Goal: Task Accomplishment & Management: Manage account settings

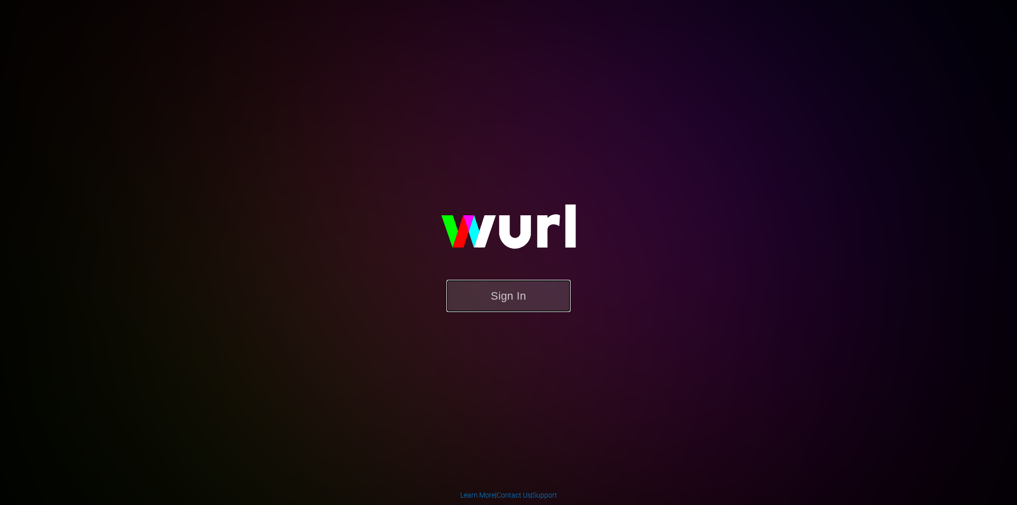
click at [530, 284] on button "Sign In" at bounding box center [508, 296] width 124 height 32
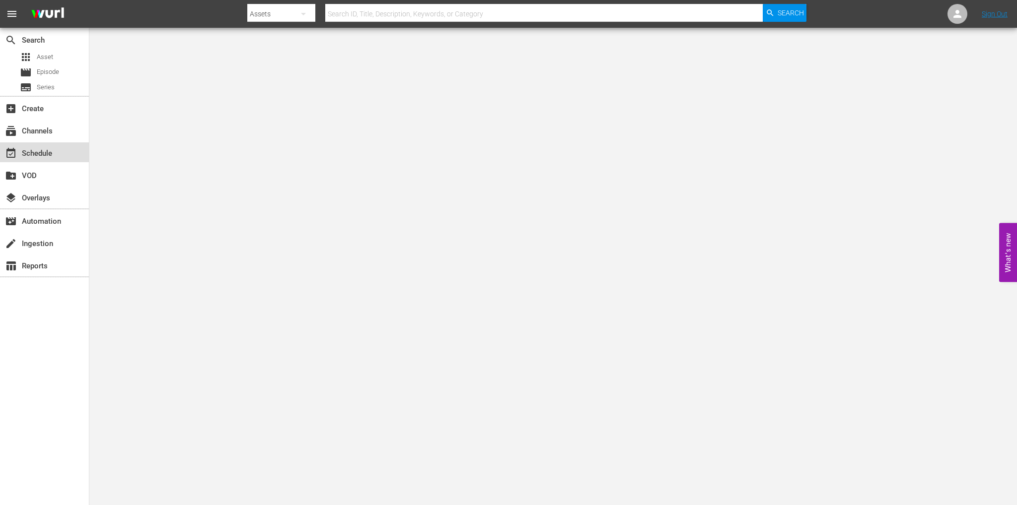
click at [46, 155] on div "event_available Schedule" at bounding box center [28, 151] width 56 height 9
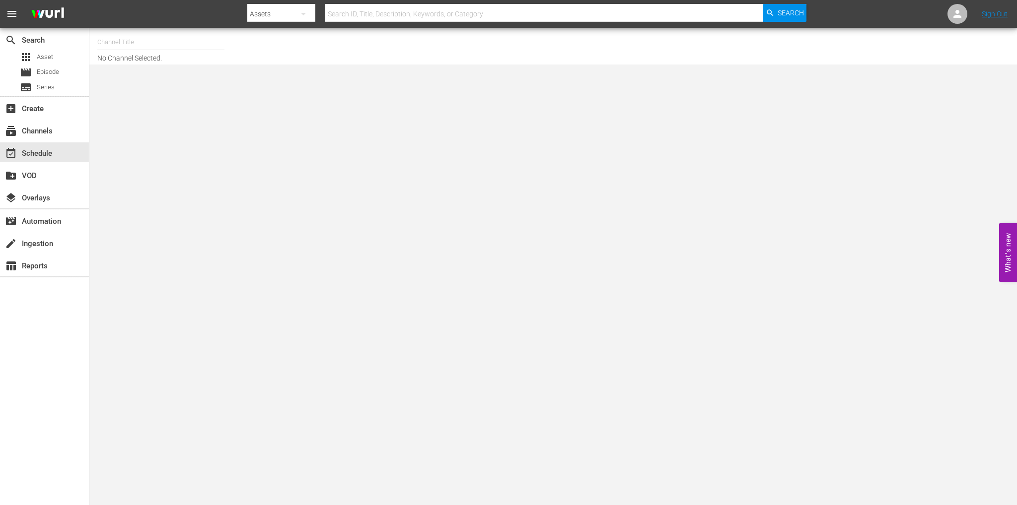
click at [115, 42] on input "text" at bounding box center [160, 42] width 127 height 24
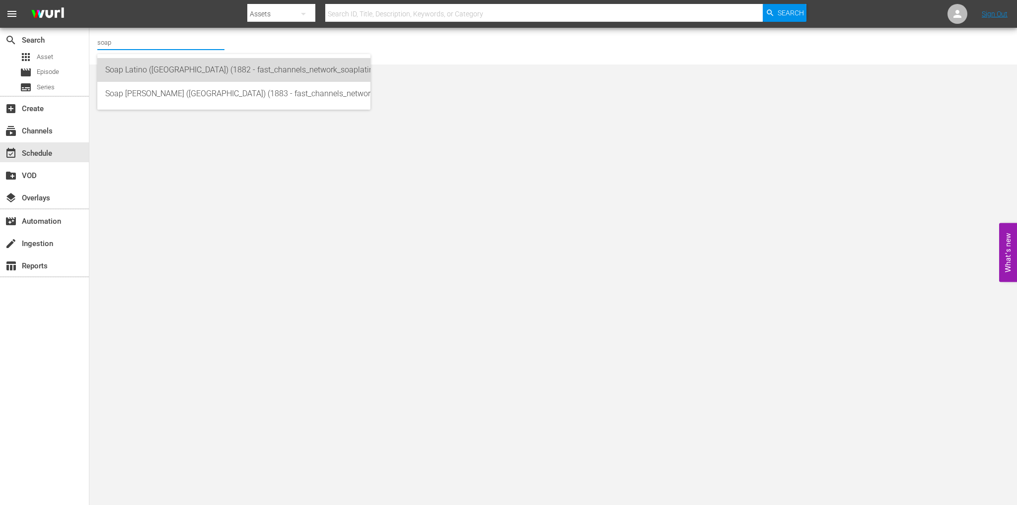
click at [137, 68] on div "Soap Latino (Italy) (1882 - fast_channels_network_soaplatino_1)" at bounding box center [233, 70] width 257 height 24
type input "Soap Latino (Italy) (1882 - fast_channels_network_soaplatino_1)"
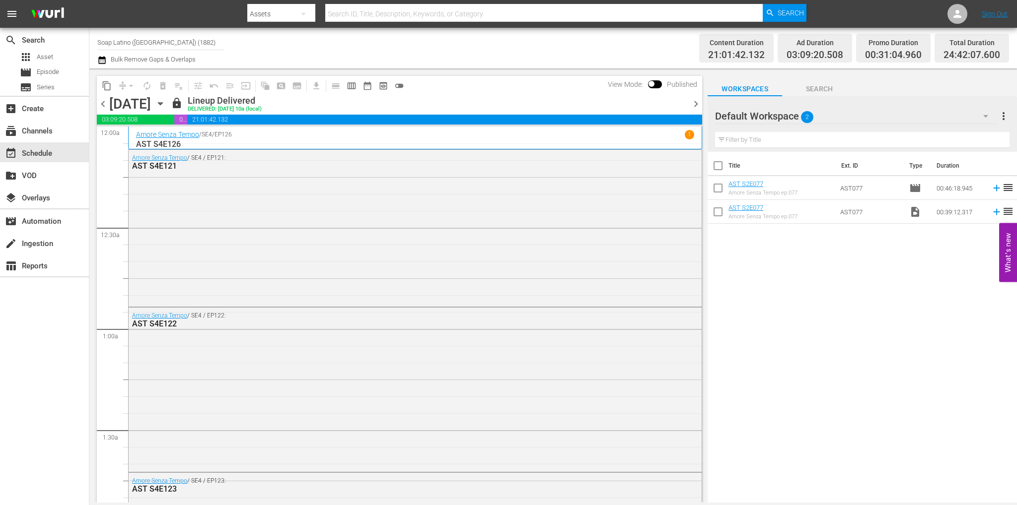
click at [689, 98] on span "chevron_right" at bounding box center [695, 104] width 12 height 12
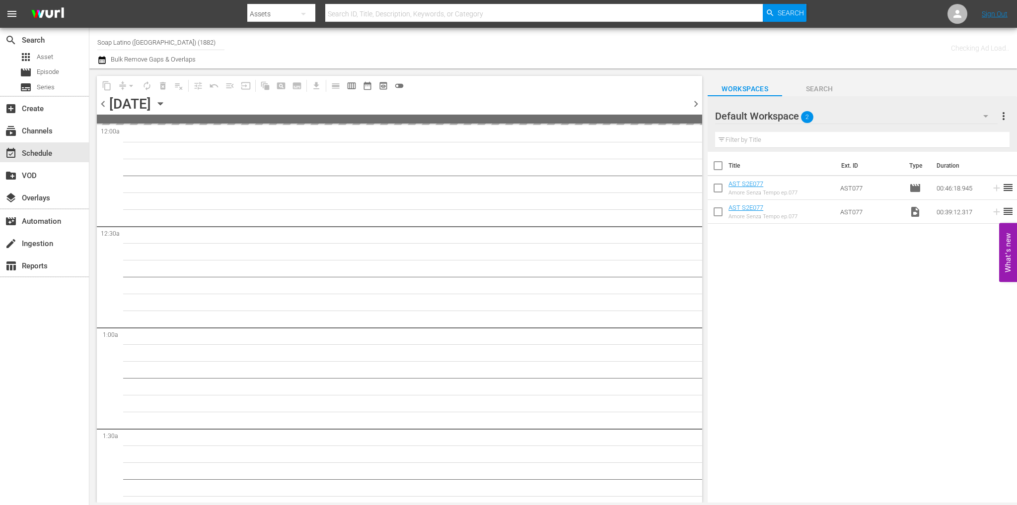
click at [693, 106] on span "chevron_right" at bounding box center [695, 104] width 12 height 12
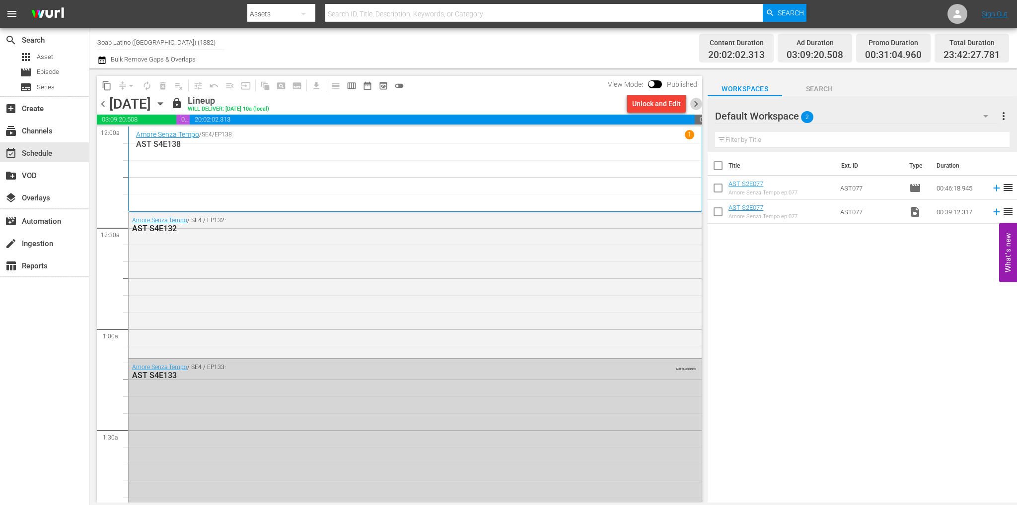
click at [694, 104] on span "chevron_right" at bounding box center [695, 104] width 12 height 12
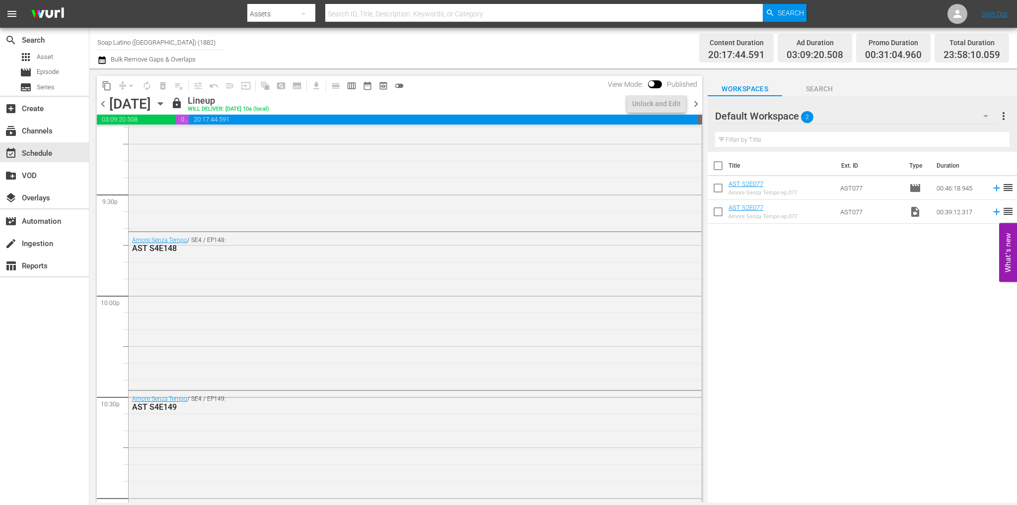
scroll to position [4504, 0]
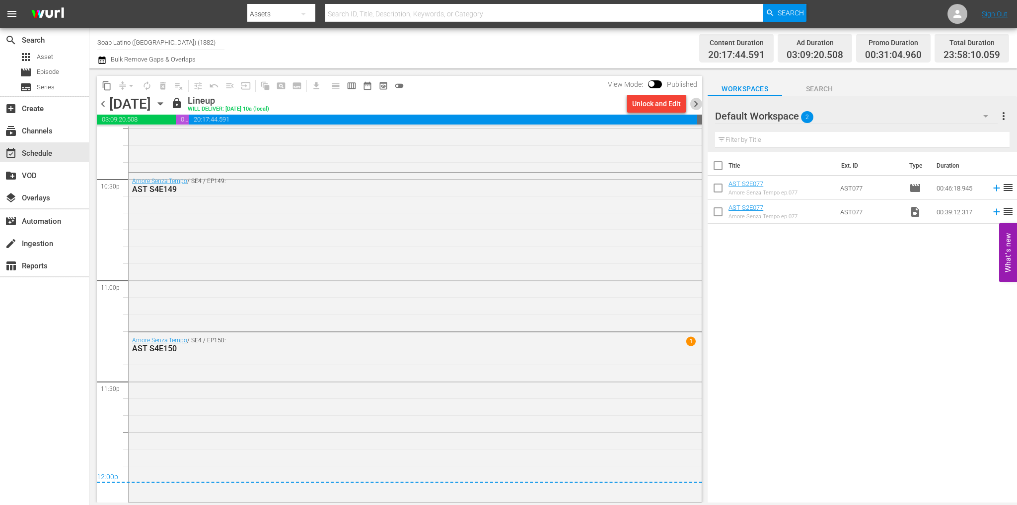
click at [697, 100] on span "chevron_right" at bounding box center [695, 104] width 12 height 12
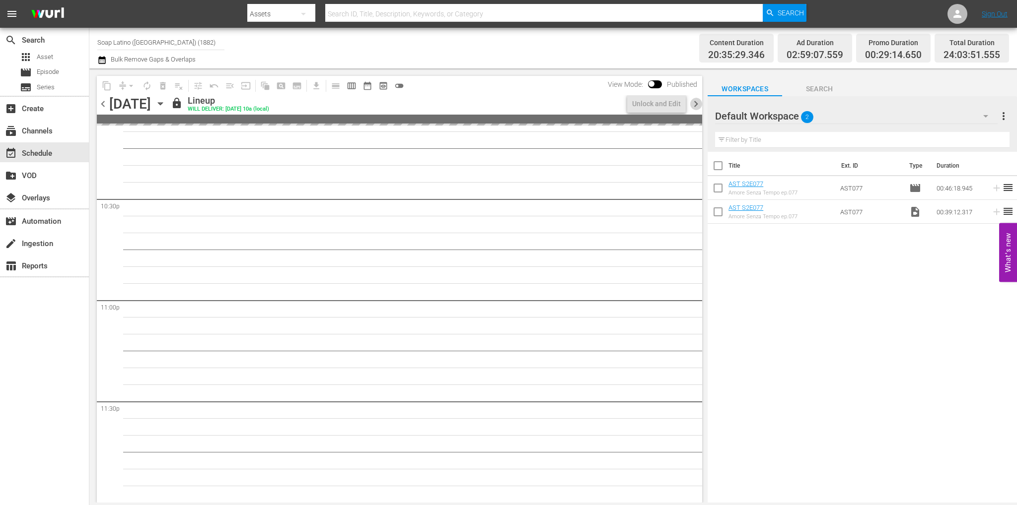
click at [697, 100] on span "chevron_right" at bounding box center [695, 104] width 12 height 12
click at [669, 99] on div "Unlock and Edit" at bounding box center [656, 104] width 49 height 18
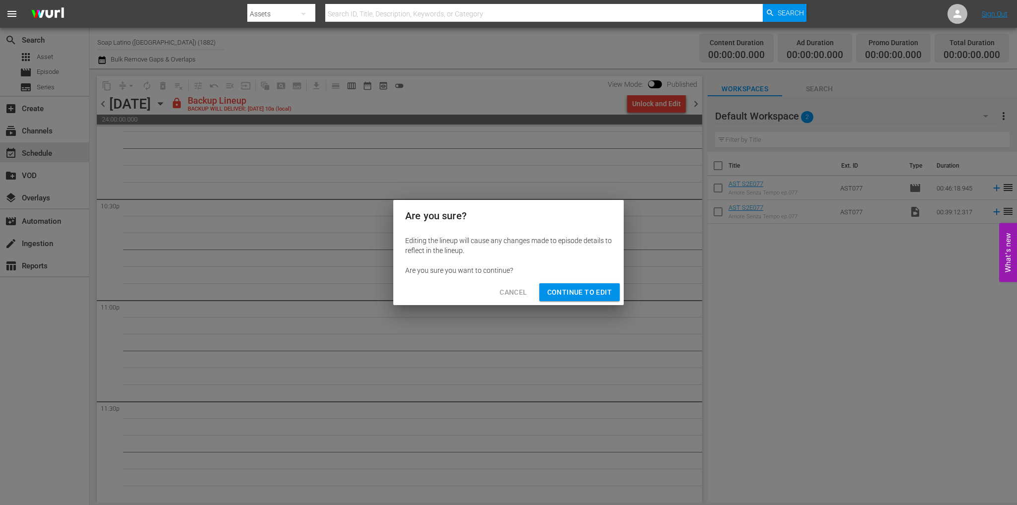
click at [604, 286] on span "Continue to Edit" at bounding box center [579, 292] width 65 height 12
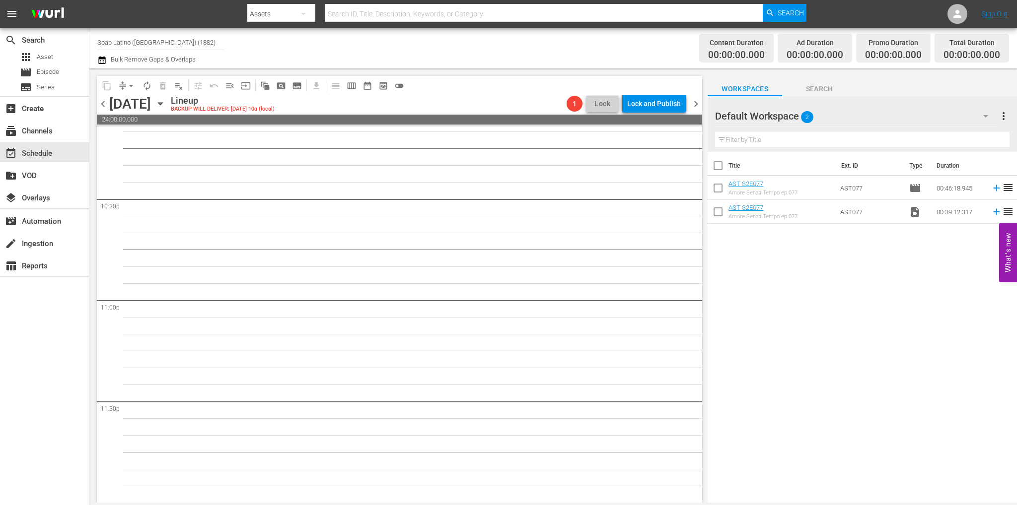
click at [98, 106] on span "chevron_left" at bounding box center [103, 104] width 12 height 12
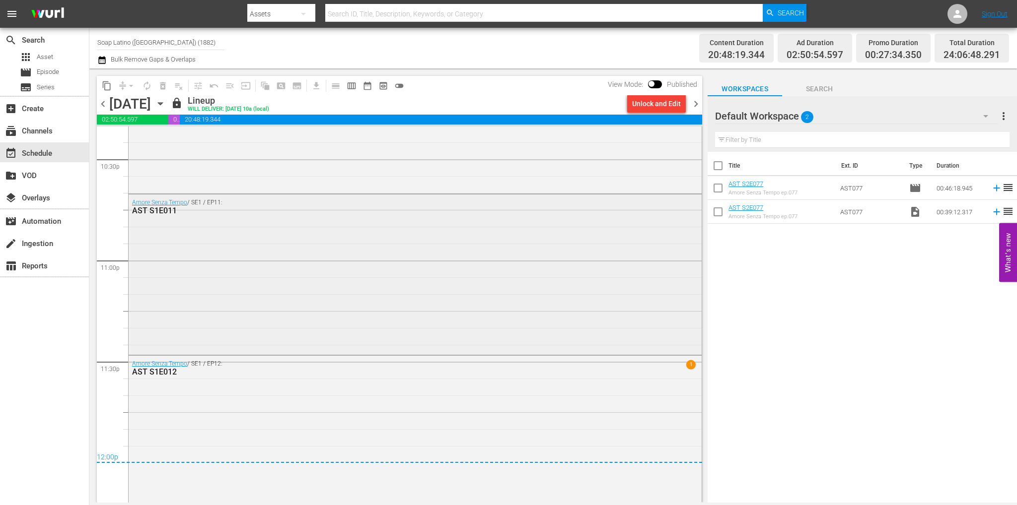
scroll to position [4540, 0]
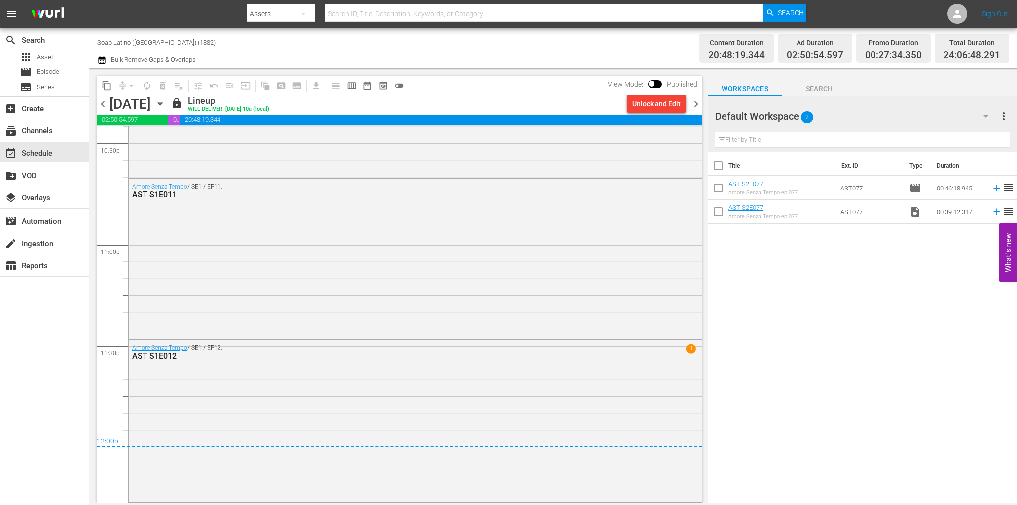
click at [166, 106] on icon "button" at bounding box center [160, 103] width 11 height 11
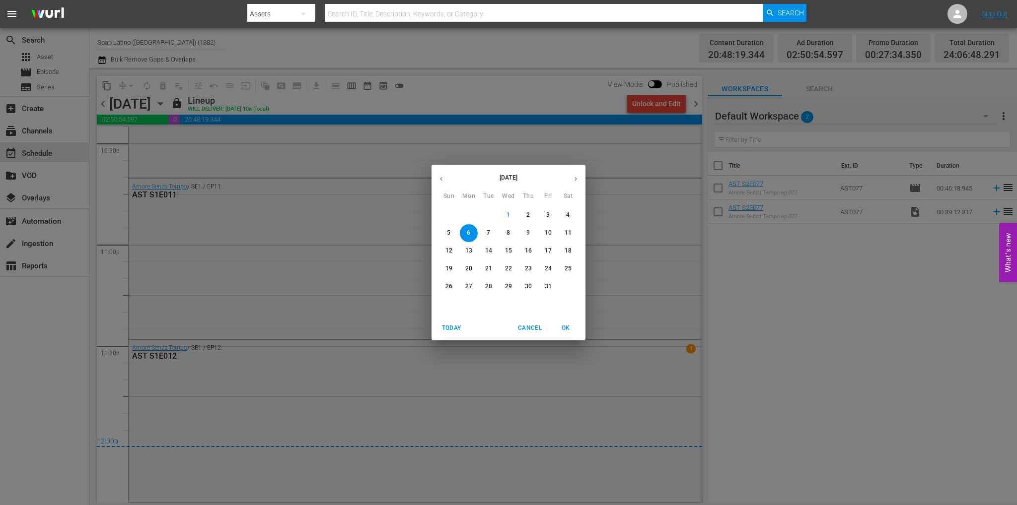
click at [433, 182] on button "button" at bounding box center [440, 178] width 19 height 19
click at [507, 233] on p "10" at bounding box center [508, 233] width 7 height 8
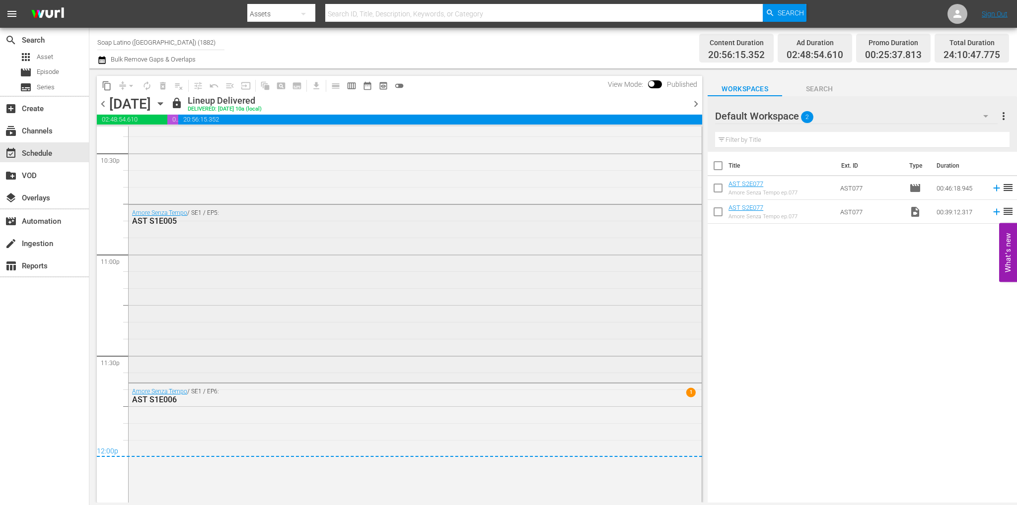
scroll to position [4587, 0]
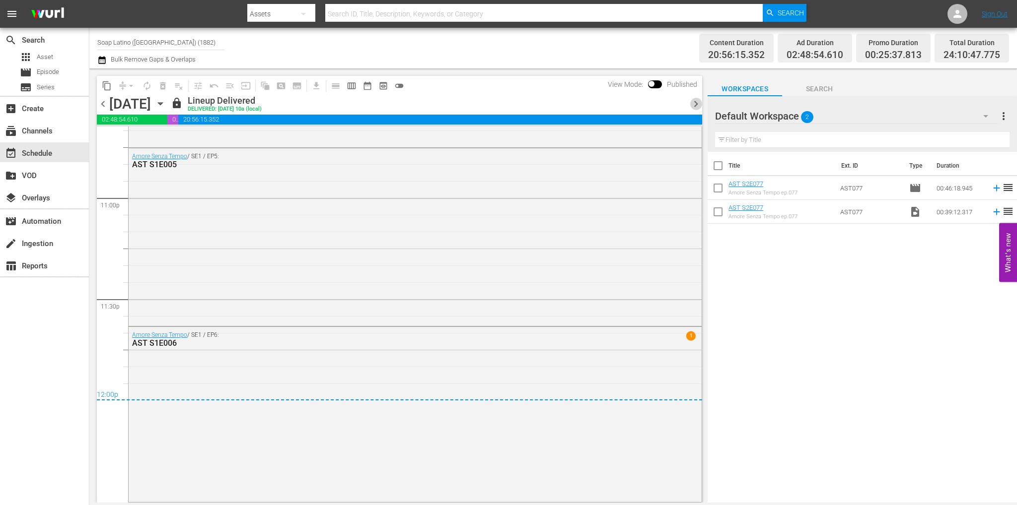
click at [695, 107] on span "chevron_right" at bounding box center [695, 104] width 12 height 12
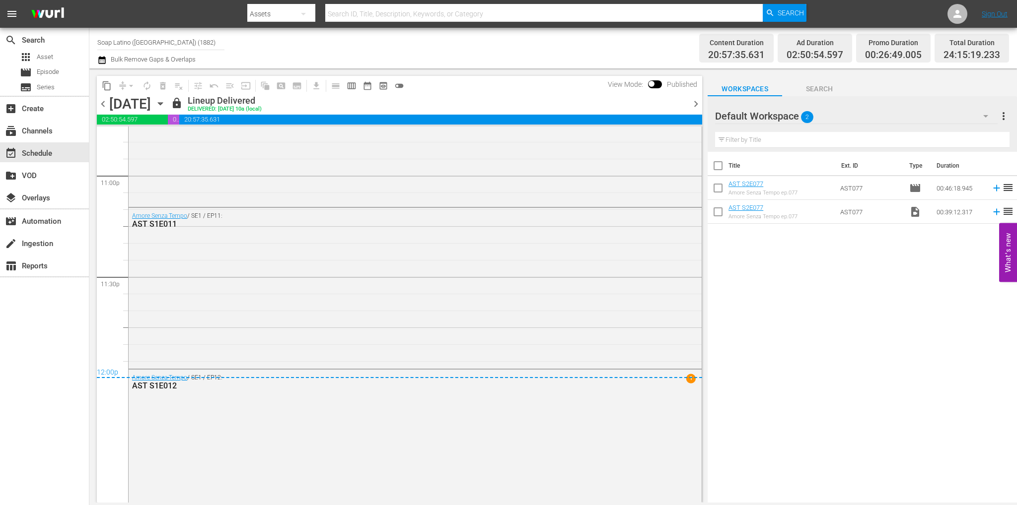
scroll to position [4639, 0]
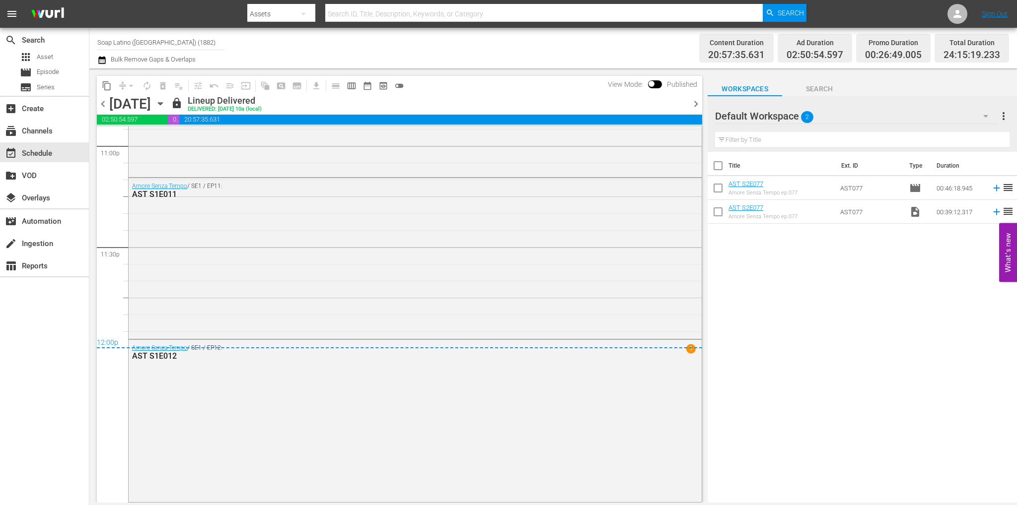
click at [699, 105] on span "chevron_right" at bounding box center [695, 104] width 12 height 12
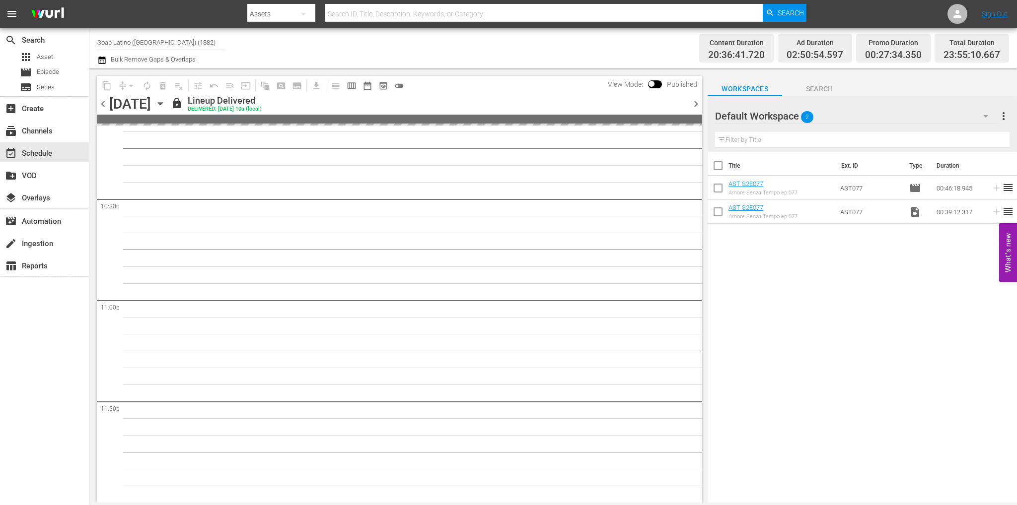
scroll to position [4622, 0]
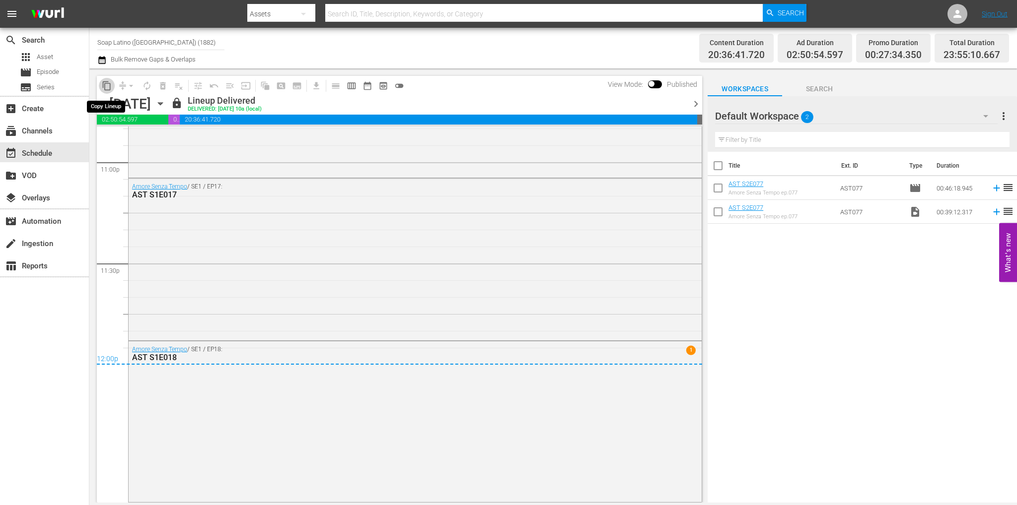
click at [112, 84] on button "content_copy" at bounding box center [107, 86] width 16 height 16
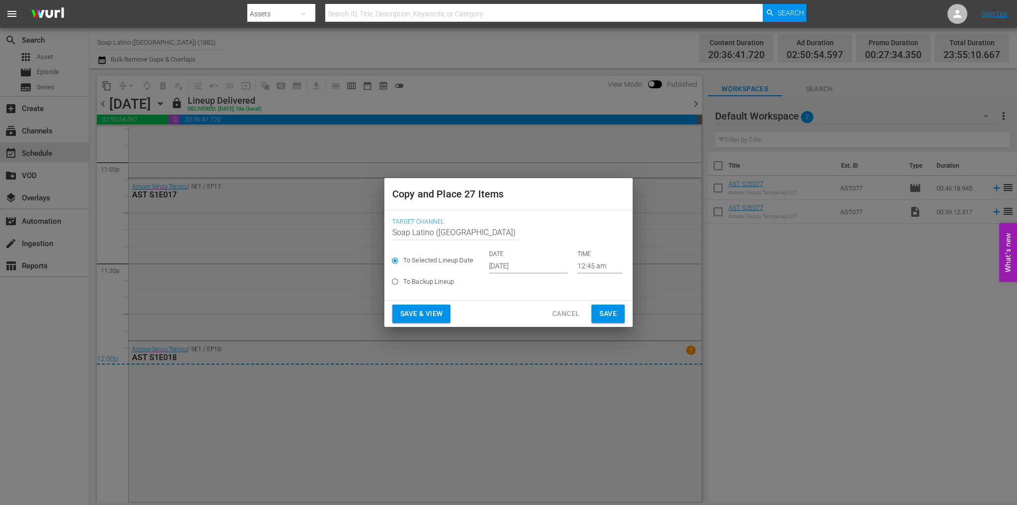
click at [523, 269] on input "Oct 3rd 2025" at bounding box center [528, 266] width 78 height 15
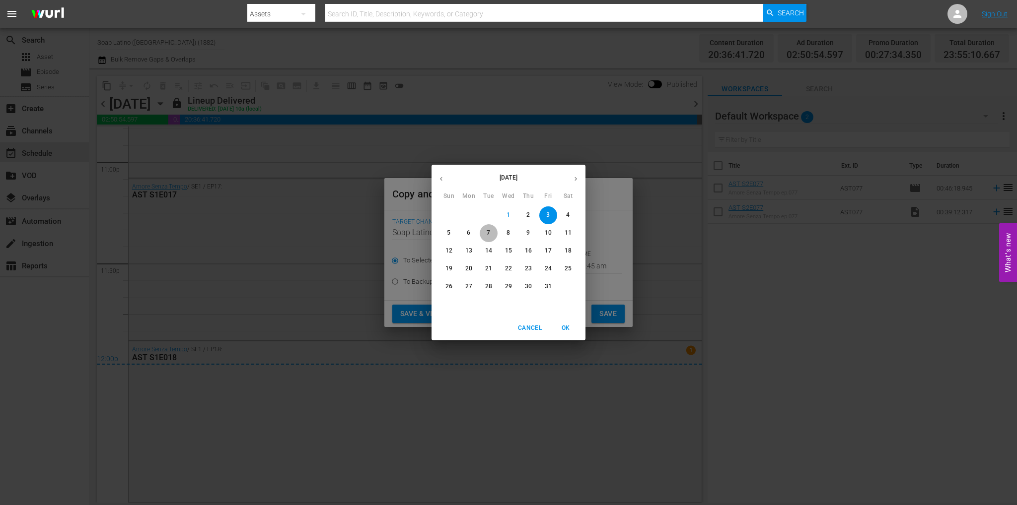
click at [489, 228] on button "7" at bounding box center [489, 233] width 18 height 18
type input "Oct 7th 2025"
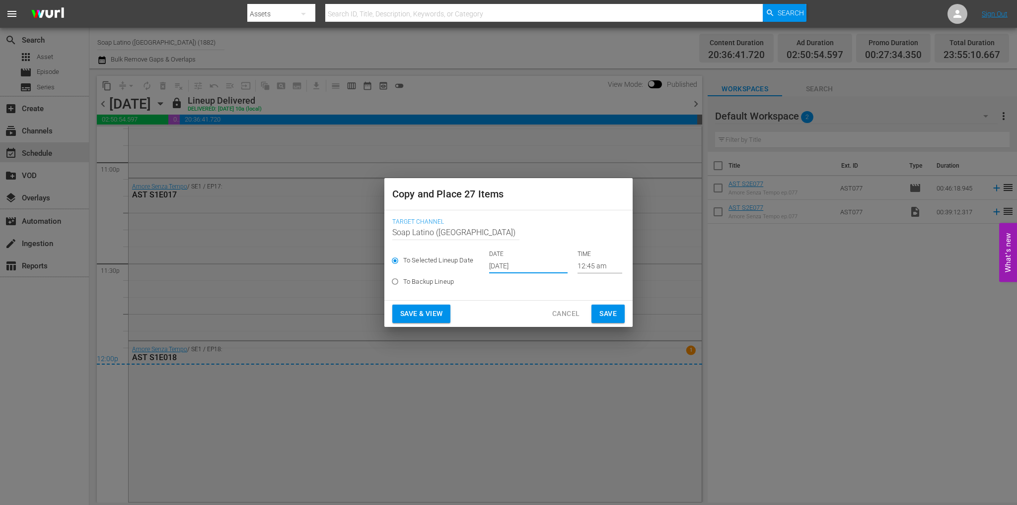
click at [571, 266] on div "DATE Oct 7th 2025 TIME 12:45 am" at bounding box center [555, 261] width 133 height 23
click at [609, 317] on span "Save" at bounding box center [607, 314] width 17 height 12
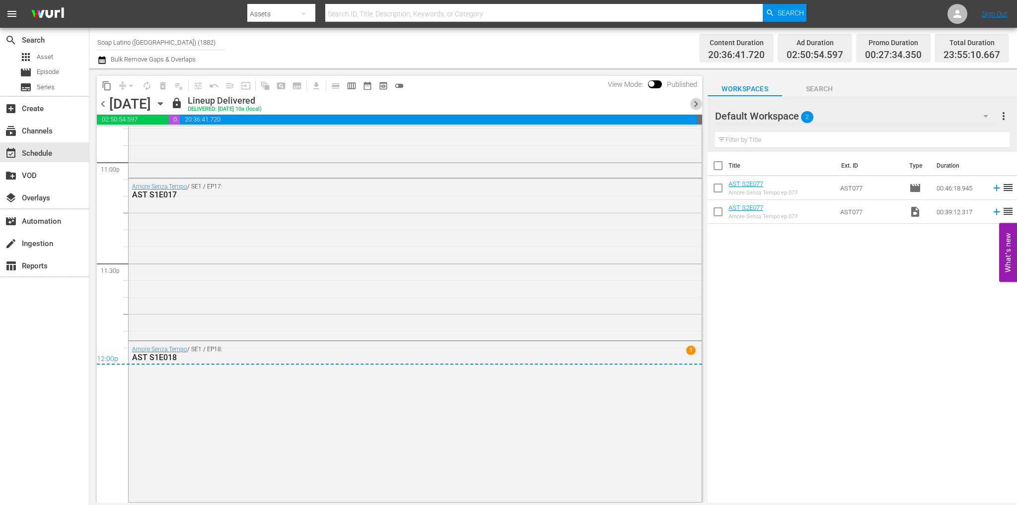
click at [695, 105] on span "chevron_right" at bounding box center [695, 104] width 12 height 12
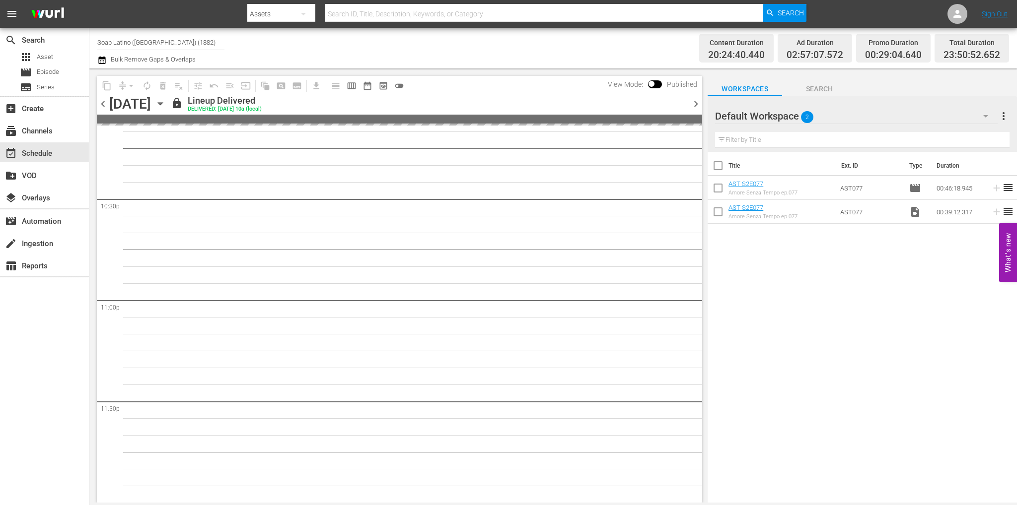
scroll to position [4592, 0]
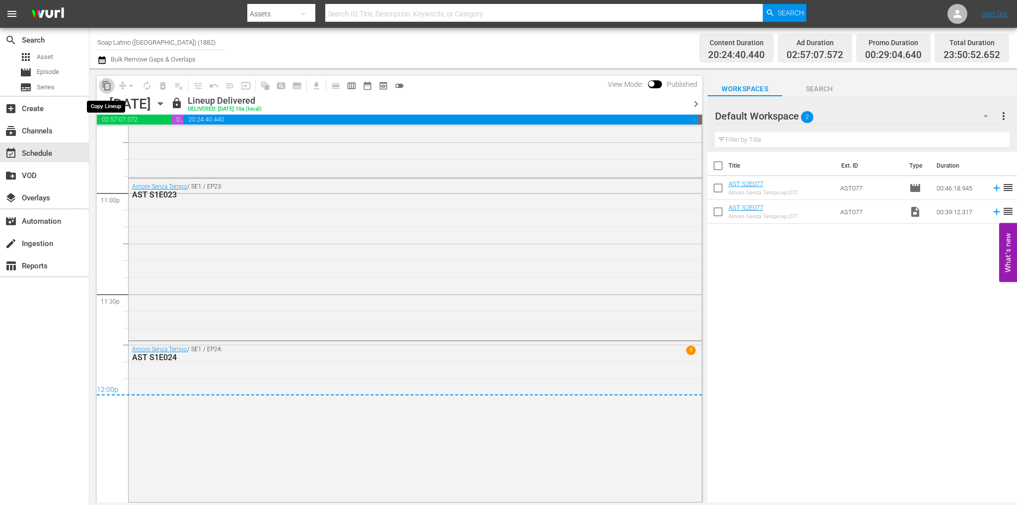
click at [103, 87] on span "content_copy" at bounding box center [107, 86] width 10 height 10
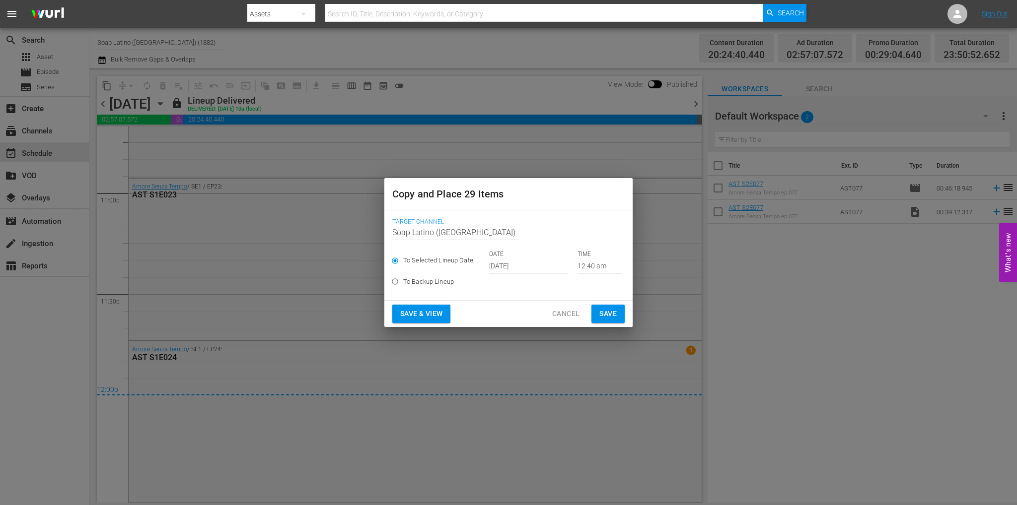
click at [514, 267] on input "Oct 3rd 2025" at bounding box center [528, 266] width 78 height 15
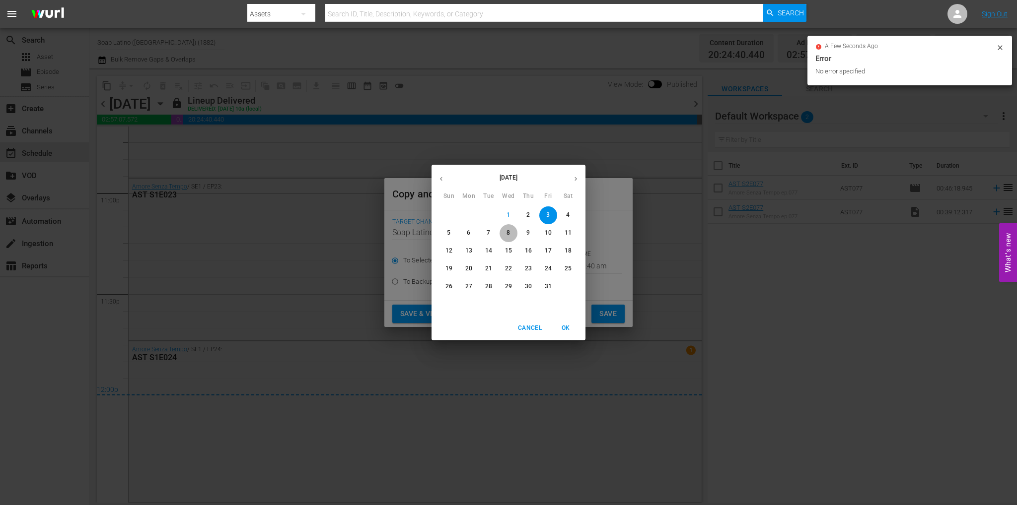
click at [507, 235] on p "8" at bounding box center [507, 233] width 3 height 8
type input "Oct 8th 2025"
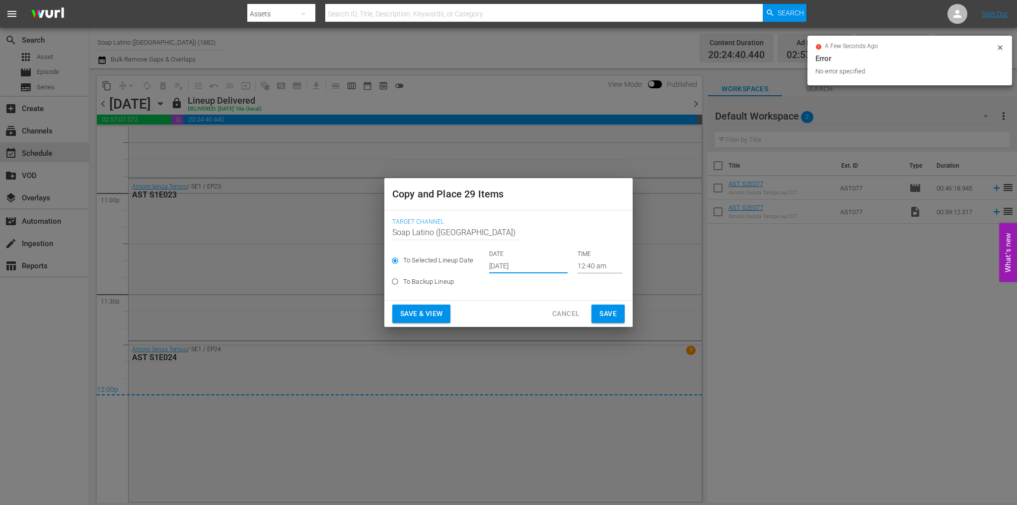
click at [605, 311] on span "Save" at bounding box center [607, 314] width 17 height 12
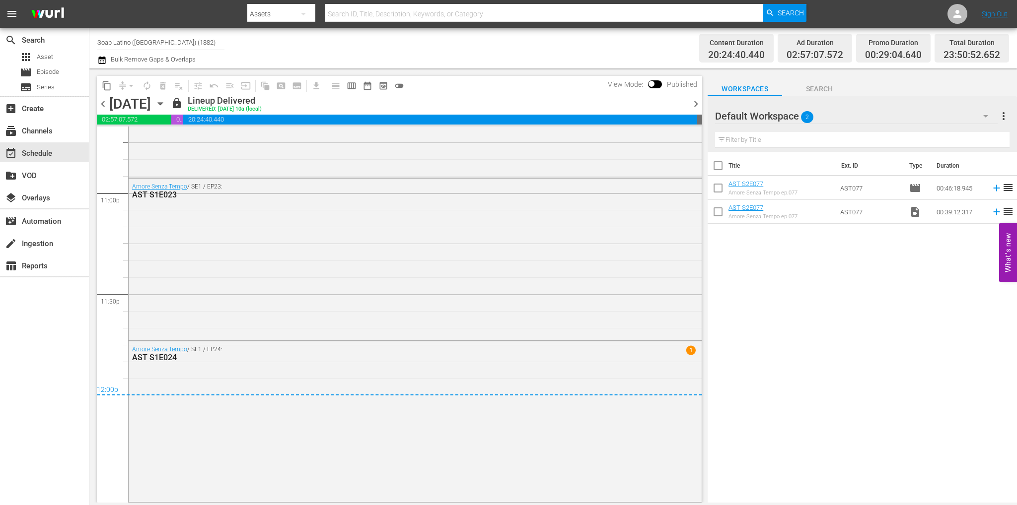
click at [162, 103] on icon "button" at bounding box center [160, 104] width 4 height 2
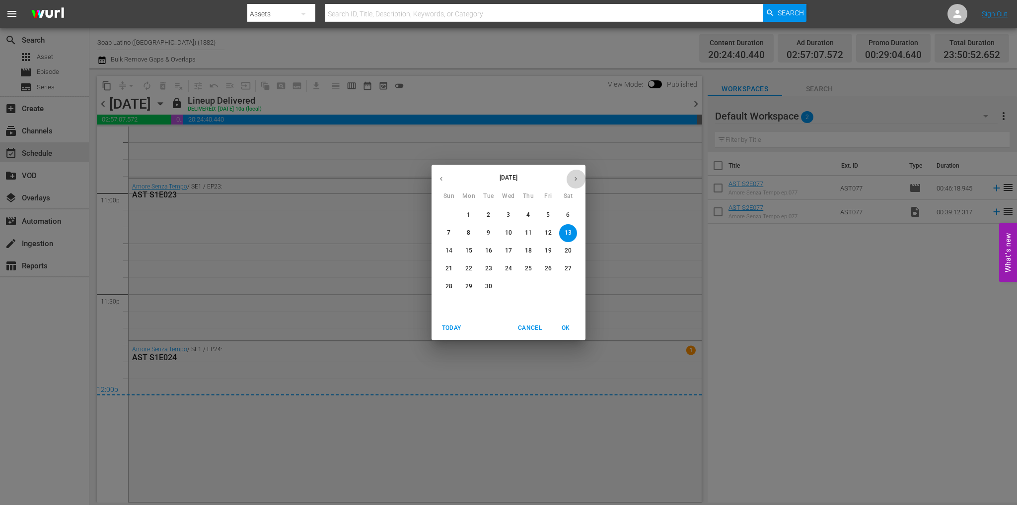
click at [572, 181] on icon "button" at bounding box center [575, 178] width 7 height 7
click at [504, 233] on span "8" at bounding box center [508, 233] width 18 height 8
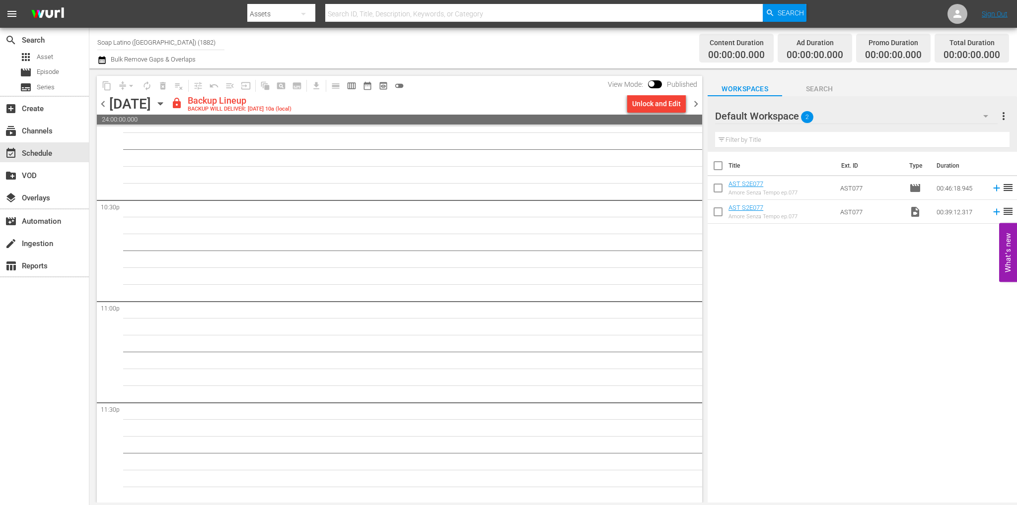
scroll to position [4484, 0]
click at [641, 104] on div "Unlock and Edit" at bounding box center [656, 104] width 49 height 18
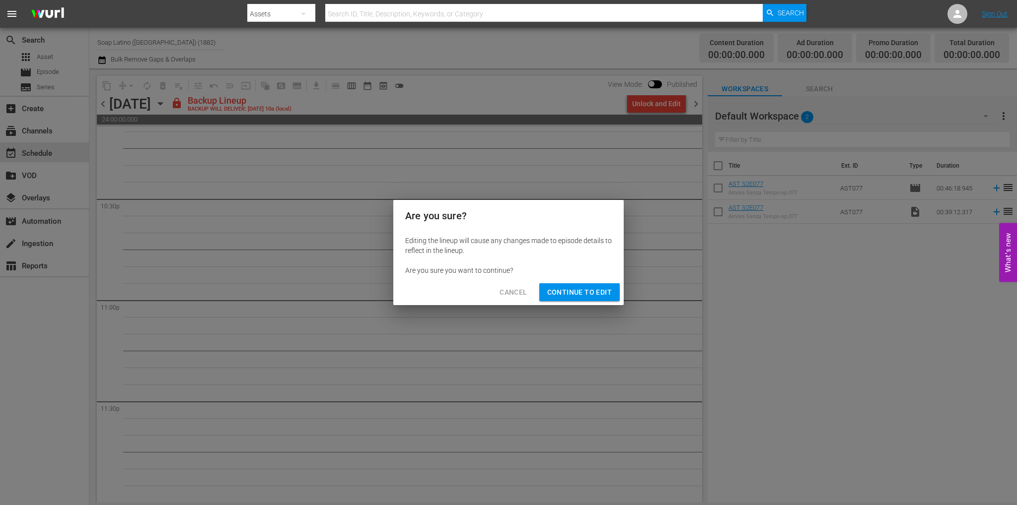
click at [596, 282] on div "Cancel Continue to Edit" at bounding box center [508, 292] width 230 height 26
click at [596, 291] on span "Continue to Edit" at bounding box center [579, 292] width 65 height 12
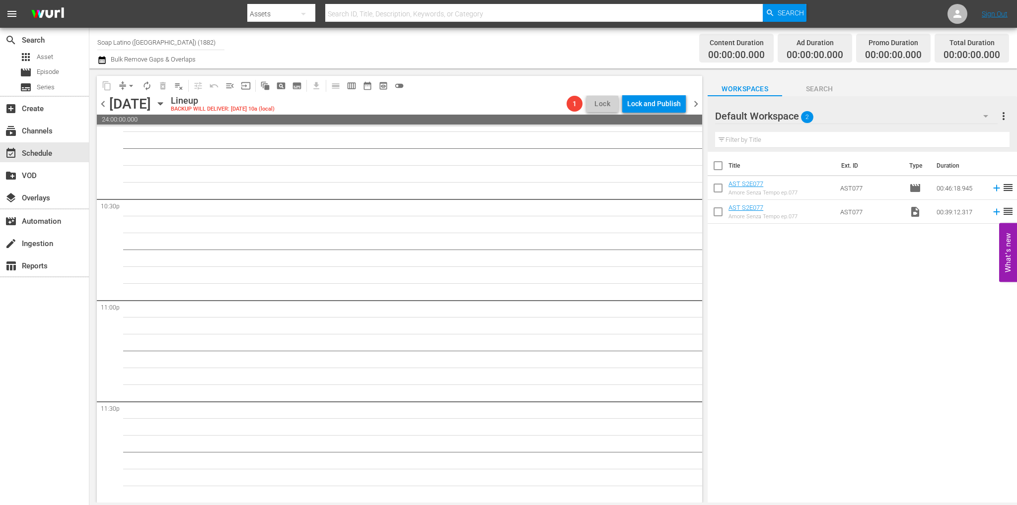
click at [693, 102] on span "chevron_right" at bounding box center [695, 104] width 12 height 12
click at [688, 107] on div "1 Lock and Publish" at bounding box center [643, 103] width 91 height 17
click at [693, 106] on span "chevron_right" at bounding box center [695, 104] width 12 height 12
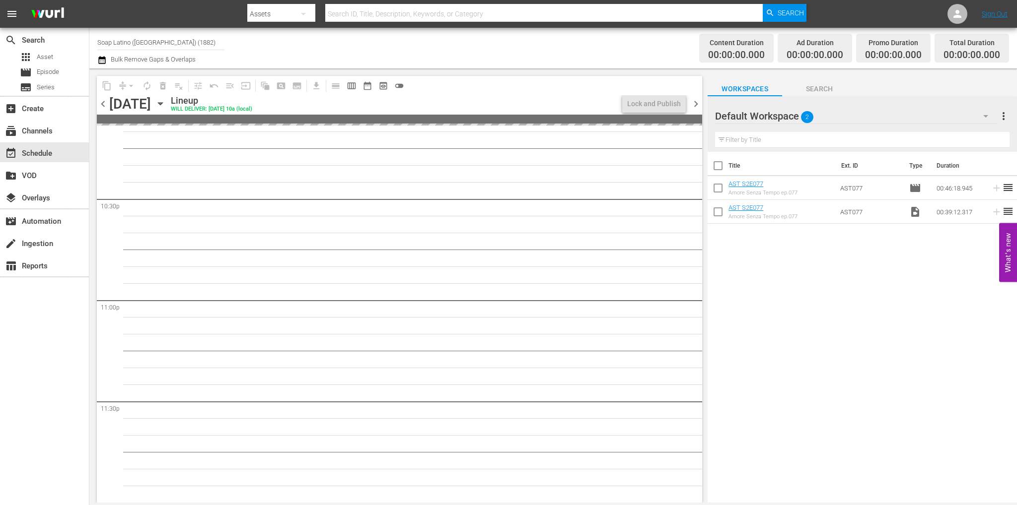
click at [693, 106] on span "chevron_right" at bounding box center [695, 104] width 12 height 12
click at [166, 106] on icon "button" at bounding box center [160, 103] width 11 height 11
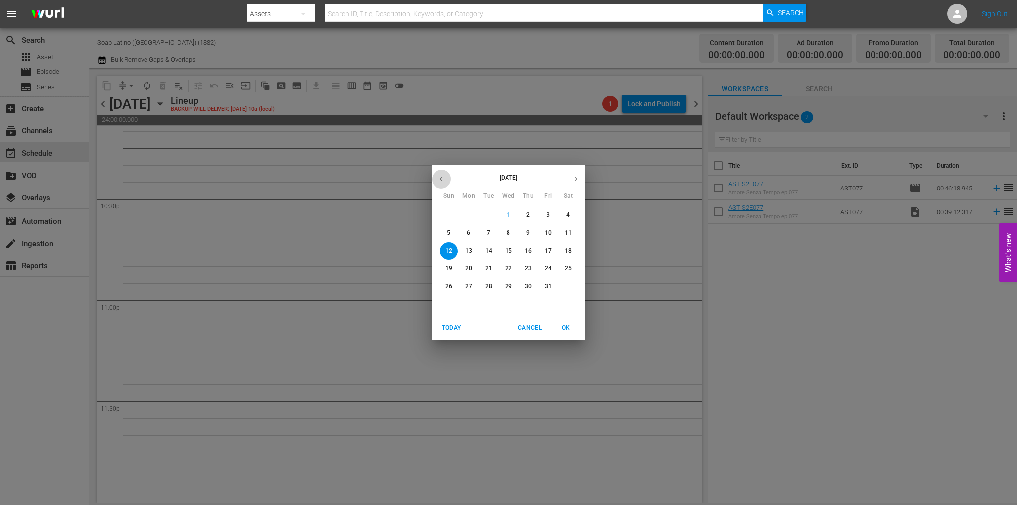
click at [439, 177] on icon "button" at bounding box center [440, 178] width 7 height 7
click at [511, 235] on p "10" at bounding box center [508, 233] width 7 height 8
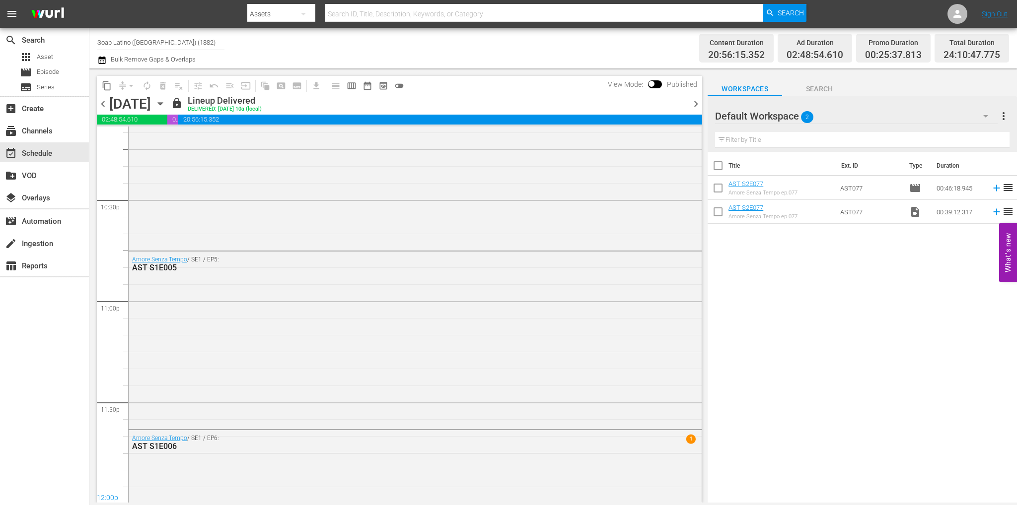
scroll to position [4587, 0]
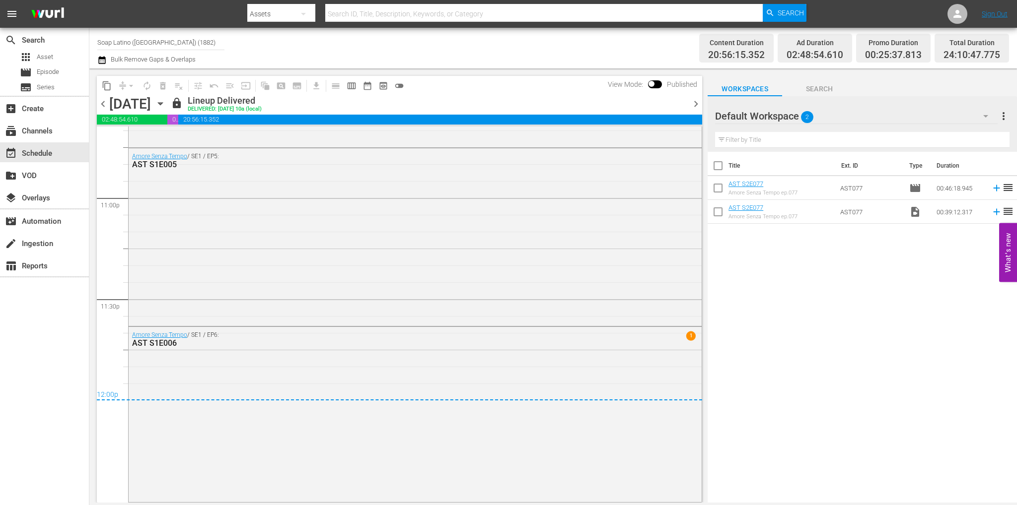
click at [696, 105] on span "chevron_right" at bounding box center [695, 104] width 12 height 12
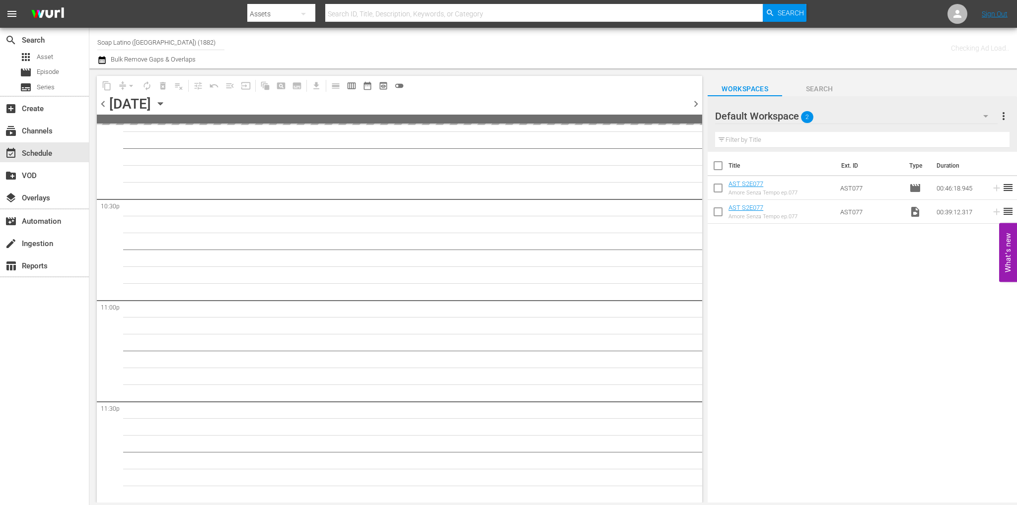
scroll to position [4483, 0]
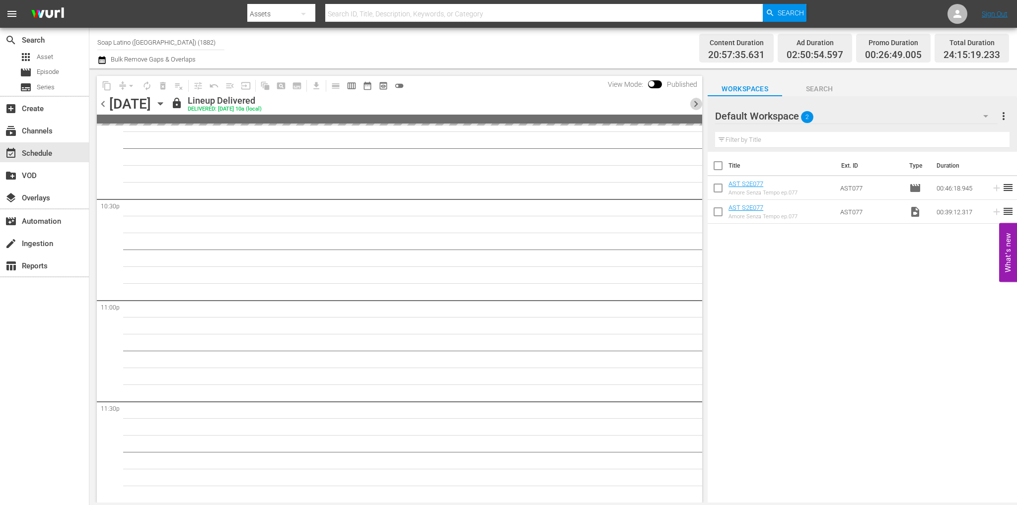
click at [696, 105] on span "chevron_right" at bounding box center [695, 104] width 12 height 12
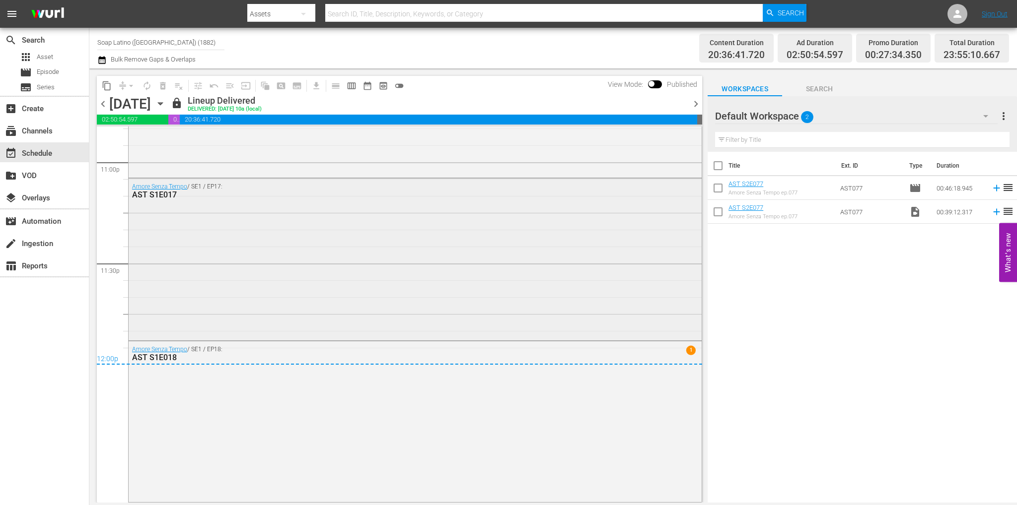
scroll to position [4622, 0]
click at [693, 104] on span "chevron_right" at bounding box center [695, 104] width 12 height 12
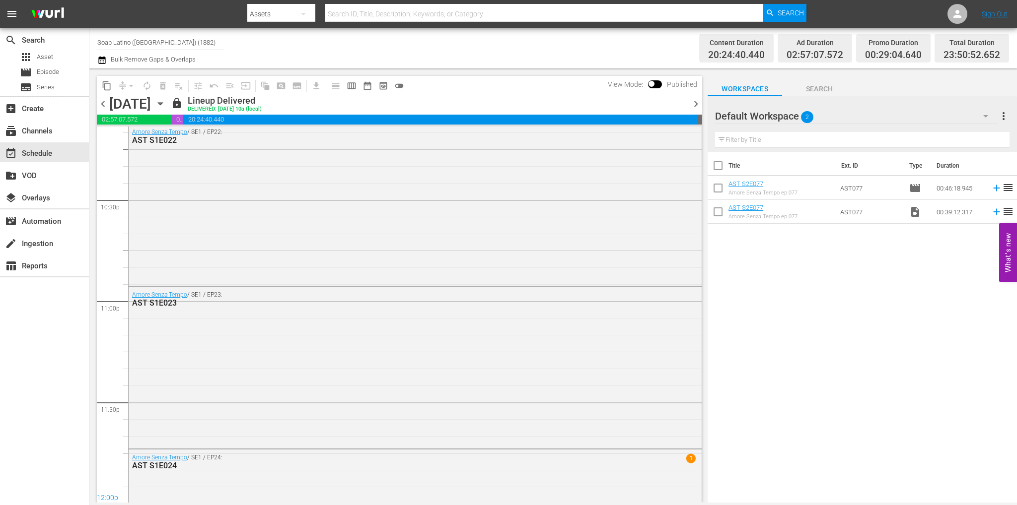
scroll to position [4592, 0]
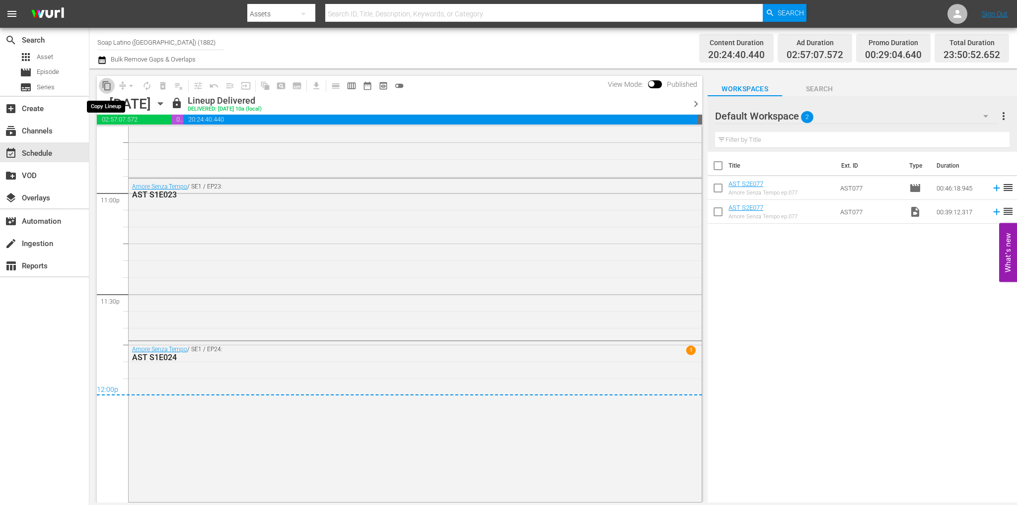
click at [107, 84] on span "content_copy" at bounding box center [107, 86] width 10 height 10
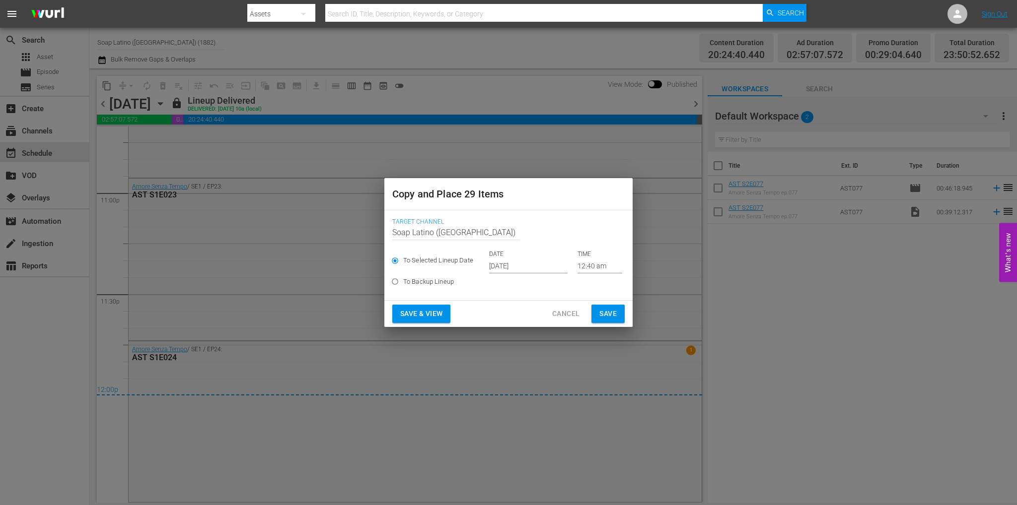
click at [521, 264] on input "Oct 3rd 2025" at bounding box center [528, 266] width 78 height 15
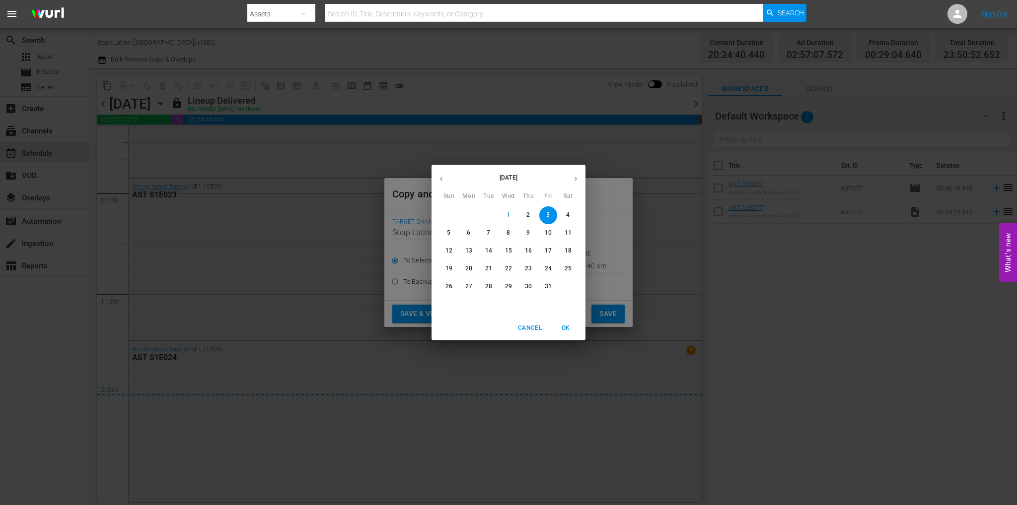
click at [515, 233] on span "8" at bounding box center [508, 233] width 18 height 8
type input "Oct 8th 2025"
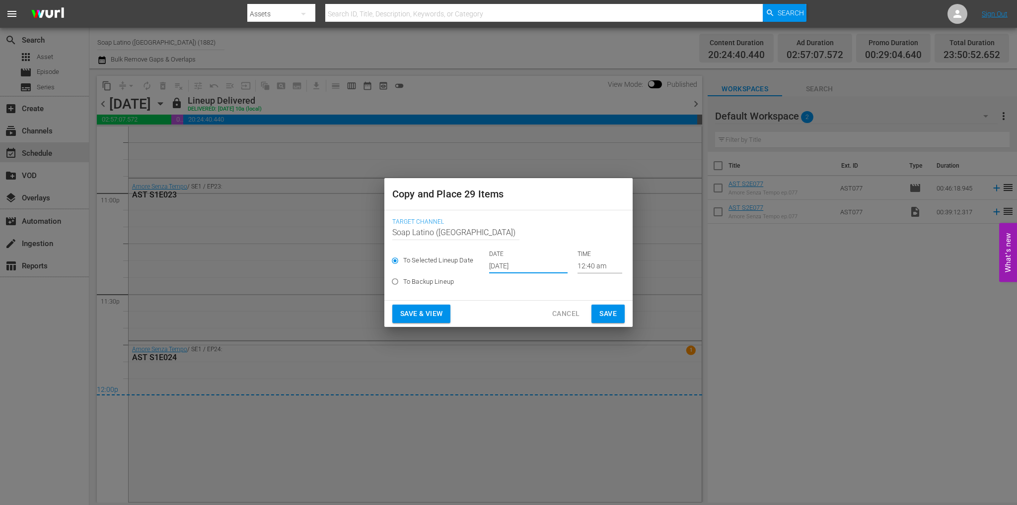
click at [603, 312] on span "Save" at bounding box center [607, 314] width 17 height 12
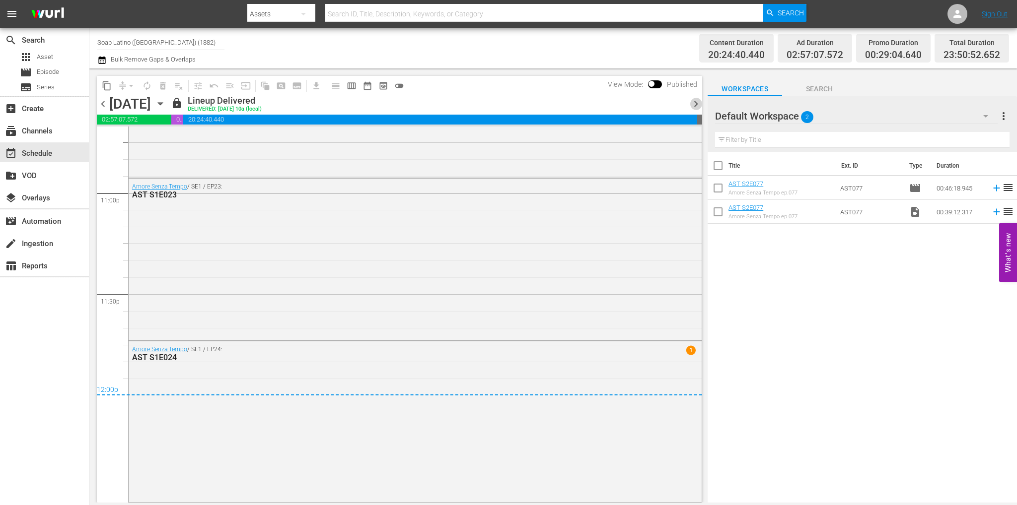
click at [695, 106] on span "chevron_right" at bounding box center [695, 104] width 12 height 12
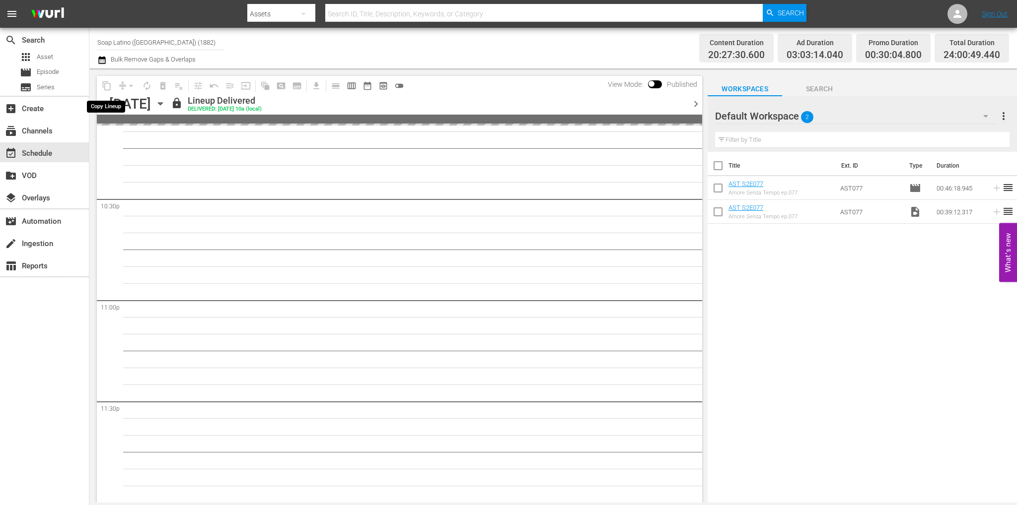
click at [105, 84] on span "content_copy" at bounding box center [107, 86] width 16 height 16
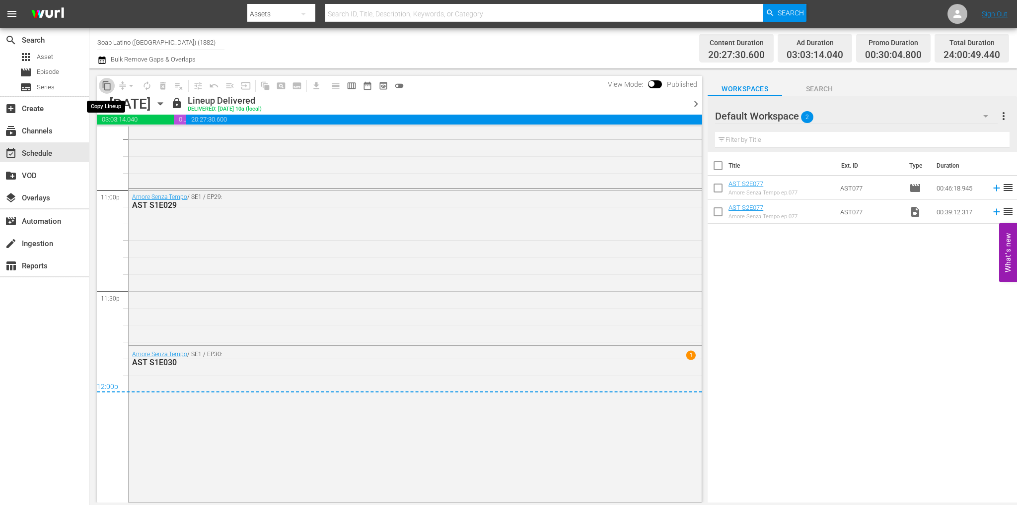
click at [106, 86] on span "content_copy" at bounding box center [107, 86] width 10 height 10
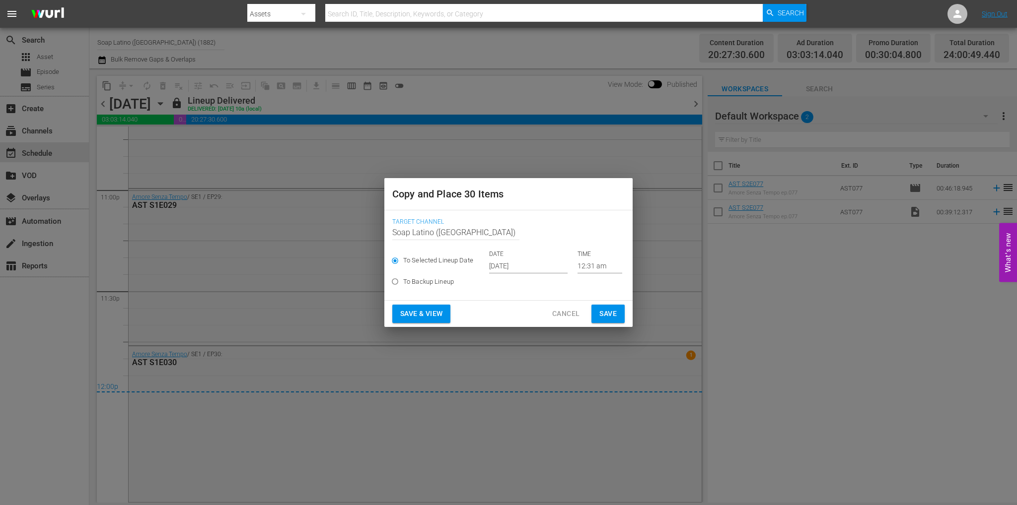
click at [529, 264] on input "Oct 3rd 2025" at bounding box center [528, 266] width 78 height 15
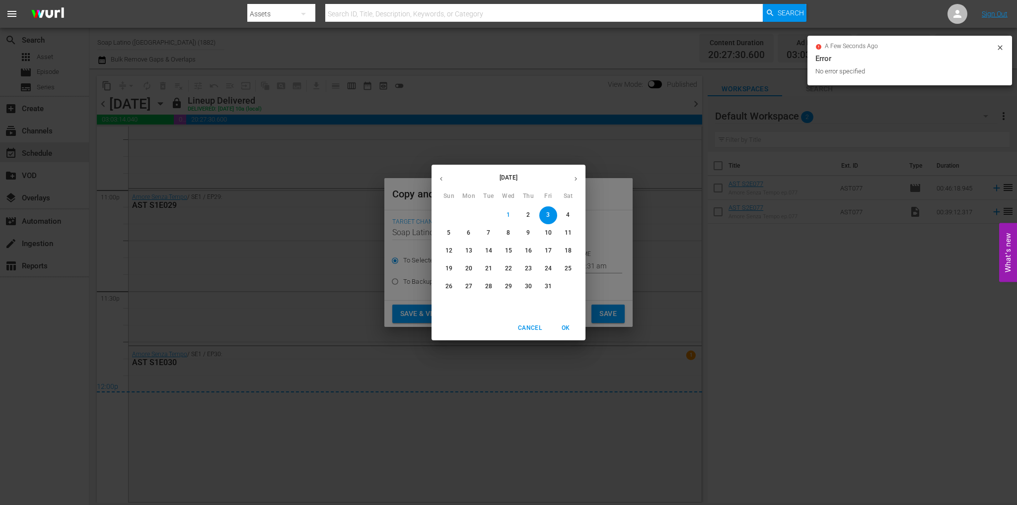
click at [525, 235] on span "9" at bounding box center [528, 233] width 18 height 8
type input "Oct 9th 2025"
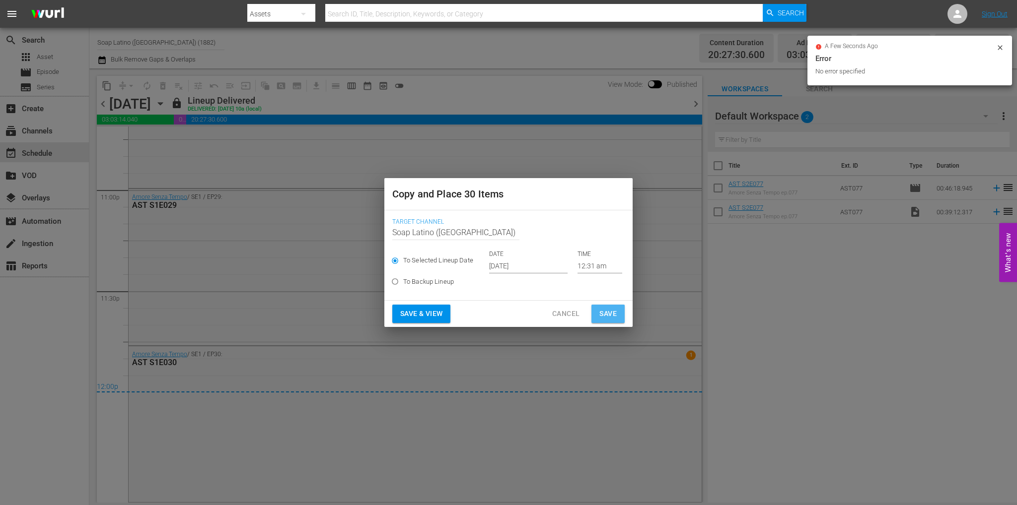
click at [604, 314] on span "Save" at bounding box center [607, 314] width 17 height 12
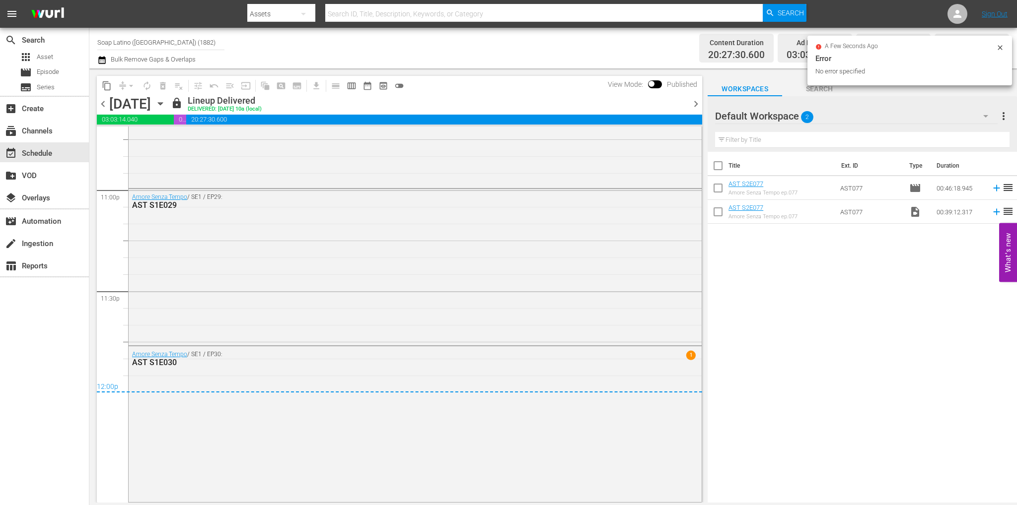
click at [692, 104] on span "chevron_right" at bounding box center [695, 104] width 12 height 12
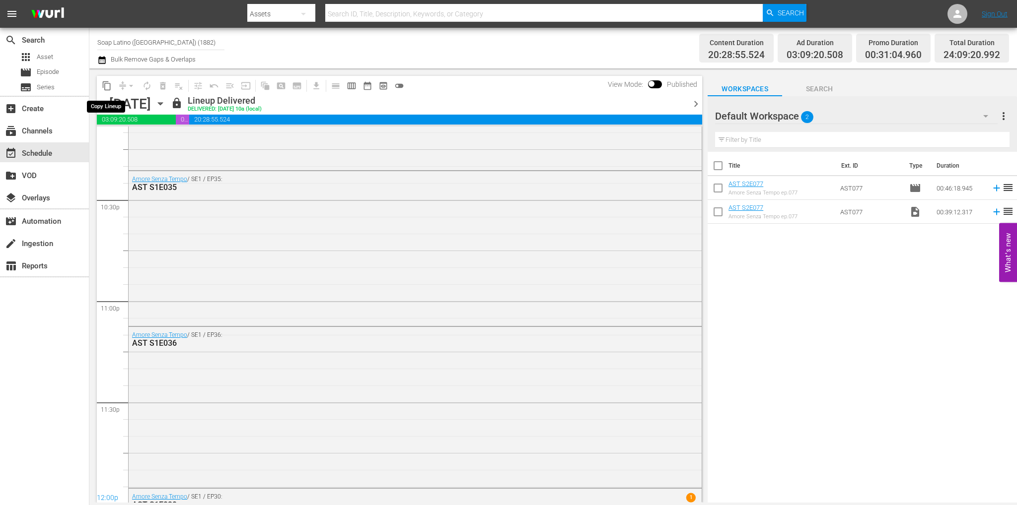
scroll to position [4622, 0]
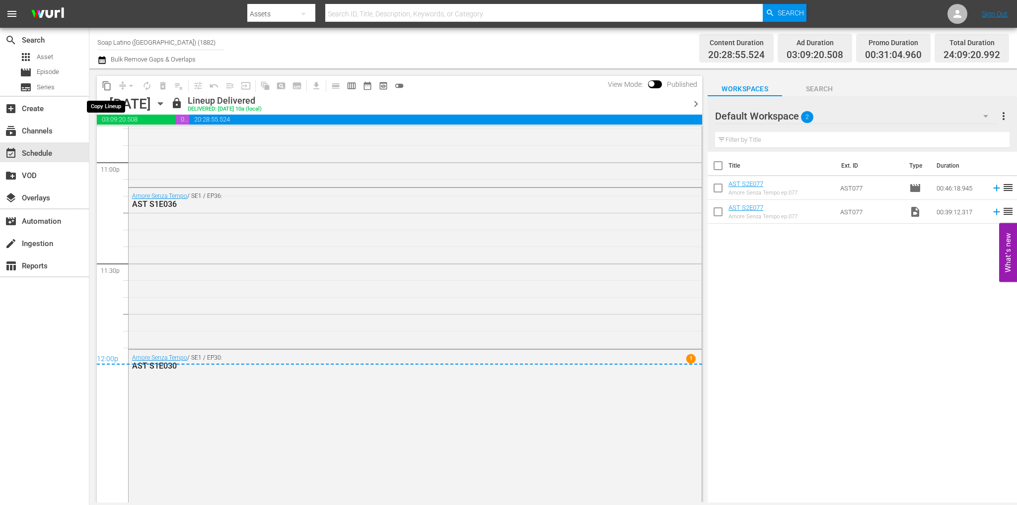
click at [107, 85] on span "content_copy" at bounding box center [107, 86] width 10 height 10
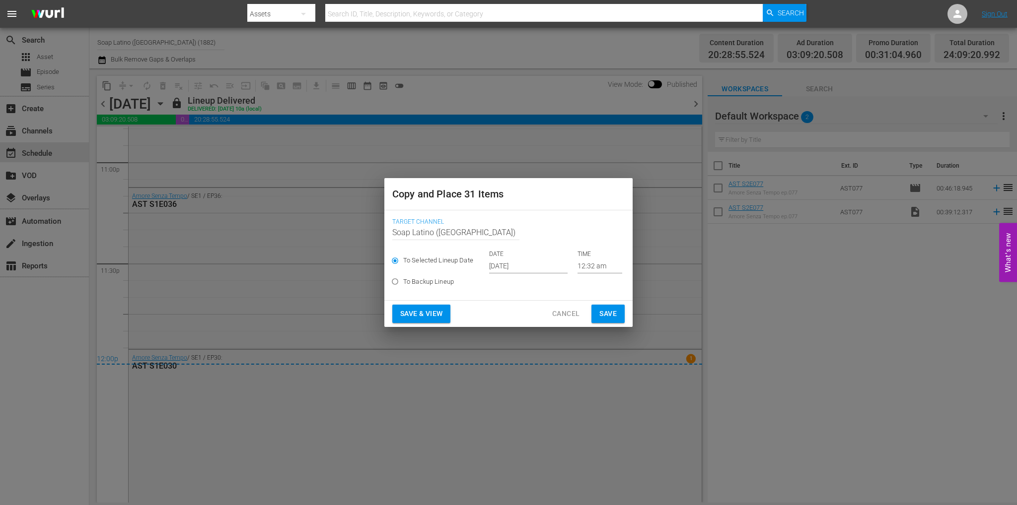
click at [505, 268] on input "Oct 3rd 2025" at bounding box center [528, 266] width 78 height 15
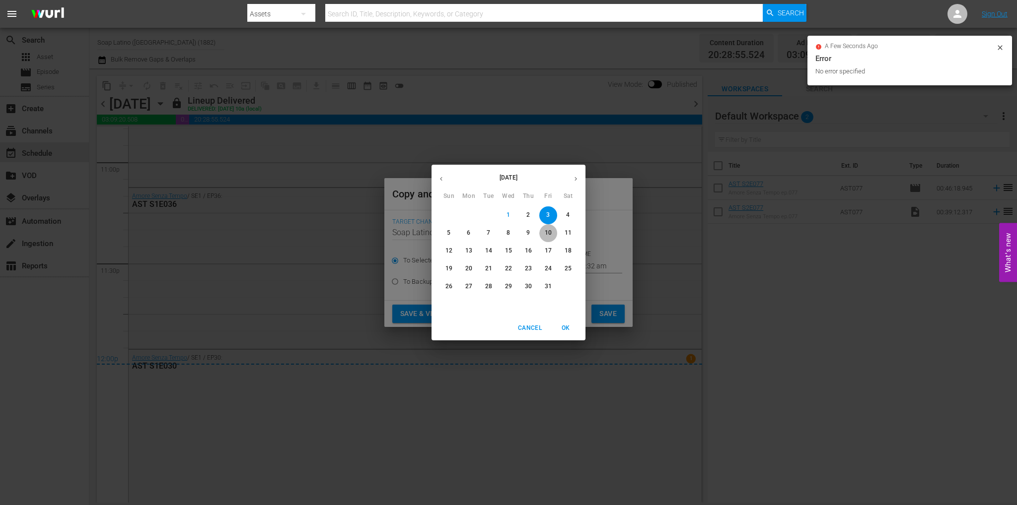
click at [545, 230] on p "10" at bounding box center [548, 233] width 7 height 8
type input "Oct 10th 2025"
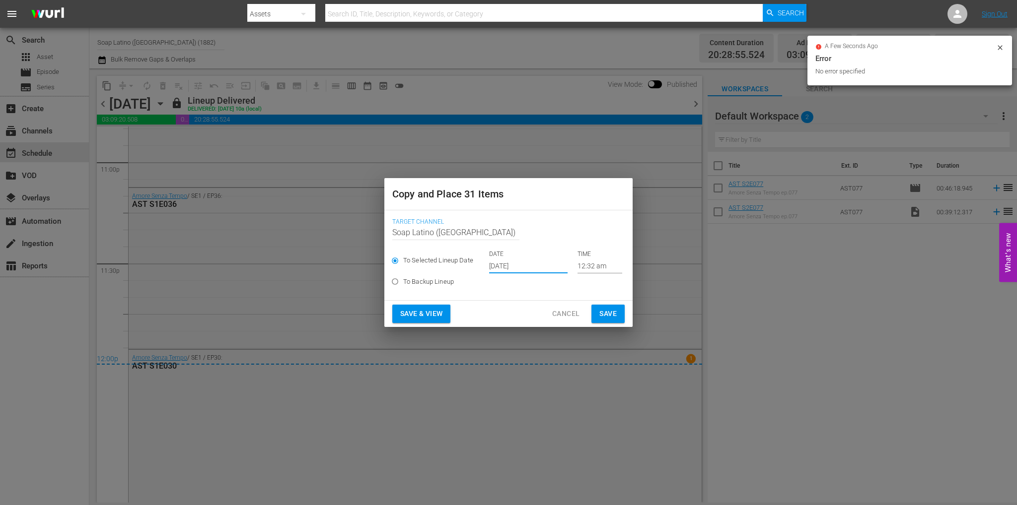
click at [605, 308] on span "Save" at bounding box center [607, 314] width 17 height 12
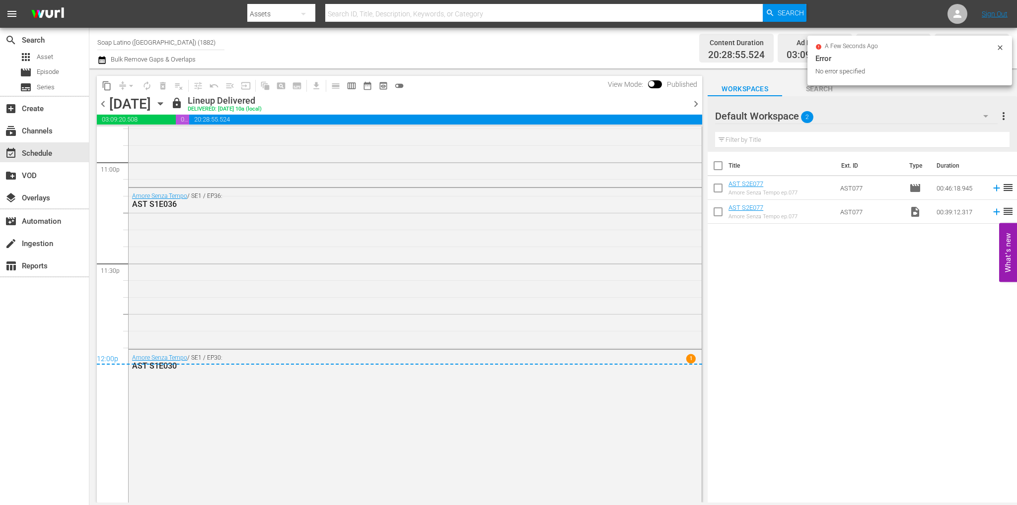
click at [699, 103] on span "chevron_right" at bounding box center [695, 104] width 12 height 12
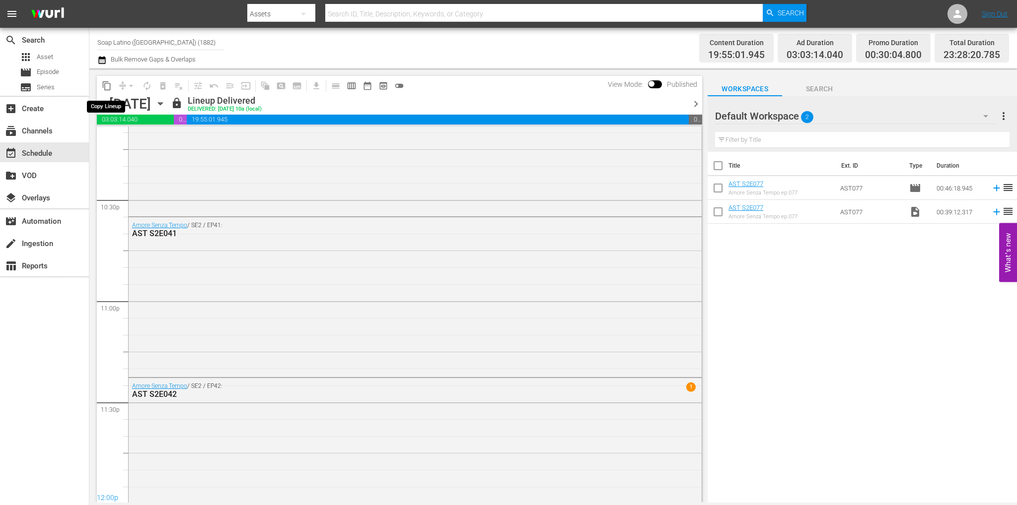
scroll to position [4519, 0]
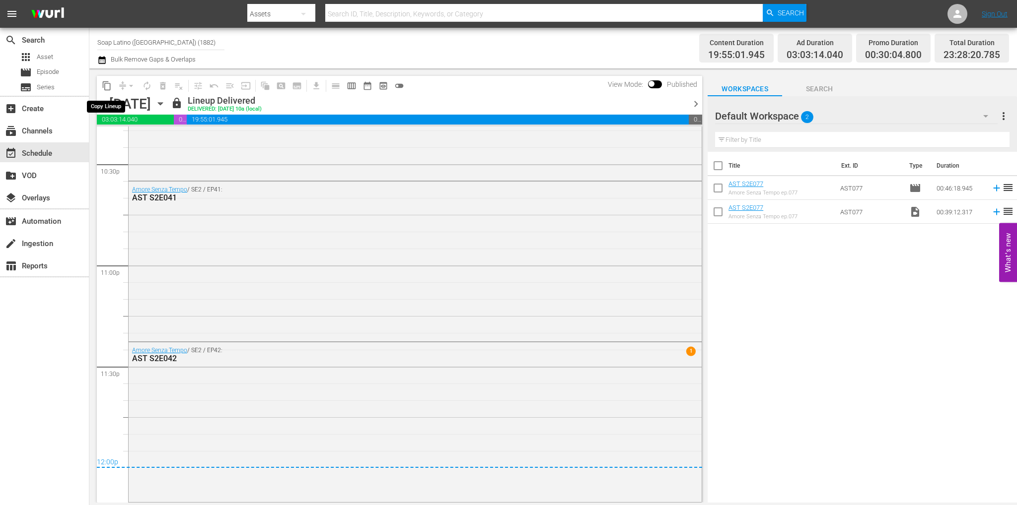
click at [107, 86] on span "content_copy" at bounding box center [107, 86] width 10 height 10
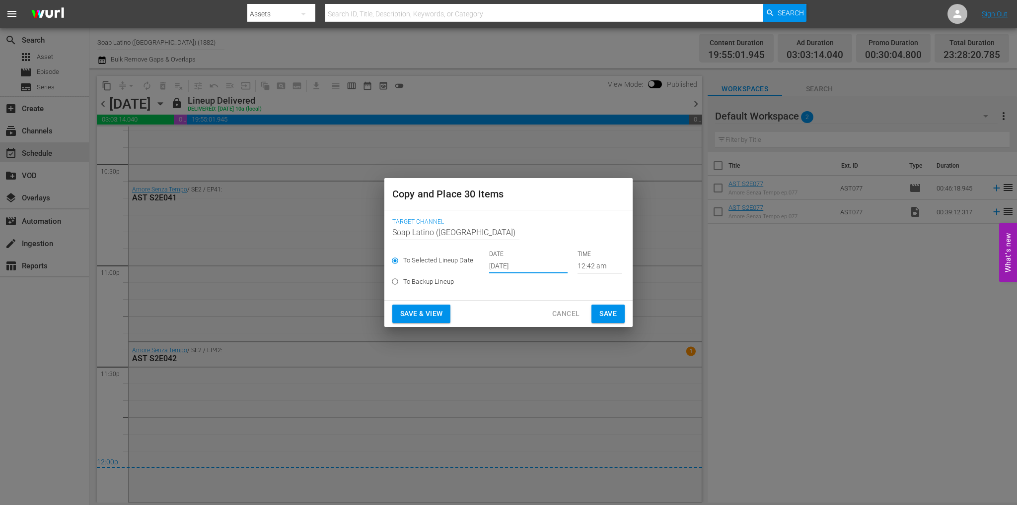
click at [529, 269] on input "Oct 3rd 2025" at bounding box center [528, 266] width 78 height 15
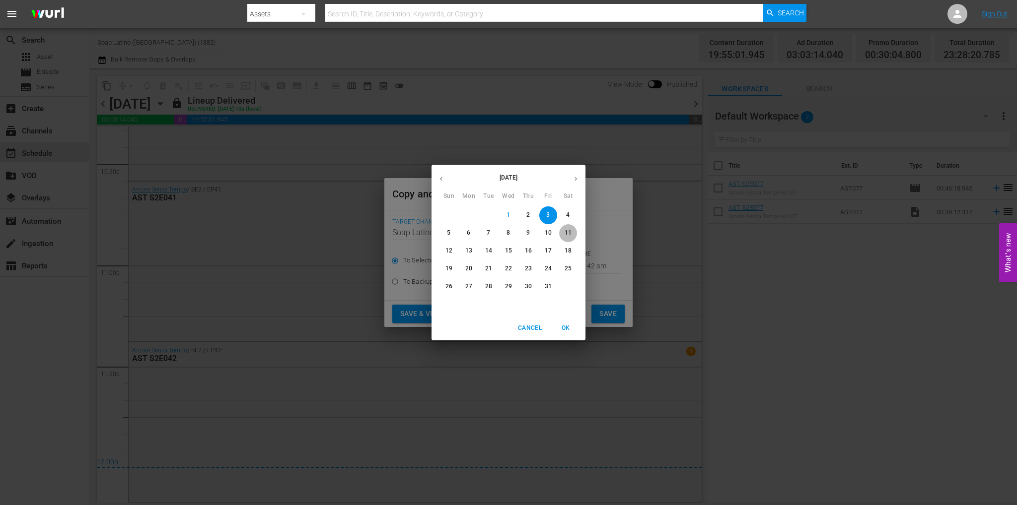
click at [568, 232] on p "11" at bounding box center [567, 233] width 7 height 8
type input "Oct 11th 2025"
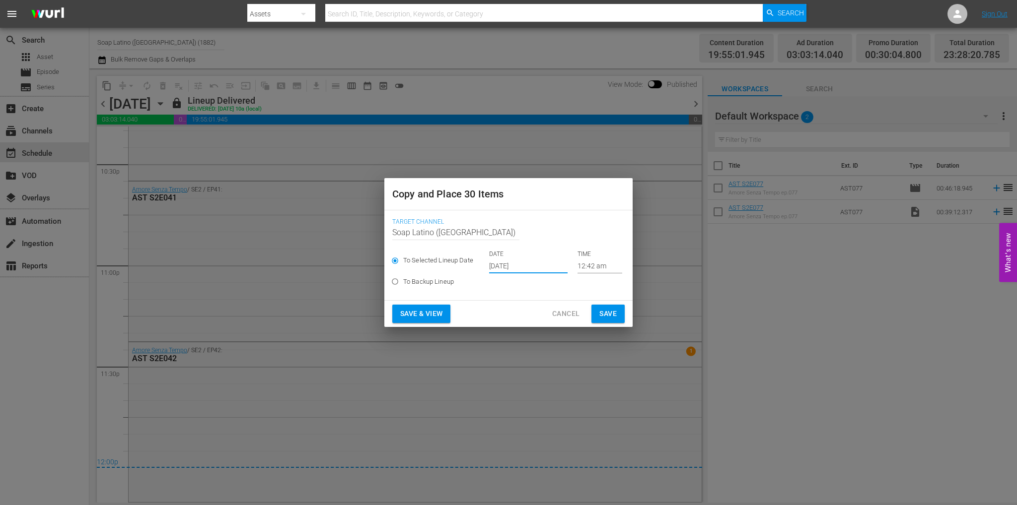
click at [608, 316] on span "Save" at bounding box center [607, 314] width 17 height 12
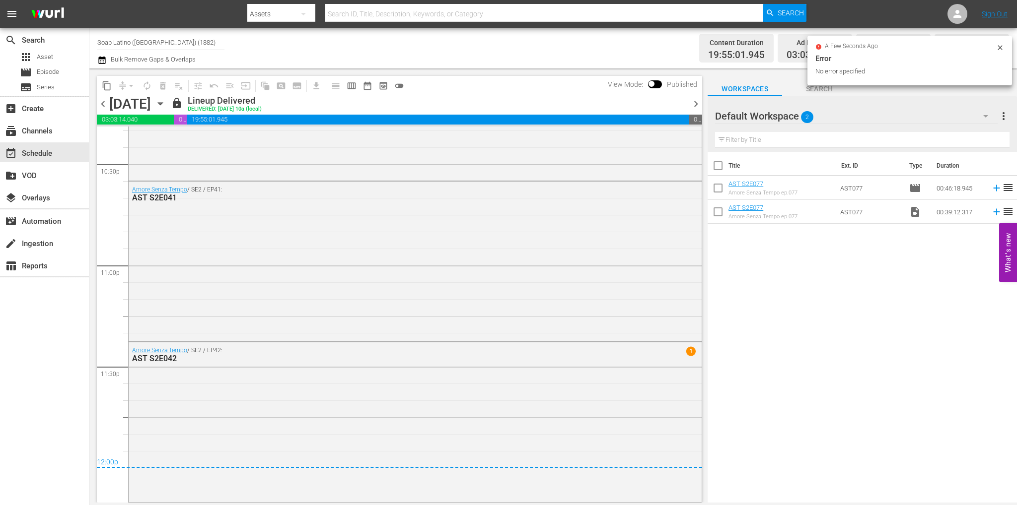
click at [694, 102] on span "chevron_right" at bounding box center [695, 104] width 12 height 12
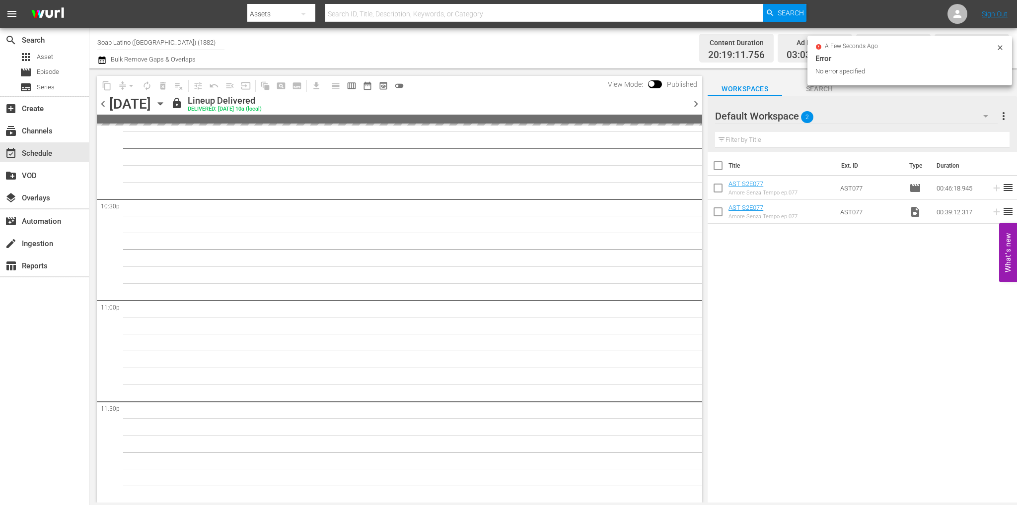
scroll to position [4494, 0]
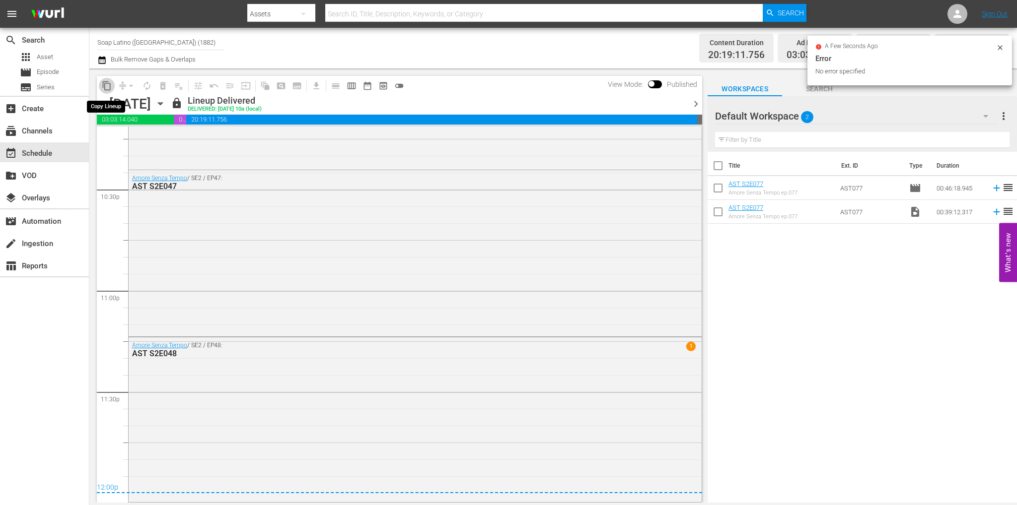
click at [105, 85] on span "content_copy" at bounding box center [107, 86] width 10 height 10
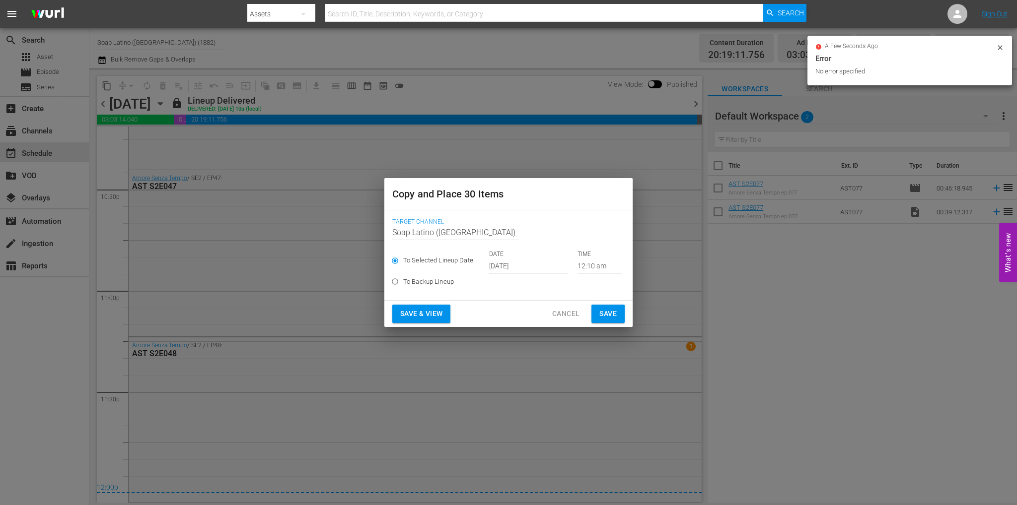
click at [534, 265] on input "Oct 3rd 2025" at bounding box center [528, 266] width 78 height 15
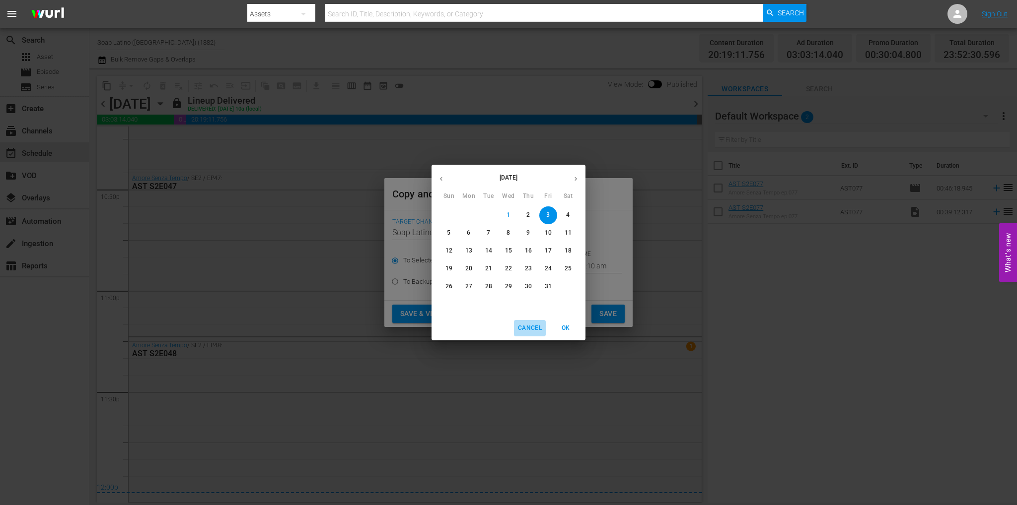
click at [521, 323] on span "Cancel" at bounding box center [530, 328] width 24 height 10
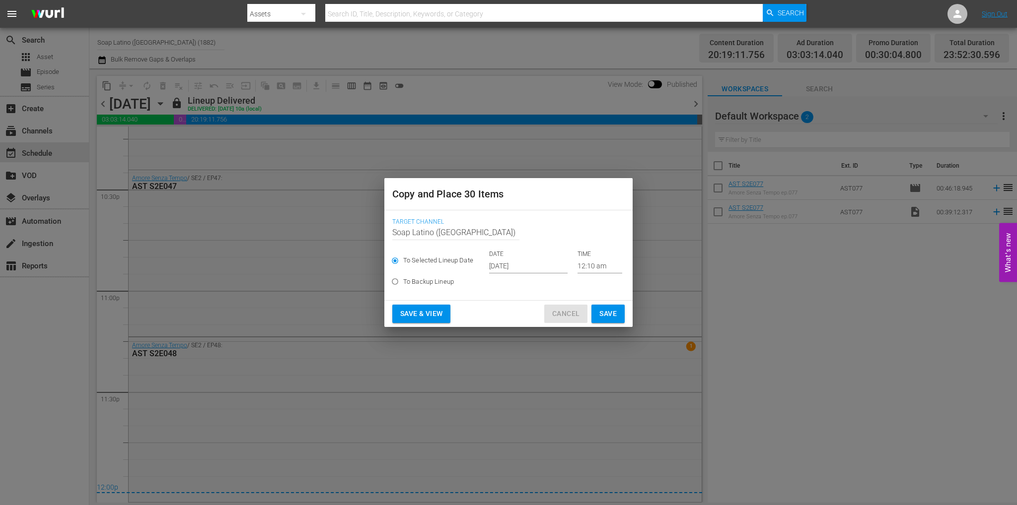
click at [559, 315] on span "Cancel" at bounding box center [565, 314] width 27 height 12
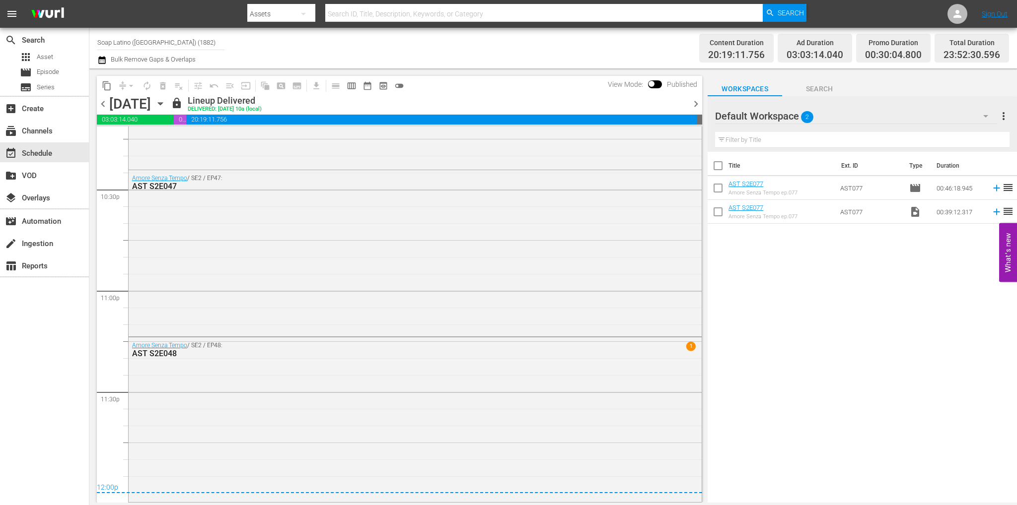
click at [166, 100] on icon "button" at bounding box center [160, 103] width 11 height 11
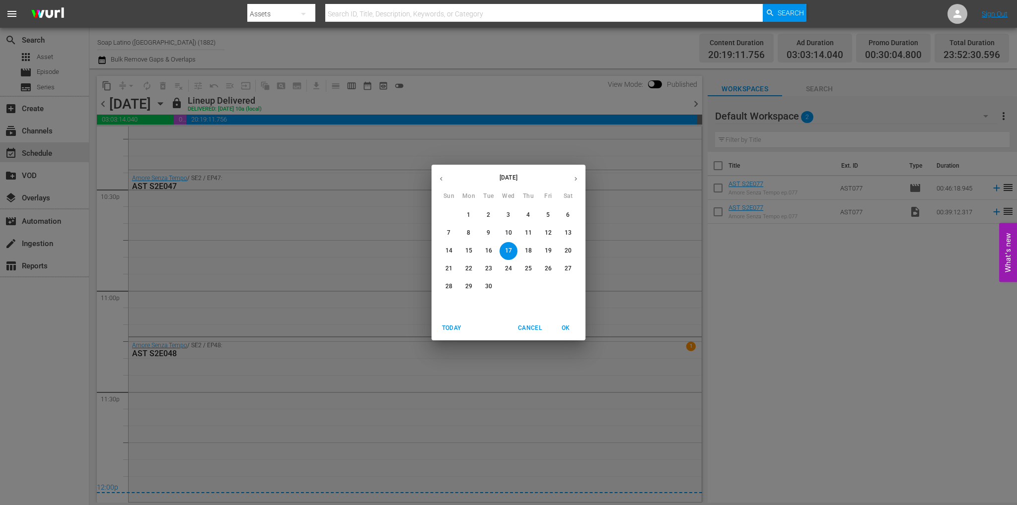
click at [576, 176] on icon "button" at bounding box center [575, 178] width 7 height 7
click at [507, 228] on button "8" at bounding box center [508, 233] width 18 height 18
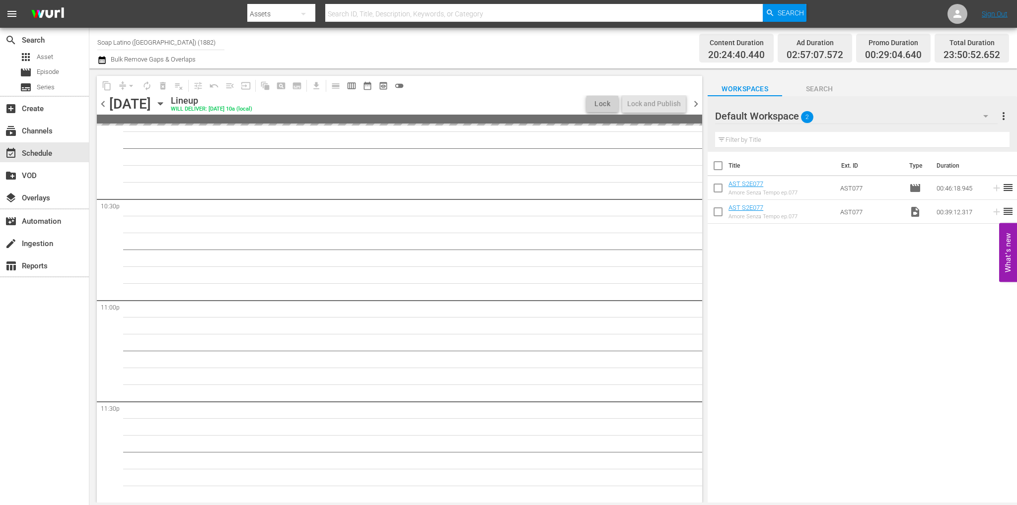
scroll to position [4589, 0]
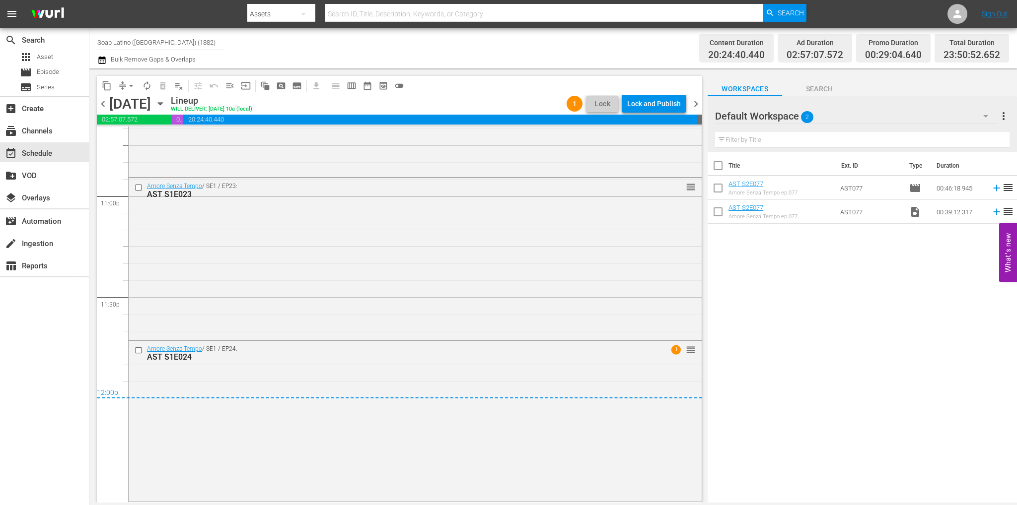
click at [105, 98] on span "chevron_left" at bounding box center [103, 104] width 12 height 12
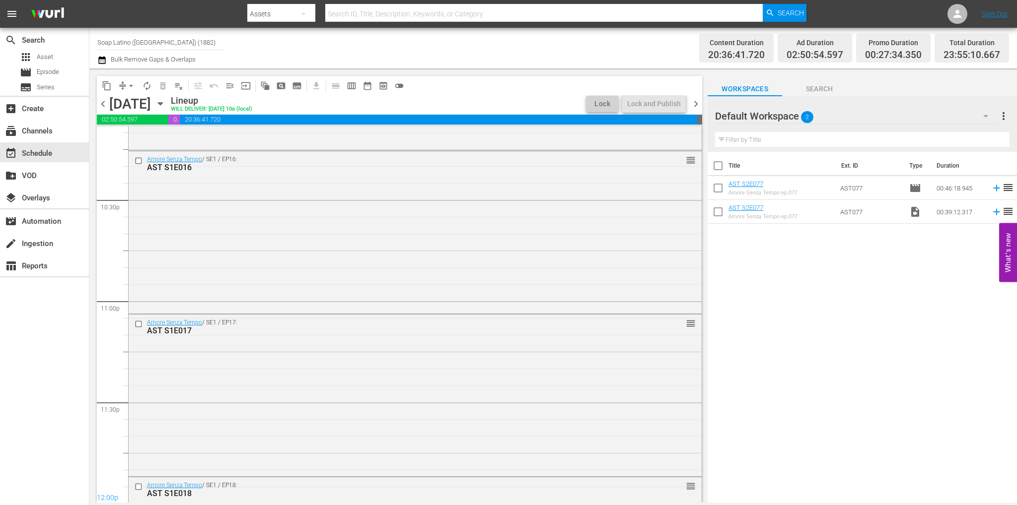
scroll to position [4620, 0]
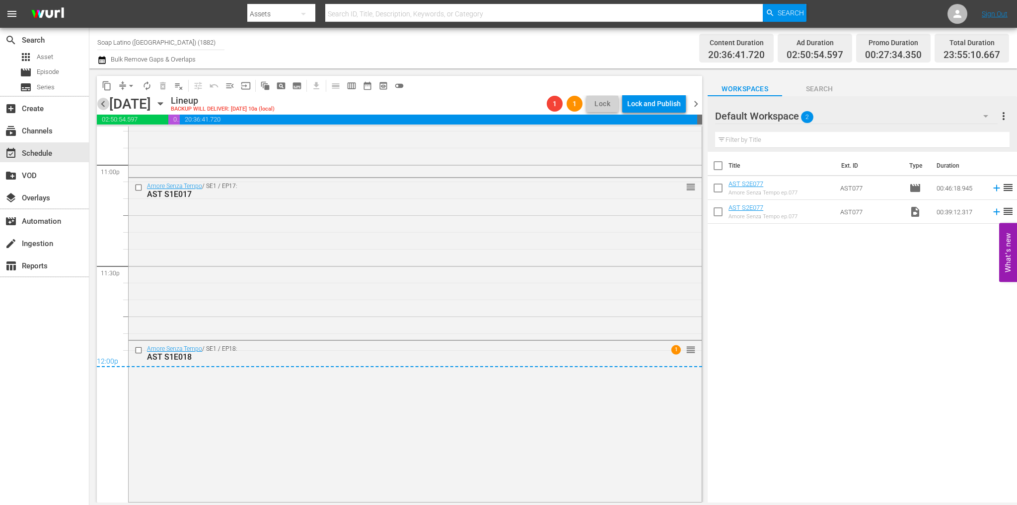
click at [101, 101] on span "chevron_left" at bounding box center [103, 104] width 12 height 12
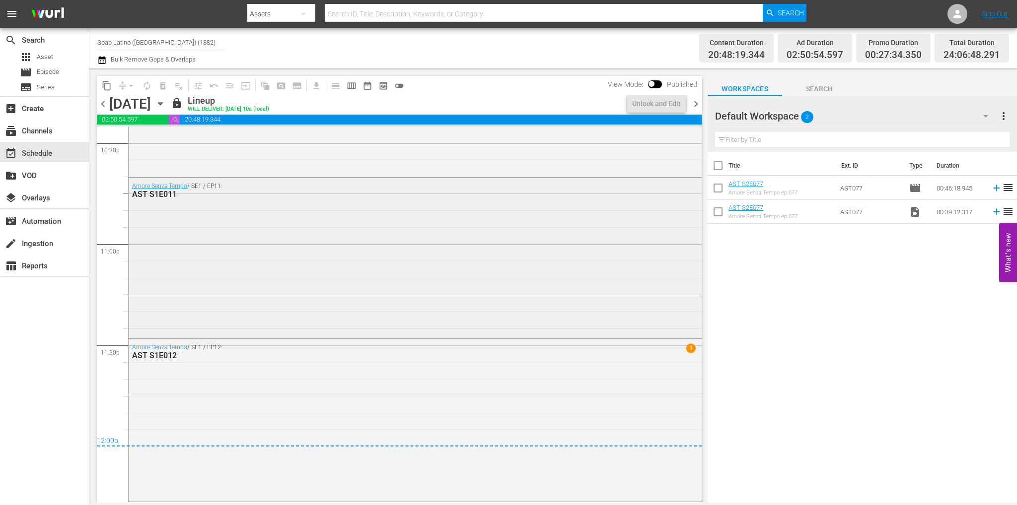
scroll to position [4540, 0]
click at [696, 98] on span "chevron_right" at bounding box center [695, 104] width 12 height 12
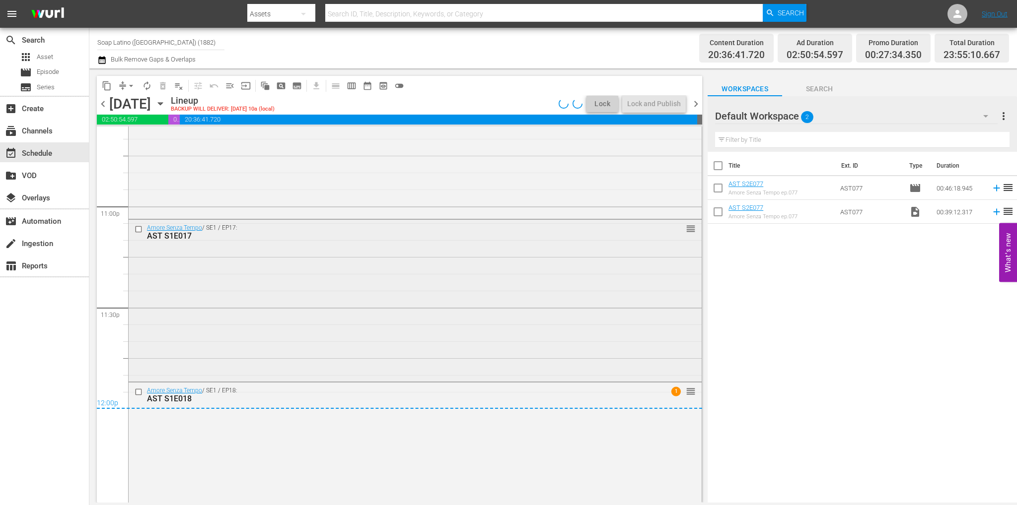
scroll to position [4620, 0]
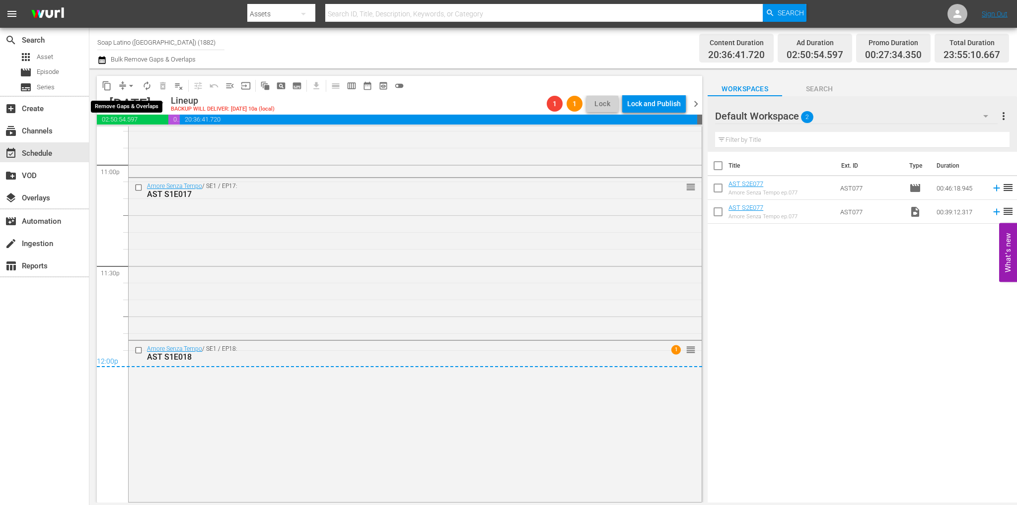
click at [130, 85] on span "arrow_drop_down" at bounding box center [131, 86] width 10 height 10
click at [151, 136] on li "Align to End of Previous Day" at bounding box center [131, 139] width 104 height 16
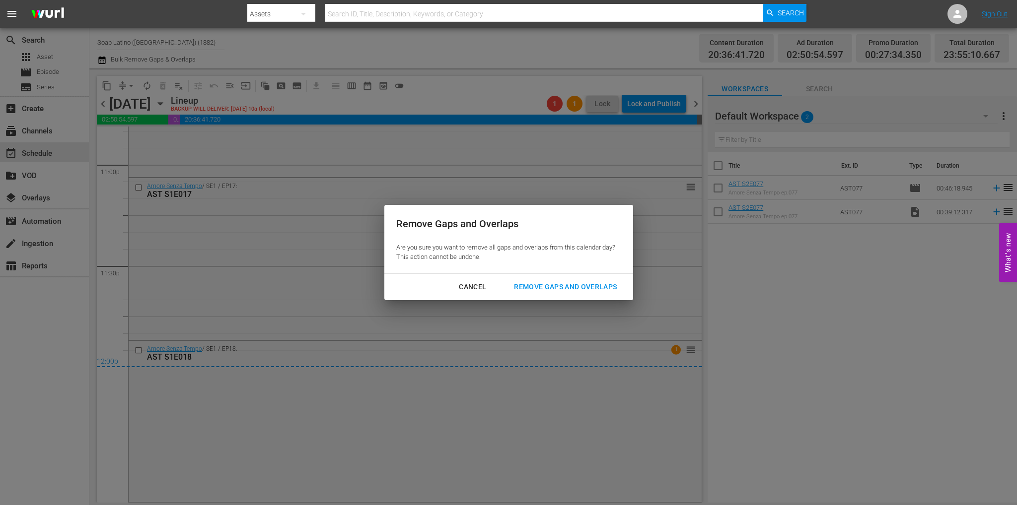
click at [547, 282] on div "Remove Gaps and Overlaps" at bounding box center [565, 287] width 119 height 12
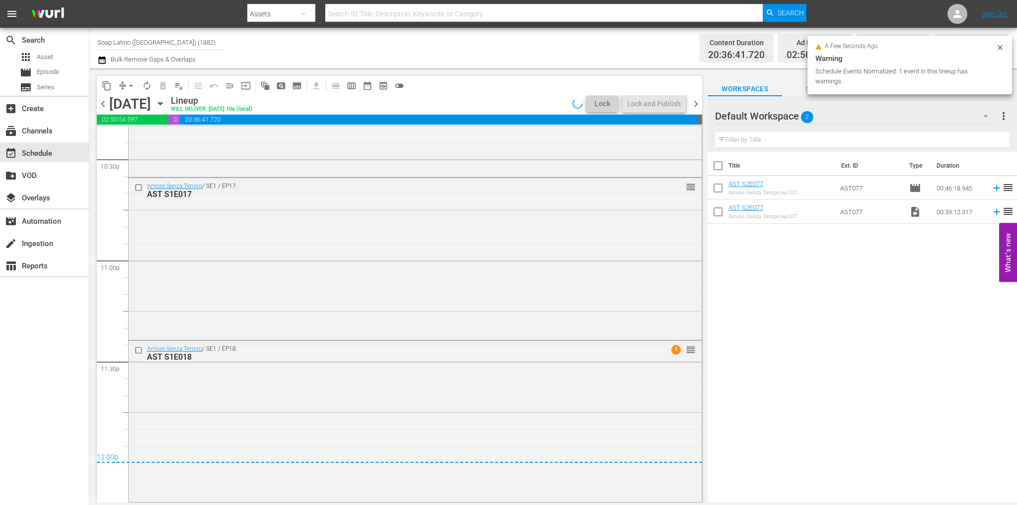
scroll to position [4524, 0]
click at [660, 104] on div "Lock and Publish" at bounding box center [654, 104] width 54 height 18
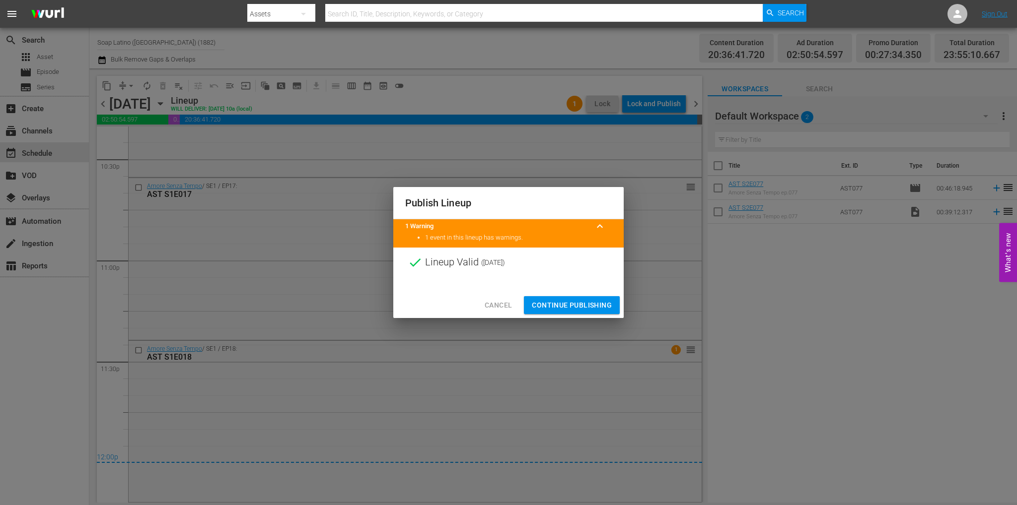
click at [569, 303] on span "Continue Publishing" at bounding box center [572, 305] width 80 height 12
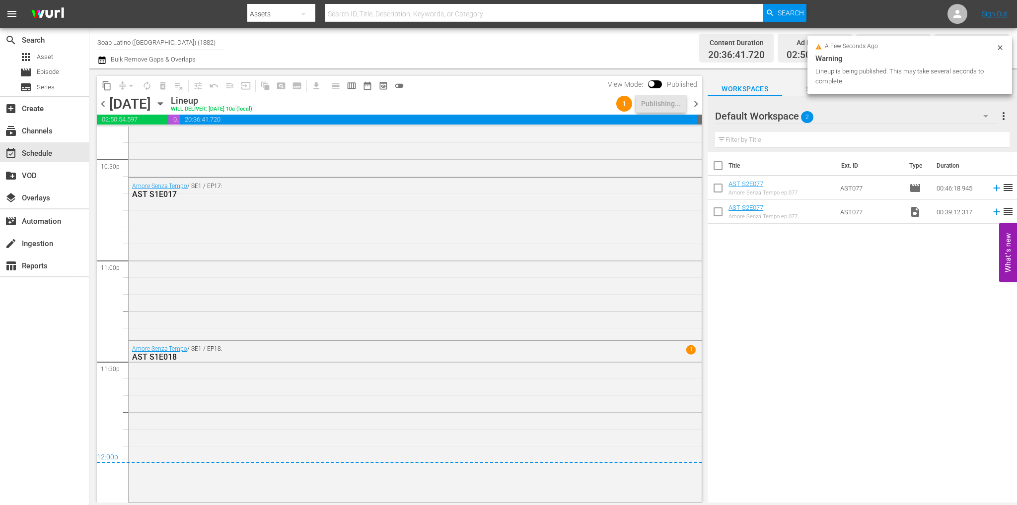
click at [697, 107] on span "chevron_right" at bounding box center [695, 104] width 12 height 12
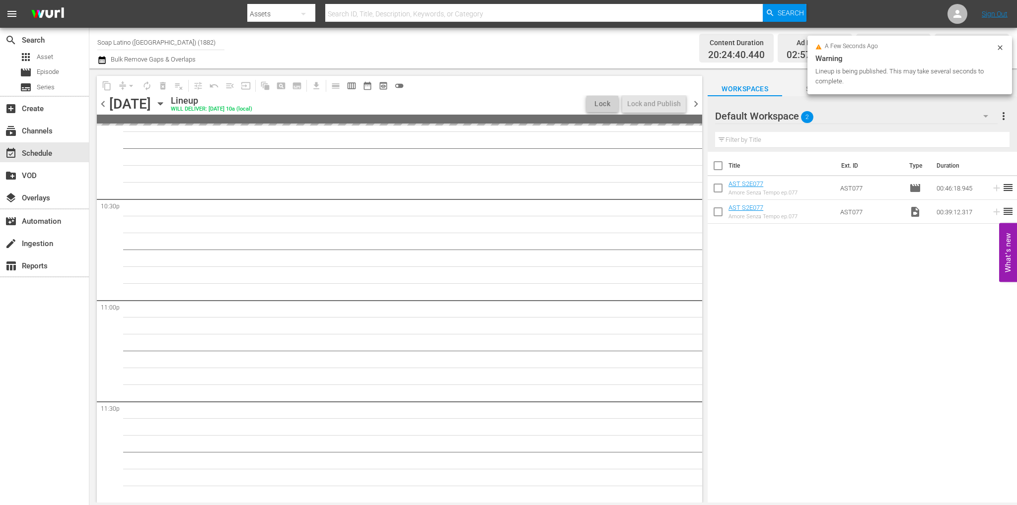
scroll to position [4558, 0]
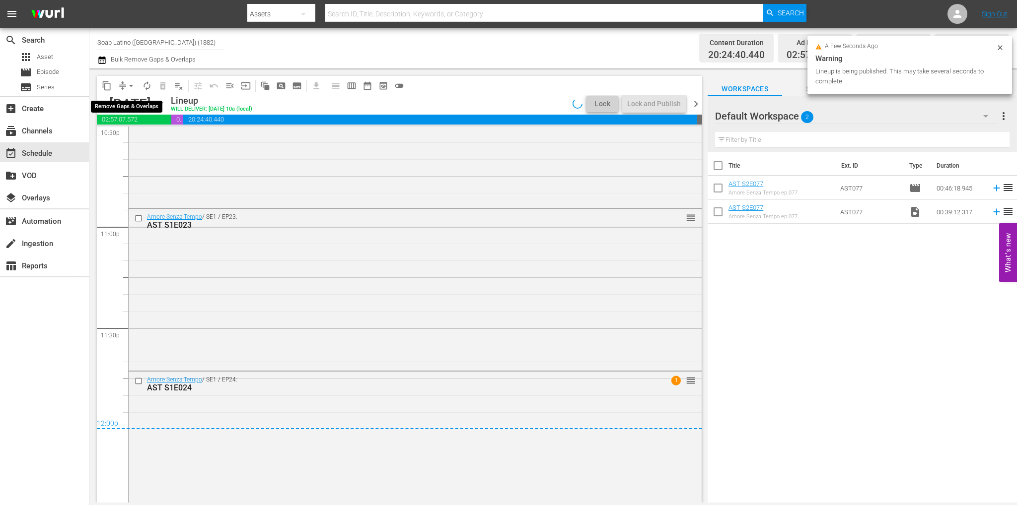
click at [133, 86] on span "arrow_drop_down" at bounding box center [131, 86] width 10 height 10
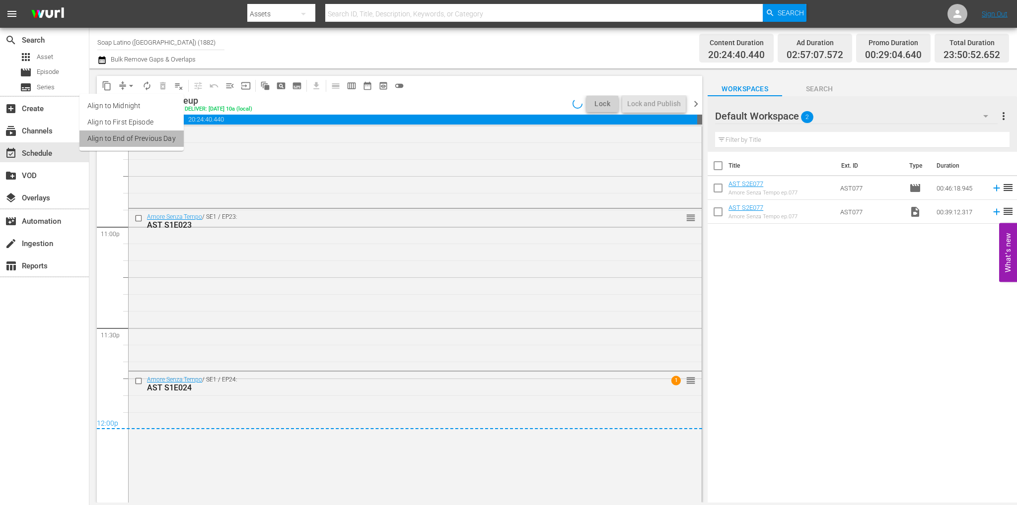
click at [149, 136] on li "Align to End of Previous Day" at bounding box center [131, 139] width 104 height 16
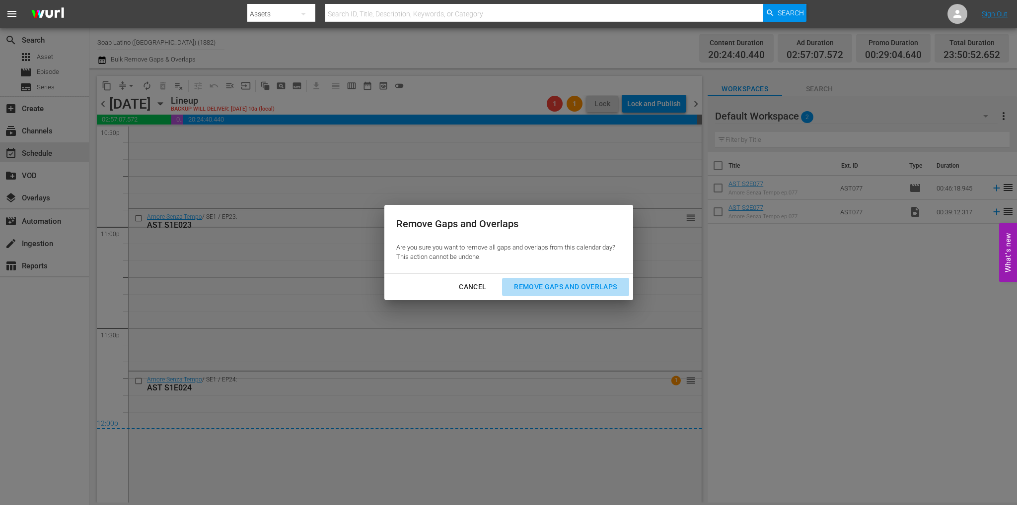
click at [558, 286] on div "Remove Gaps and Overlaps" at bounding box center [565, 287] width 119 height 12
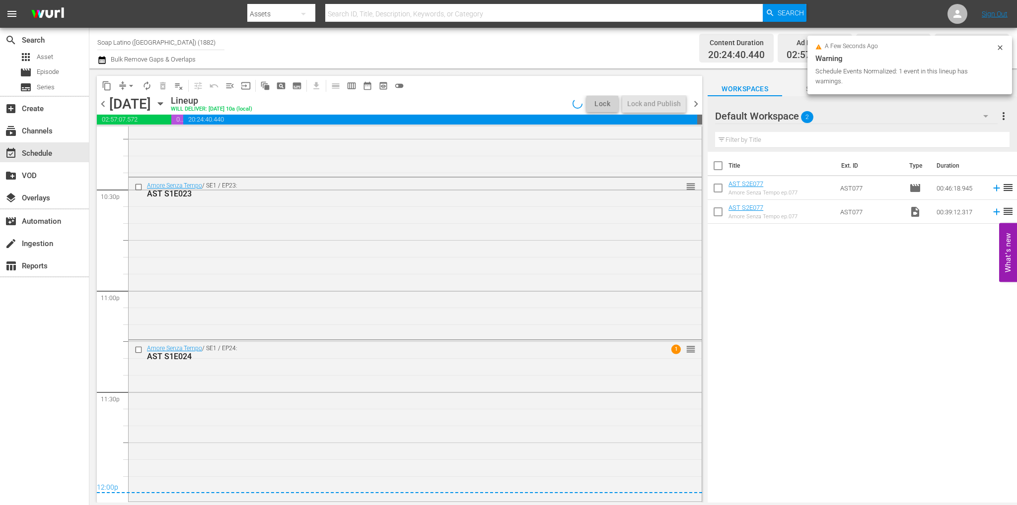
scroll to position [4493, 0]
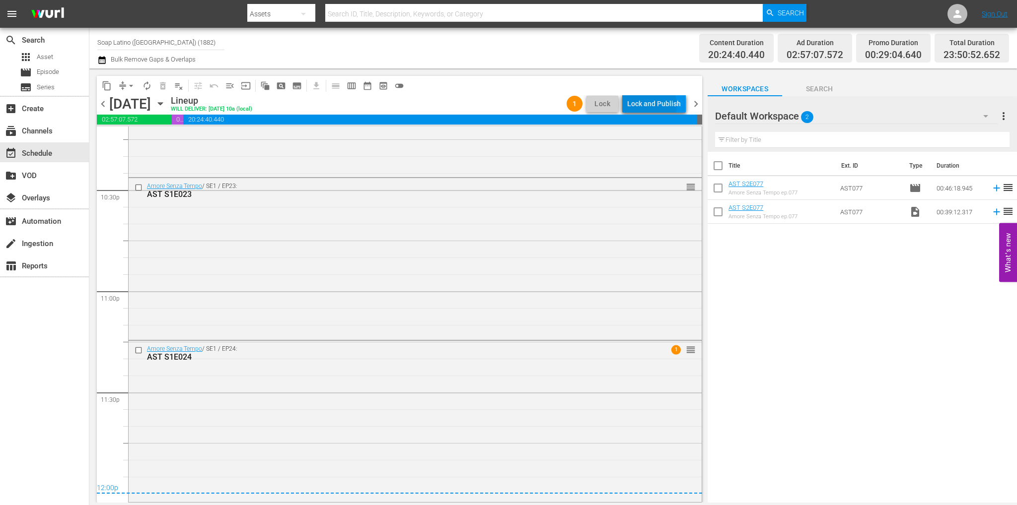
click at [650, 105] on div "Lock and Publish" at bounding box center [654, 104] width 54 height 18
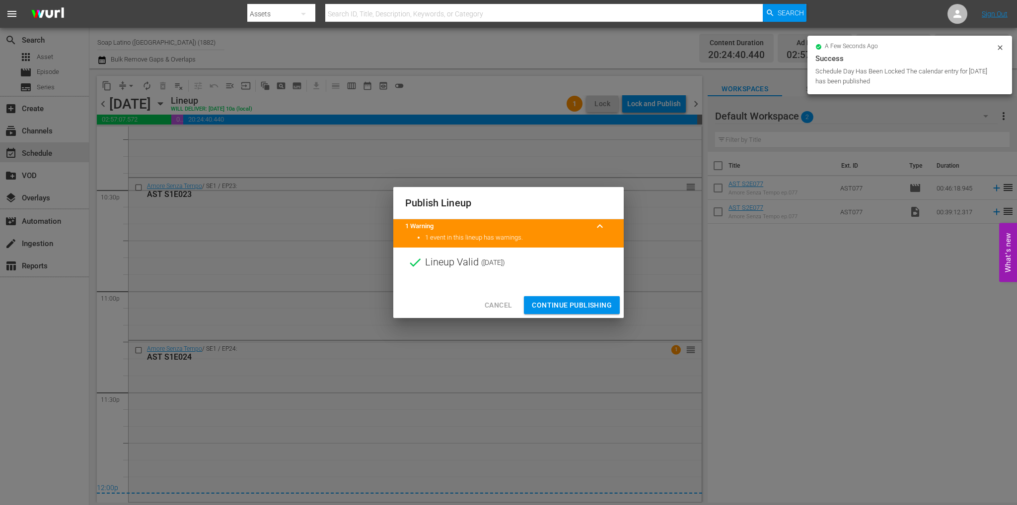
click at [593, 299] on span "Continue Publishing" at bounding box center [572, 305] width 80 height 12
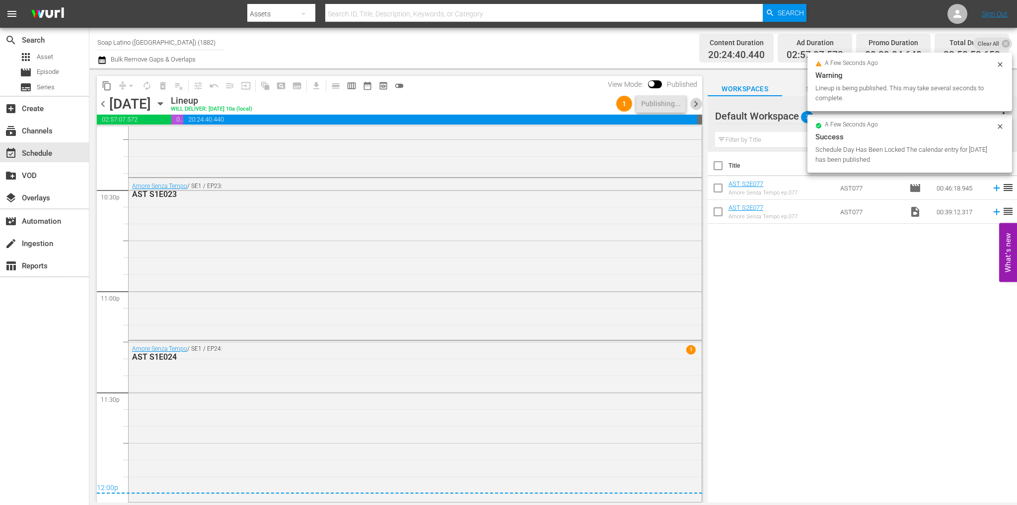
click at [693, 104] on span "chevron_right" at bounding box center [695, 104] width 12 height 12
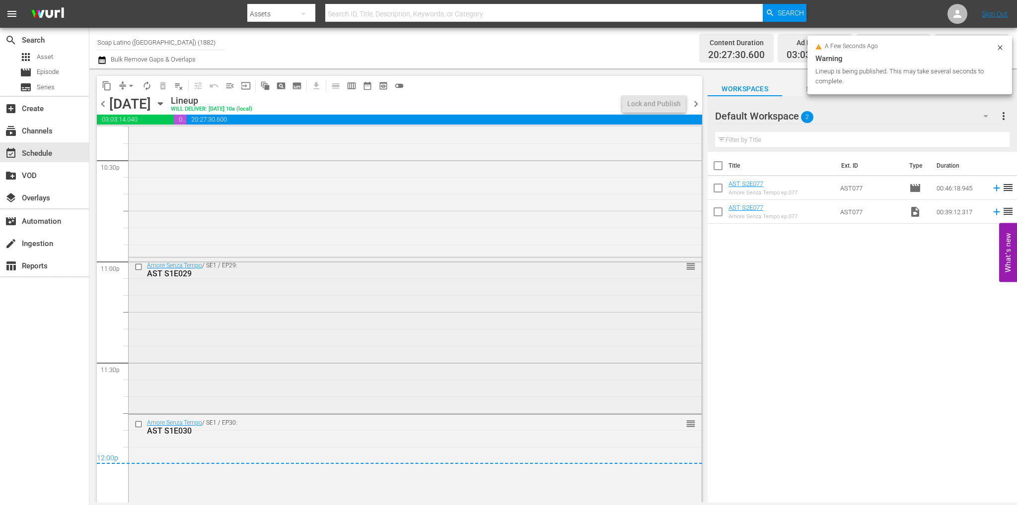
scroll to position [4592, 0]
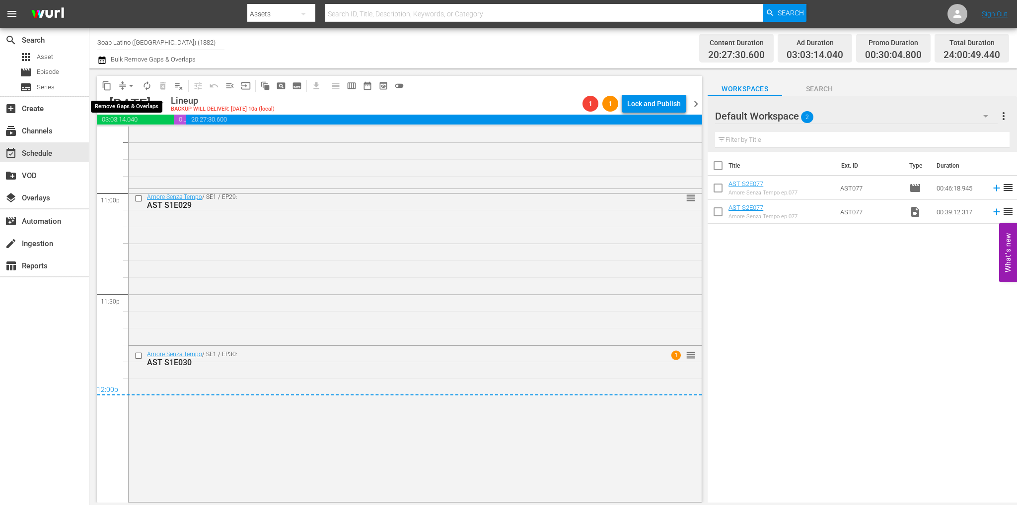
click at [126, 87] on span "arrow_drop_down" at bounding box center [131, 86] width 10 height 10
click at [141, 137] on li "Align to End of Previous Day" at bounding box center [131, 139] width 104 height 16
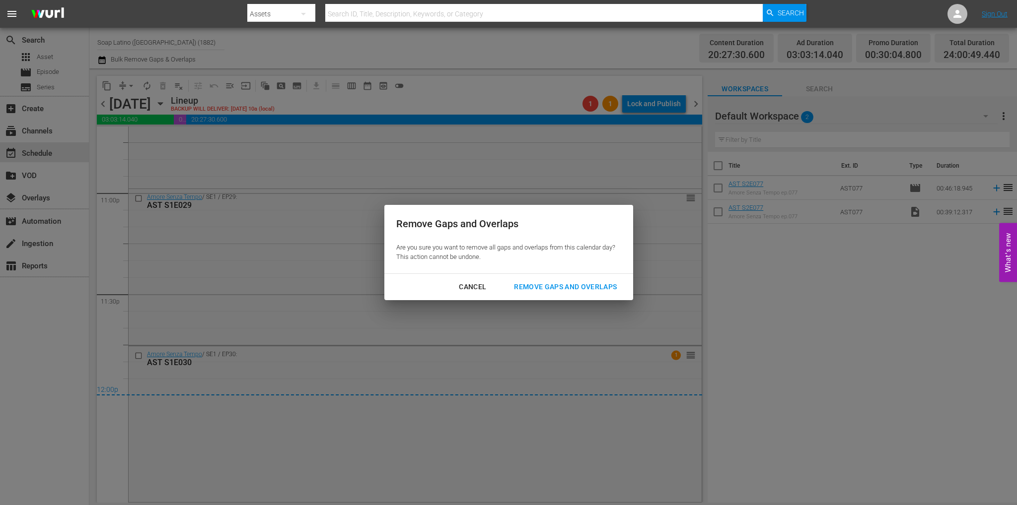
click at [551, 286] on div "Remove Gaps and Overlaps" at bounding box center [565, 287] width 119 height 12
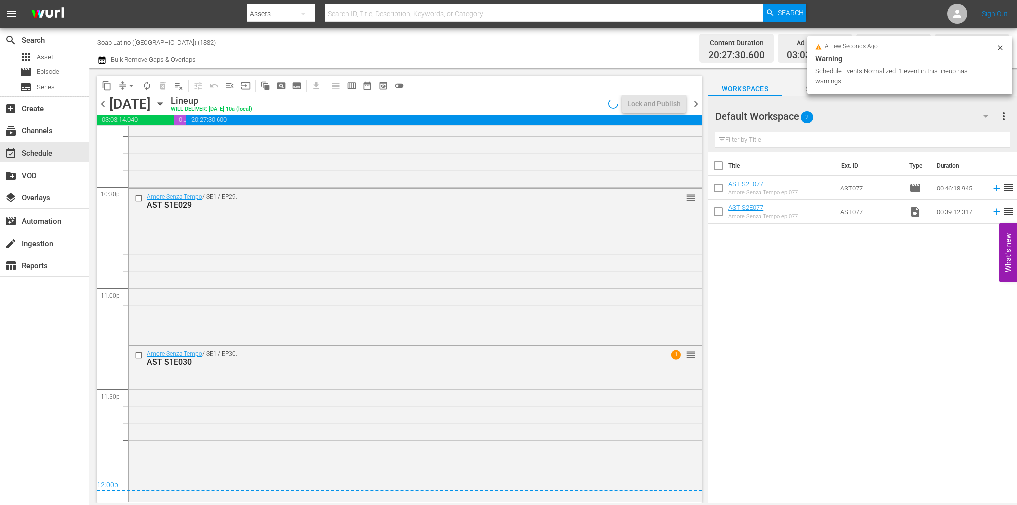
scroll to position [4496, 0]
click at [638, 108] on div "Lock and Publish" at bounding box center [654, 104] width 54 height 18
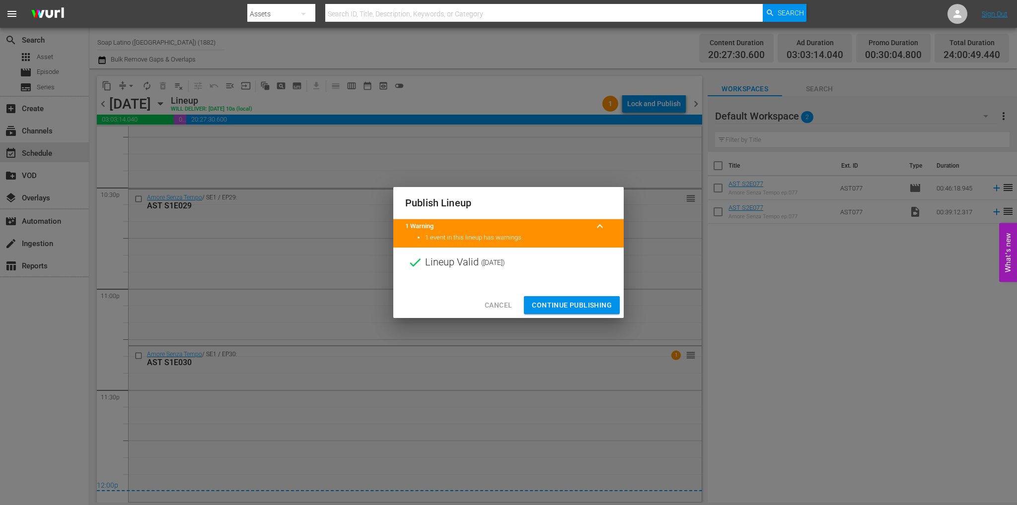
click at [575, 302] on span "Continue Publishing" at bounding box center [572, 305] width 80 height 12
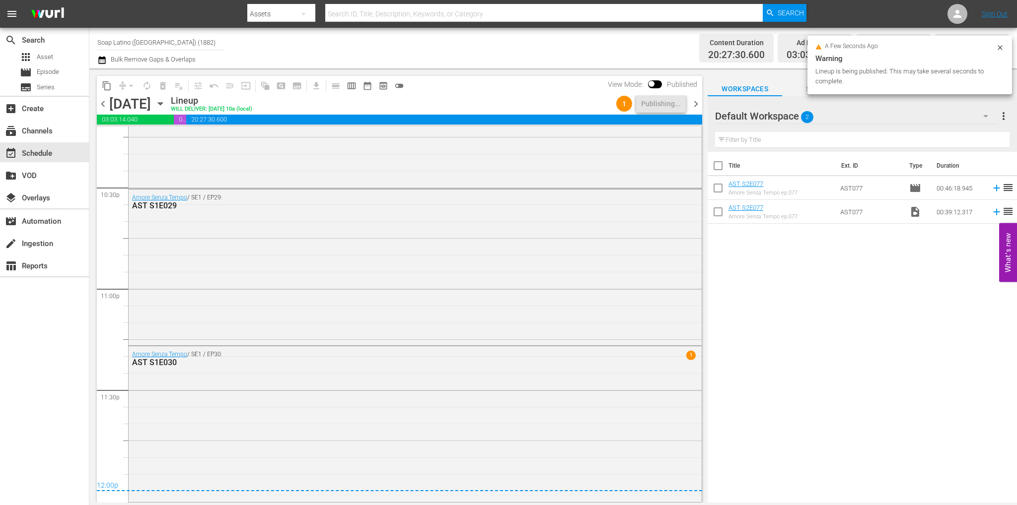
click at [695, 101] on span "chevron_right" at bounding box center [695, 104] width 12 height 12
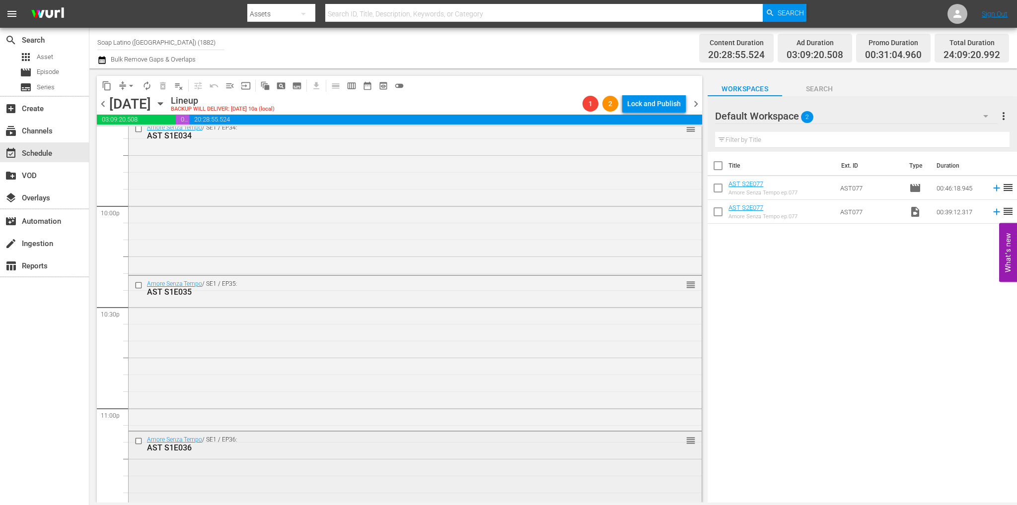
scroll to position [4376, 0]
click at [106, 105] on span "chevron_left" at bounding box center [103, 104] width 12 height 12
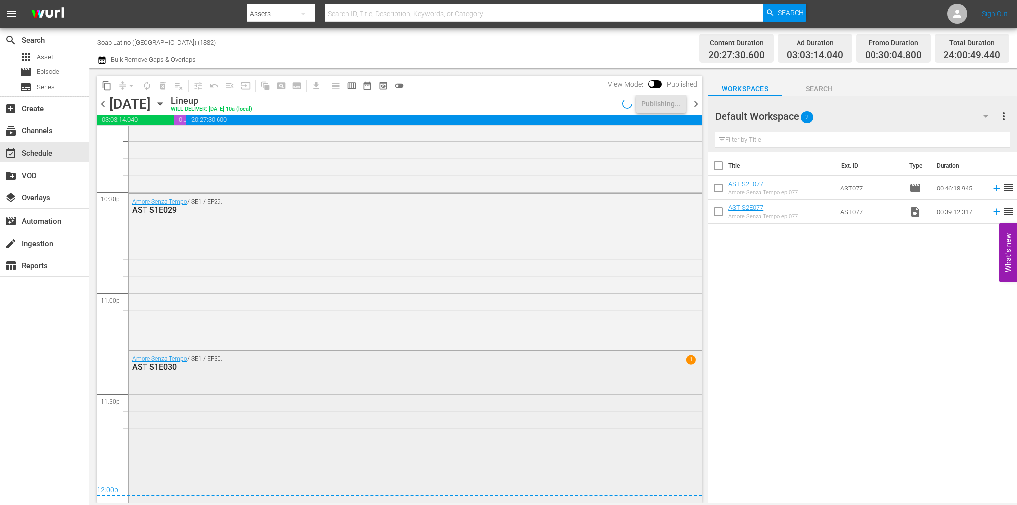
scroll to position [4496, 0]
click at [693, 103] on span "chevron_right" at bounding box center [695, 104] width 12 height 12
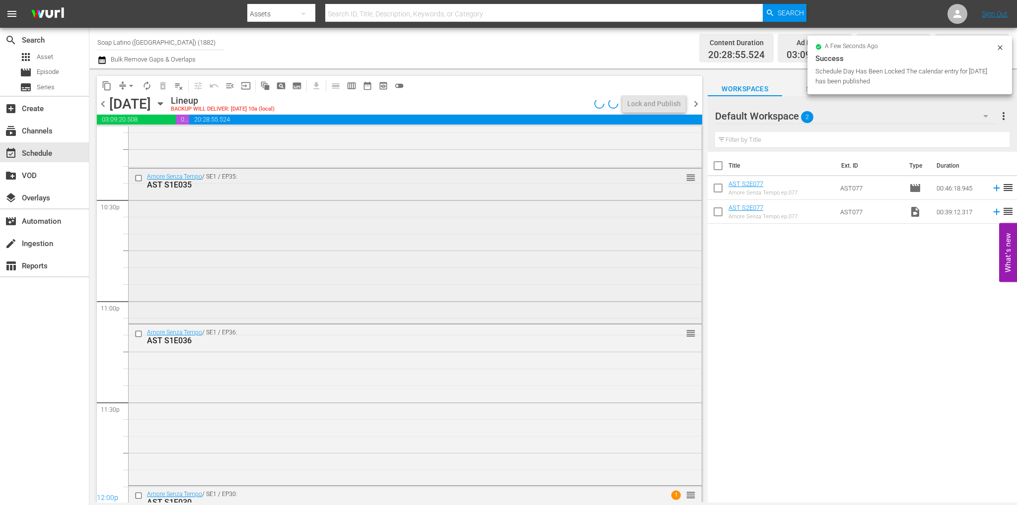
scroll to position [4496, 0]
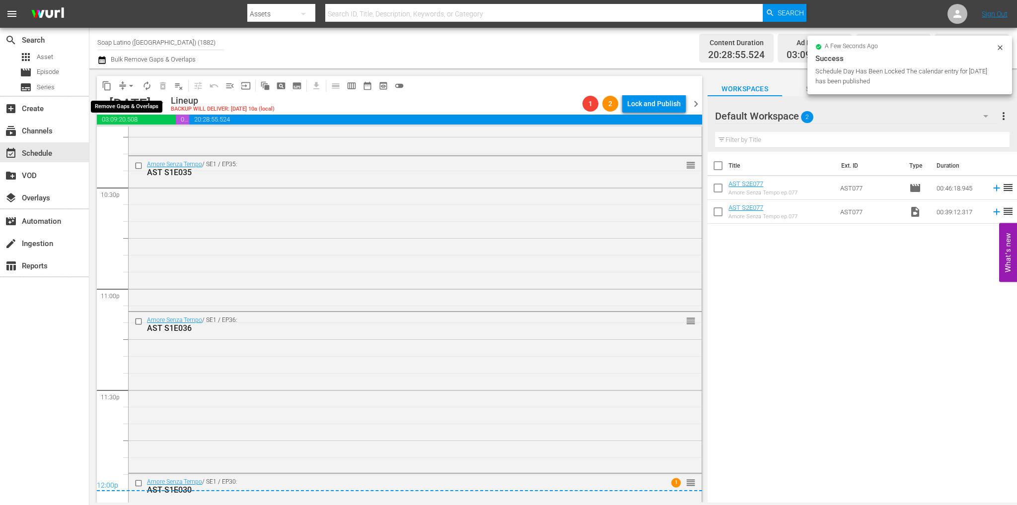
click at [132, 82] on span "arrow_drop_down" at bounding box center [131, 86] width 10 height 10
click at [145, 138] on li "Align to End of Previous Day" at bounding box center [131, 139] width 104 height 16
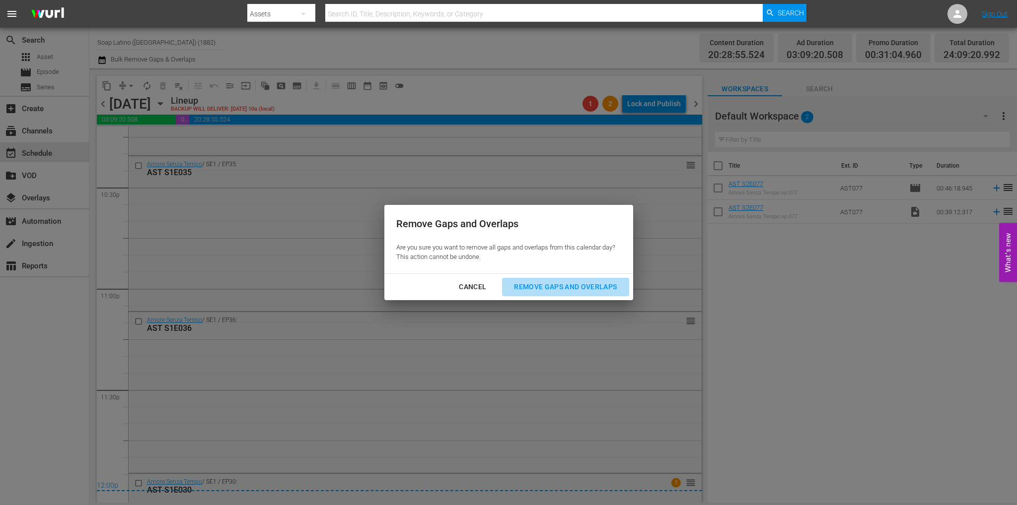
click at [548, 278] on button "Remove Gaps and Overlaps" at bounding box center [565, 287] width 127 height 18
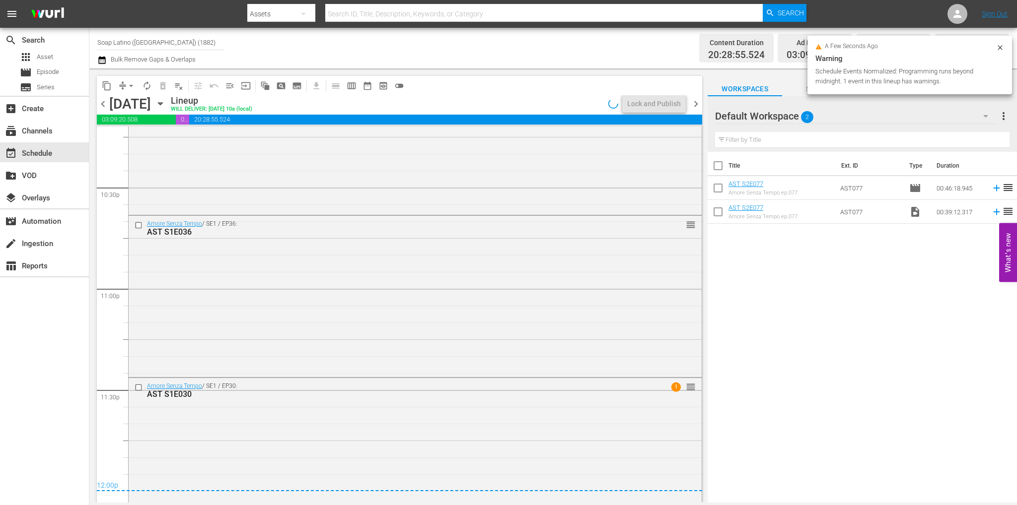
scroll to position [4528, 0]
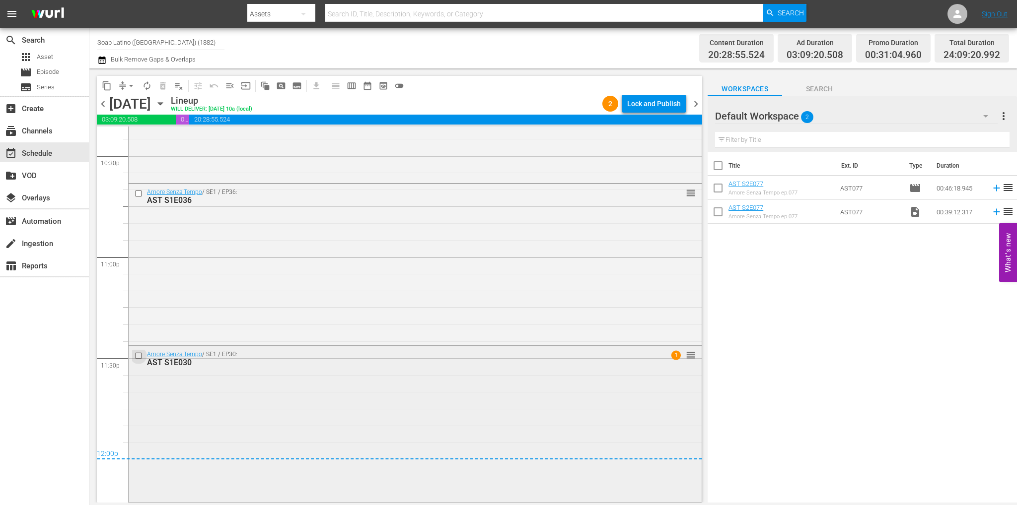
click at [138, 352] on input "checkbox" at bounding box center [140, 355] width 10 height 8
click at [167, 90] on span "delete_forever_outlined" at bounding box center [163, 86] width 10 height 10
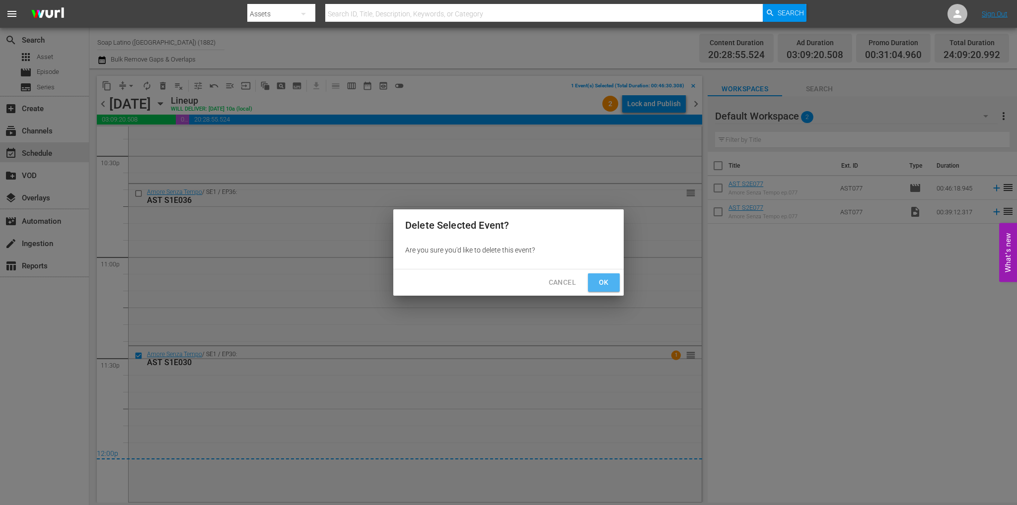
click at [611, 283] on span "Ok" at bounding box center [604, 282] width 16 height 12
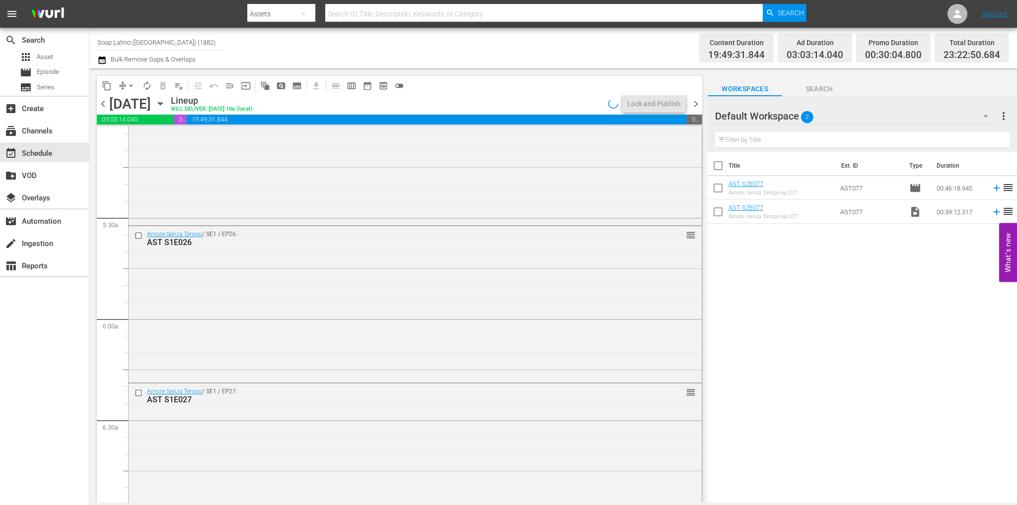
scroll to position [0, 0]
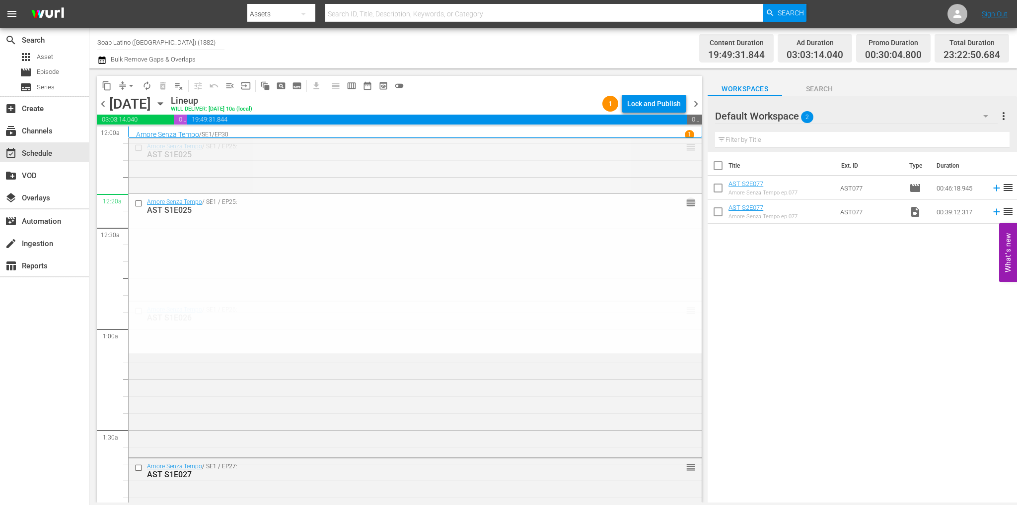
drag, startPoint x: 684, startPoint y: 147, endPoint x: 681, endPoint y: 194, distance: 46.8
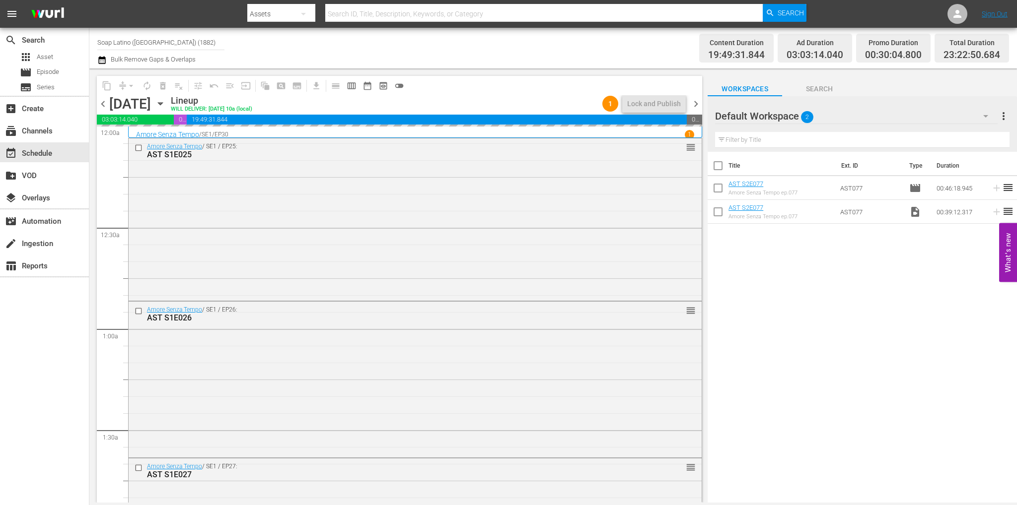
click at [974, 118] on button "button" at bounding box center [985, 116] width 24 height 24
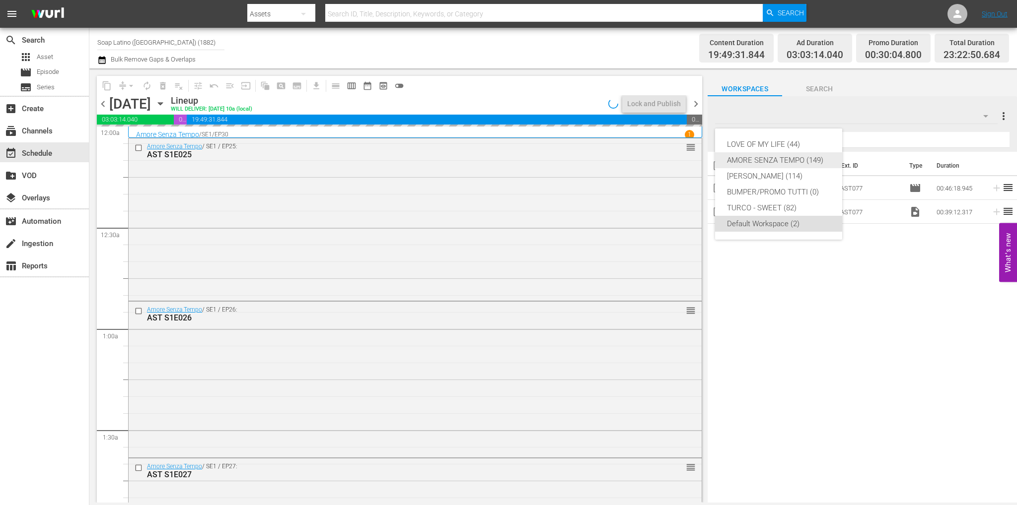
click at [796, 154] on div "AMORE SENZA TEMPO (149)" at bounding box center [778, 160] width 103 height 16
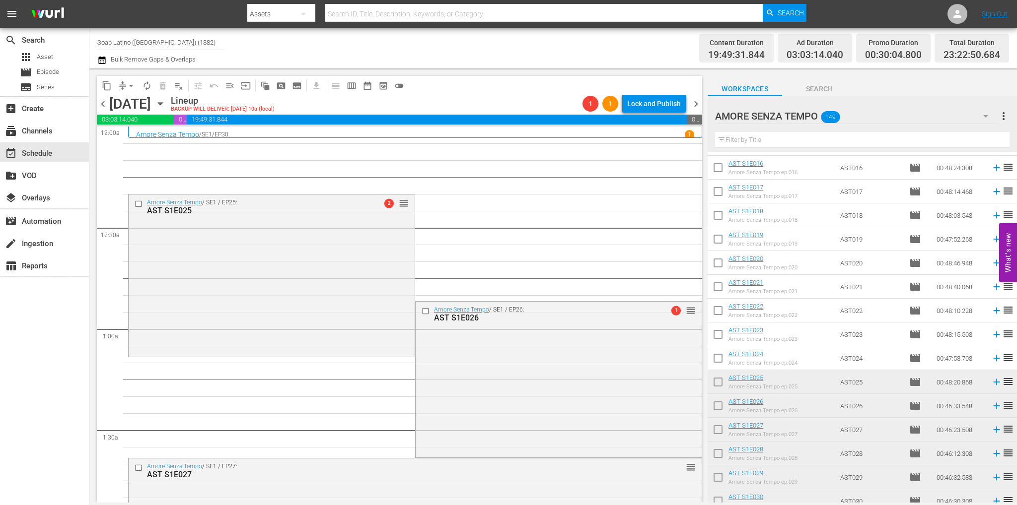
scroll to position [659, 0]
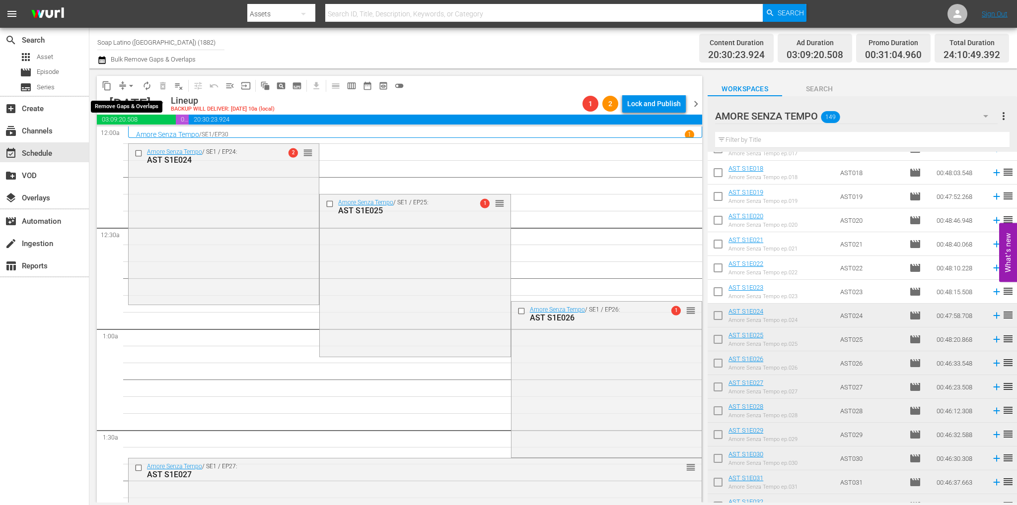
click at [130, 84] on span "arrow_drop_down" at bounding box center [131, 86] width 10 height 10
click at [151, 137] on li "Align to End of Previous Day" at bounding box center [131, 139] width 104 height 16
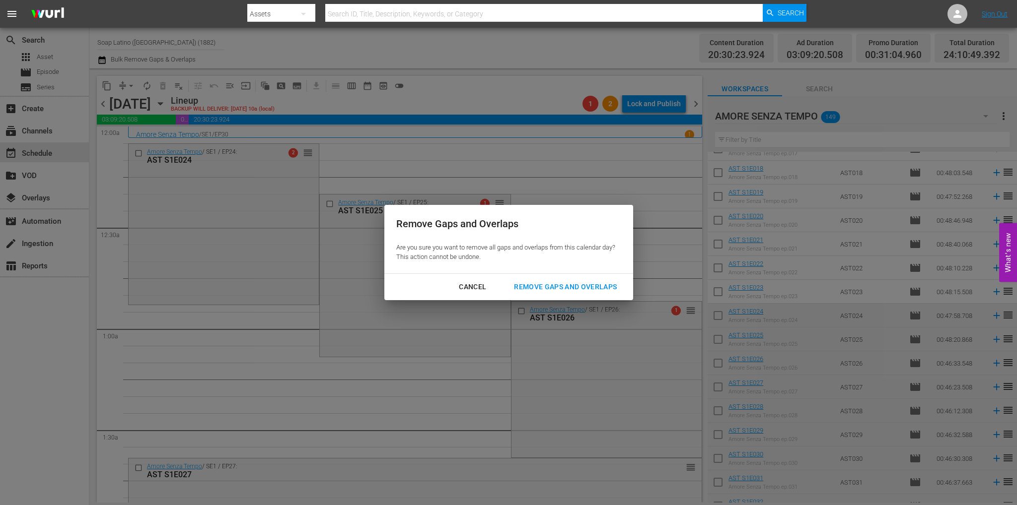
click at [551, 278] on button "Remove Gaps and Overlaps" at bounding box center [565, 287] width 127 height 18
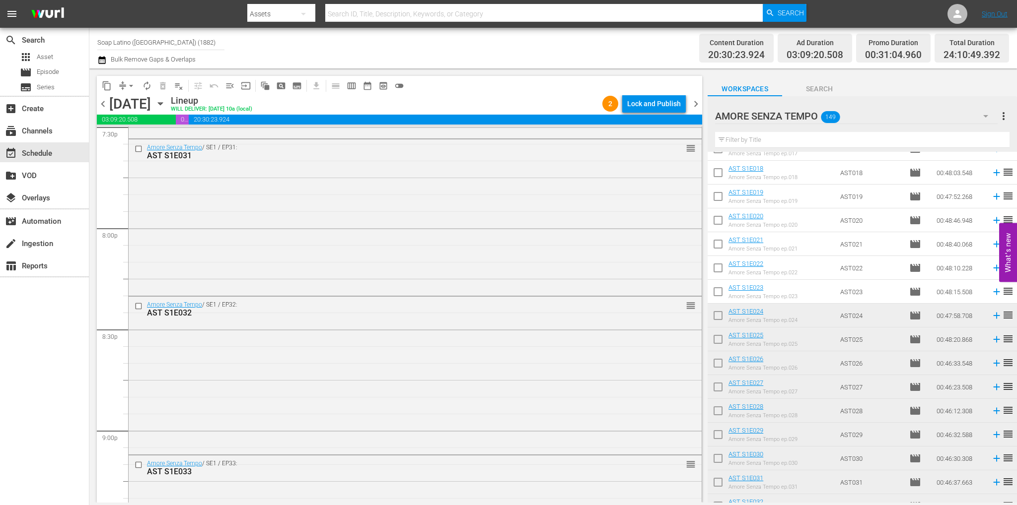
scroll to position [4533, 0]
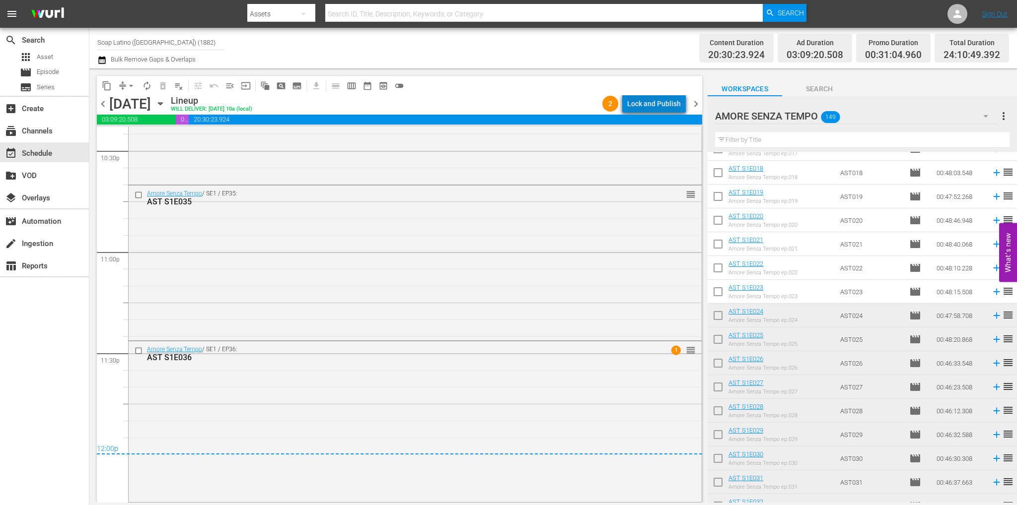
click at [669, 105] on div "Lock and Publish" at bounding box center [654, 104] width 54 height 18
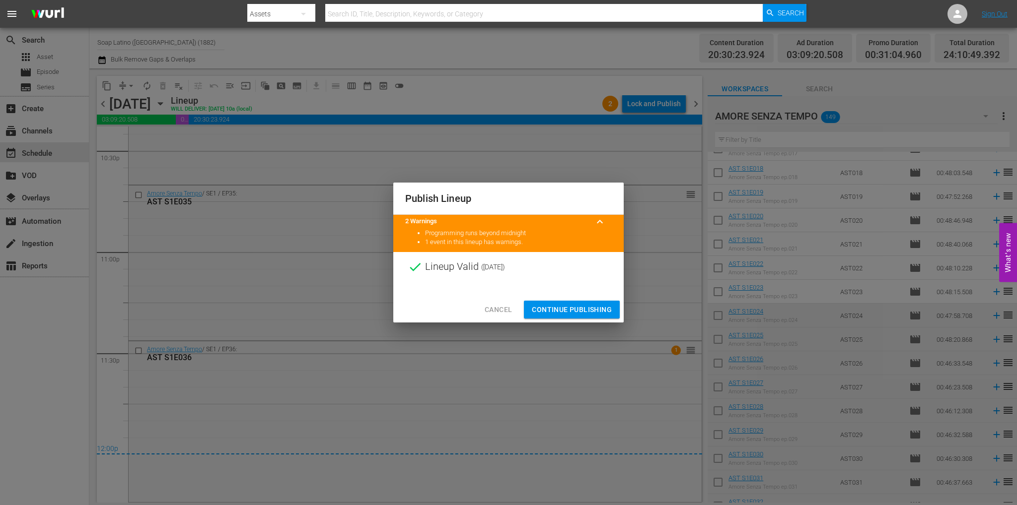
click at [572, 306] on span "Continue Publishing" at bounding box center [572, 310] width 80 height 12
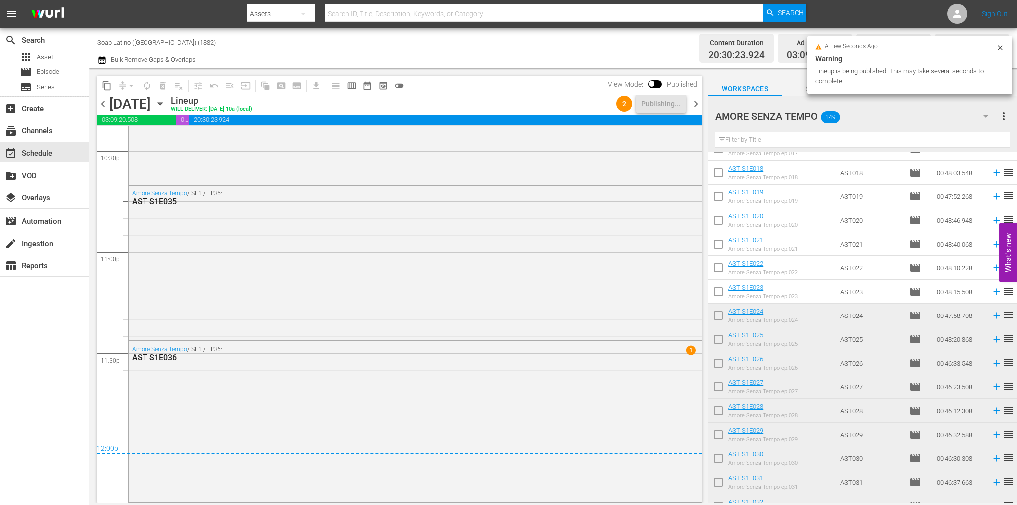
click at [692, 107] on span "chevron_right" at bounding box center [695, 104] width 12 height 12
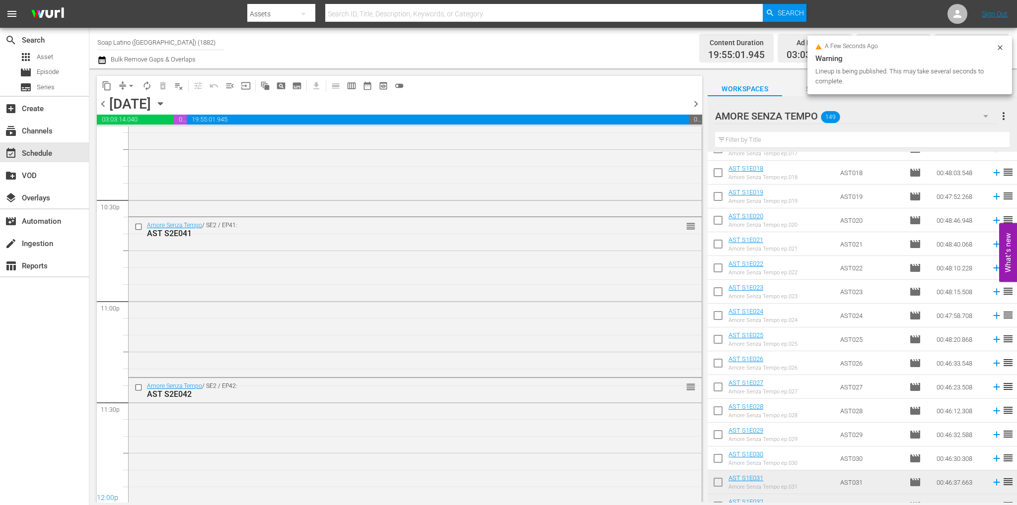
scroll to position [4519, 0]
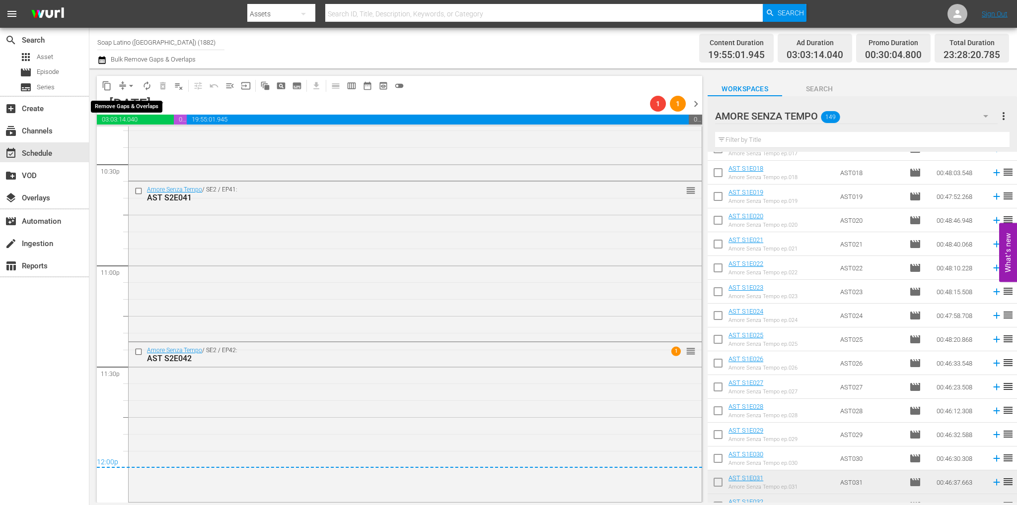
click at [133, 88] on span "arrow_drop_down" at bounding box center [131, 86] width 10 height 10
click at [150, 138] on li "Align to End of Previous Day" at bounding box center [131, 139] width 104 height 16
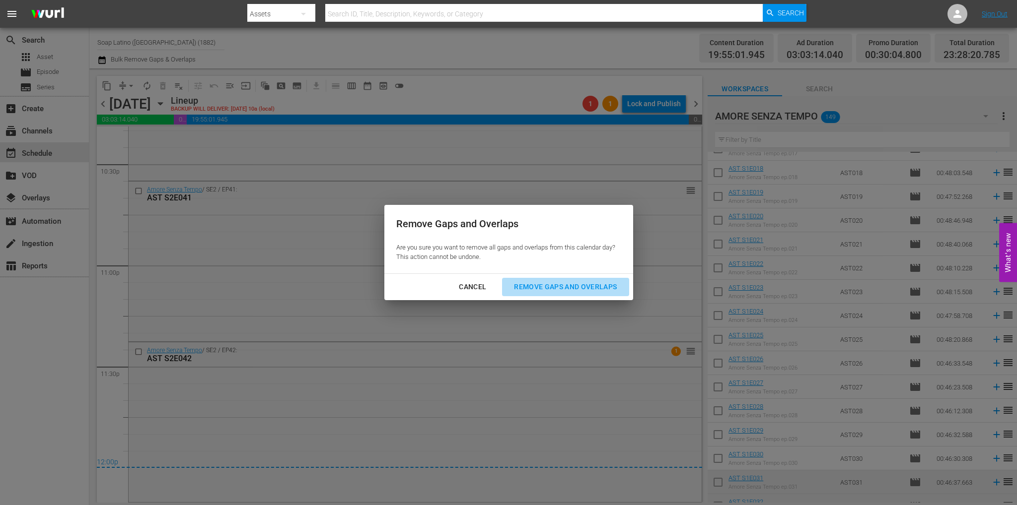
click at [568, 284] on div "Remove Gaps and Overlaps" at bounding box center [565, 287] width 119 height 12
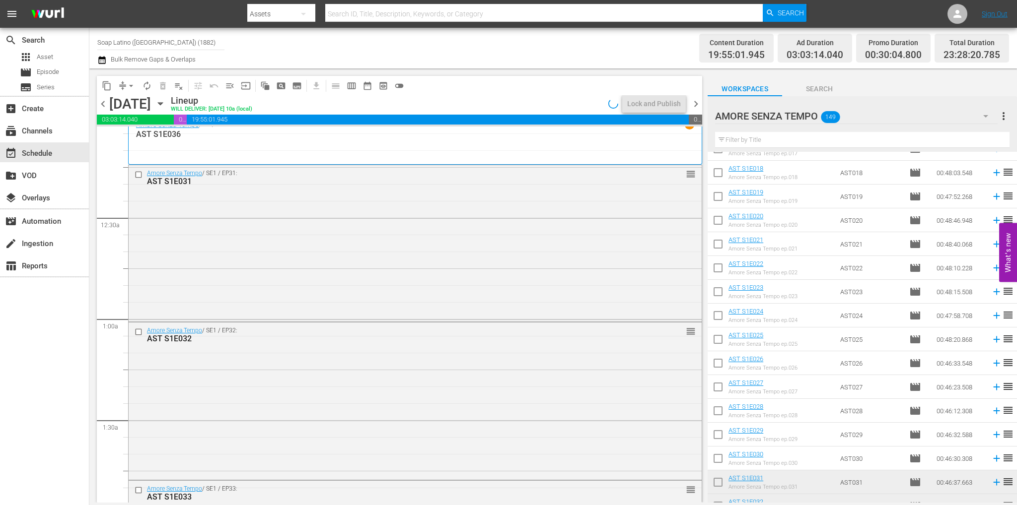
scroll to position [0, 0]
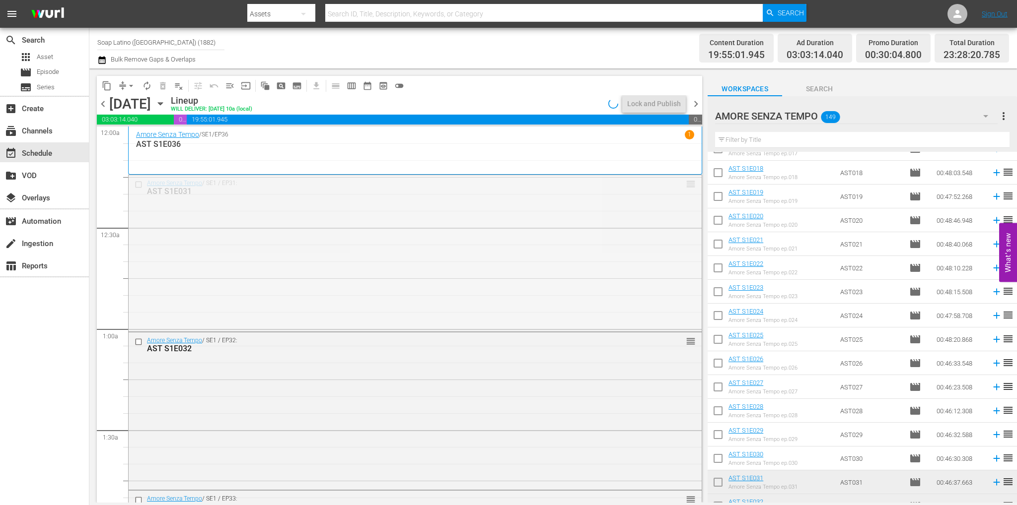
drag, startPoint x: 682, startPoint y: 181, endPoint x: 682, endPoint y: 229, distance: 48.2
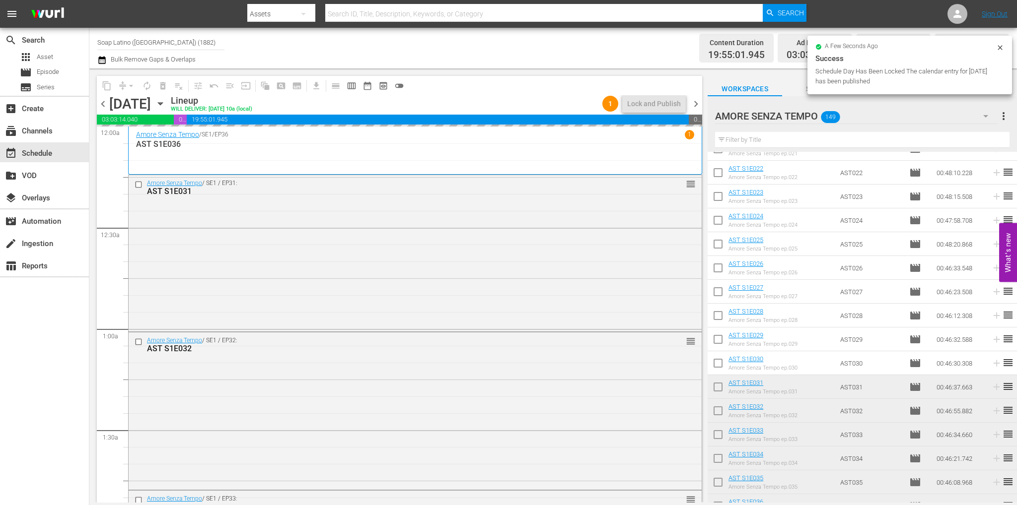
scroll to position [758, 0]
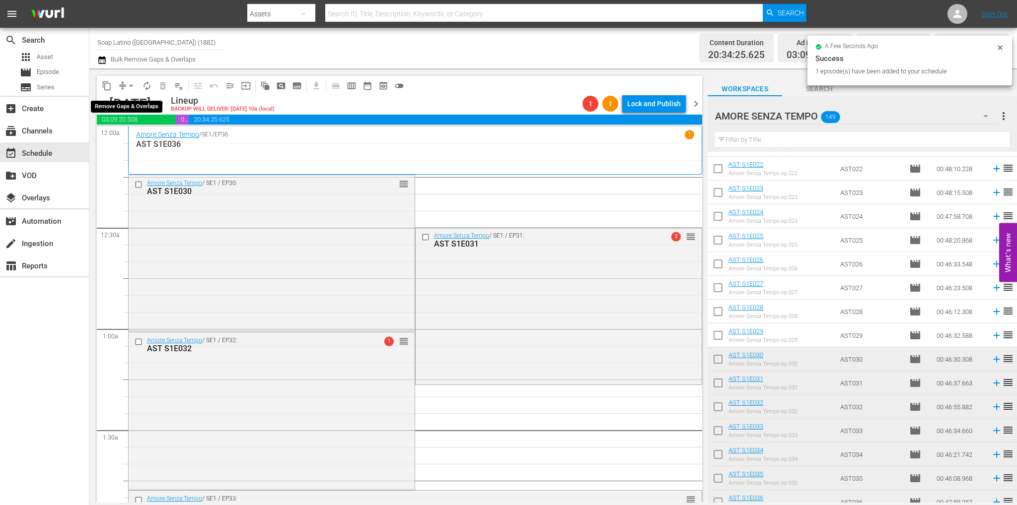
click at [129, 88] on span "arrow_drop_down" at bounding box center [131, 86] width 10 height 10
click at [139, 141] on li "Align to End of Previous Day" at bounding box center [131, 139] width 104 height 16
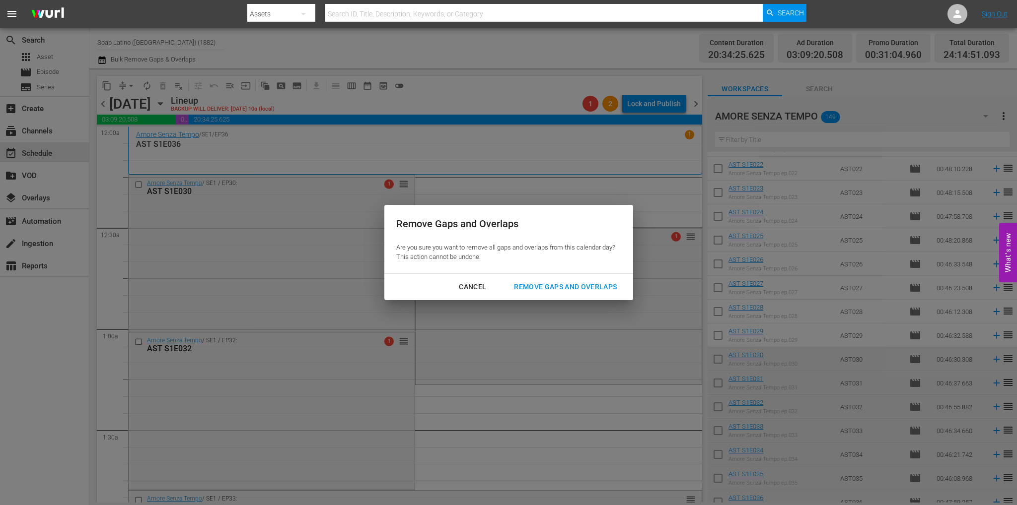
click at [576, 297] on div "Cancel Remove Gaps and Overlaps" at bounding box center [508, 287] width 249 height 26
click at [567, 284] on div "Remove Gaps and Overlaps" at bounding box center [565, 287] width 119 height 12
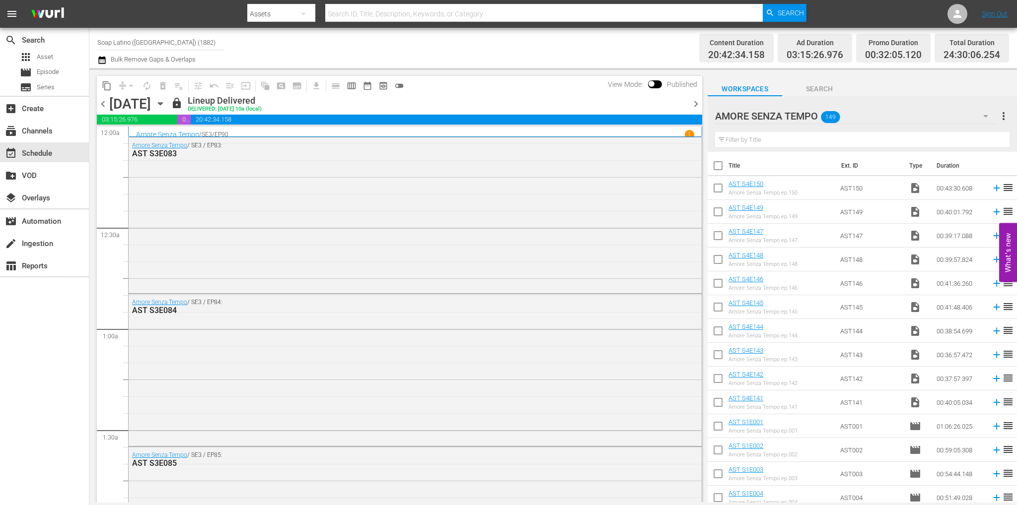
scroll to position [758, 0]
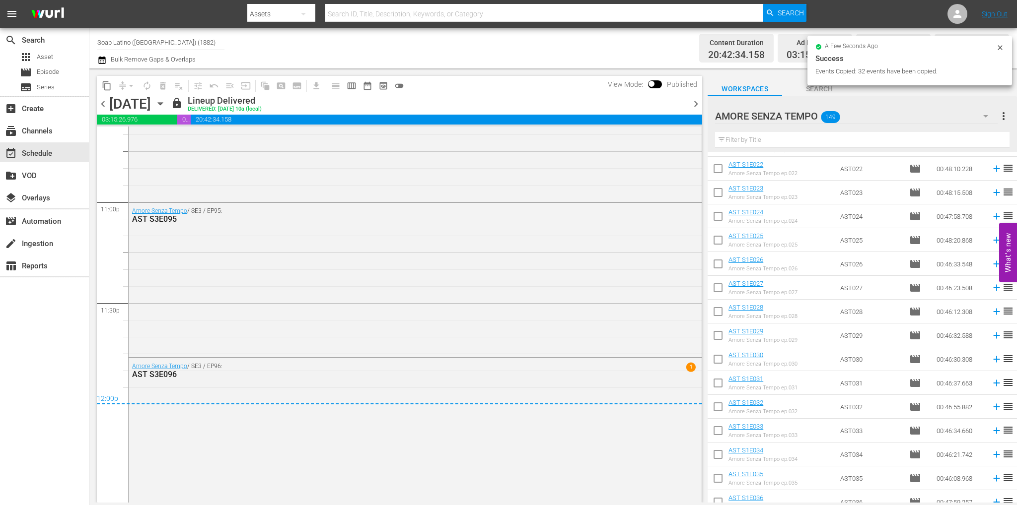
click at [166, 102] on icon "button" at bounding box center [160, 103] width 11 height 11
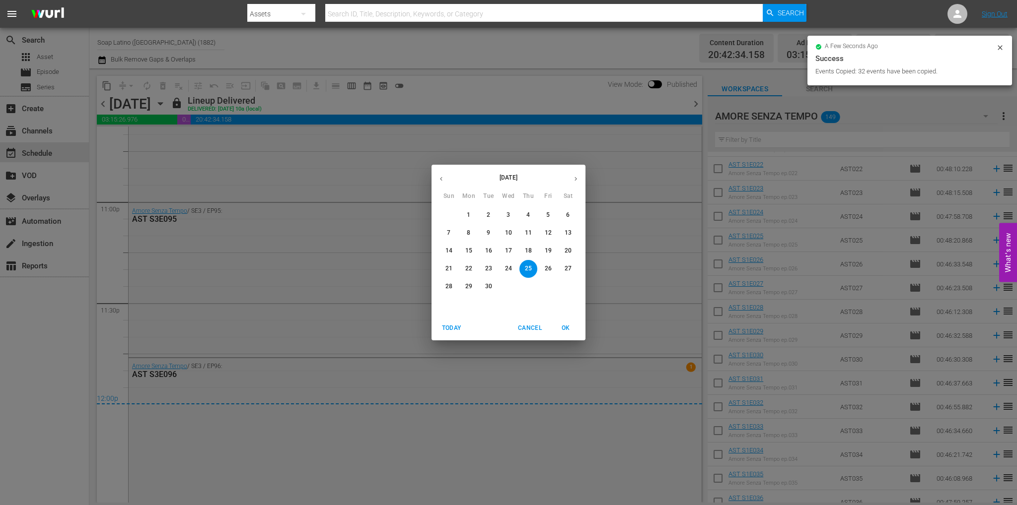
click at [574, 180] on icon "button" at bounding box center [575, 178] width 7 height 7
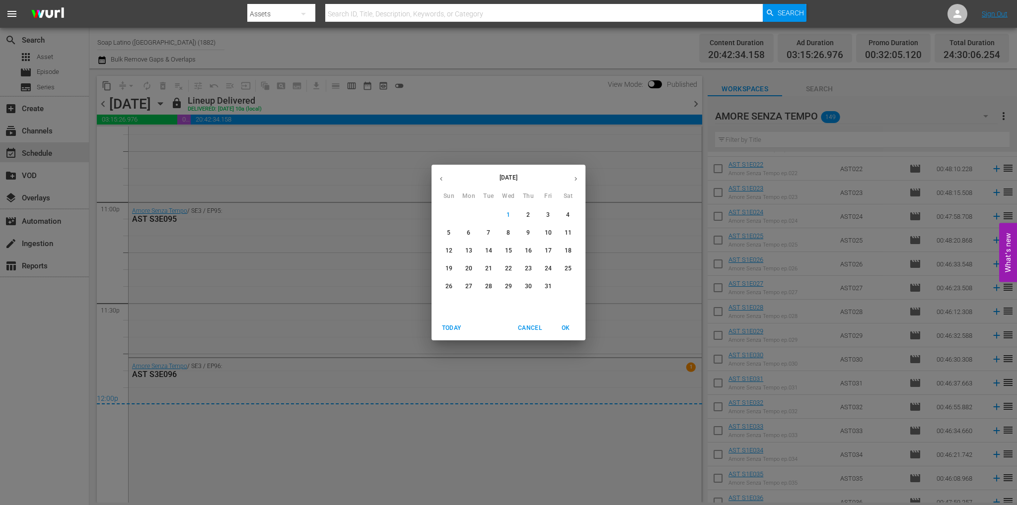
click at [567, 251] on p "18" at bounding box center [567, 251] width 7 height 8
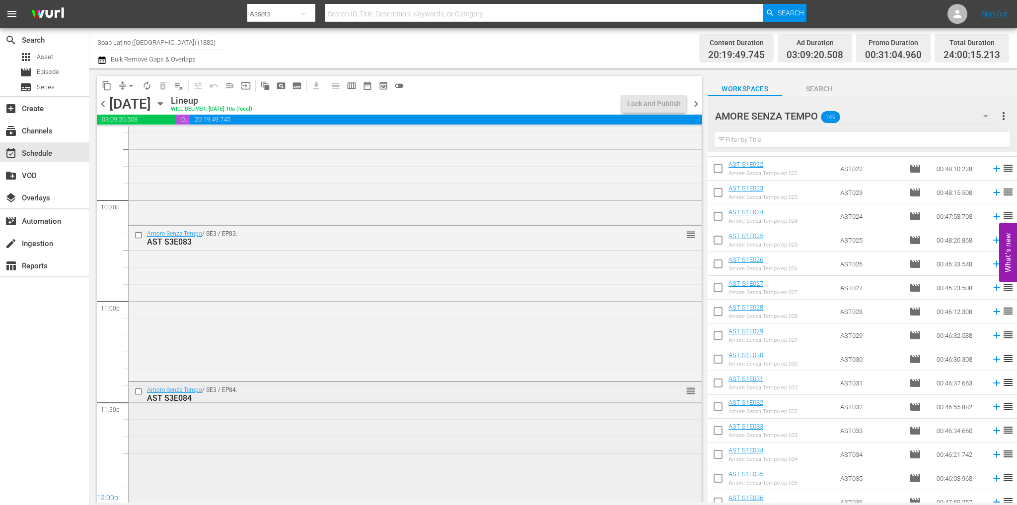
scroll to position [4515, 0]
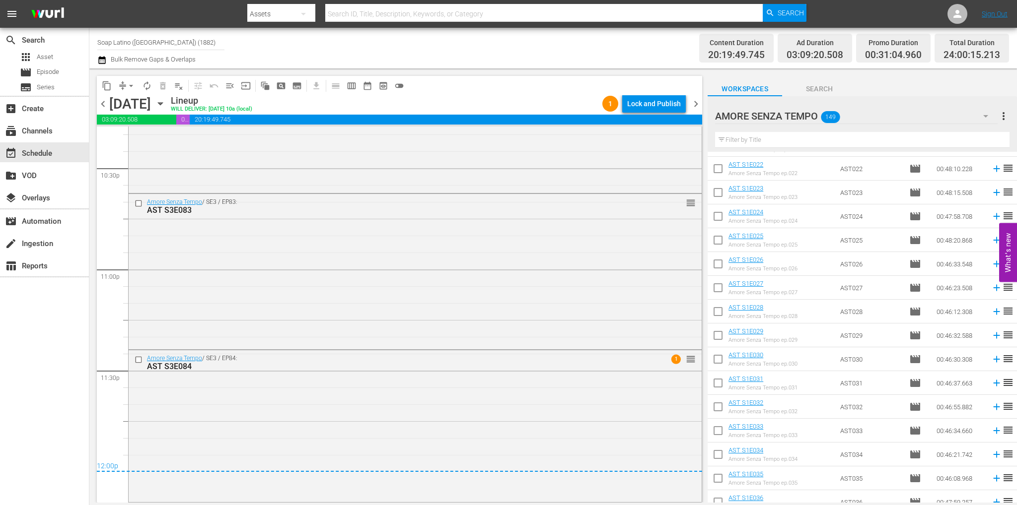
click at [166, 104] on icon "button" at bounding box center [160, 103] width 11 height 11
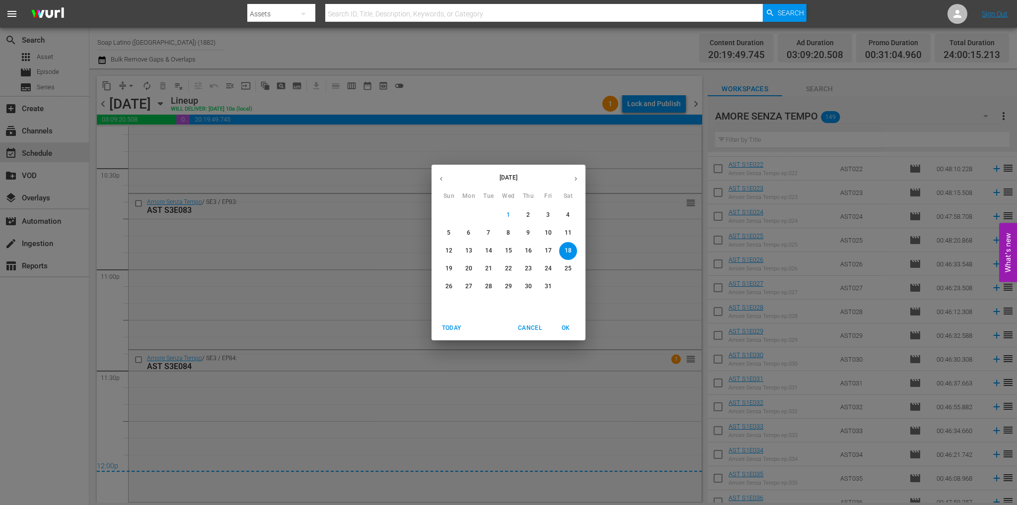
click at [566, 233] on p "11" at bounding box center [567, 233] width 7 height 8
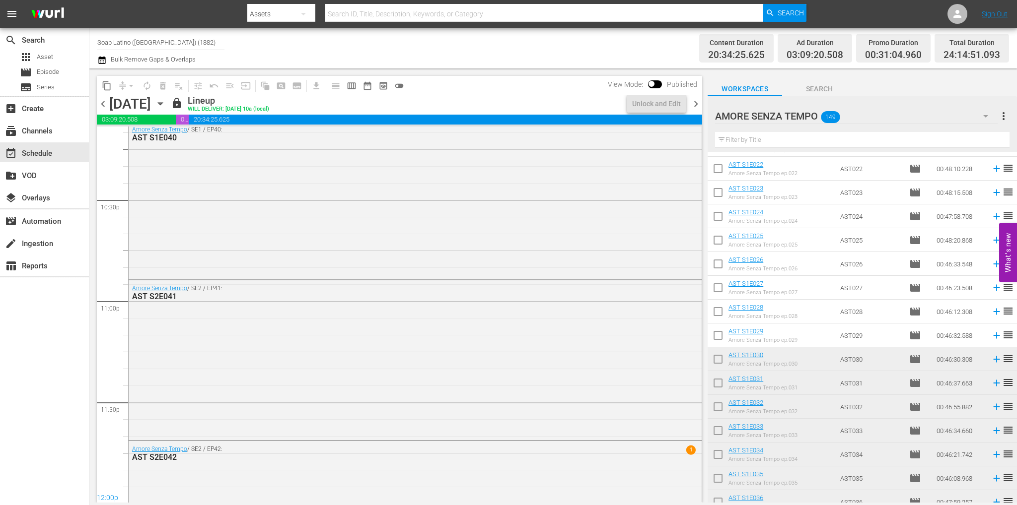
scroll to position [4583, 0]
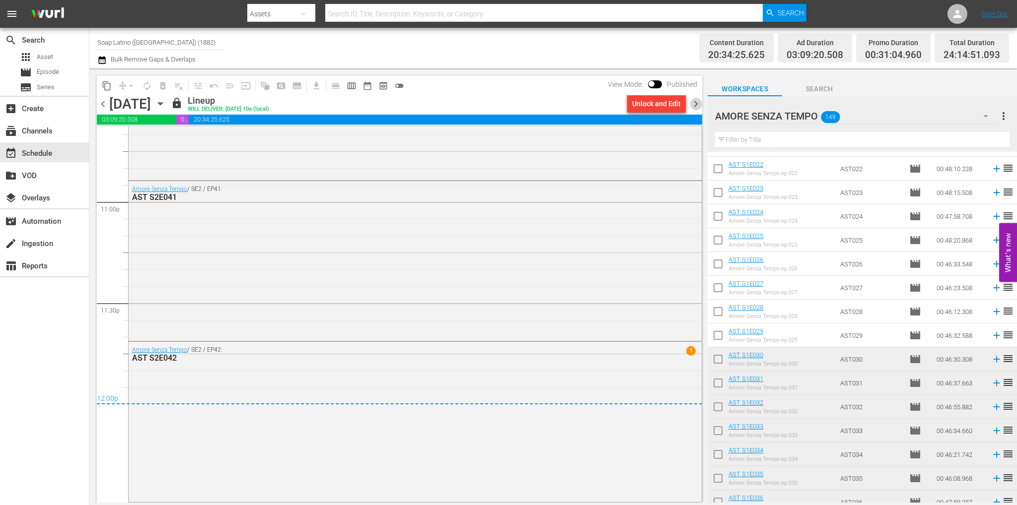
click at [692, 104] on span "chevron_right" at bounding box center [695, 104] width 12 height 12
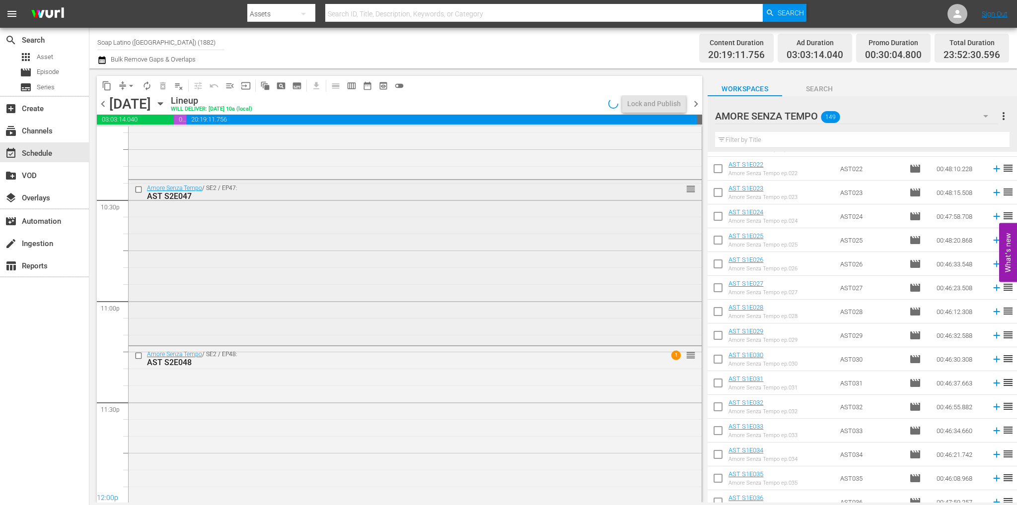
scroll to position [4492, 0]
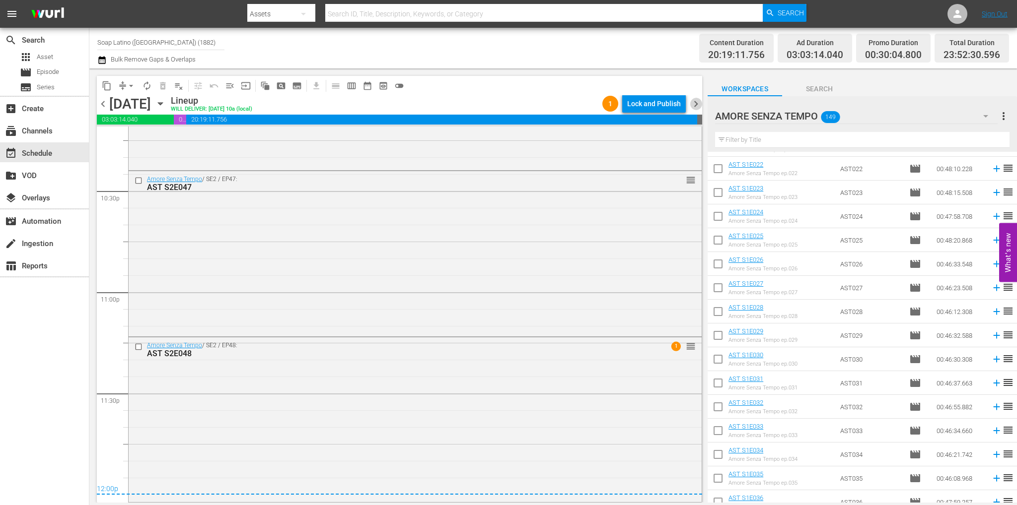
click at [697, 106] on span "chevron_right" at bounding box center [695, 104] width 12 height 12
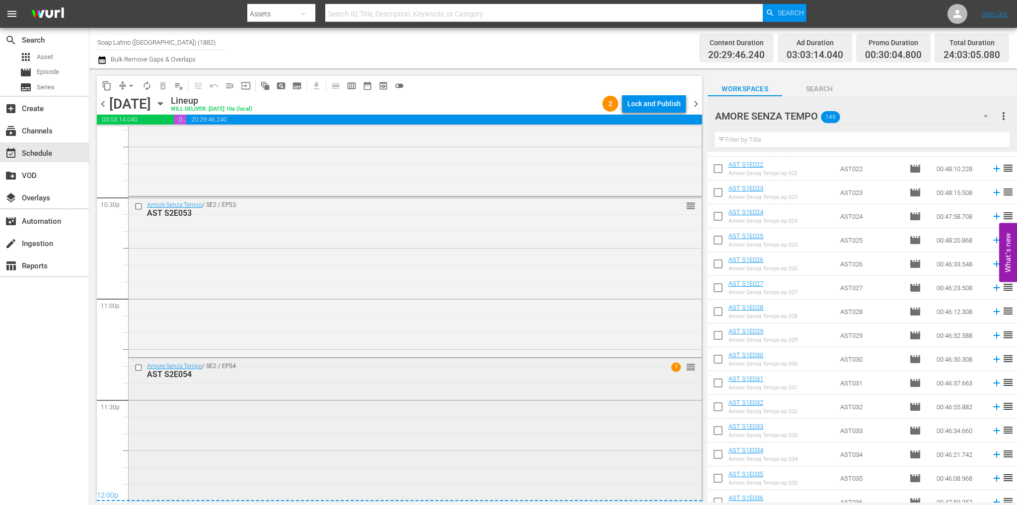
scroll to position [4501, 0]
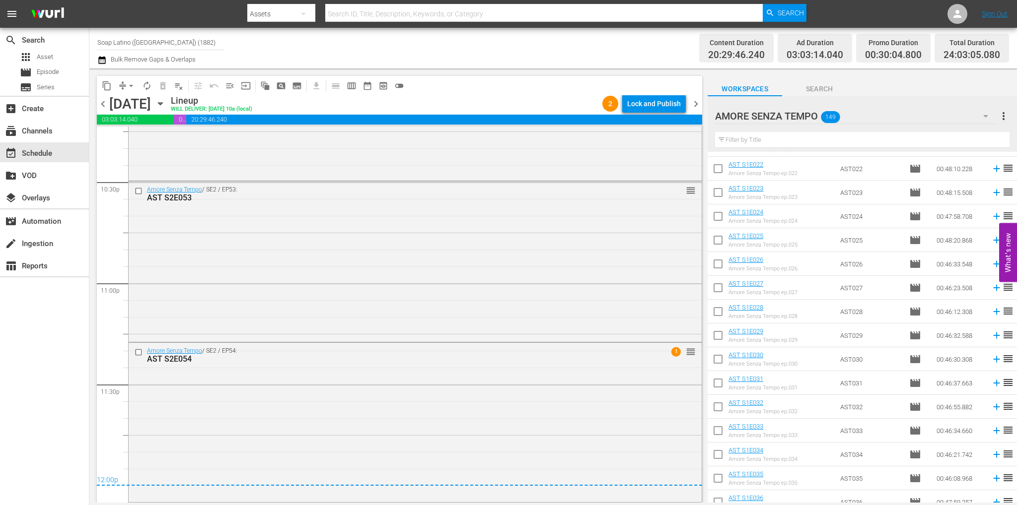
click at [104, 104] on span "chevron_left" at bounding box center [103, 104] width 12 height 12
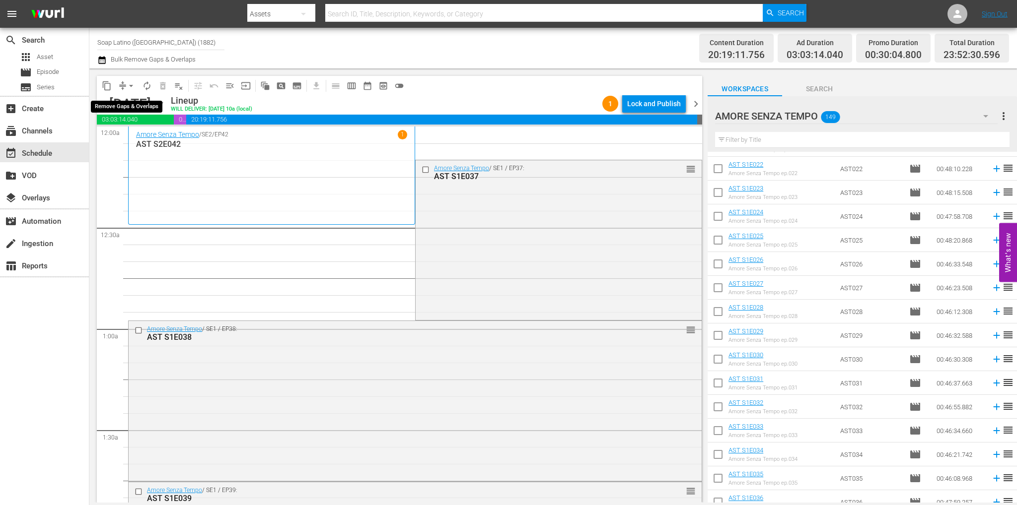
click at [133, 84] on span "arrow_drop_down" at bounding box center [131, 86] width 10 height 10
click at [151, 140] on li "Align to End of Previous Day" at bounding box center [131, 139] width 104 height 16
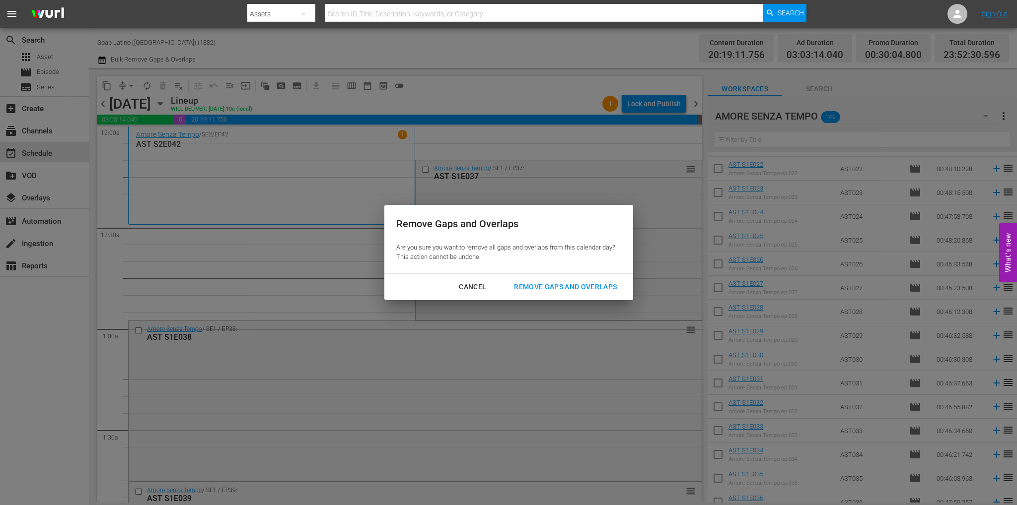
click at [564, 269] on div "Remove Gaps and Overlaps Are you sure you want to remove all gaps and overlaps …" at bounding box center [508, 239] width 249 height 69
click at [567, 283] on div "Remove Gaps and Overlaps" at bounding box center [565, 287] width 119 height 12
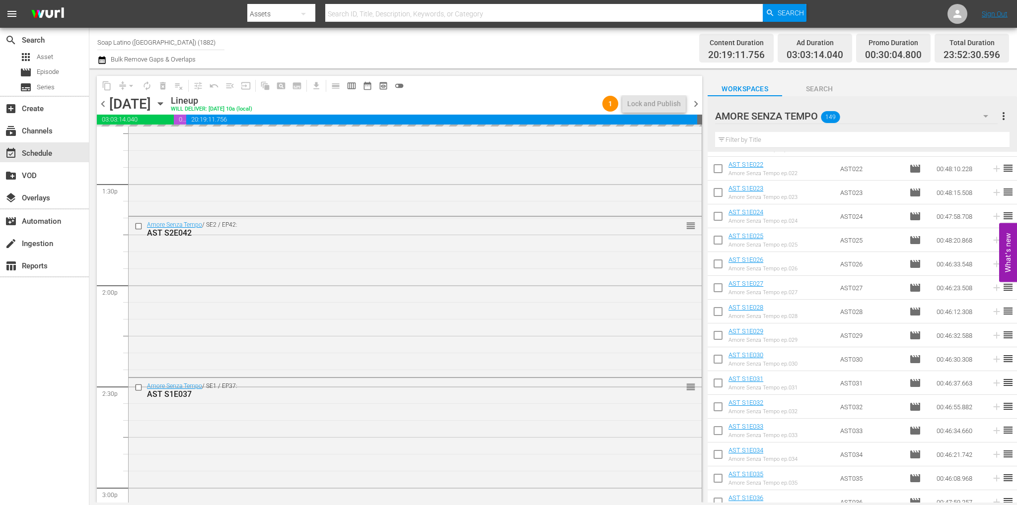
scroll to position [4492, 0]
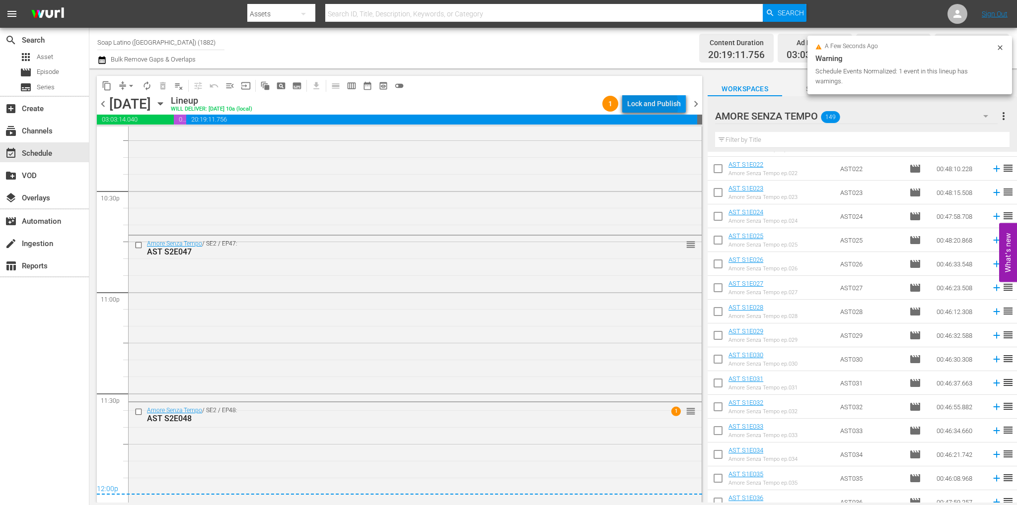
click at [655, 105] on div "Lock and Publish" at bounding box center [654, 104] width 54 height 18
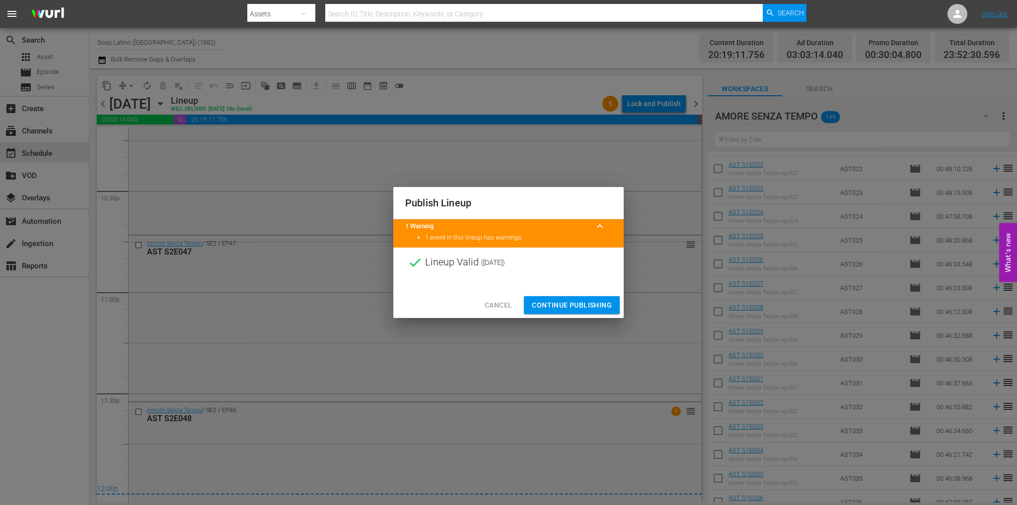
click at [583, 305] on span "Continue Publishing" at bounding box center [572, 305] width 80 height 12
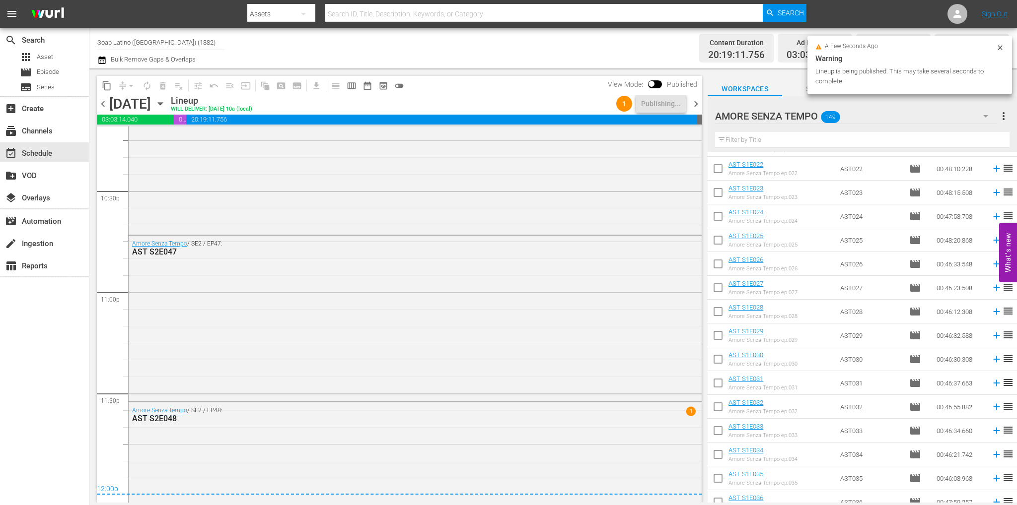
click at [696, 103] on span "chevron_right" at bounding box center [695, 104] width 12 height 12
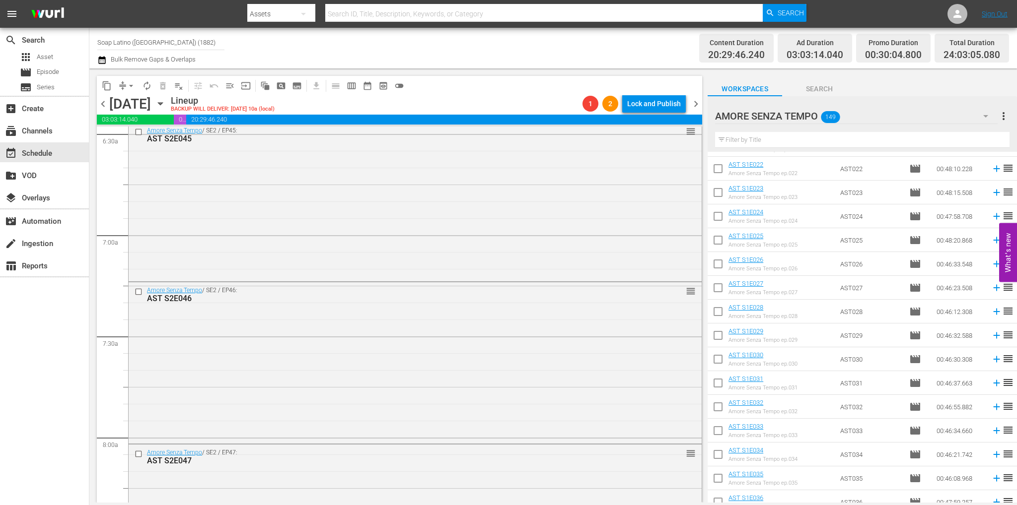
scroll to position [216, 0]
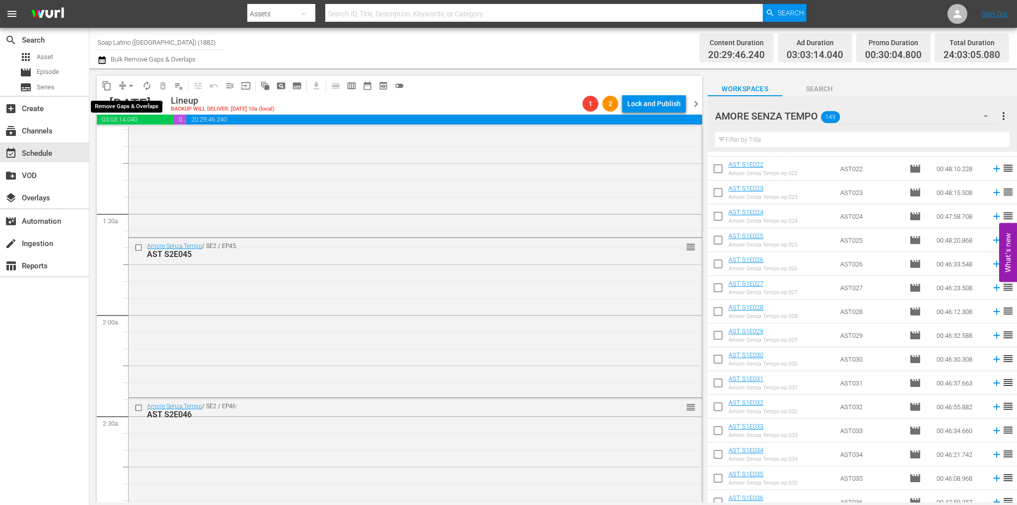
click at [129, 84] on span "arrow_drop_down" at bounding box center [131, 86] width 10 height 10
click at [160, 142] on li "Align to End of Previous Day" at bounding box center [131, 139] width 104 height 16
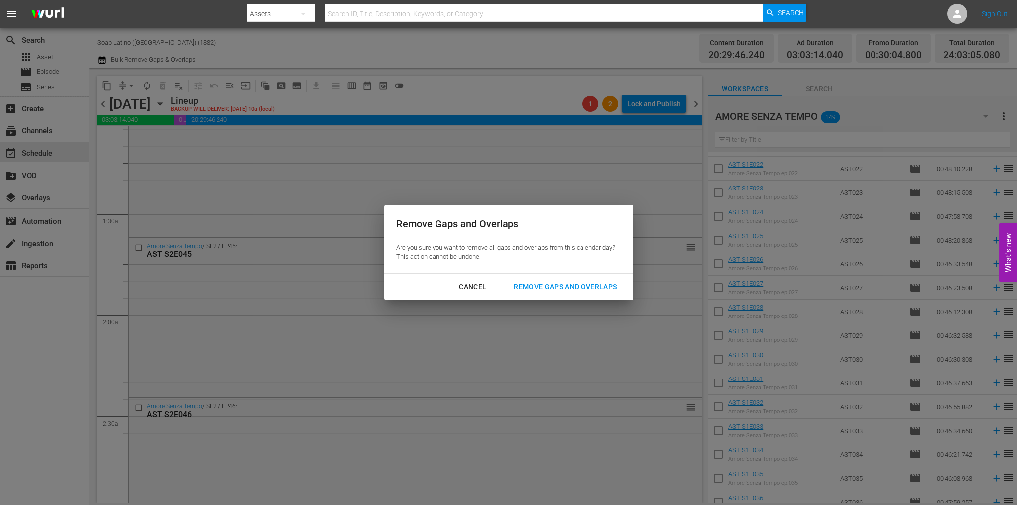
click at [539, 283] on div "Remove Gaps and Overlaps" at bounding box center [565, 287] width 119 height 12
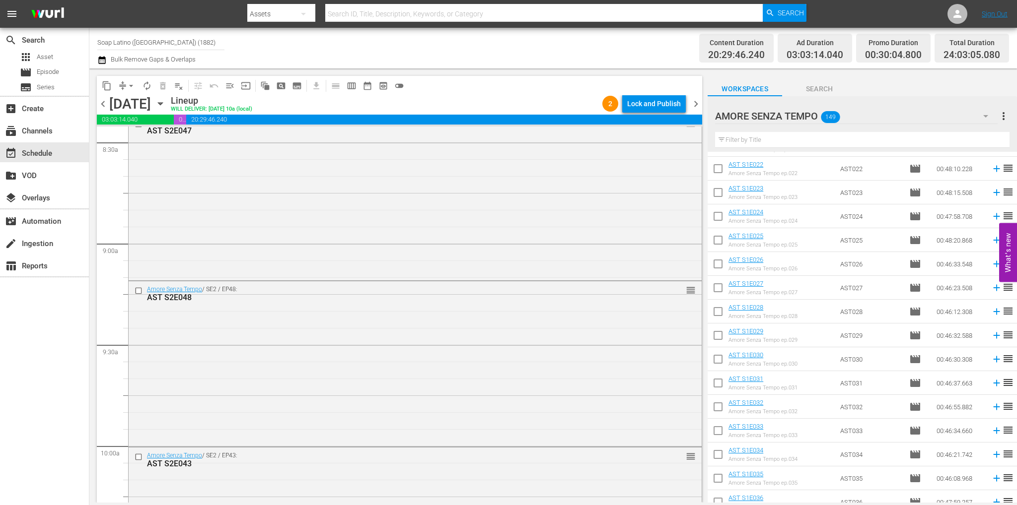
scroll to position [4568, 0]
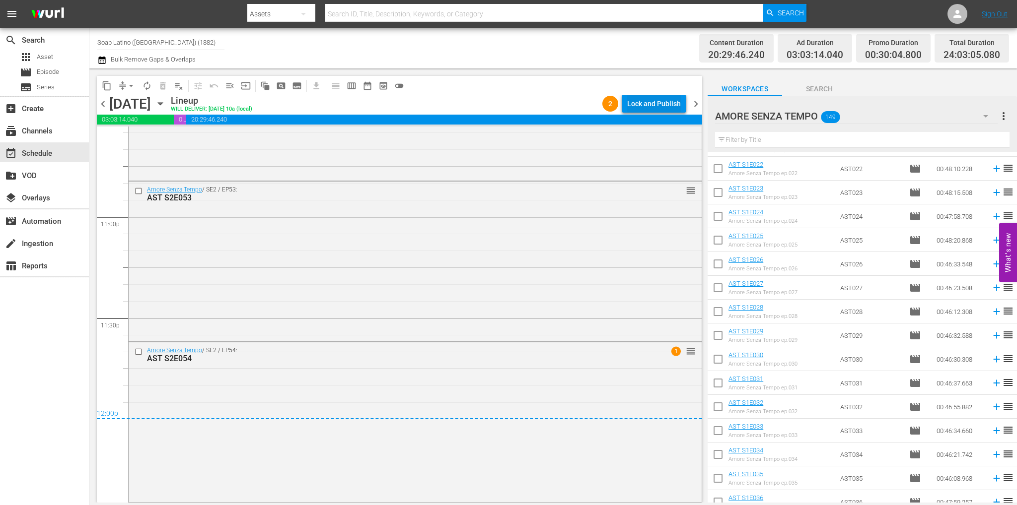
click at [657, 106] on div "Lock and Publish" at bounding box center [654, 104] width 54 height 18
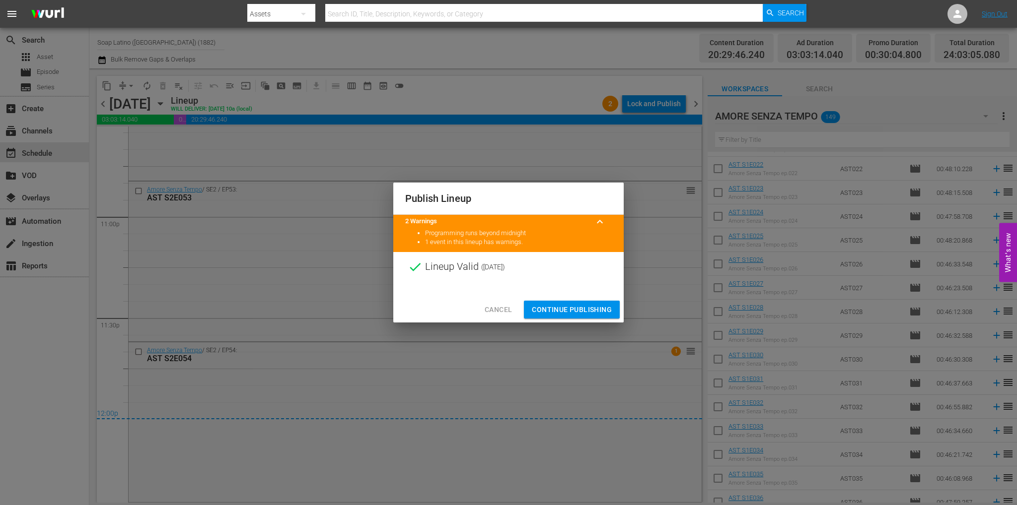
click at [578, 318] on button "Continue Publishing" at bounding box center [572, 310] width 96 height 18
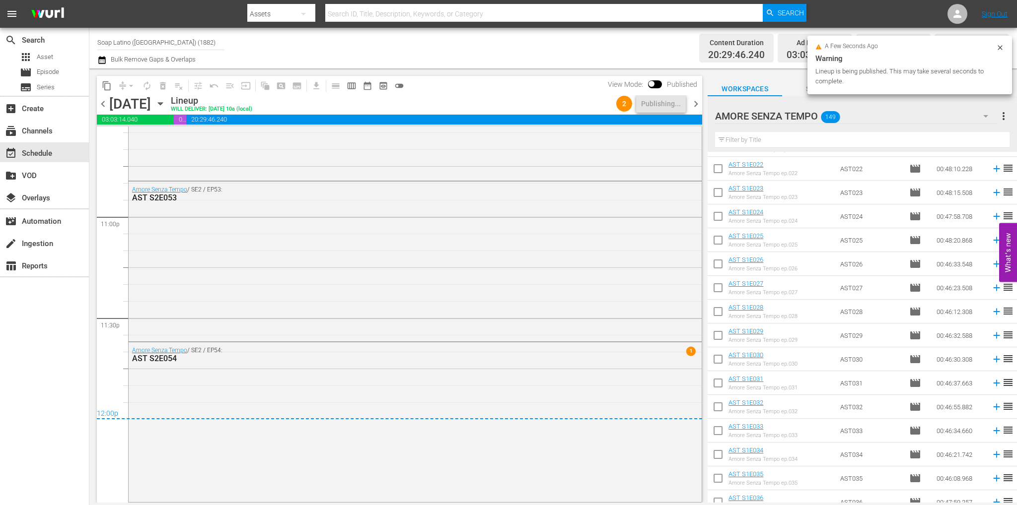
click at [697, 101] on span "chevron_right" at bounding box center [695, 104] width 12 height 12
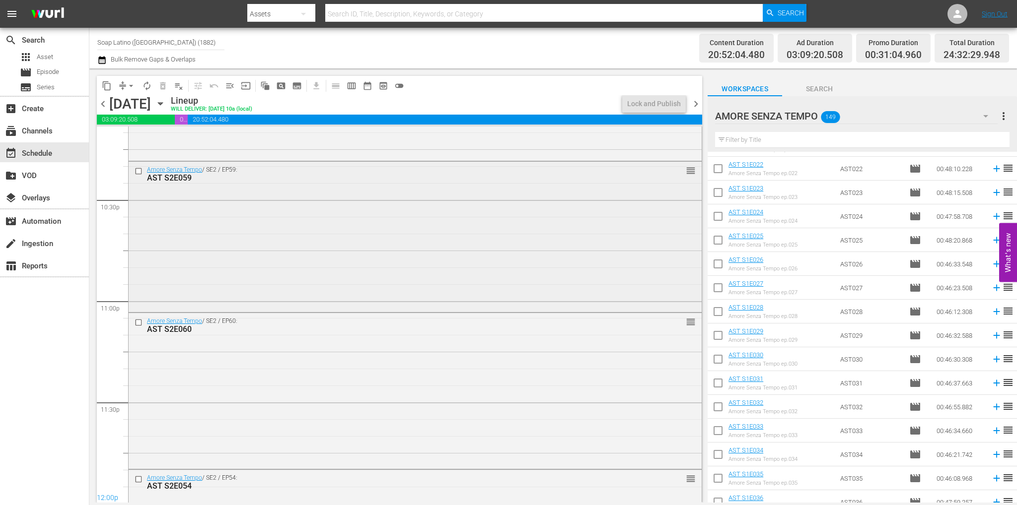
scroll to position [4585, 0]
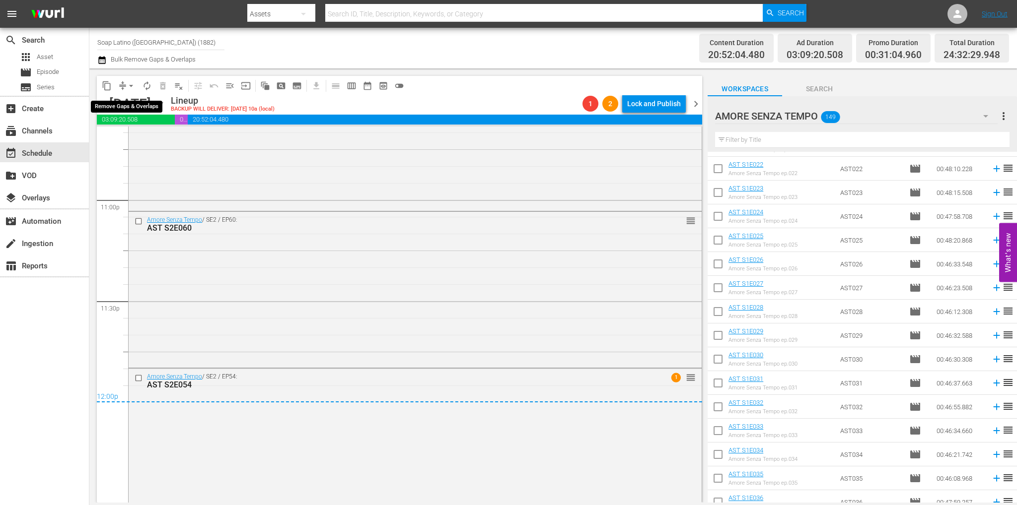
click at [132, 86] on span "arrow_drop_down" at bounding box center [131, 86] width 10 height 10
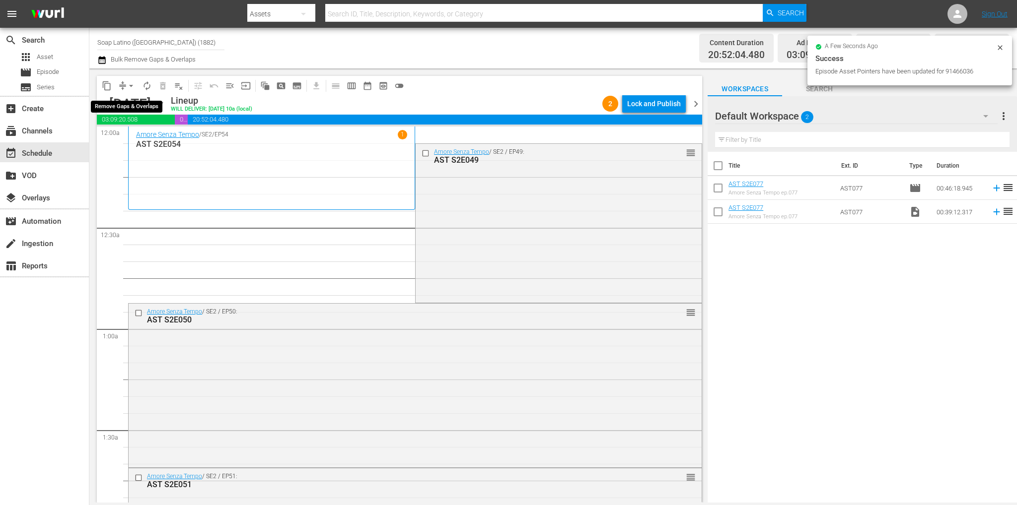
click at [130, 86] on span "arrow_drop_down" at bounding box center [131, 86] width 10 height 10
click at [152, 138] on li "Align to End of Previous Day" at bounding box center [131, 139] width 104 height 16
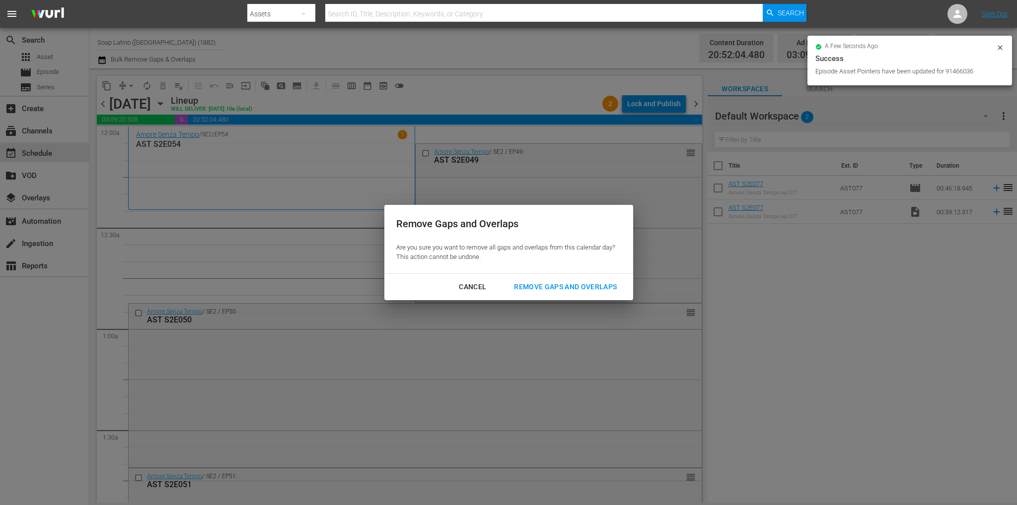
click at [572, 291] on div "Remove Gaps and Overlaps" at bounding box center [565, 287] width 119 height 12
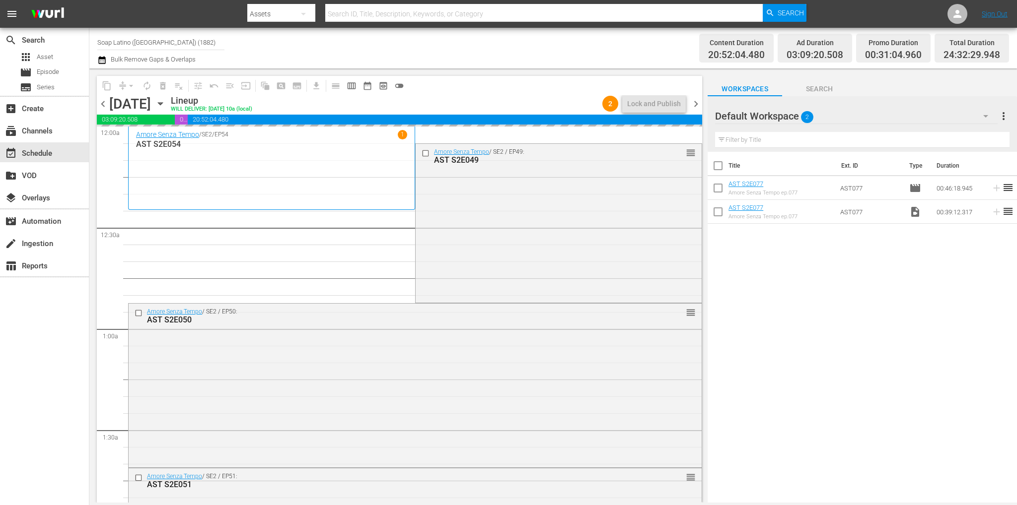
click at [698, 107] on span "chevron_right" at bounding box center [695, 104] width 12 height 12
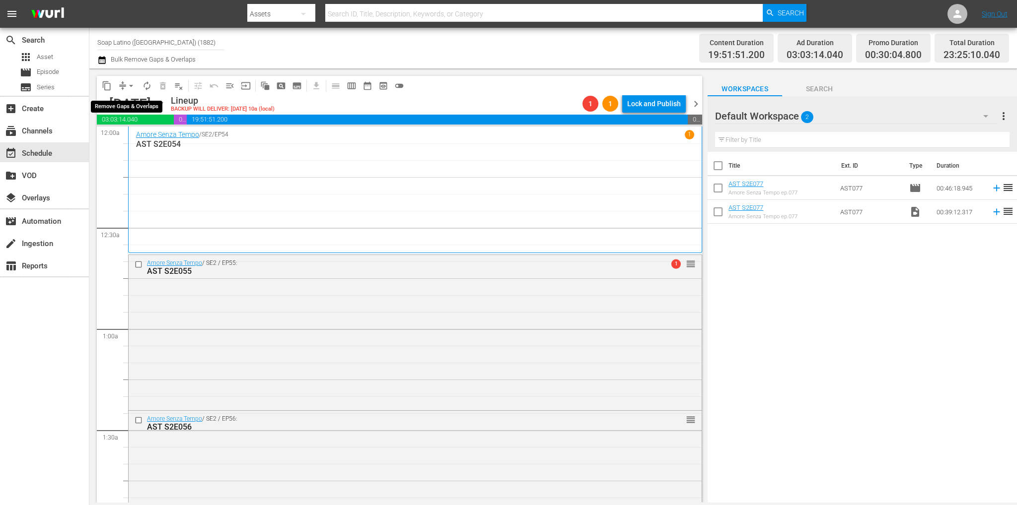
click at [130, 85] on span "arrow_drop_down" at bounding box center [131, 86] width 10 height 10
click at [157, 147] on ul "Align to Midnight Align to First Episode Align to End of Previous Day" at bounding box center [131, 122] width 104 height 57
click at [157, 138] on li "Align to End of Previous Day" at bounding box center [131, 139] width 104 height 16
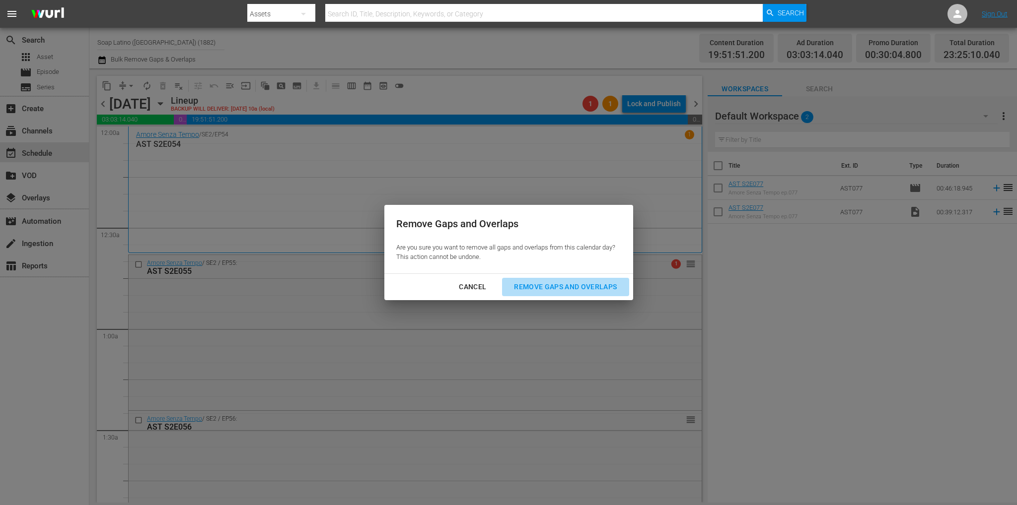
click at [566, 294] on button "Remove Gaps and Overlaps" at bounding box center [565, 287] width 127 height 18
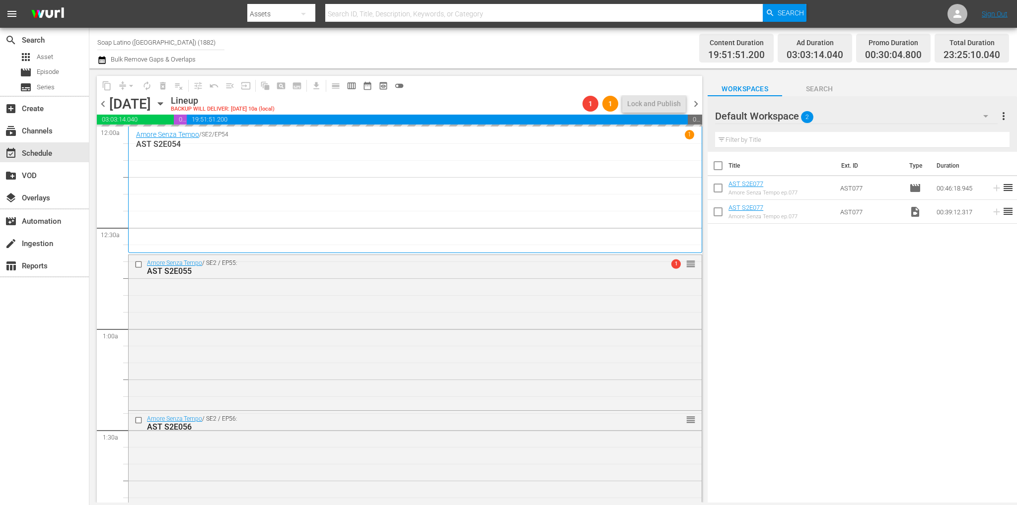
click at [697, 106] on span "chevron_right" at bounding box center [695, 104] width 12 height 12
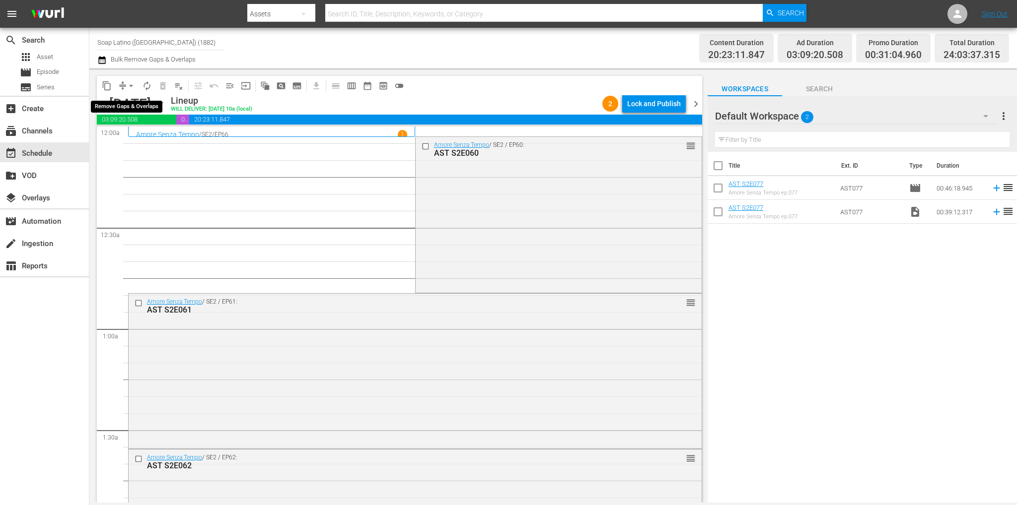
click at [133, 84] on span "arrow_drop_down" at bounding box center [131, 86] width 10 height 10
click at [135, 138] on li "Align to End of Previous Day" at bounding box center [131, 139] width 104 height 16
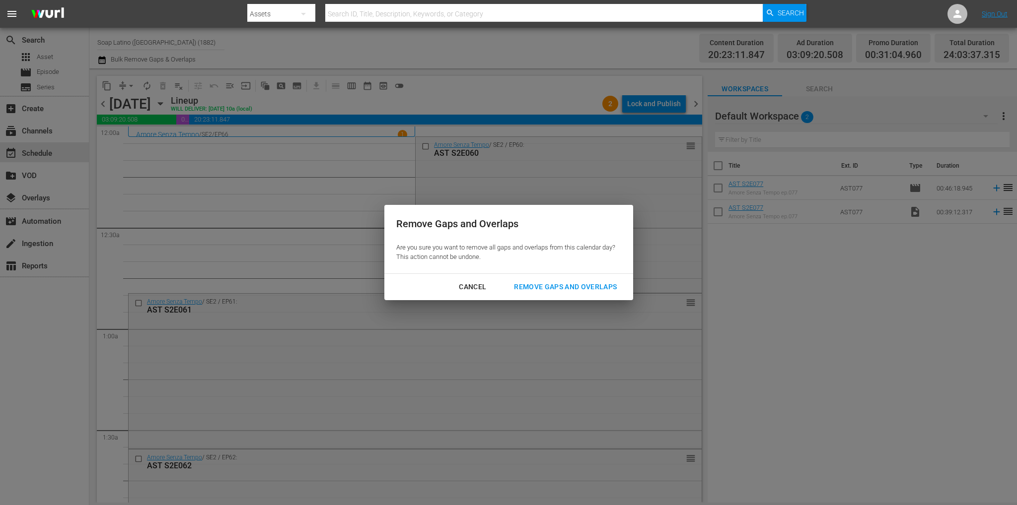
click at [592, 285] on div "Remove Gaps and Overlaps" at bounding box center [565, 287] width 119 height 12
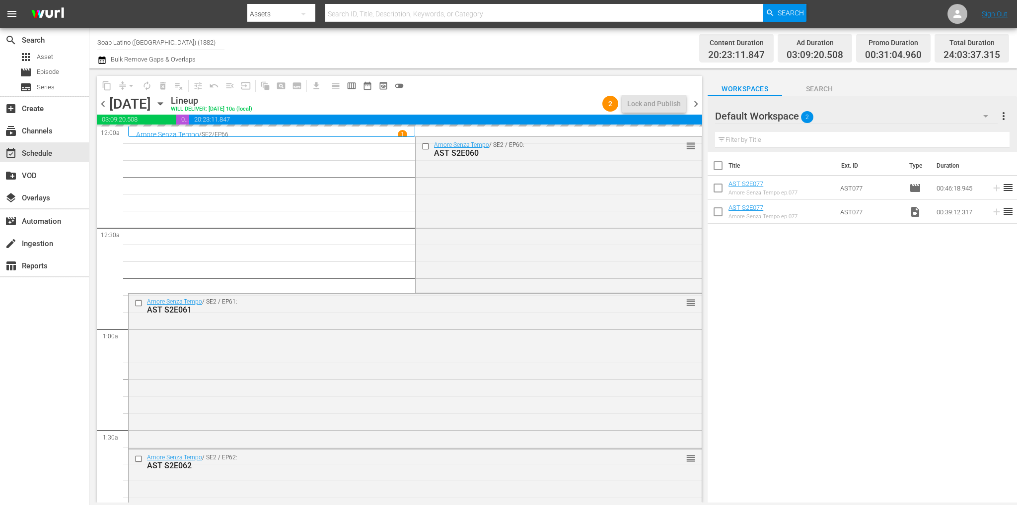
click at [693, 108] on span "chevron_right" at bounding box center [695, 104] width 12 height 12
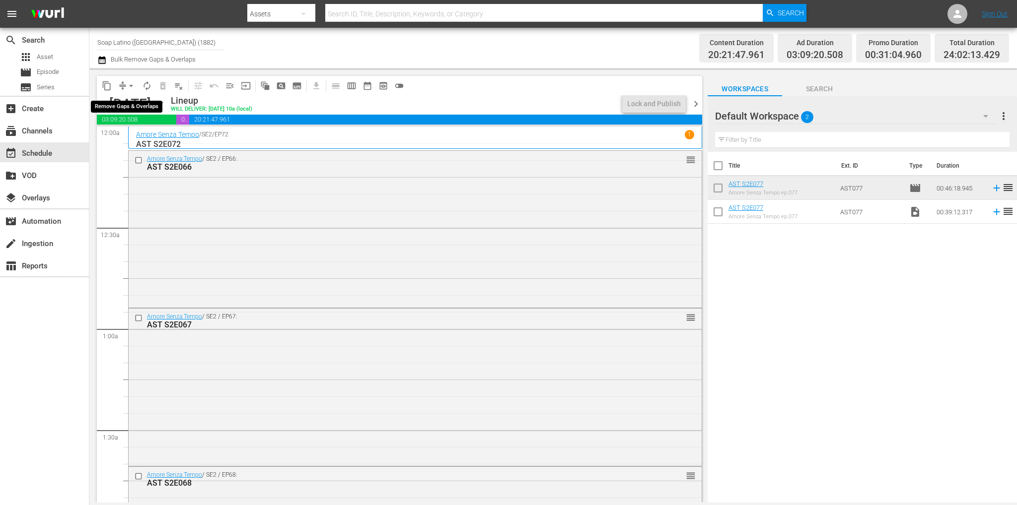
click at [131, 84] on span "arrow_drop_down" at bounding box center [131, 86] width 10 height 10
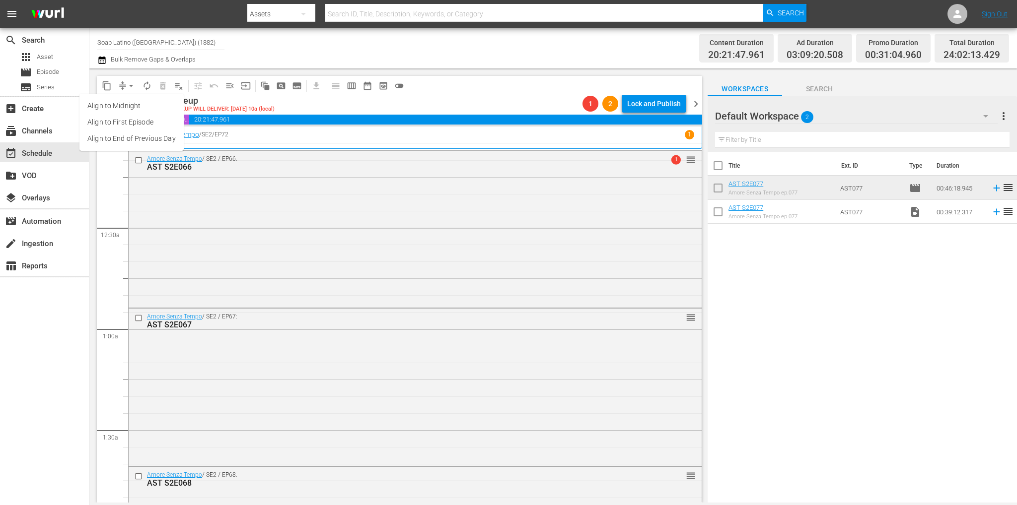
click at [153, 137] on li "Align to End of Previous Day" at bounding box center [131, 139] width 104 height 16
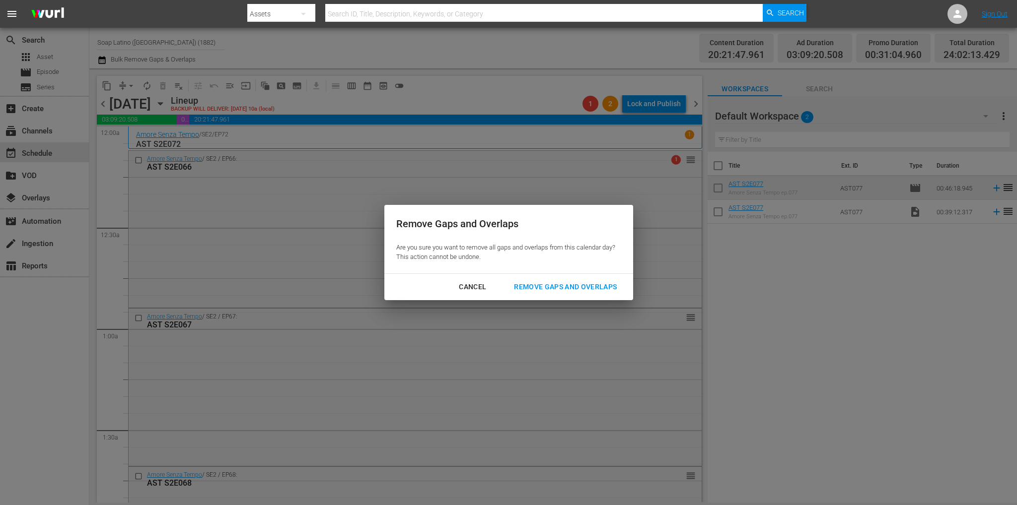
click at [586, 289] on div "Remove Gaps and Overlaps" at bounding box center [565, 287] width 119 height 12
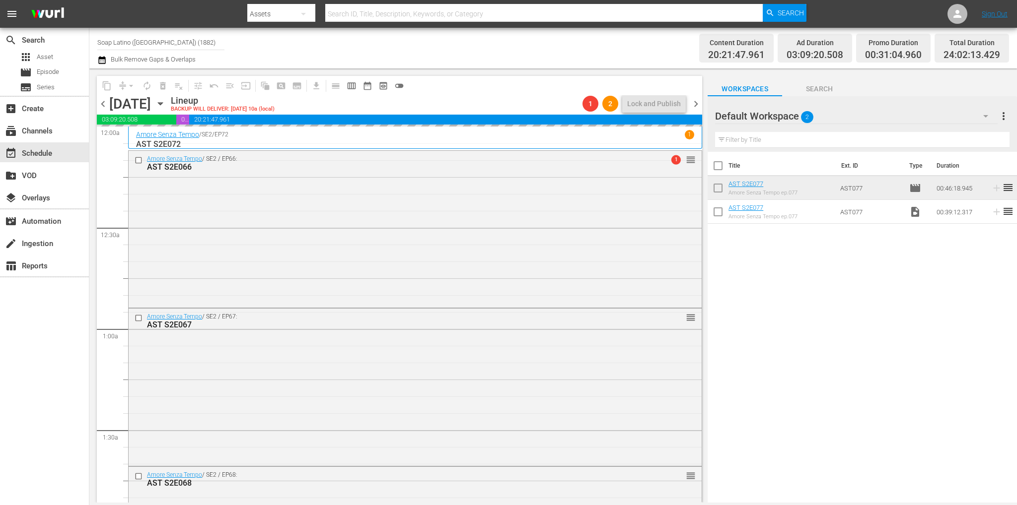
click at [696, 106] on span "chevron_right" at bounding box center [695, 104] width 12 height 12
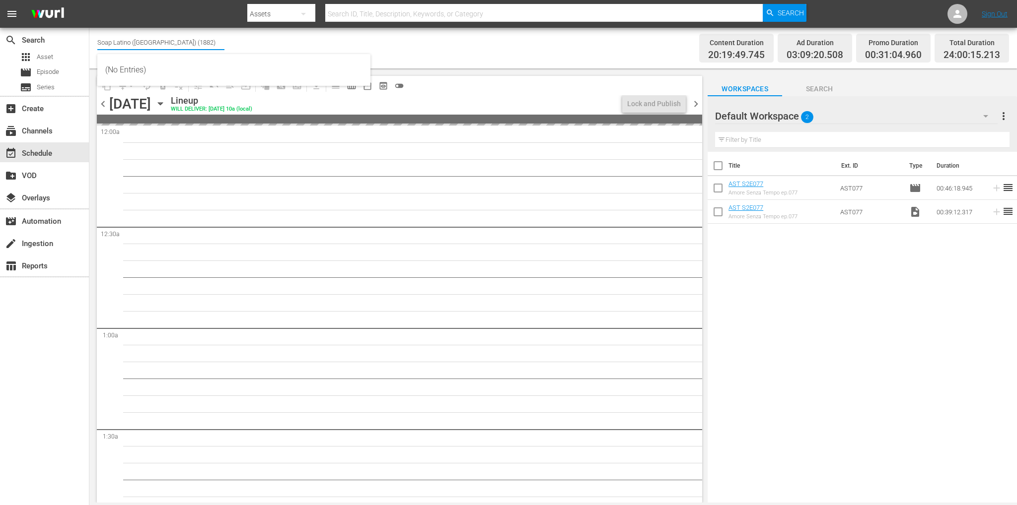
click at [157, 46] on input "Soap Latino ([GEOGRAPHIC_DATA]) (1882)" at bounding box center [160, 42] width 127 height 24
click at [155, 46] on input "Soap Latino ([GEOGRAPHIC_DATA]) (1882)" at bounding box center [160, 42] width 127 height 24
click at [162, 39] on input "Soap Latino ([GEOGRAPHIC_DATA]) (1882)" at bounding box center [160, 42] width 127 height 24
click at [163, 39] on input "Soap Latino ([GEOGRAPHIC_DATA]) (1882)" at bounding box center [160, 42] width 127 height 24
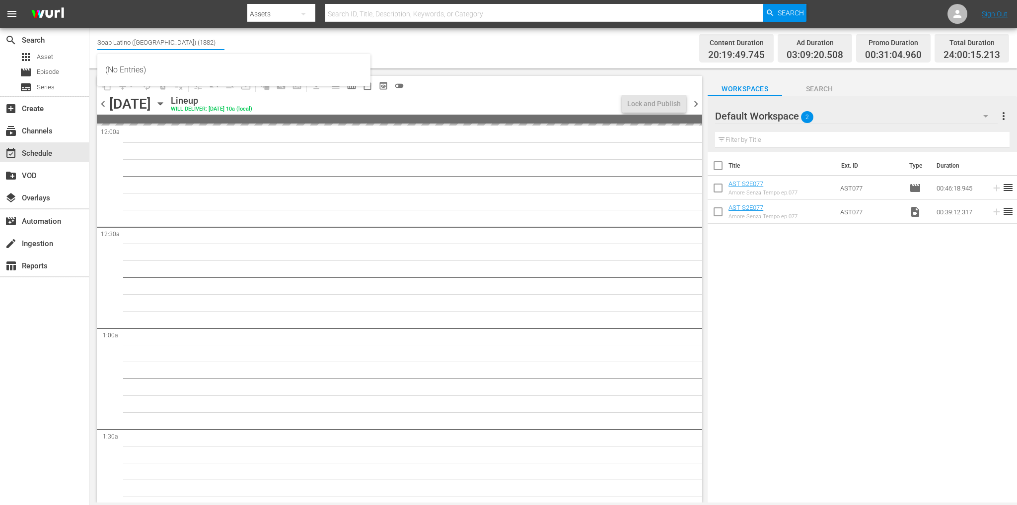
click at [163, 39] on input "Soap Latino ([GEOGRAPHIC_DATA]) (1882)" at bounding box center [160, 42] width 127 height 24
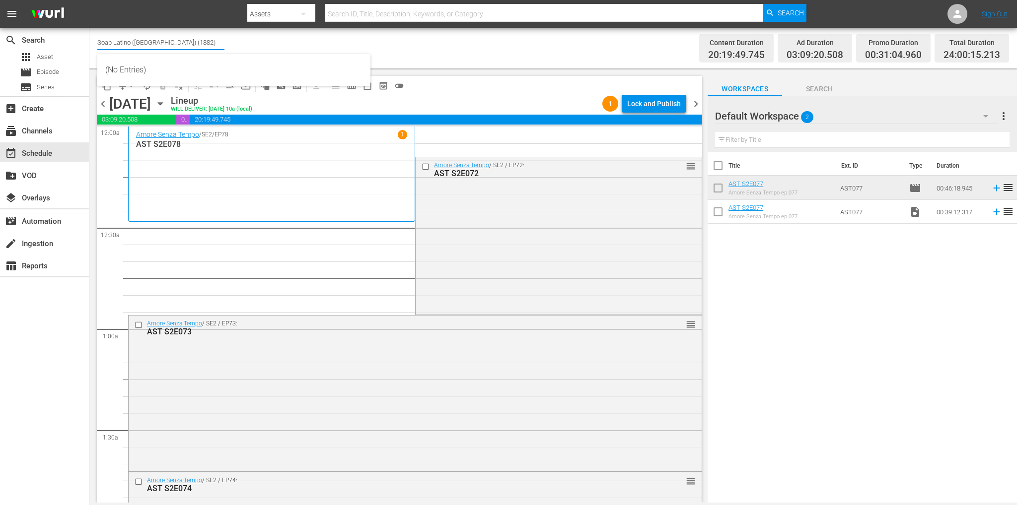
click at [166, 102] on icon "button" at bounding box center [160, 103] width 11 height 11
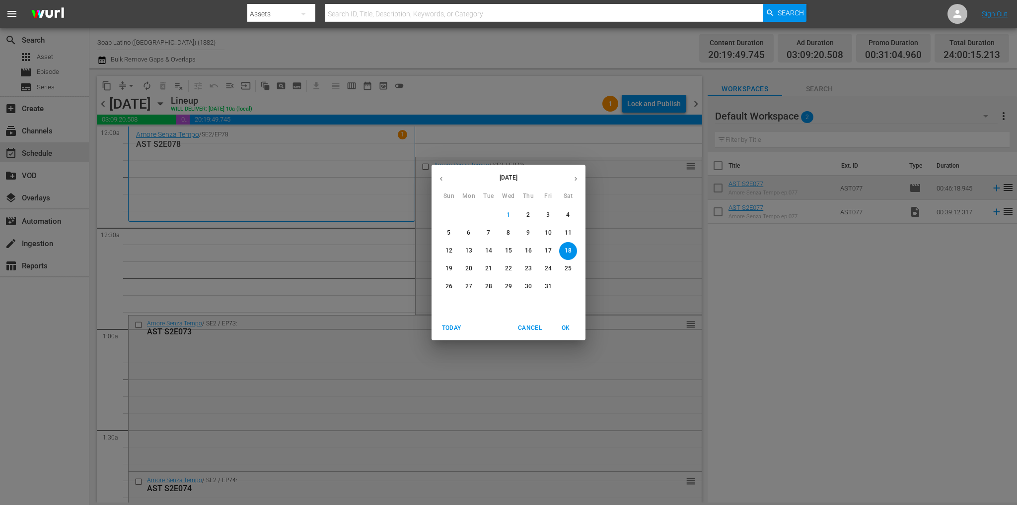
click at [486, 247] on p "14" at bounding box center [488, 251] width 7 height 8
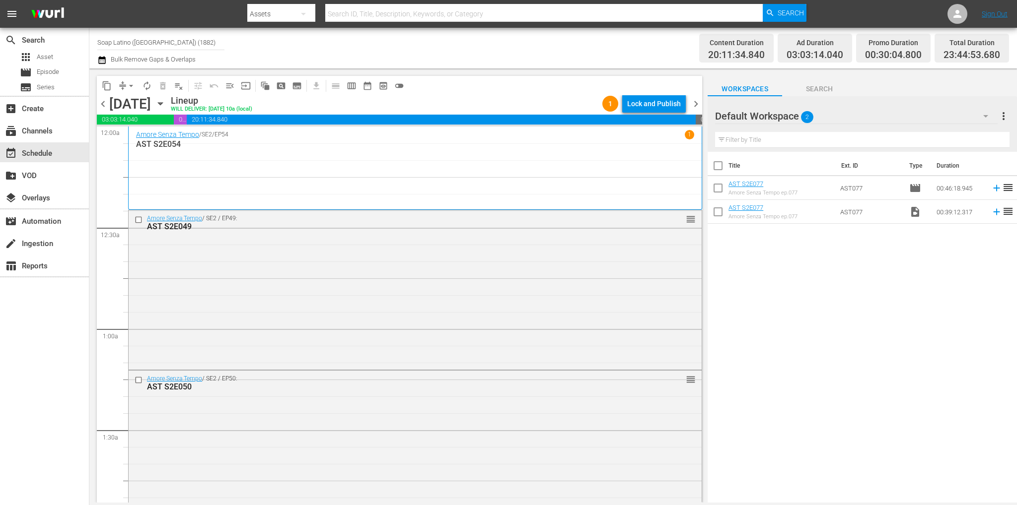
click at [101, 106] on span "chevron_left" at bounding box center [103, 104] width 12 height 12
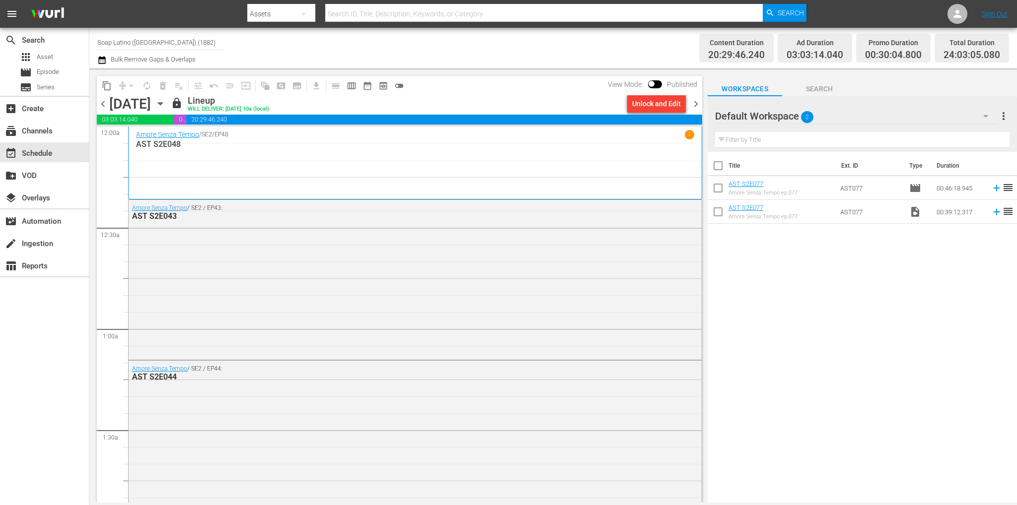
click at [152, 50] on input "Soap Latino (Italy) (1882)" at bounding box center [160, 42] width 127 height 24
click at [151, 50] on input "Soap Latino (Italy) (1882)" at bounding box center [160, 42] width 127 height 24
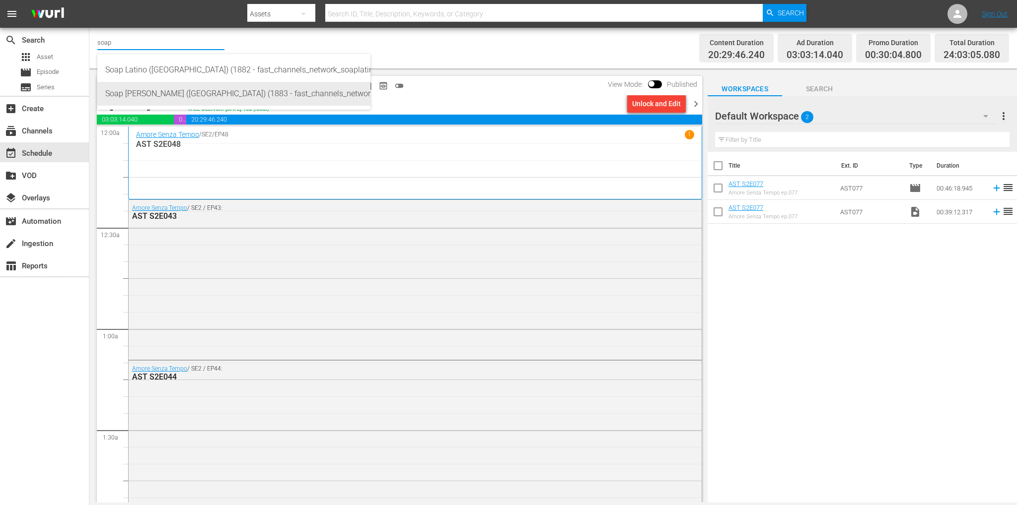
click at [164, 85] on div "Soap Turco (Italy) (1883 - fast_channels_network_soapturco_1)" at bounding box center [233, 94] width 257 height 24
type input "Soap Turco (Italy) (1883 - fast_channels_network_soapturco_1)"
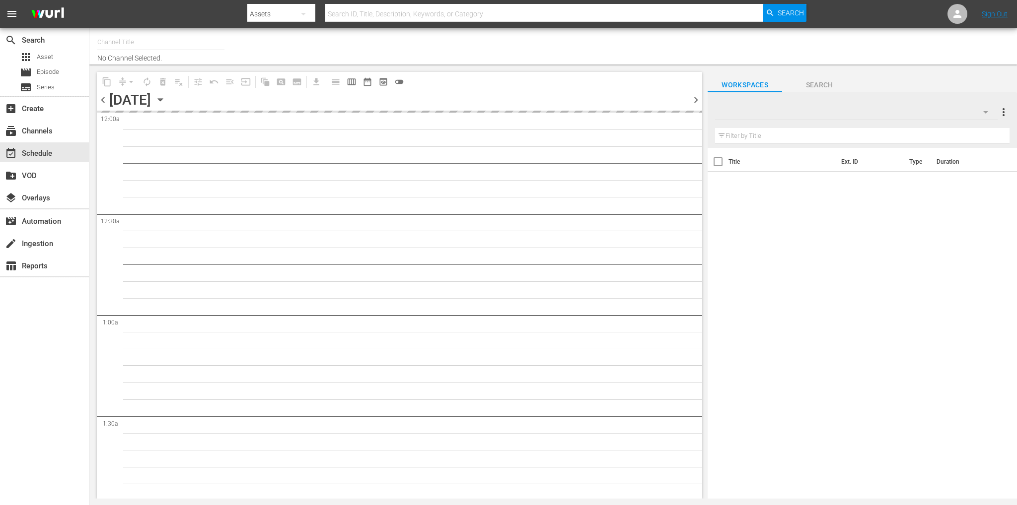
type input "Soap [PERSON_NAME] ([GEOGRAPHIC_DATA]) (1883)"
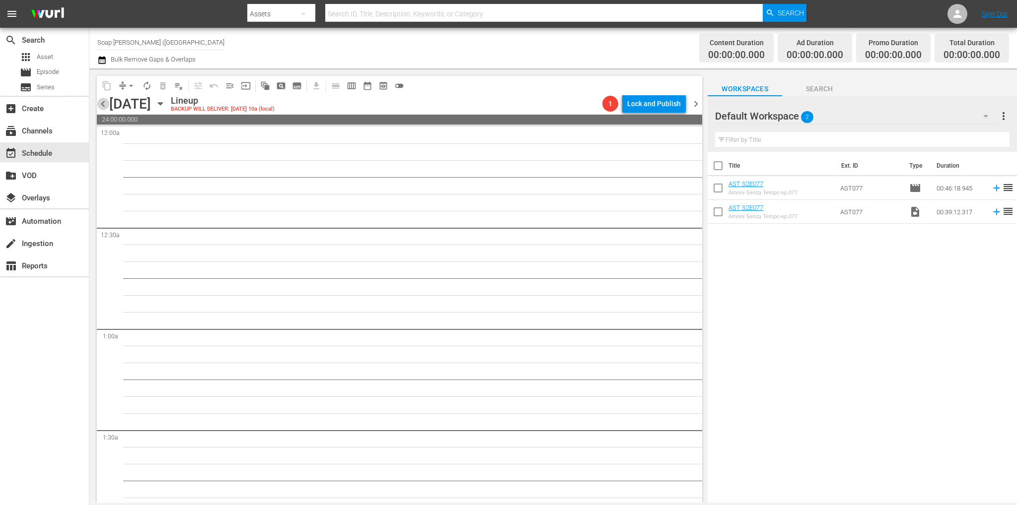
click at [101, 105] on span "chevron_left" at bounding box center [103, 104] width 12 height 12
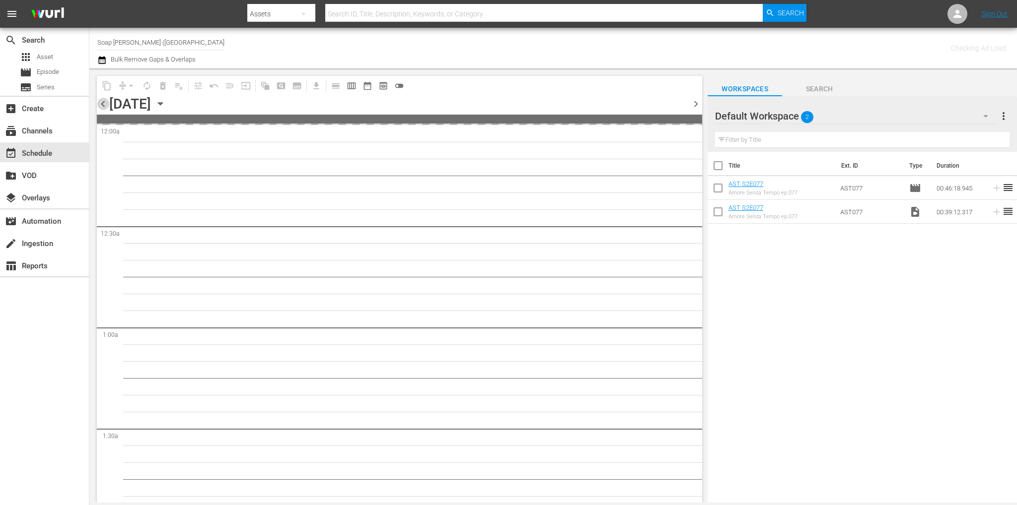
click at [101, 105] on span "chevron_left" at bounding box center [103, 104] width 12 height 12
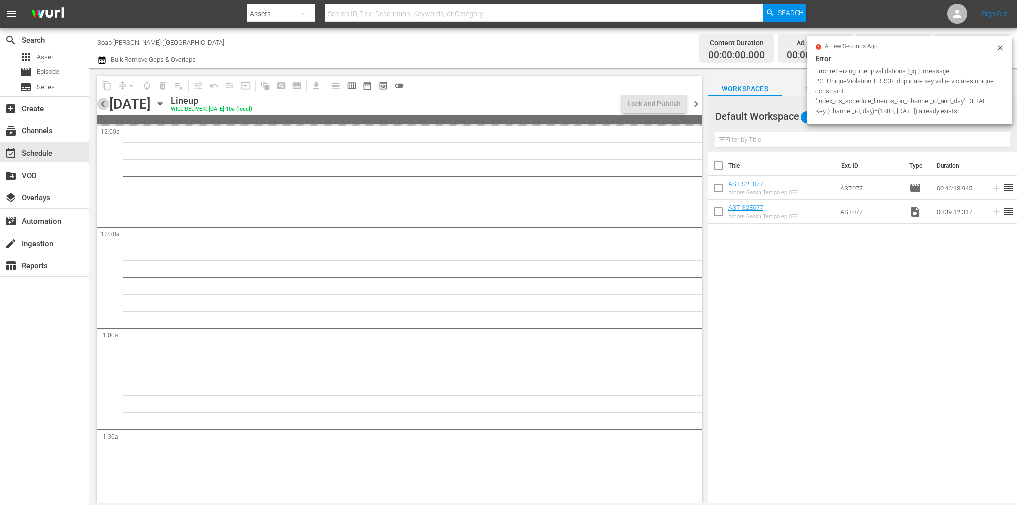
click at [101, 105] on span "chevron_left" at bounding box center [103, 104] width 12 height 12
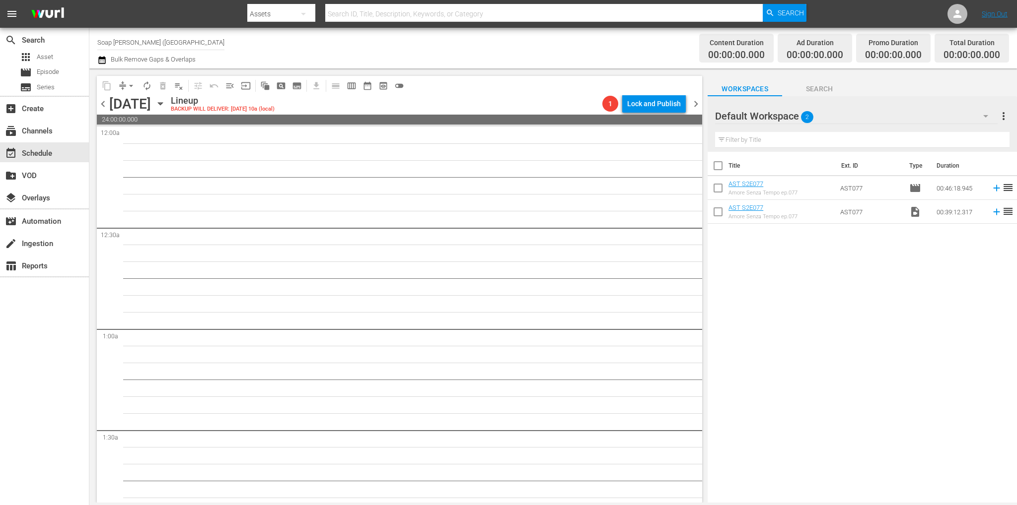
click at [99, 103] on span "chevron_left" at bounding box center [103, 104] width 12 height 12
click at [635, 107] on div "Unlock and Edit" at bounding box center [656, 104] width 49 height 18
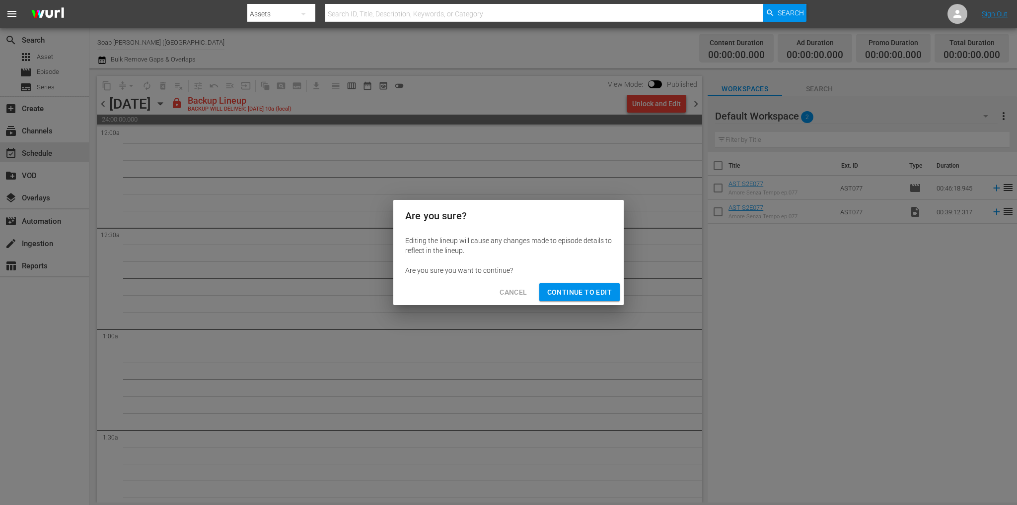
click at [594, 282] on div "Cancel Continue to Edit" at bounding box center [508, 292] width 230 height 26
click at [594, 288] on span "Continue to Edit" at bounding box center [579, 292] width 65 height 12
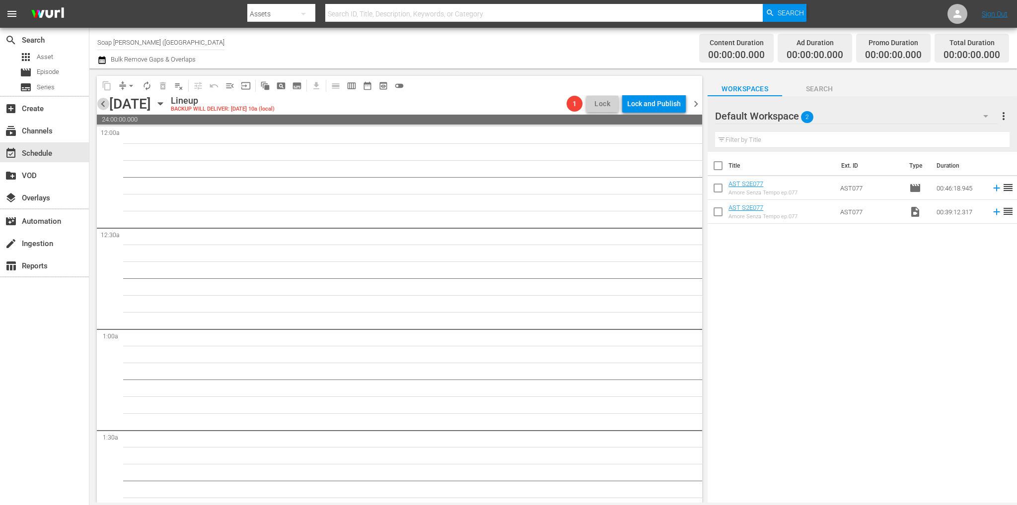
click at [98, 102] on span "chevron_left" at bounding box center [103, 104] width 12 height 12
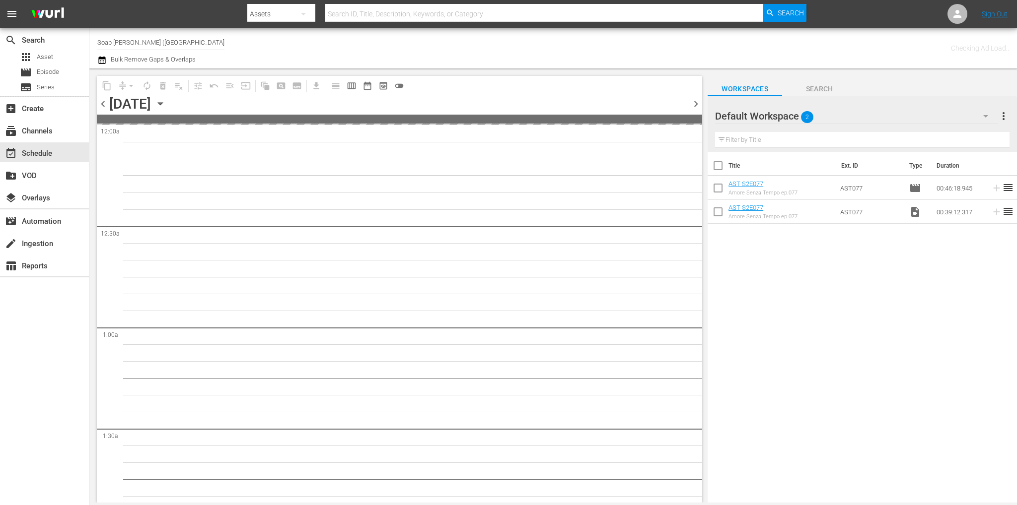
click at [98, 102] on span "chevron_left" at bounding box center [103, 104] width 12 height 12
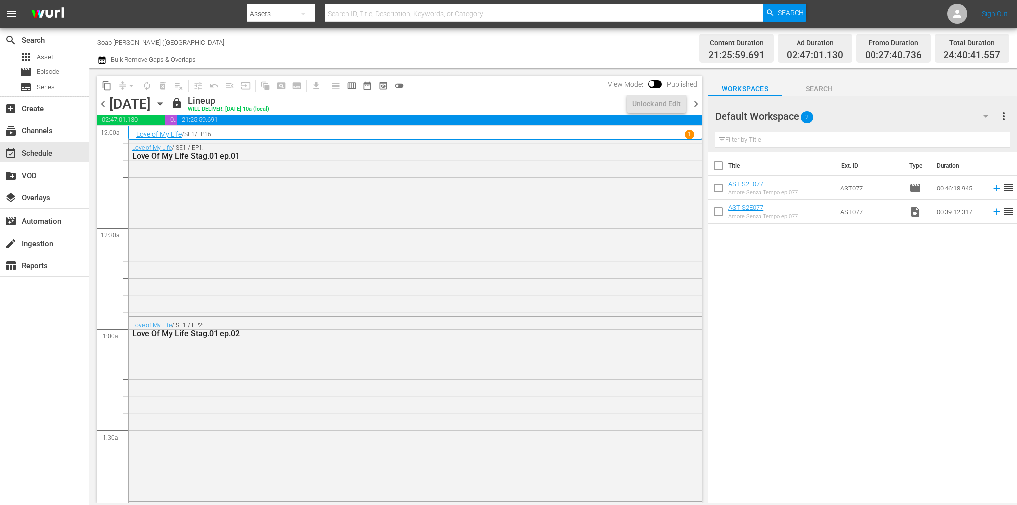
click at [696, 104] on span "chevron_right" at bounding box center [695, 104] width 12 height 12
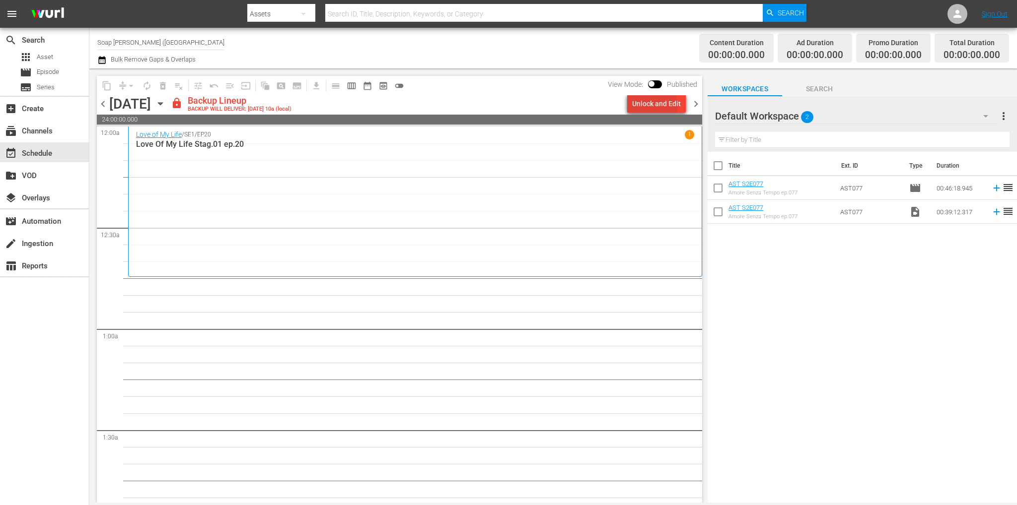
click at [657, 105] on div "Unlock and Edit" at bounding box center [656, 104] width 49 height 18
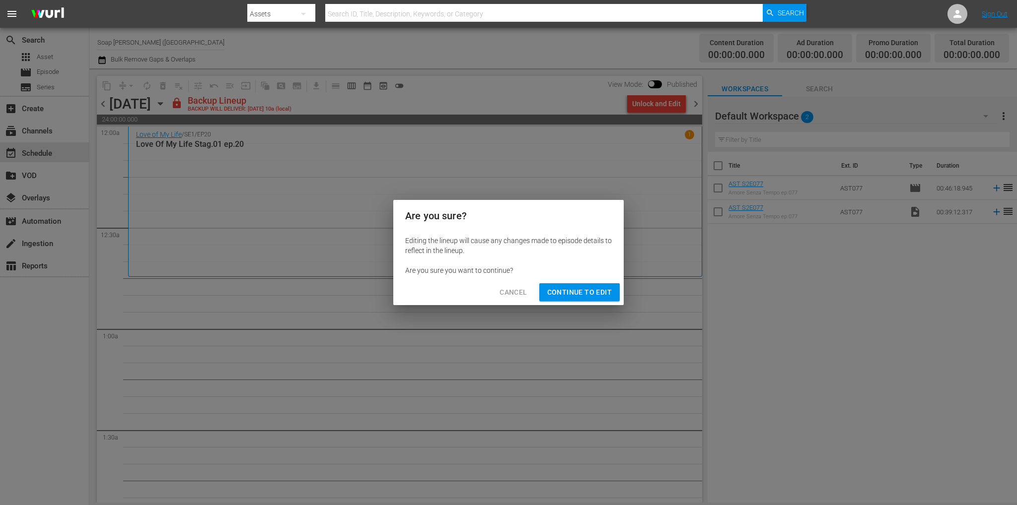
click at [578, 290] on span "Continue to Edit" at bounding box center [579, 292] width 65 height 12
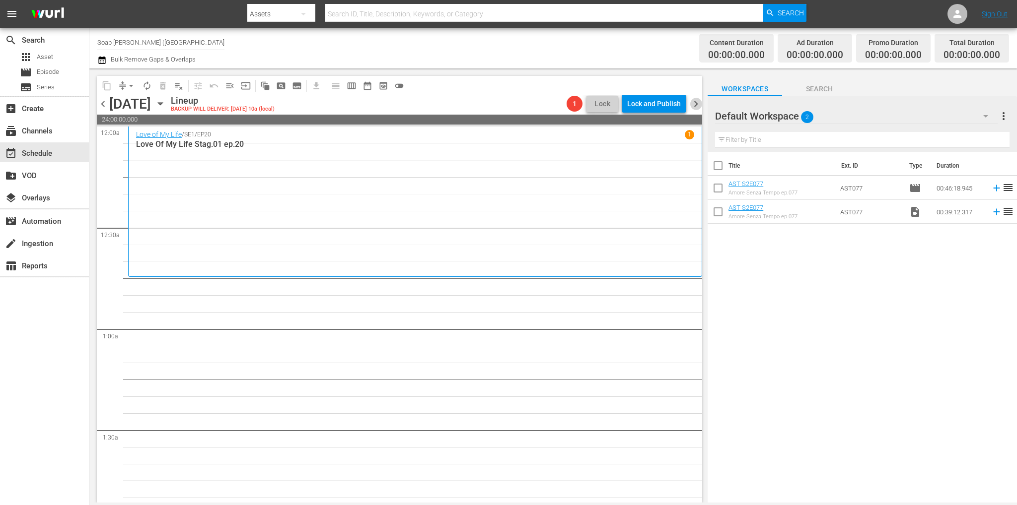
click at [694, 107] on span "chevron_right" at bounding box center [695, 104] width 12 height 12
click at [99, 102] on span "chevron_left" at bounding box center [103, 104] width 12 height 12
click at [166, 103] on icon "button" at bounding box center [160, 103] width 11 height 11
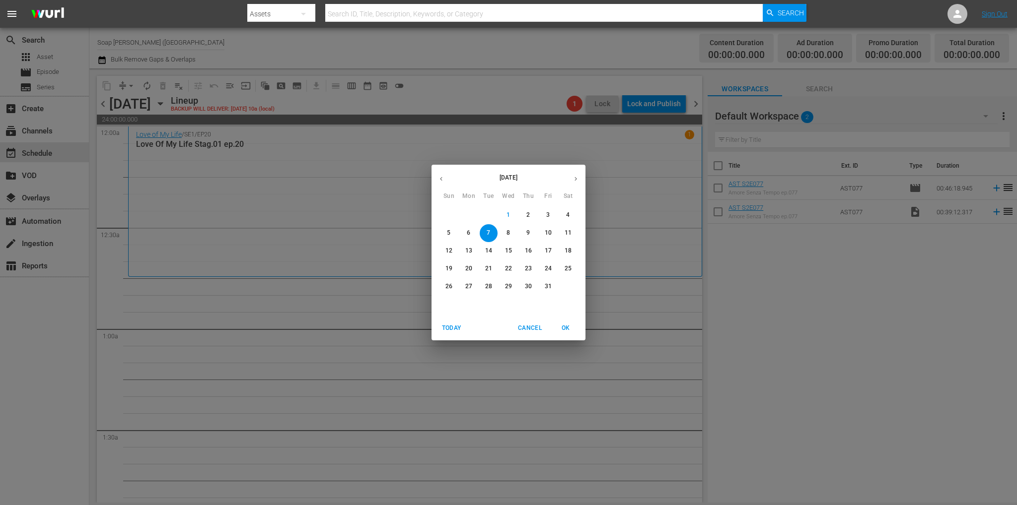
click at [446, 180] on button "button" at bounding box center [440, 178] width 19 height 19
click at [546, 270] on p "26" at bounding box center [548, 269] width 7 height 8
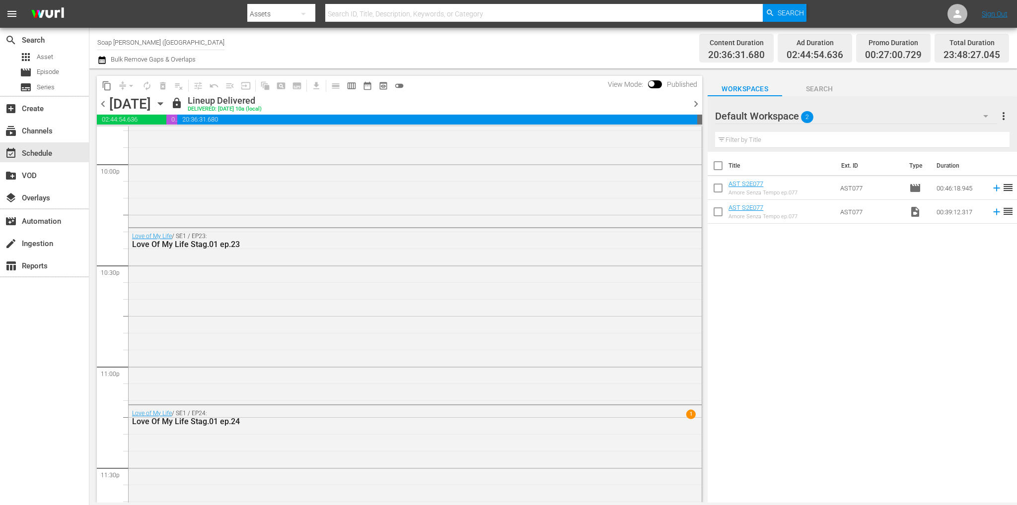
scroll to position [4495, 0]
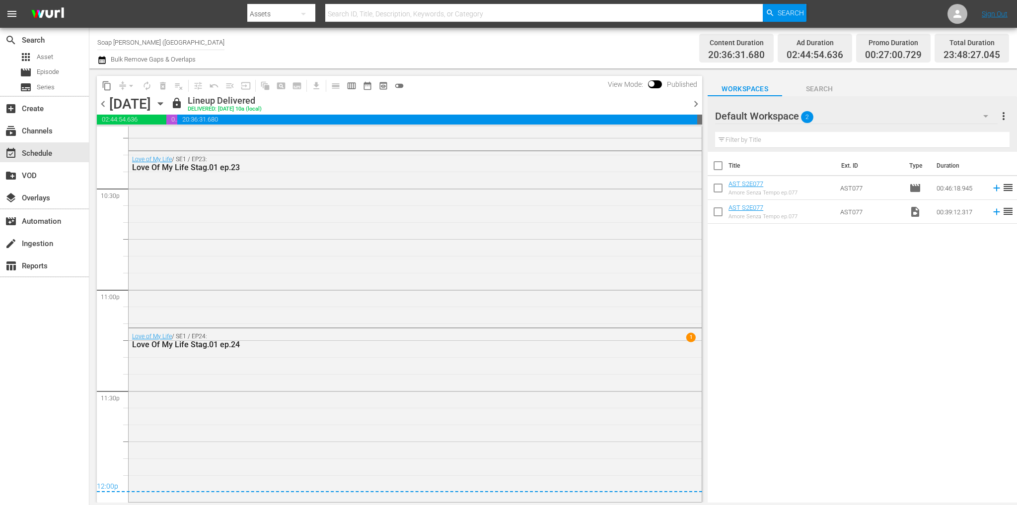
click at [108, 87] on span "content_copy" at bounding box center [107, 86] width 10 height 10
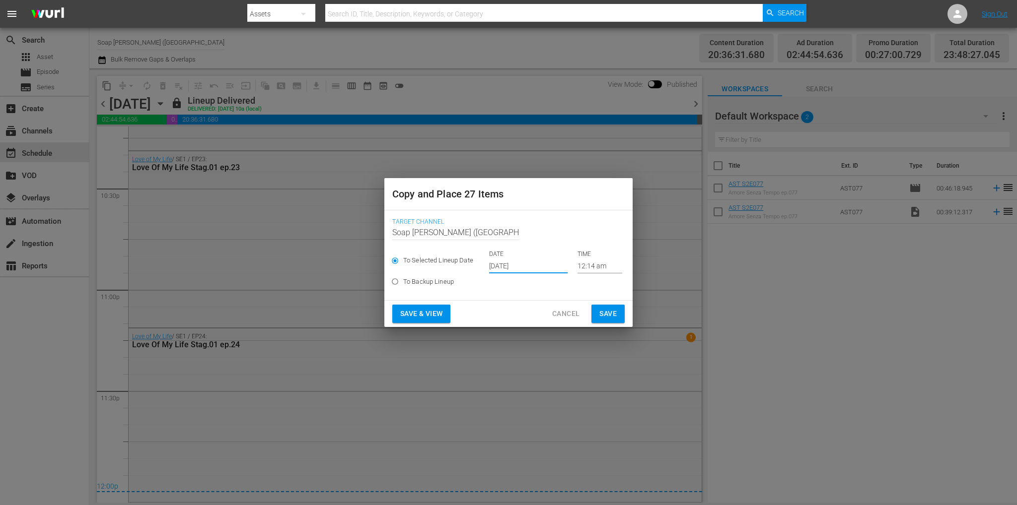
click at [530, 267] on input "Oct 3rd 2025" at bounding box center [528, 266] width 78 height 15
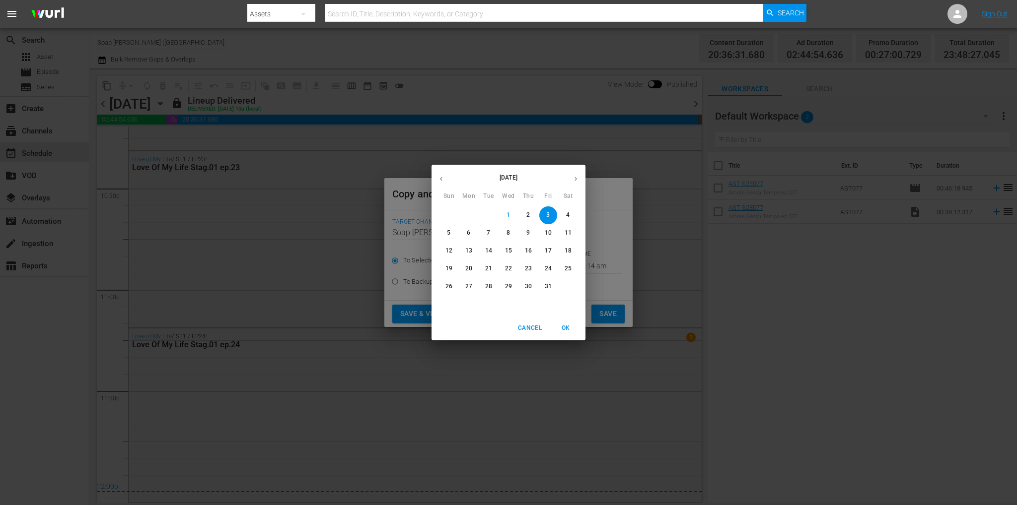
click at [484, 232] on span "7" at bounding box center [489, 233] width 18 height 8
type input "Oct 7th 2025"
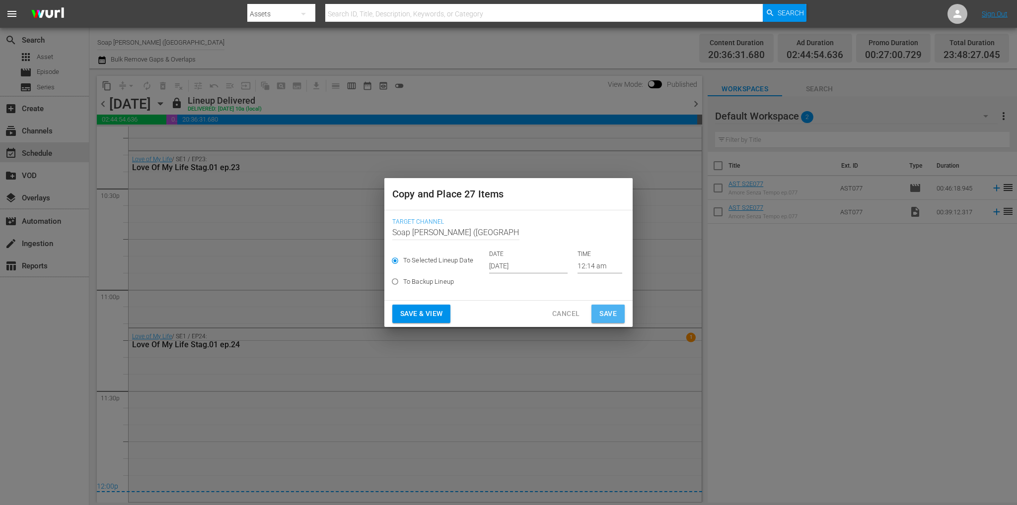
click at [605, 314] on span "Save" at bounding box center [607, 314] width 17 height 12
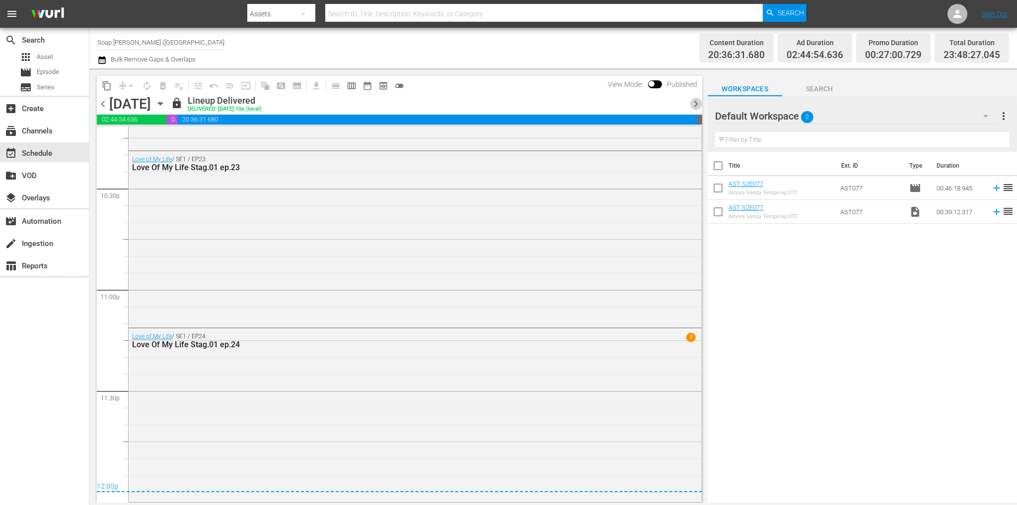
click at [696, 105] on span "chevron_right" at bounding box center [695, 104] width 12 height 12
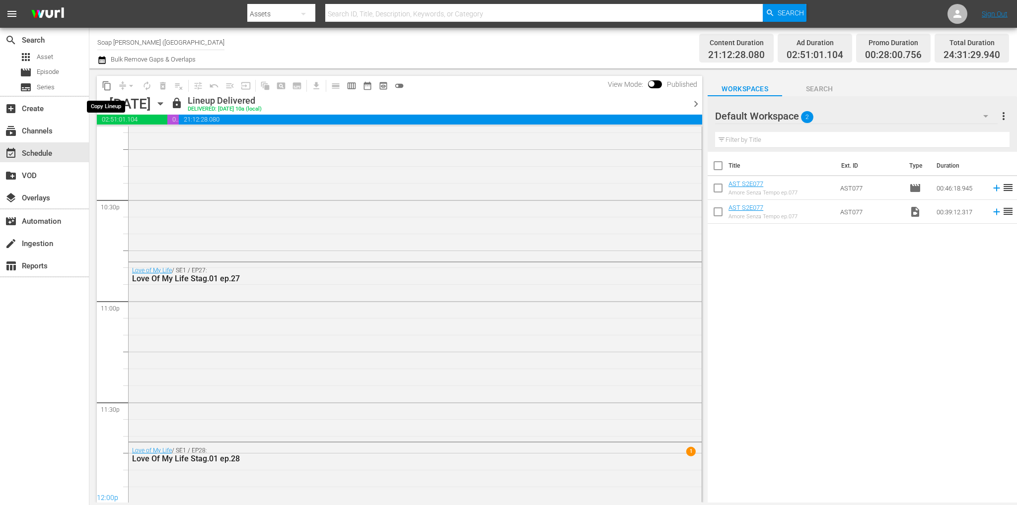
click at [109, 84] on span "content_copy" at bounding box center [107, 86] width 10 height 10
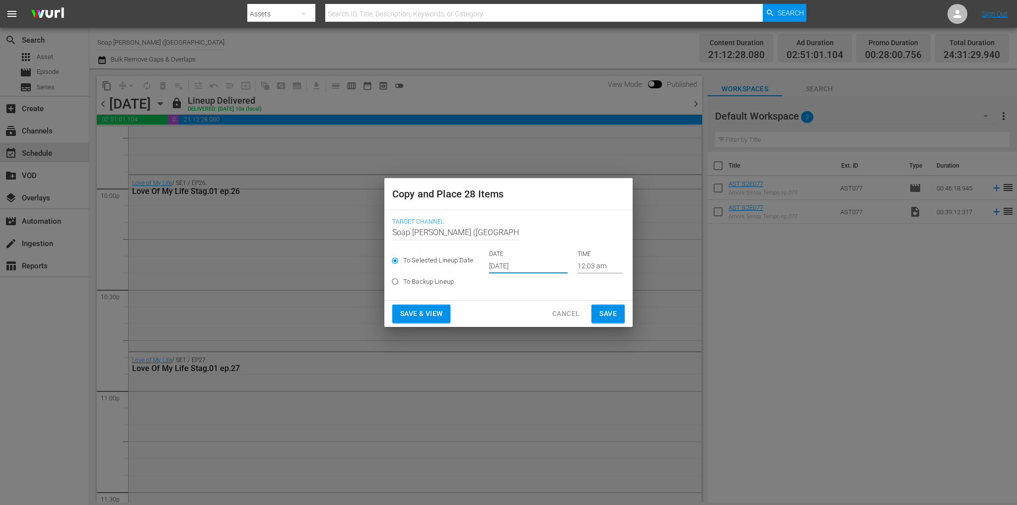
click at [502, 269] on input "Oct 3rd 2025" at bounding box center [528, 266] width 78 height 15
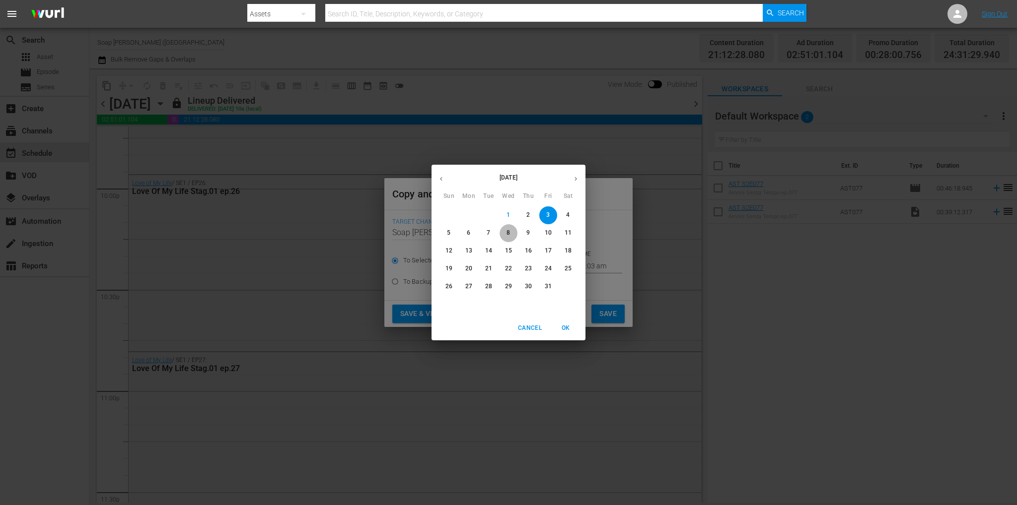
click at [510, 233] on span "8" at bounding box center [508, 233] width 18 height 8
type input "Oct 8th 2025"
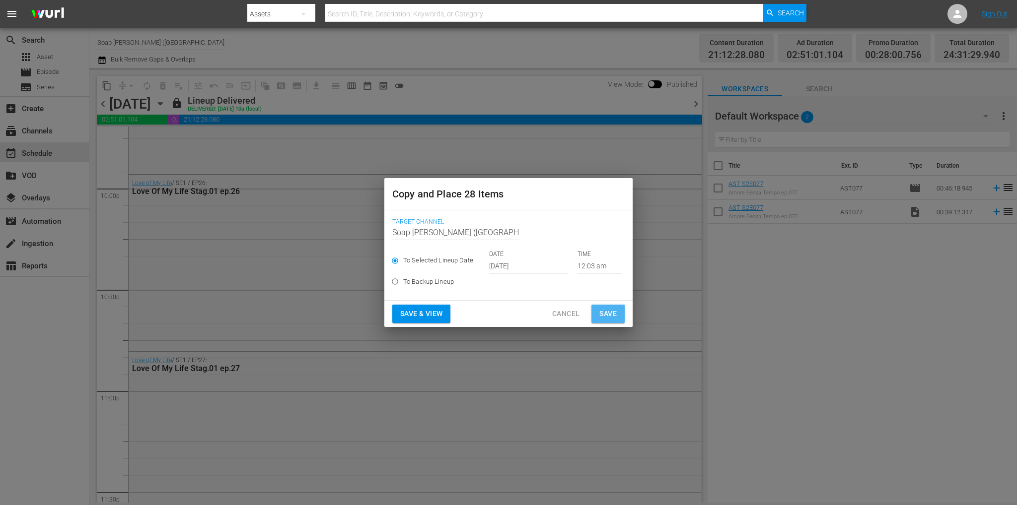
click at [607, 318] on span "Save" at bounding box center [607, 314] width 17 height 12
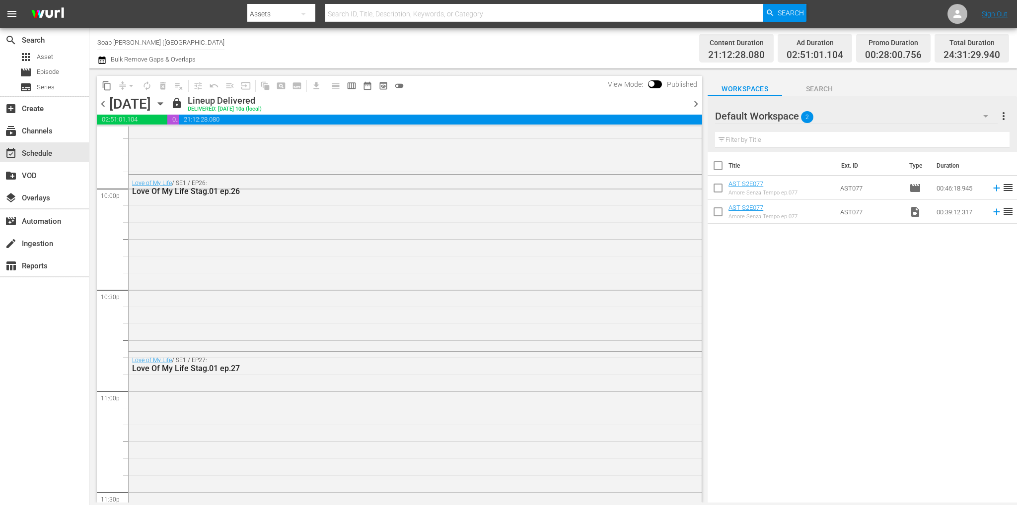
click at [695, 104] on span "chevron_right" at bounding box center [695, 104] width 12 height 12
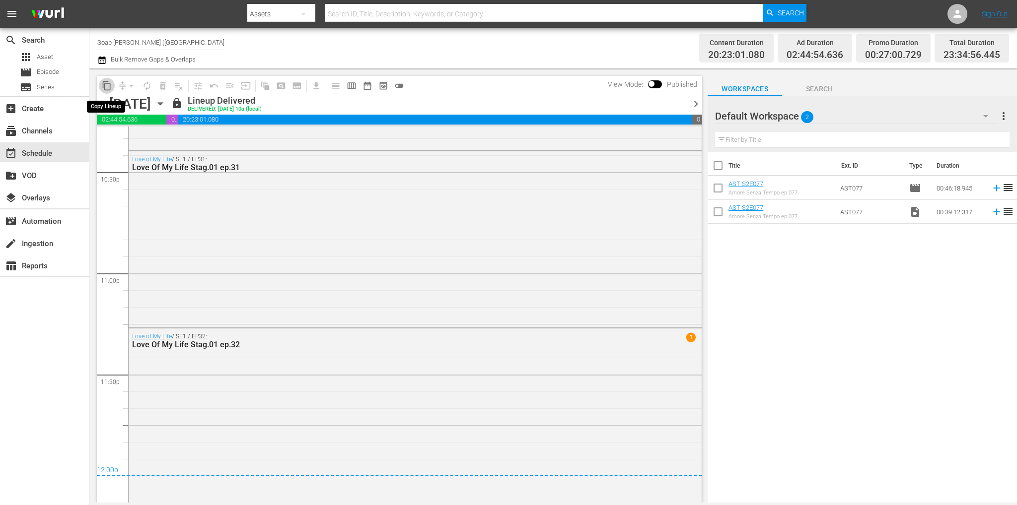
click at [108, 82] on span "content_copy" at bounding box center [107, 86] width 10 height 10
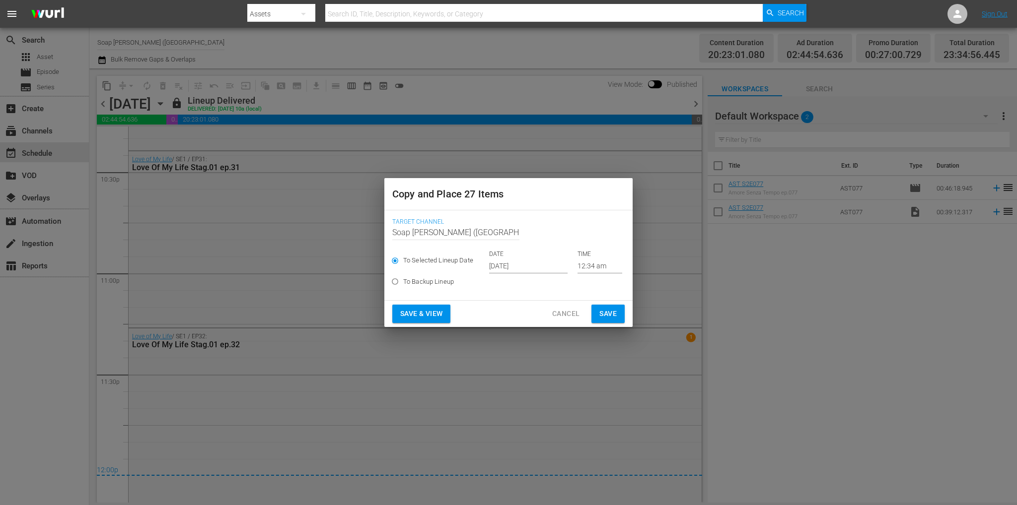
click at [530, 266] on input "Oct 3rd 2025" at bounding box center [528, 266] width 78 height 15
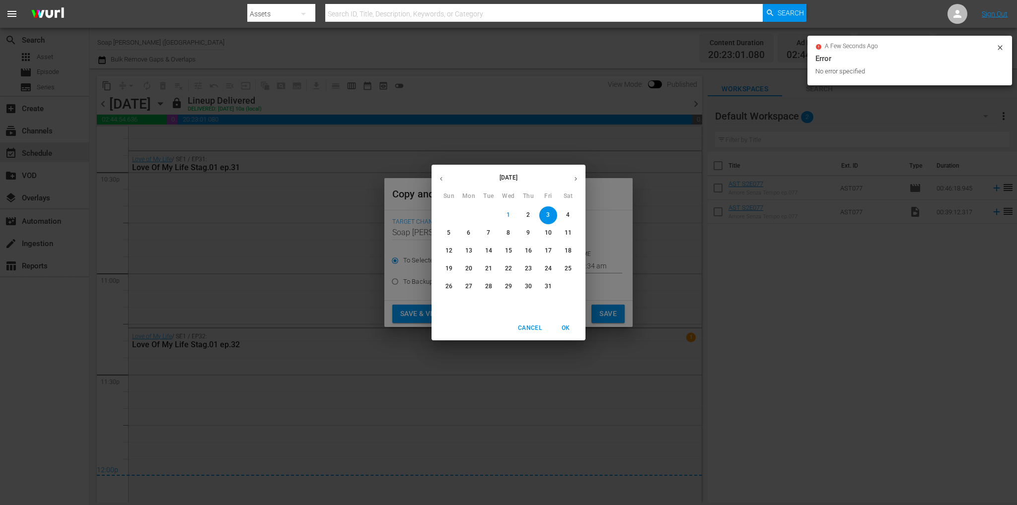
click at [530, 234] on p "9" at bounding box center [527, 233] width 3 height 8
type input "Oct 9th 2025"
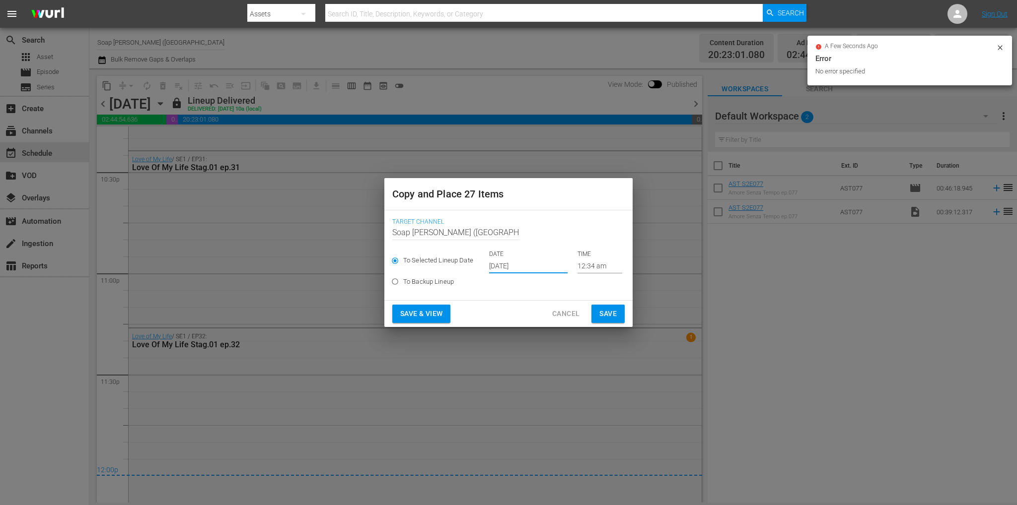
click at [608, 310] on span "Save" at bounding box center [607, 314] width 17 height 12
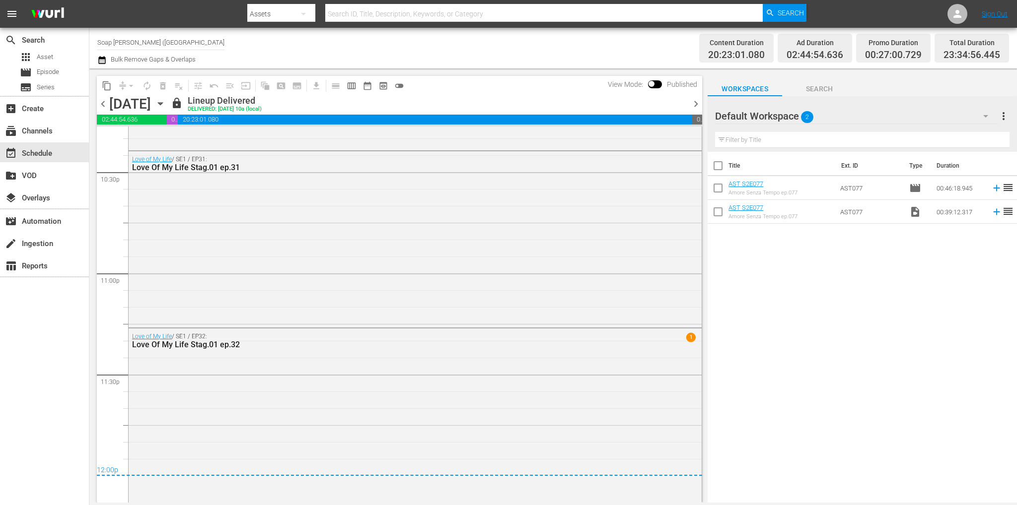
click at [693, 109] on span "chevron_right" at bounding box center [695, 104] width 12 height 12
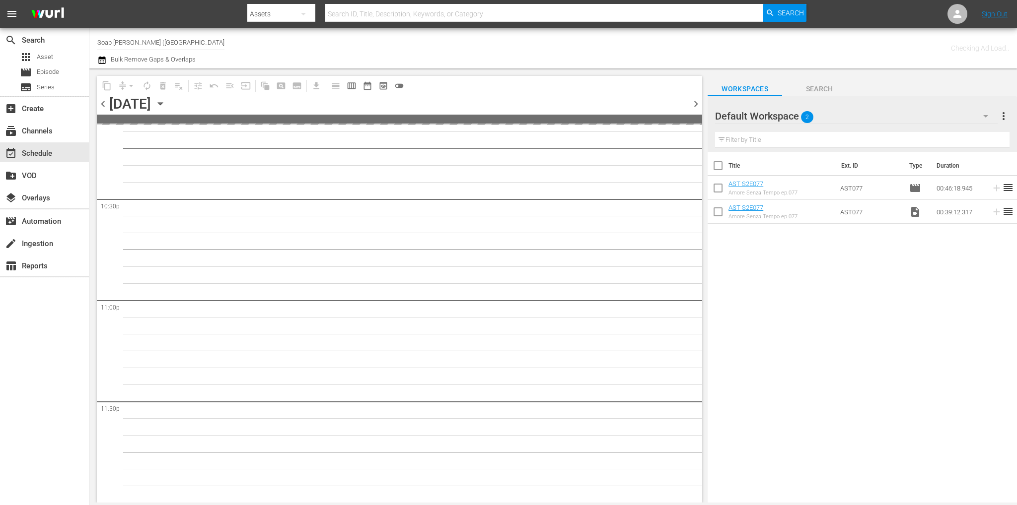
scroll to position [4483, 0]
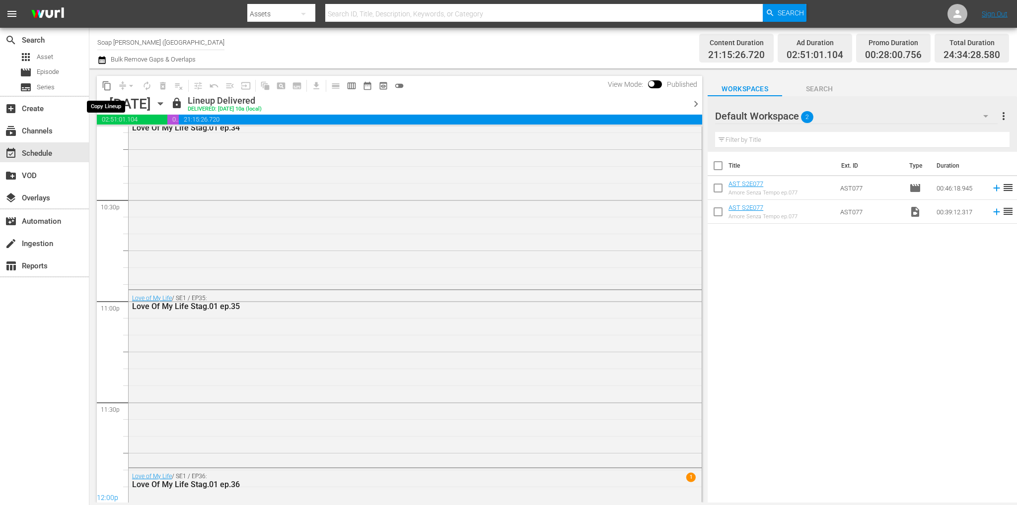
click at [105, 85] on span "content_copy" at bounding box center [107, 86] width 10 height 10
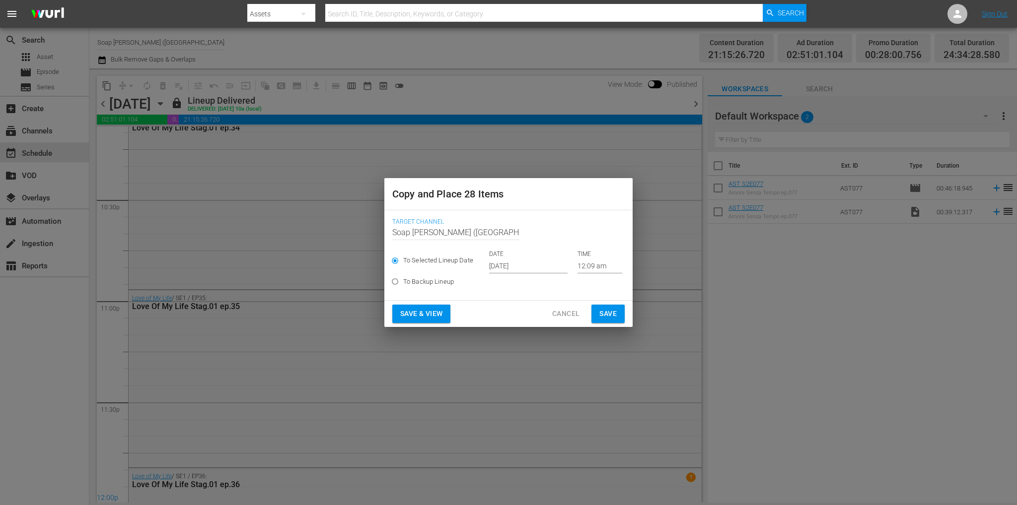
click at [528, 268] on input "Oct 3rd 2025" at bounding box center [528, 266] width 78 height 15
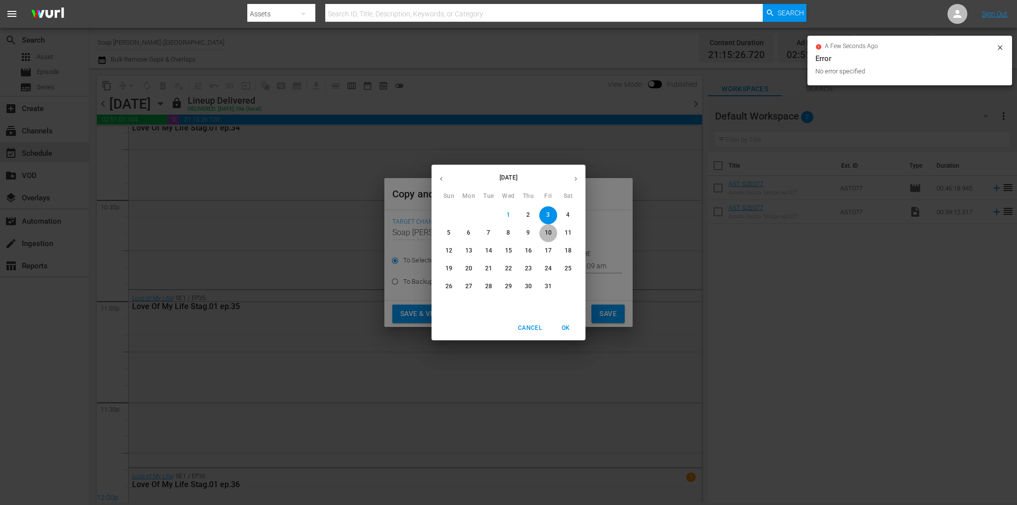
click at [549, 234] on p "10" at bounding box center [548, 233] width 7 height 8
type input "Oct 10th 2025"
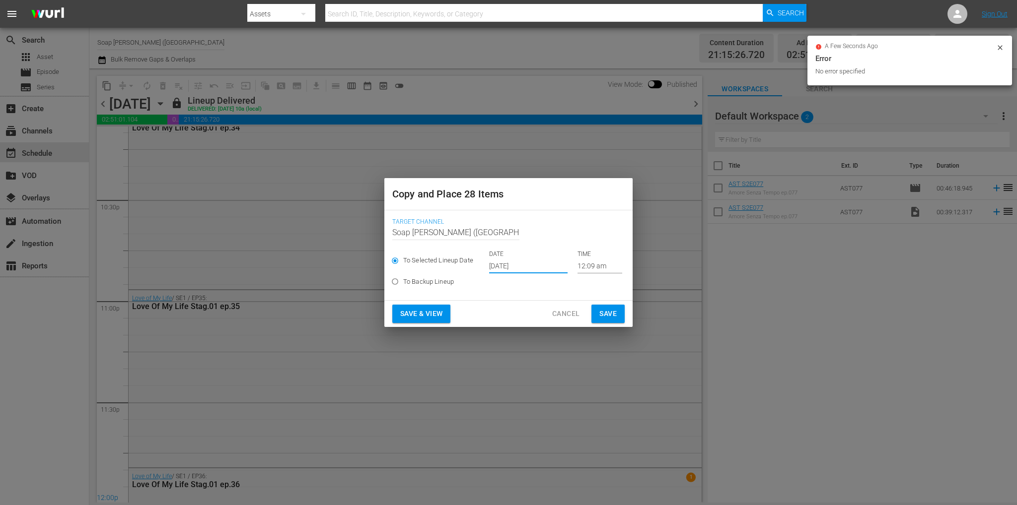
click at [604, 308] on span "Save" at bounding box center [607, 314] width 17 height 12
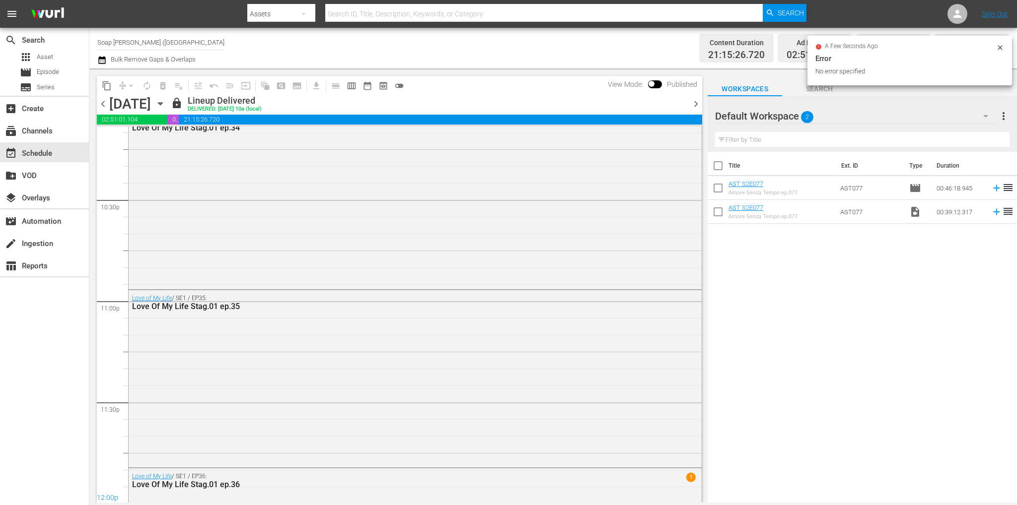
click at [166, 106] on icon "button" at bounding box center [160, 103] width 11 height 11
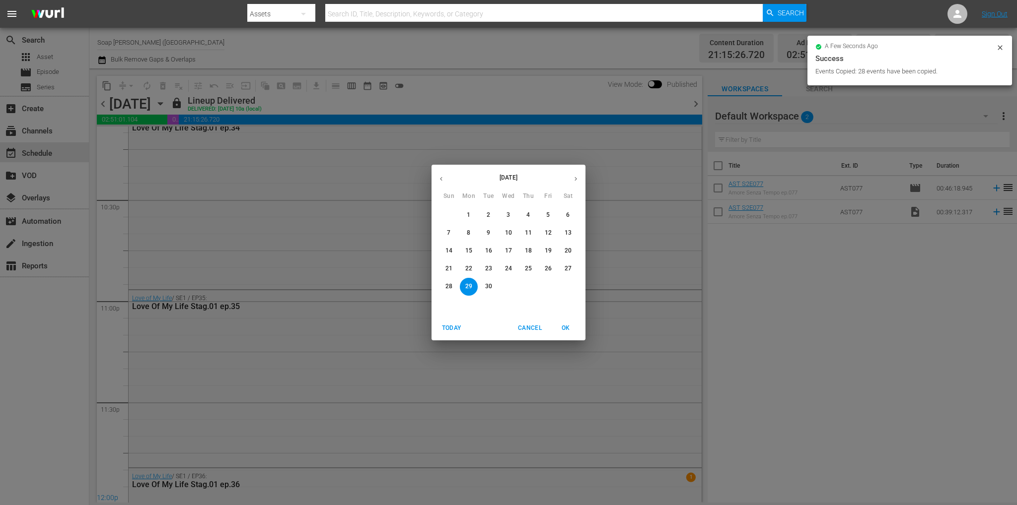
click at [573, 183] on button "button" at bounding box center [575, 178] width 19 height 19
click at [507, 231] on p "8" at bounding box center [507, 233] width 3 height 8
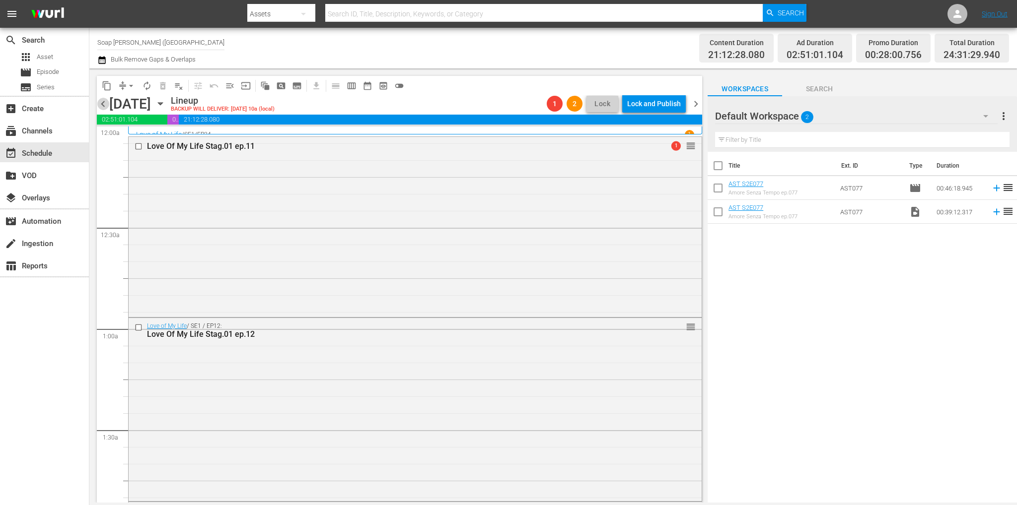
click at [105, 102] on span "chevron_left" at bounding box center [103, 104] width 12 height 12
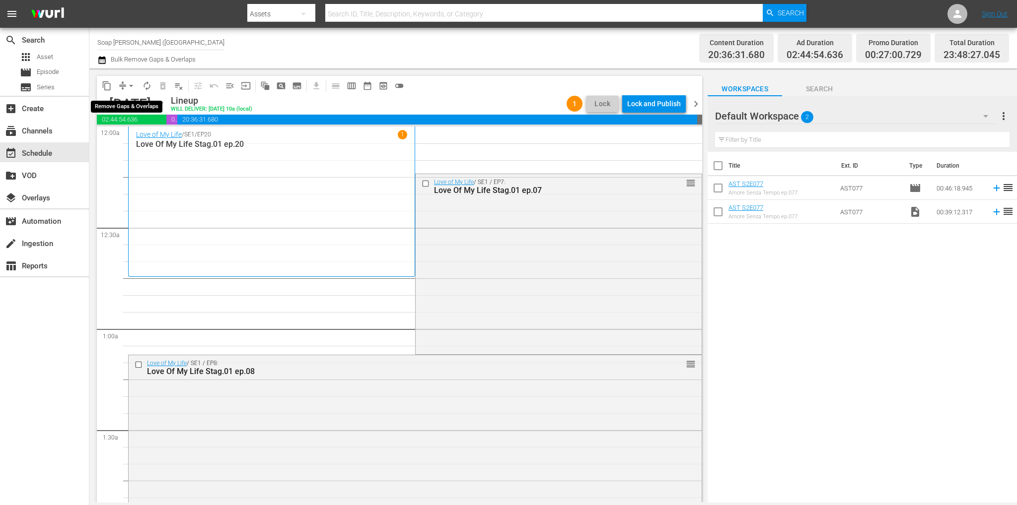
click at [133, 86] on span "arrow_drop_down" at bounding box center [131, 86] width 10 height 10
click at [157, 138] on li "Align to End of Previous Day" at bounding box center [131, 139] width 104 height 16
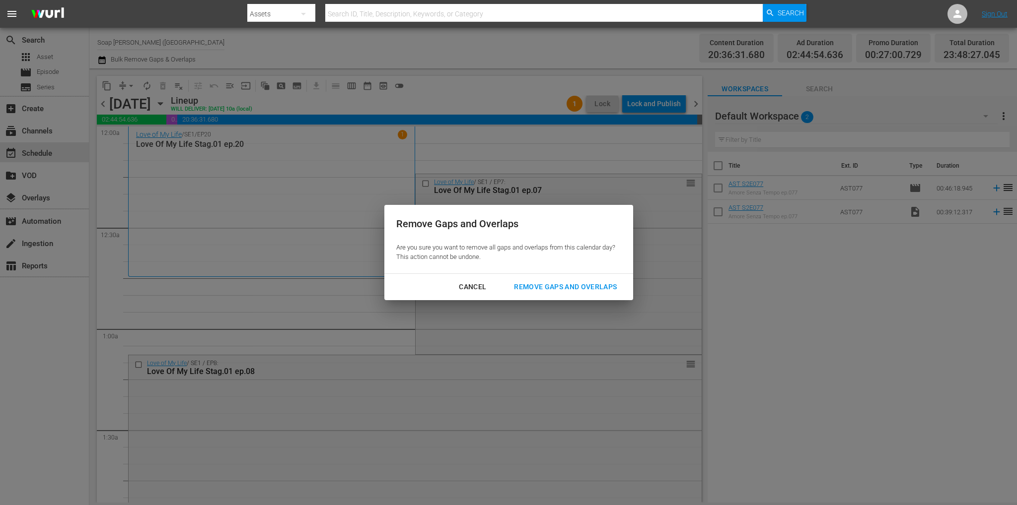
click at [540, 284] on div "Remove Gaps and Overlaps" at bounding box center [565, 287] width 119 height 12
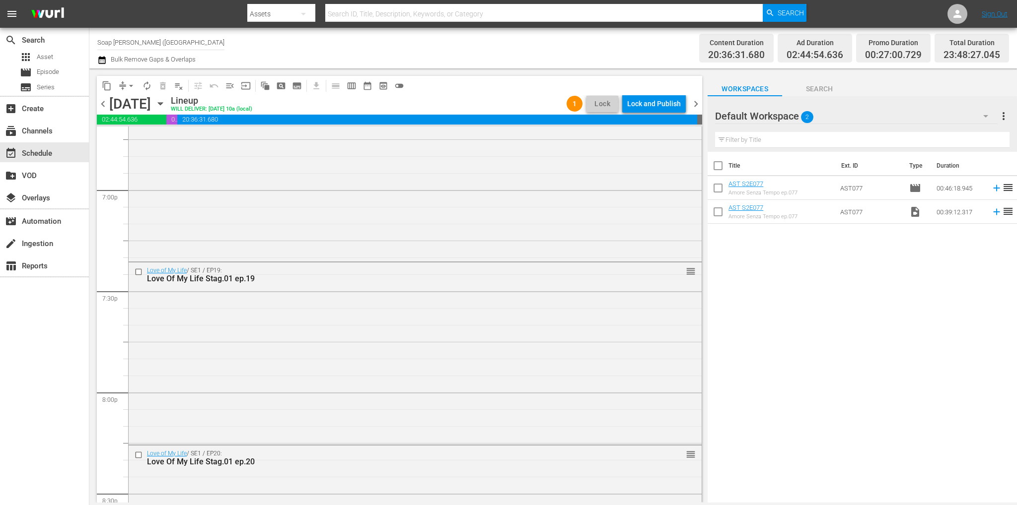
scroll to position [4596, 0]
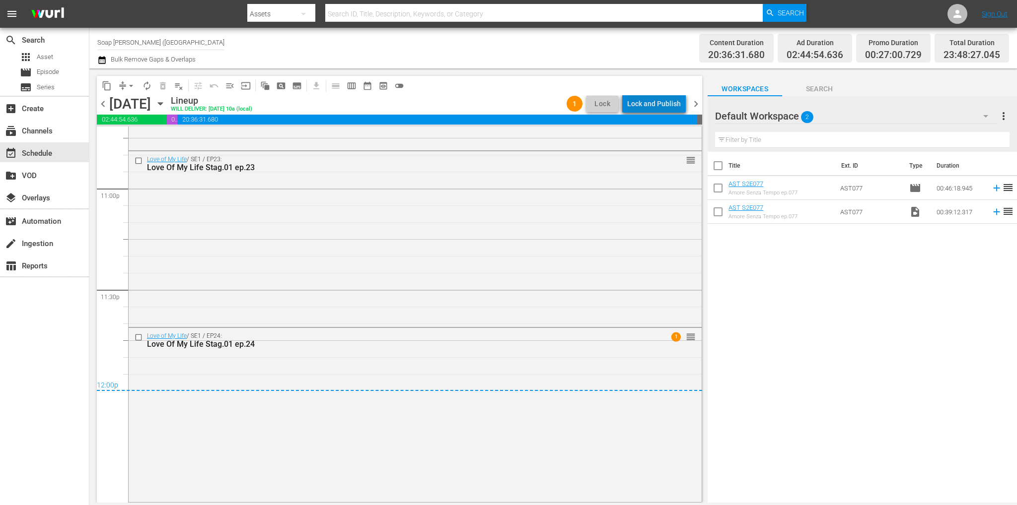
click at [662, 102] on div "Lock and Publish" at bounding box center [654, 104] width 54 height 18
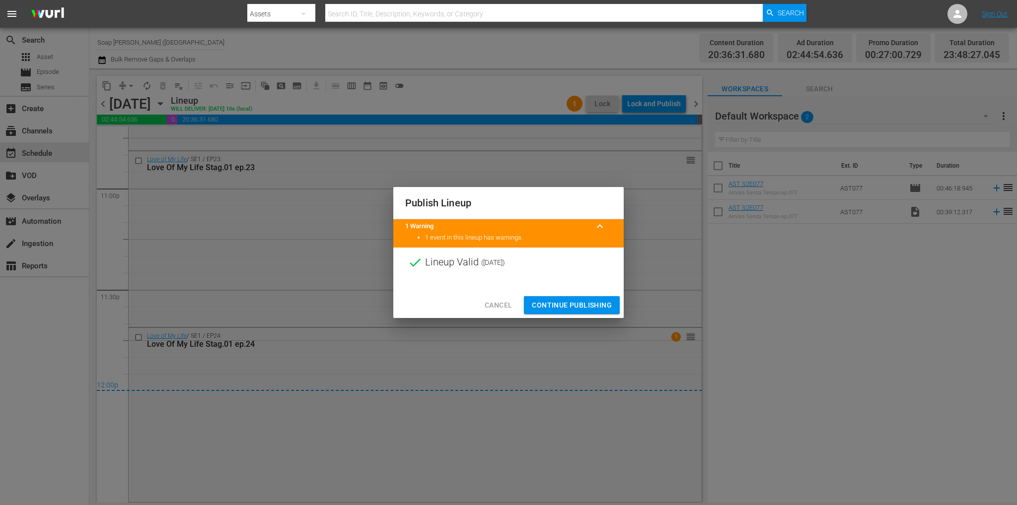
click at [582, 309] on span "Continue Publishing" at bounding box center [572, 305] width 80 height 12
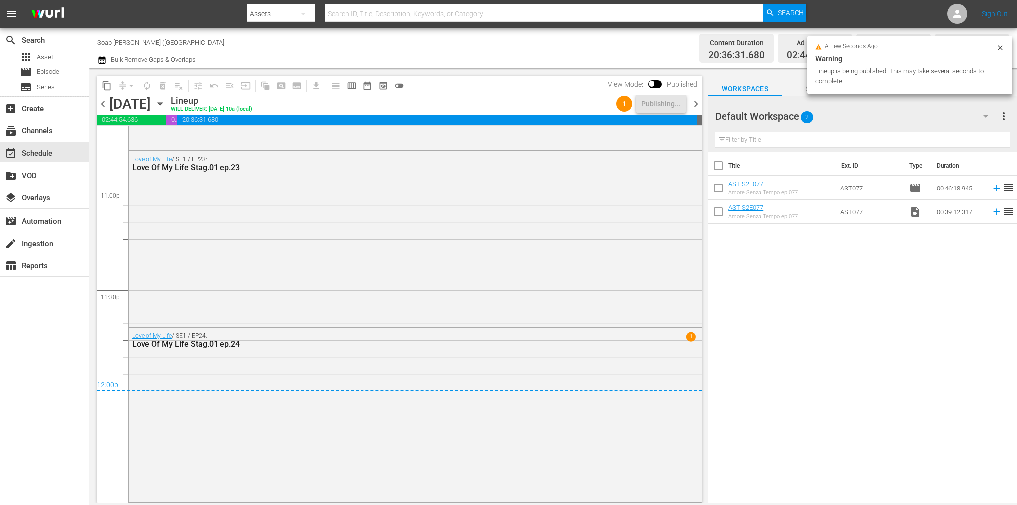
click at [698, 104] on span "chevron_right" at bounding box center [695, 104] width 12 height 12
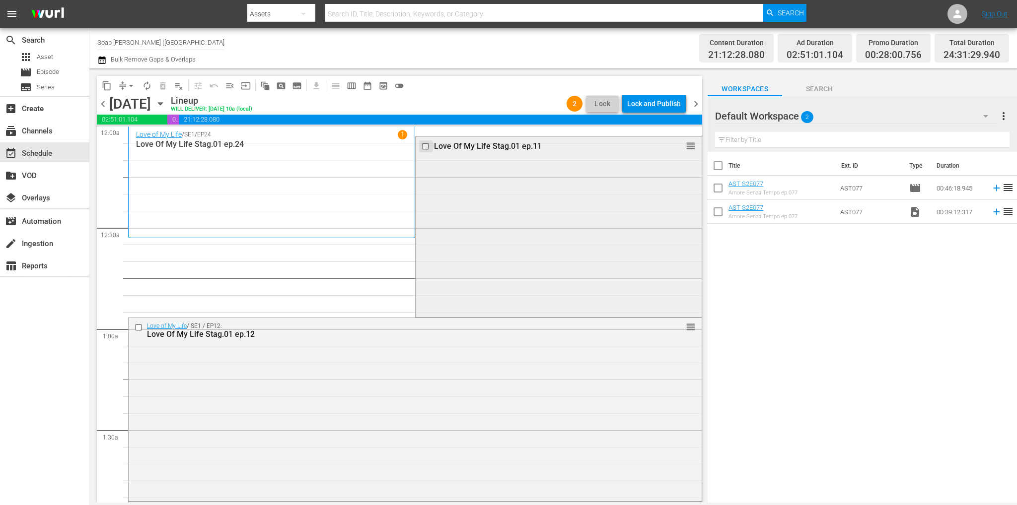
click at [421, 148] on input "checkbox" at bounding box center [426, 146] width 10 height 8
click at [161, 84] on span "delete_forever_outlined" at bounding box center [163, 86] width 10 height 10
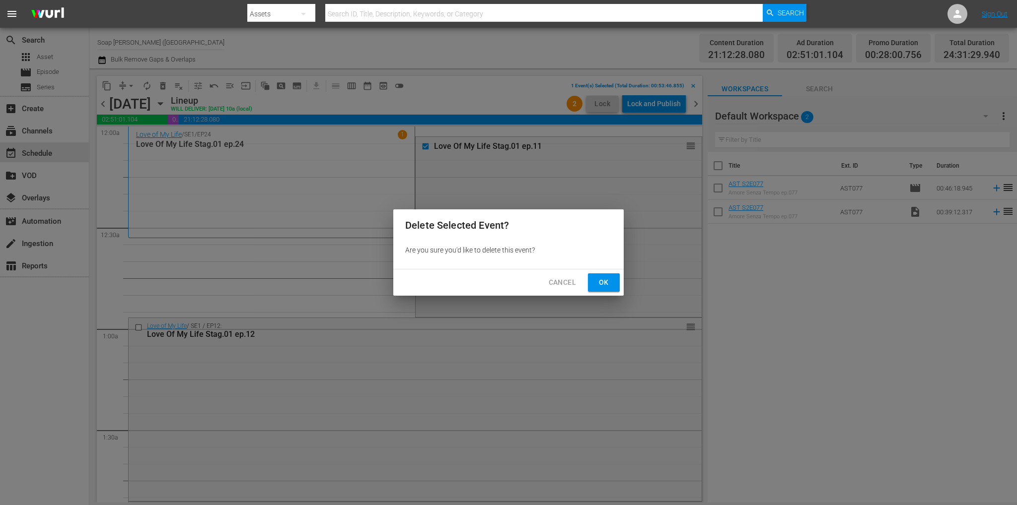
click at [602, 282] on span "Ok" at bounding box center [604, 282] width 16 height 12
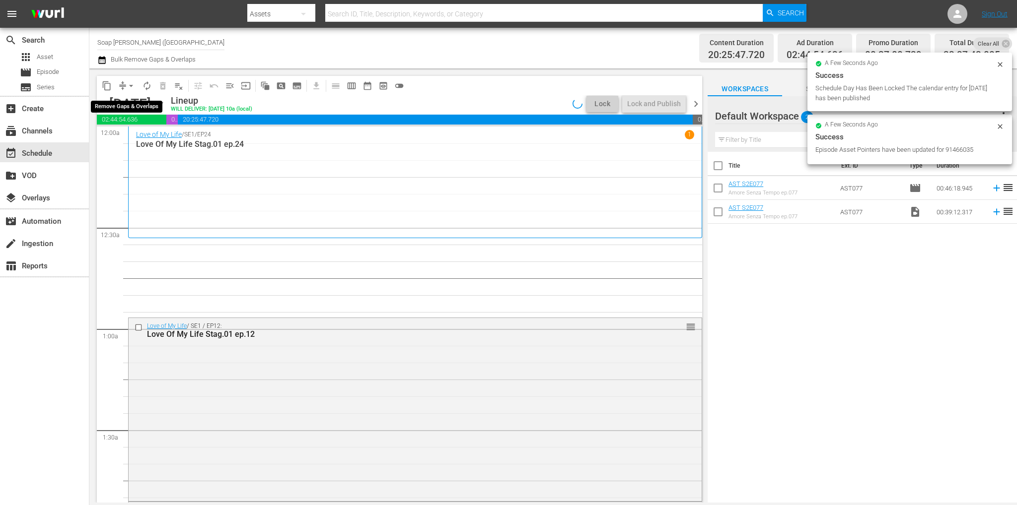
click at [131, 86] on span "arrow_drop_down" at bounding box center [131, 86] width 10 height 10
click at [149, 136] on li "Align to End of Previous Day" at bounding box center [131, 139] width 104 height 16
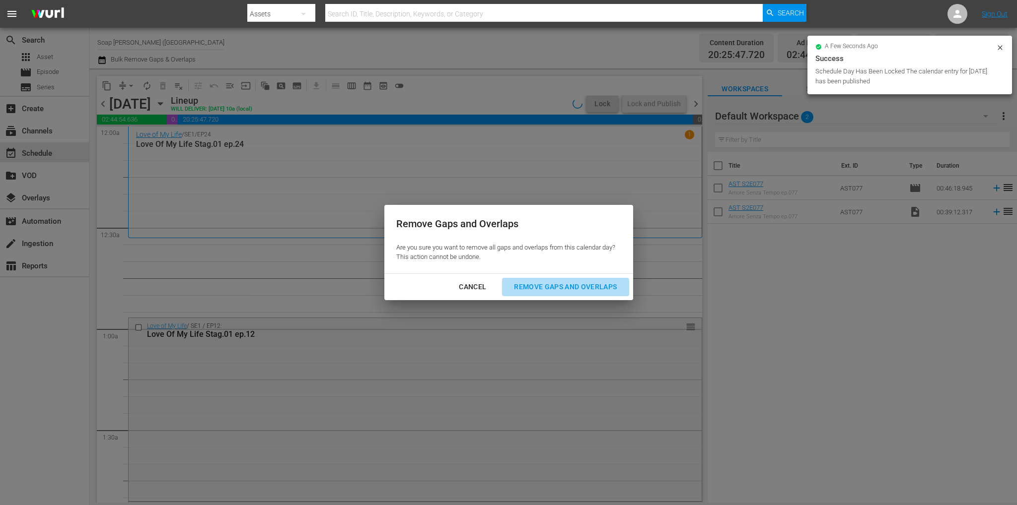
click at [552, 289] on div "Remove Gaps and Overlaps" at bounding box center [565, 287] width 119 height 12
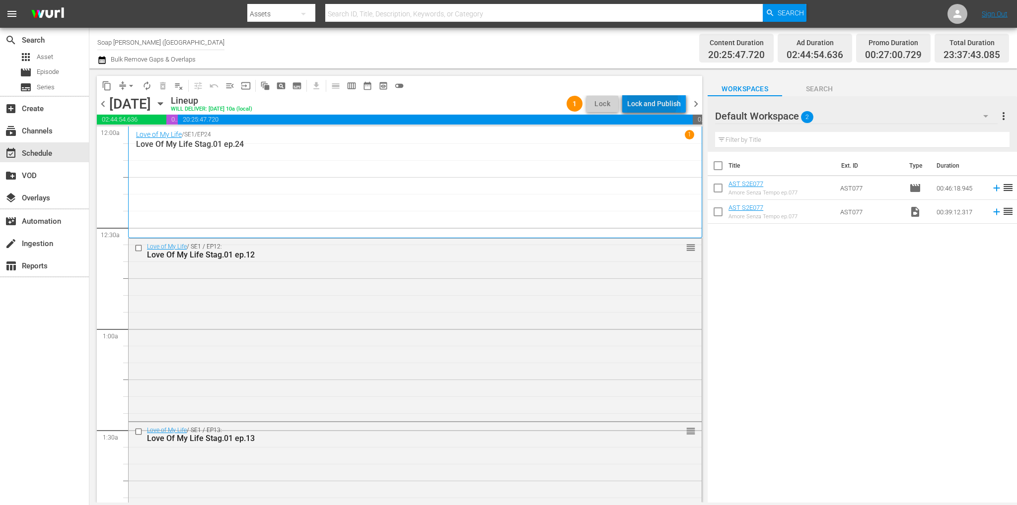
click at [649, 100] on div "Lock and Publish" at bounding box center [654, 104] width 54 height 18
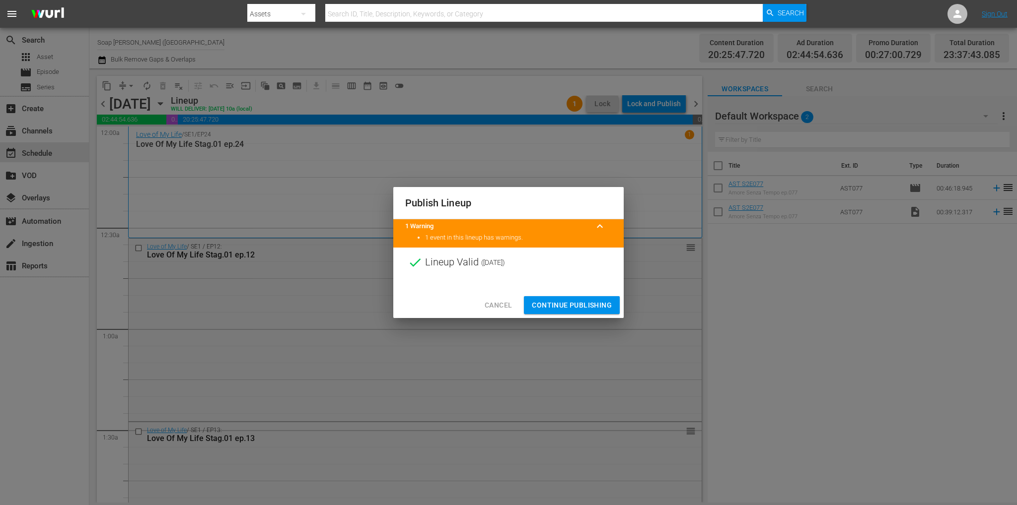
click at [579, 309] on span "Continue Publishing" at bounding box center [572, 305] width 80 height 12
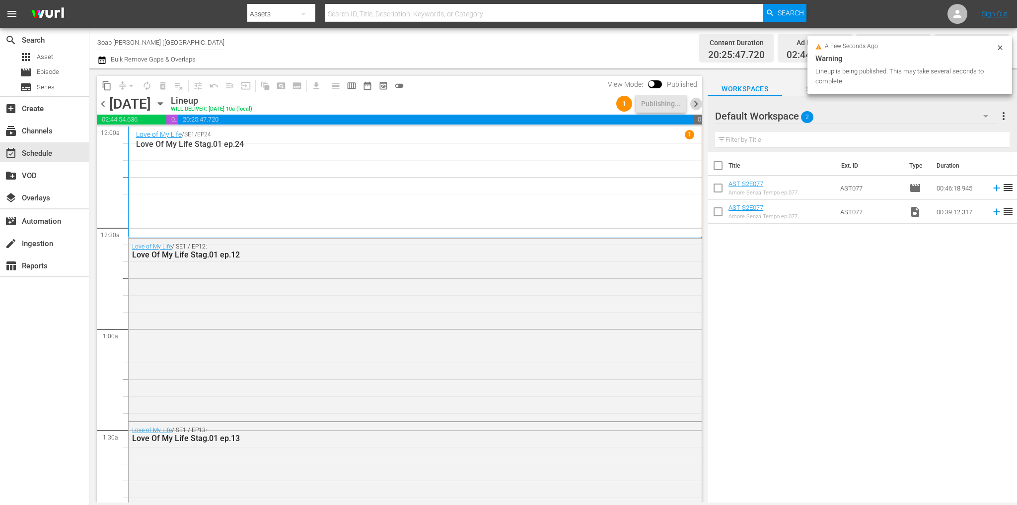
click at [697, 104] on span "chevron_right" at bounding box center [695, 104] width 12 height 12
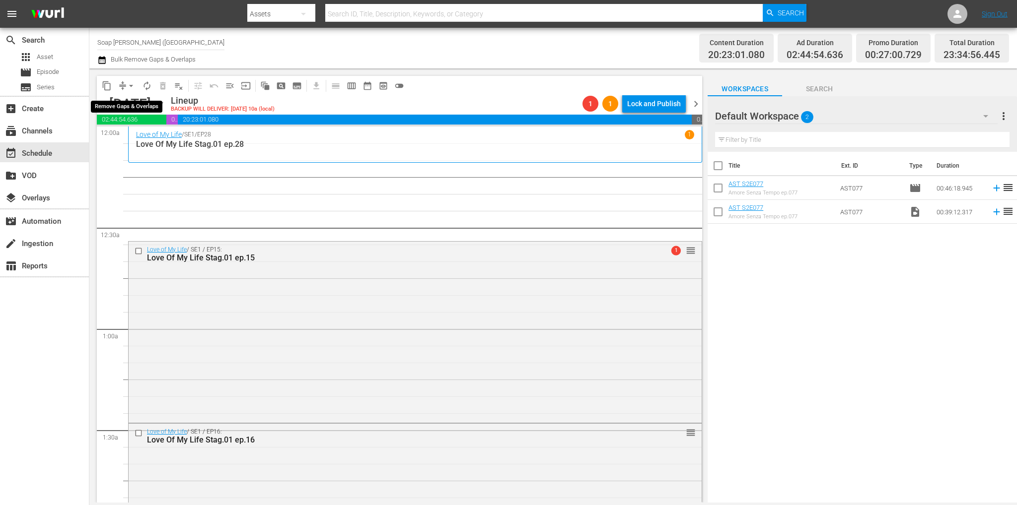
click at [133, 84] on span "arrow_drop_down" at bounding box center [131, 86] width 10 height 10
click at [157, 140] on li "Align to End of Previous Day" at bounding box center [131, 139] width 104 height 16
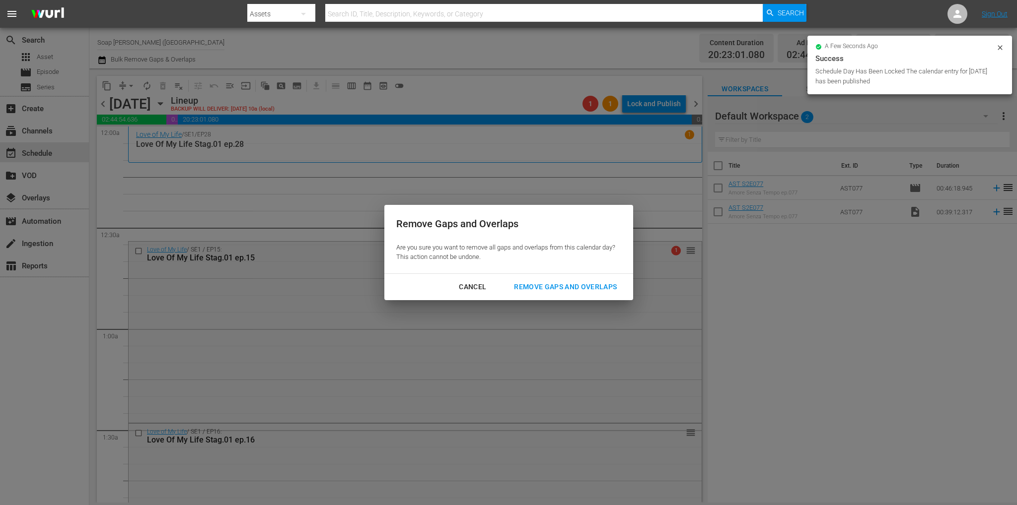
click at [538, 289] on div "Remove Gaps and Overlaps" at bounding box center [565, 287] width 119 height 12
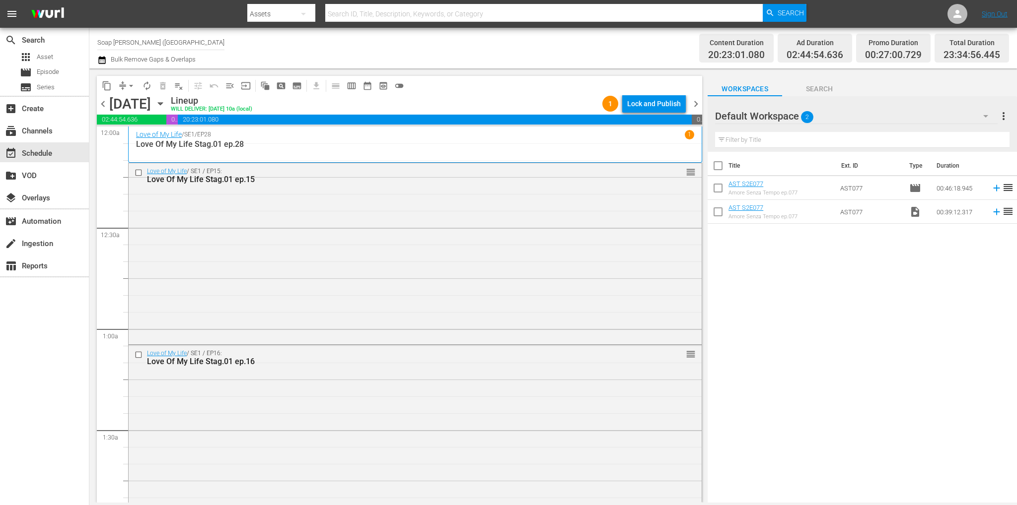
click at [824, 121] on div "Default Workspace 2" at bounding box center [856, 116] width 282 height 28
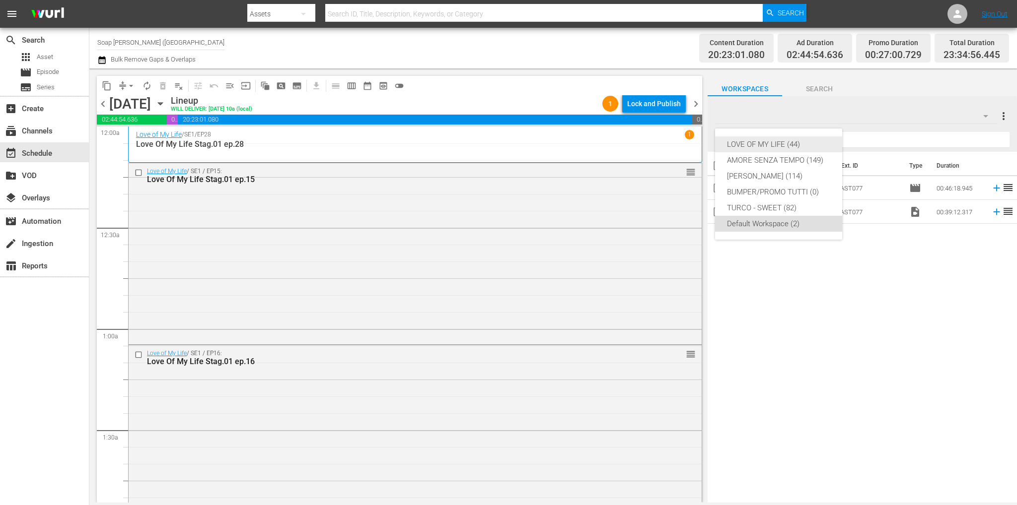
click at [790, 149] on div "LOVE OF MY LIFE (44)" at bounding box center [778, 145] width 103 height 16
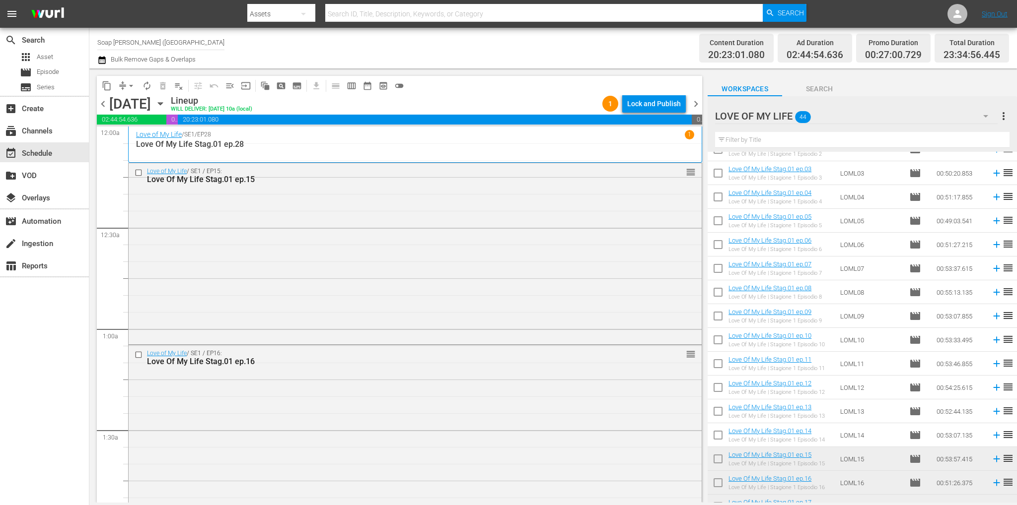
scroll to position [149, 0]
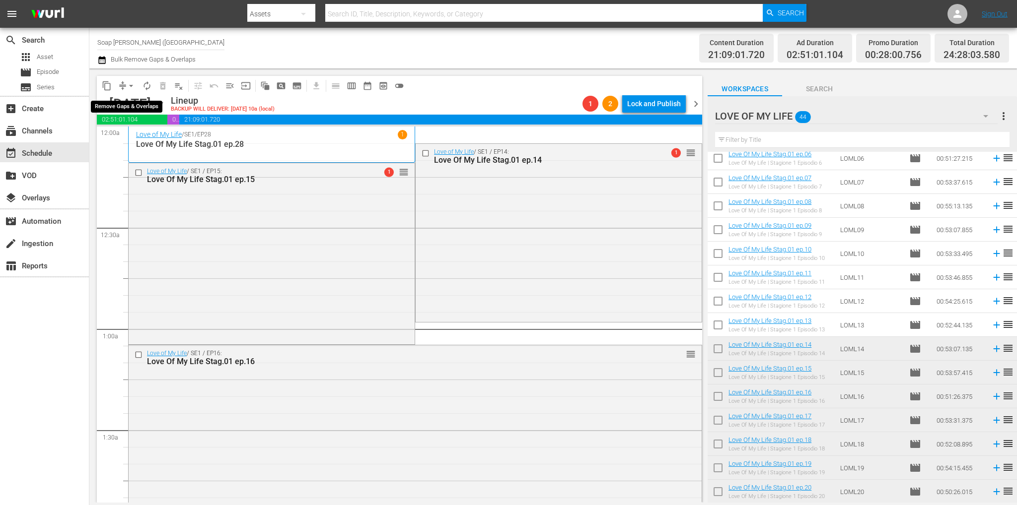
click at [131, 86] on span "arrow_drop_down" at bounding box center [131, 86] width 10 height 10
click at [150, 140] on li "Align to End of Previous Day" at bounding box center [131, 139] width 104 height 16
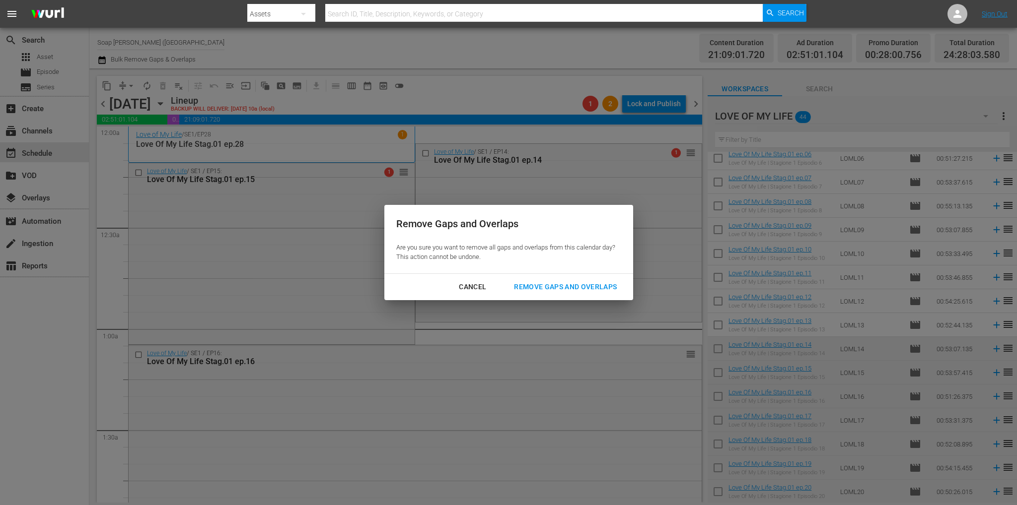
click at [572, 292] on div "Remove Gaps and Overlaps" at bounding box center [565, 287] width 119 height 12
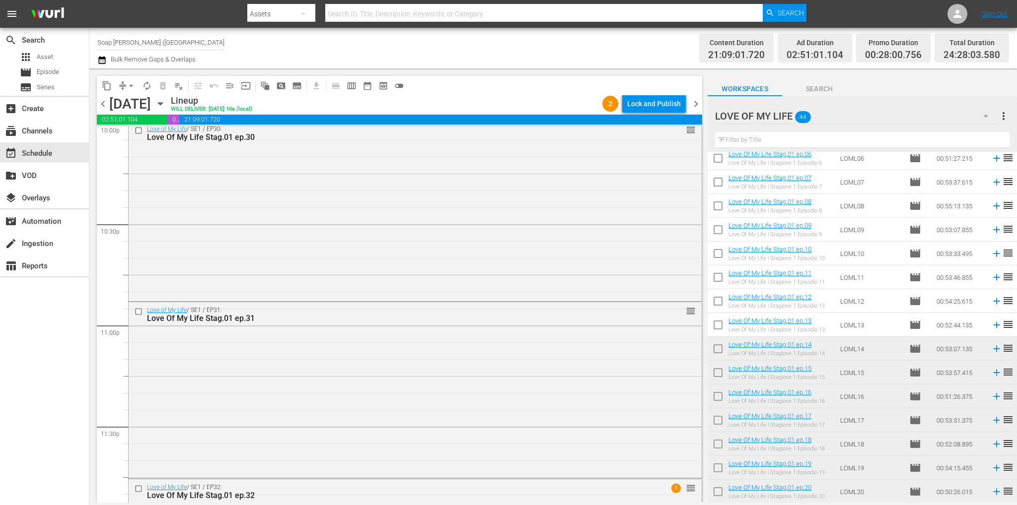
scroll to position [4615, 0]
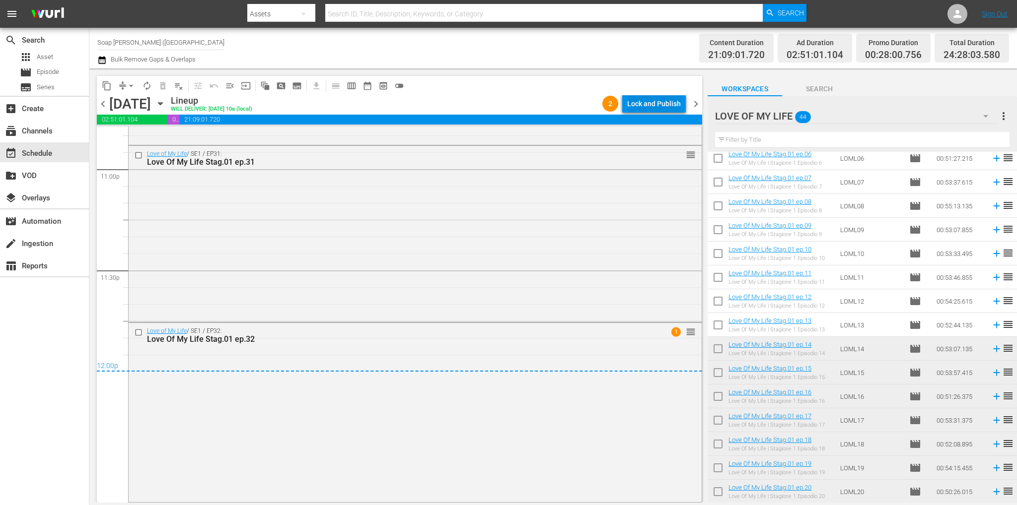
click at [647, 104] on div "Lock and Publish" at bounding box center [654, 104] width 54 height 18
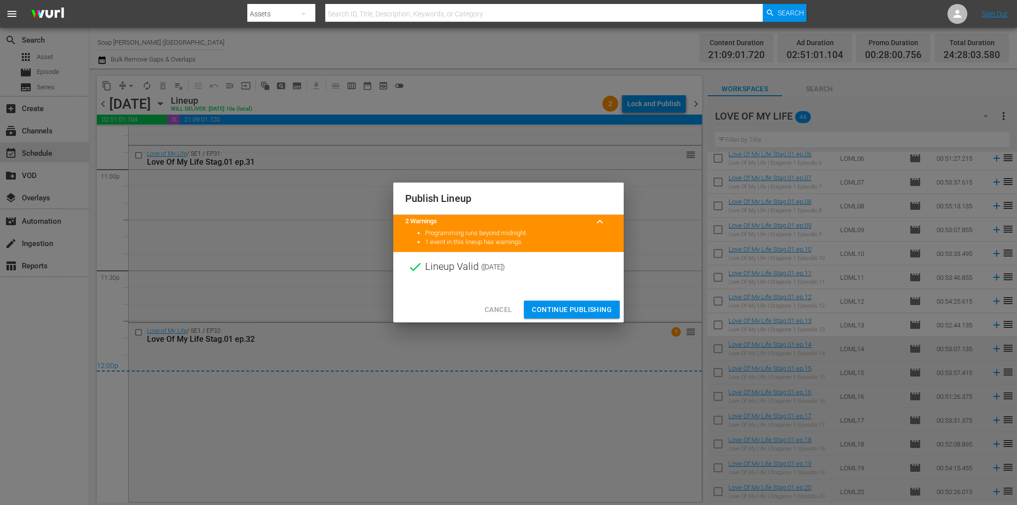
click at [553, 305] on span "Continue Publishing" at bounding box center [572, 310] width 80 height 12
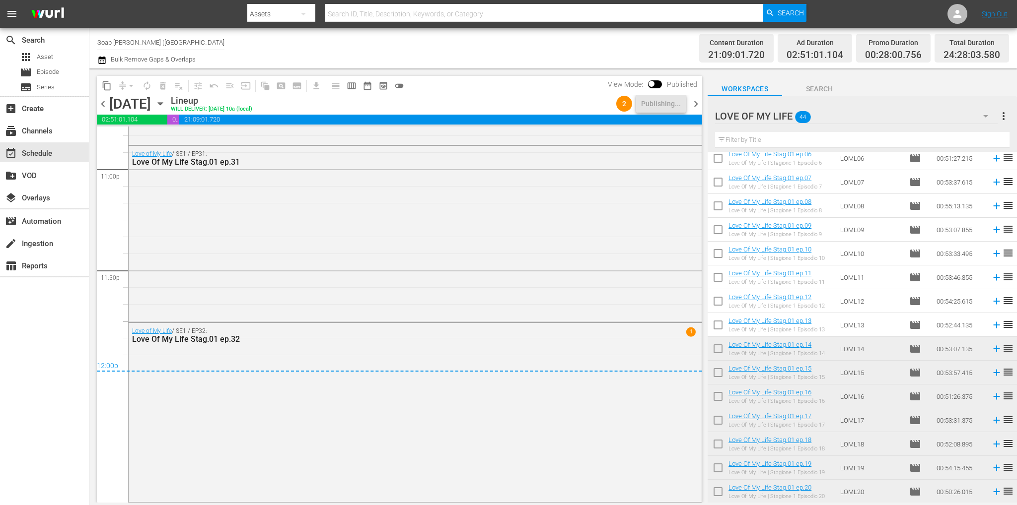
click at [696, 104] on span "chevron_right" at bounding box center [695, 104] width 12 height 12
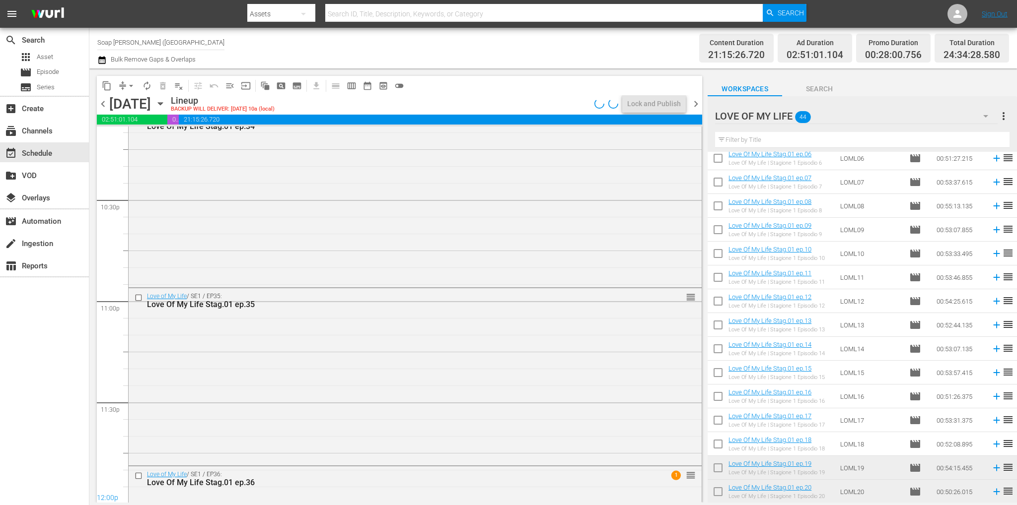
scroll to position [4565, 0]
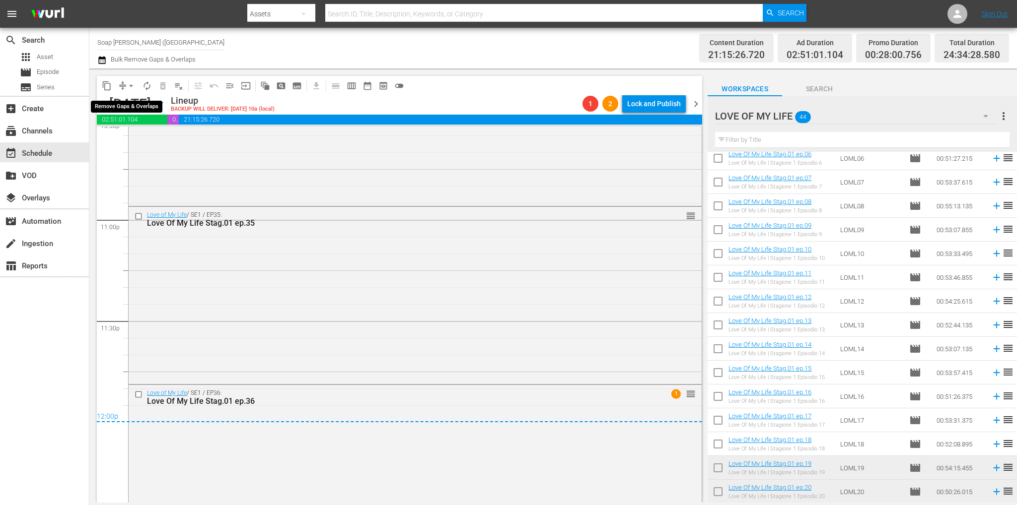
click at [133, 83] on span "arrow_drop_down" at bounding box center [131, 86] width 10 height 10
click at [153, 126] on li "Align to First Episode" at bounding box center [131, 122] width 82 height 16
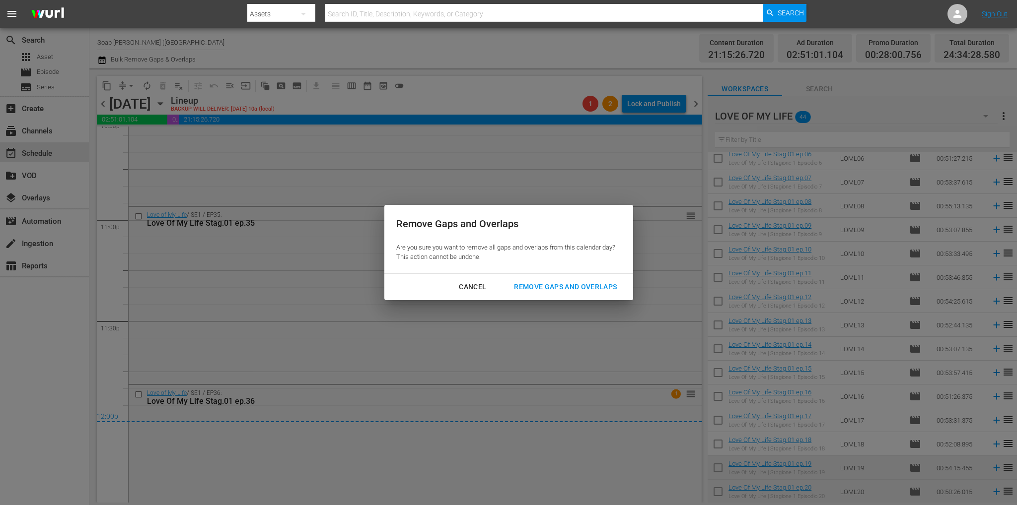
click at [471, 289] on div "Cancel" at bounding box center [472, 287] width 43 height 12
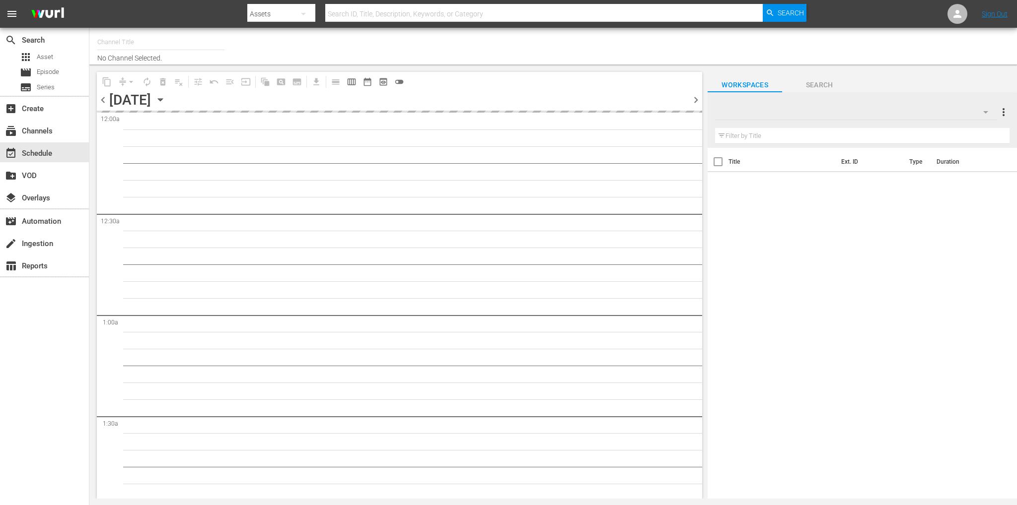
type input "Soap [PERSON_NAME] ([GEOGRAPHIC_DATA]) (1883)"
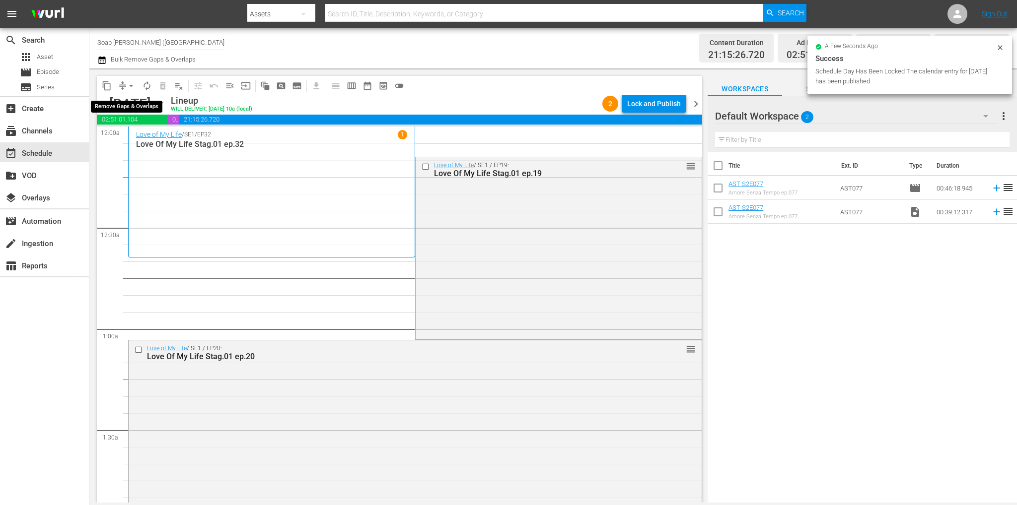
click at [133, 85] on span "arrow_drop_down" at bounding box center [131, 86] width 10 height 10
click at [146, 140] on li "Align to End of Previous Day" at bounding box center [131, 139] width 104 height 16
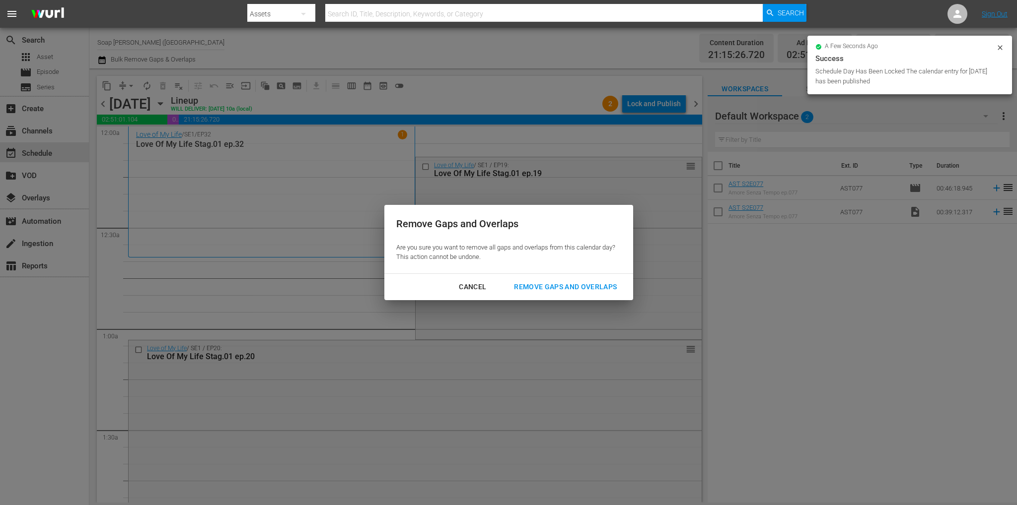
click at [480, 282] on div "Cancel" at bounding box center [472, 287] width 43 height 12
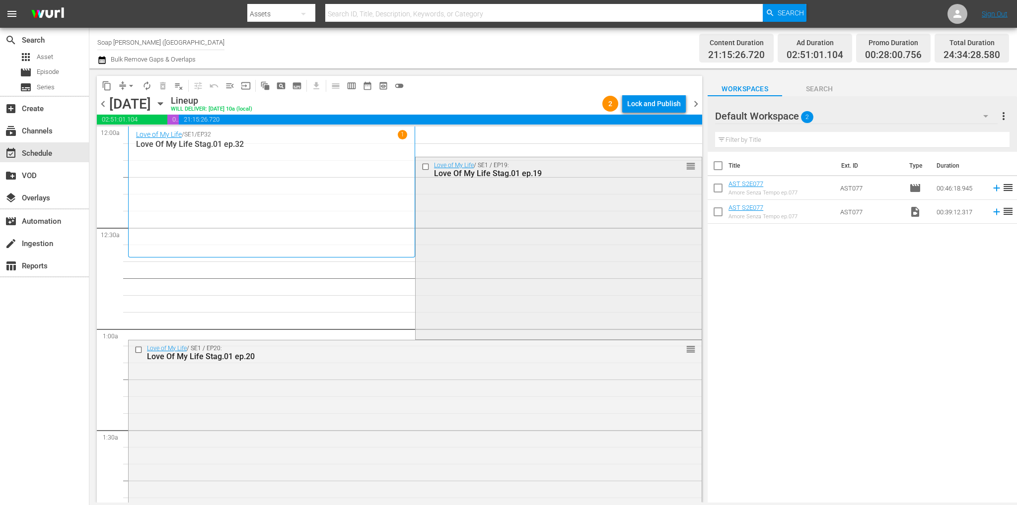
click at [424, 165] on input "checkbox" at bounding box center [426, 167] width 10 height 8
click at [162, 90] on button "delete_forever_outlined" at bounding box center [163, 86] width 16 height 16
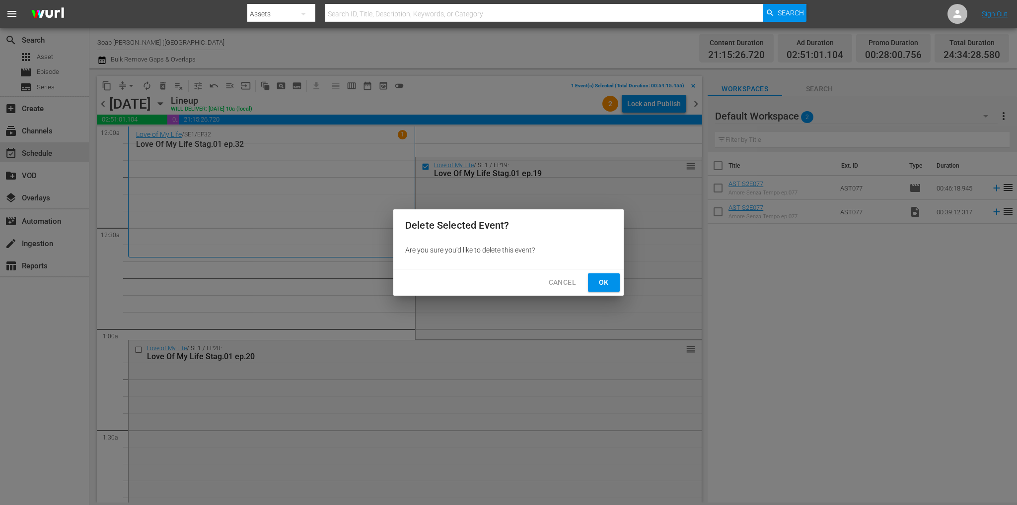
click at [608, 283] on span "Ok" at bounding box center [604, 282] width 16 height 12
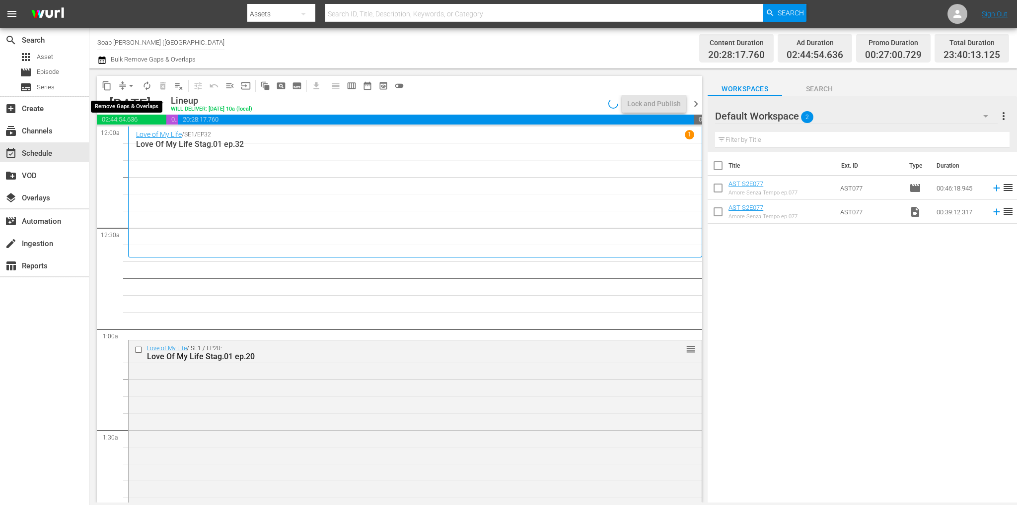
click at [131, 83] on span "arrow_drop_down" at bounding box center [131, 86] width 10 height 10
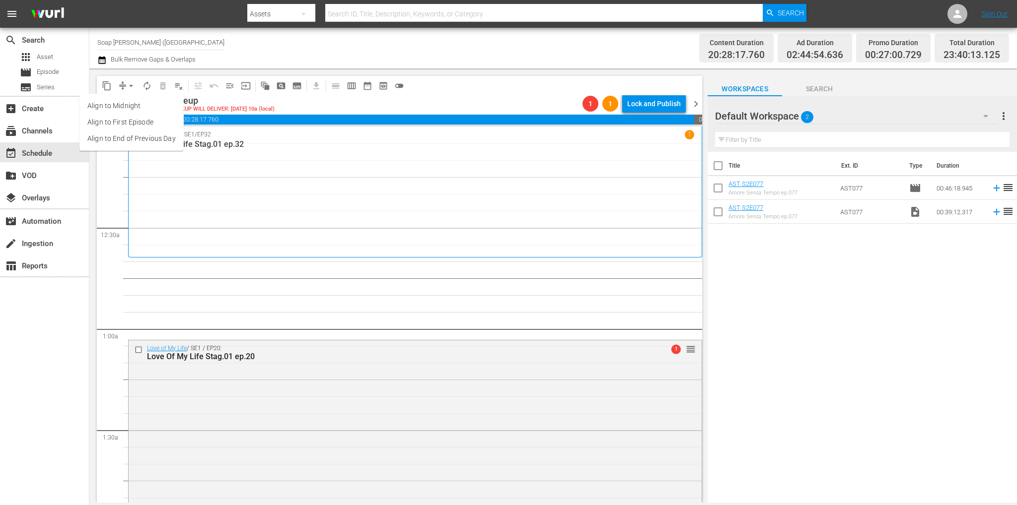
click at [137, 136] on li "Align to End of Previous Day" at bounding box center [131, 139] width 104 height 16
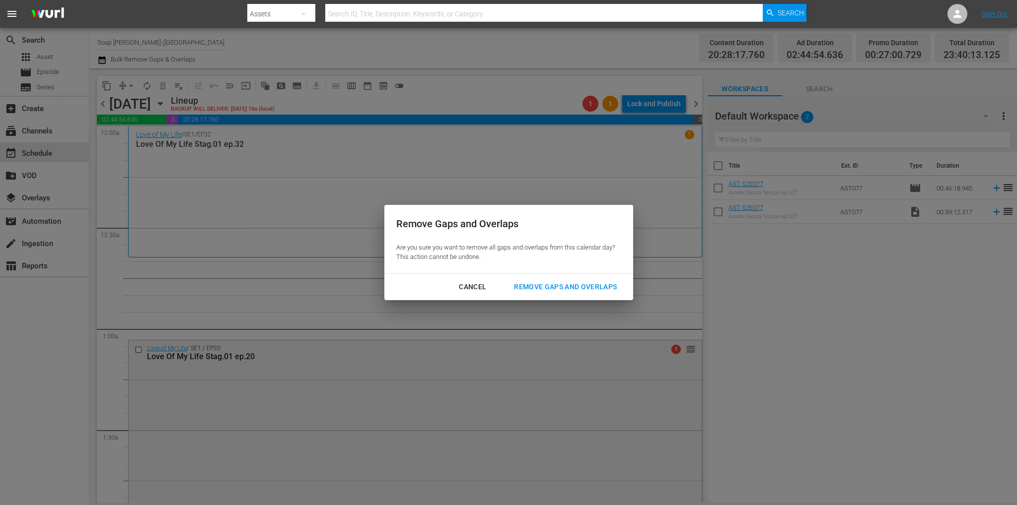
click at [526, 286] on div "Remove Gaps and Overlaps" at bounding box center [565, 287] width 119 height 12
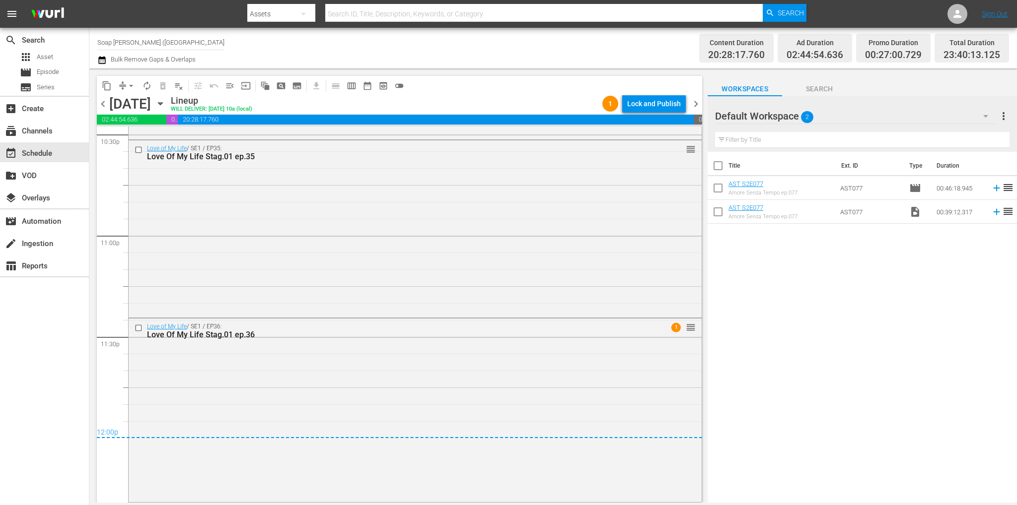
scroll to position [2472, 0]
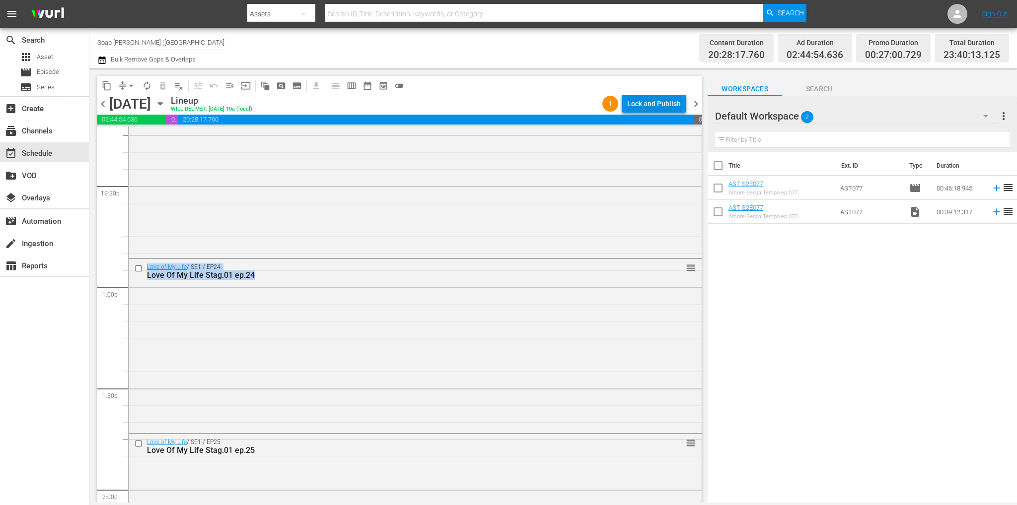
click at [657, 105] on div "Lock and Publish" at bounding box center [654, 104] width 54 height 18
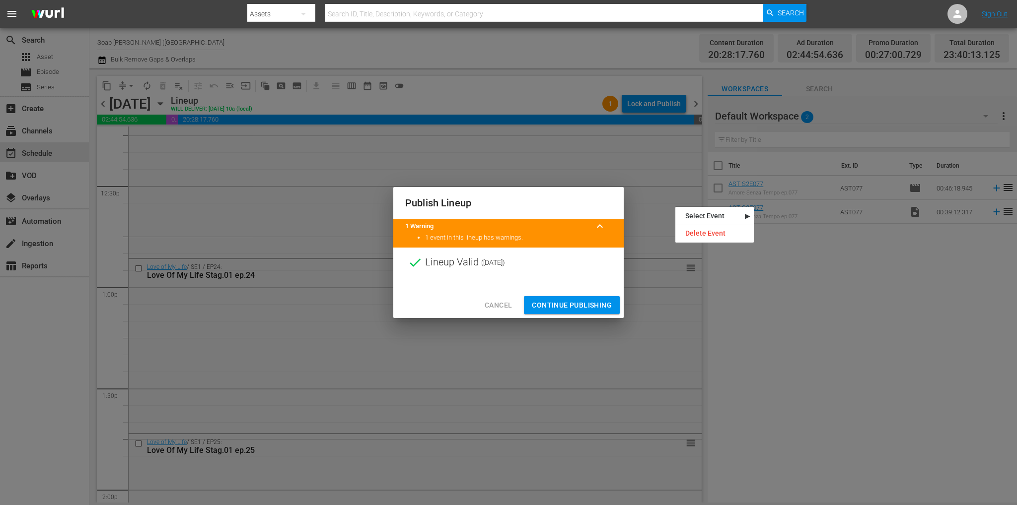
click at [593, 306] on span "Continue Publishing" at bounding box center [572, 305] width 80 height 12
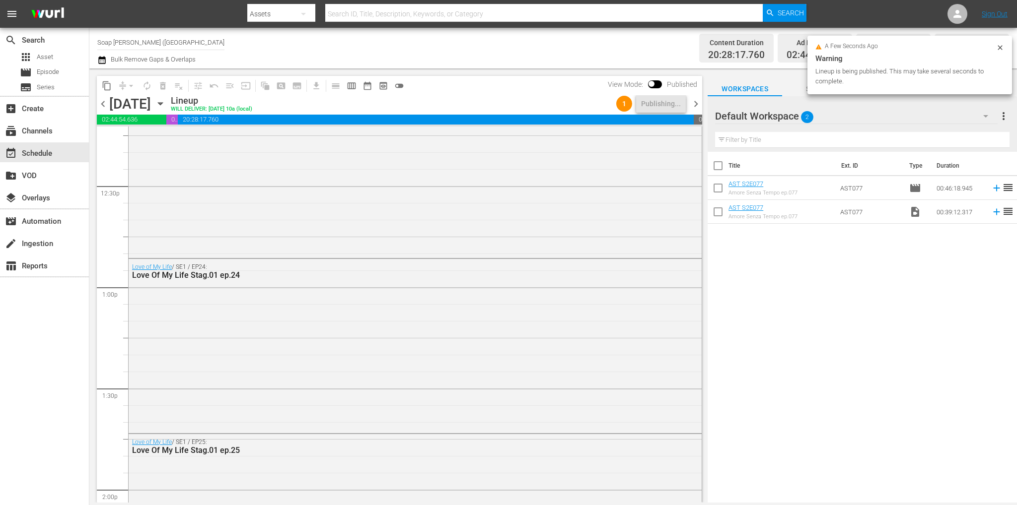
click at [697, 104] on span "chevron_right" at bounding box center [695, 104] width 12 height 12
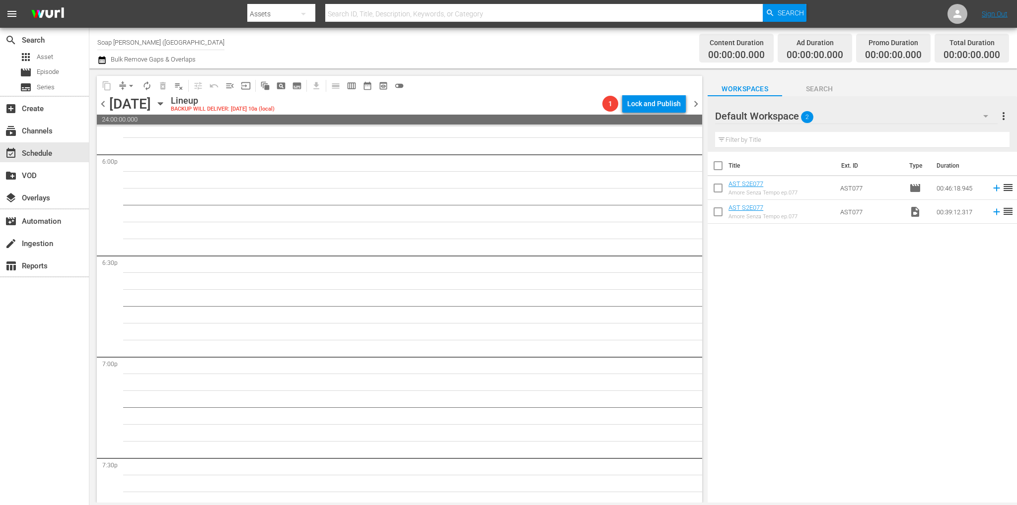
scroll to position [4484, 0]
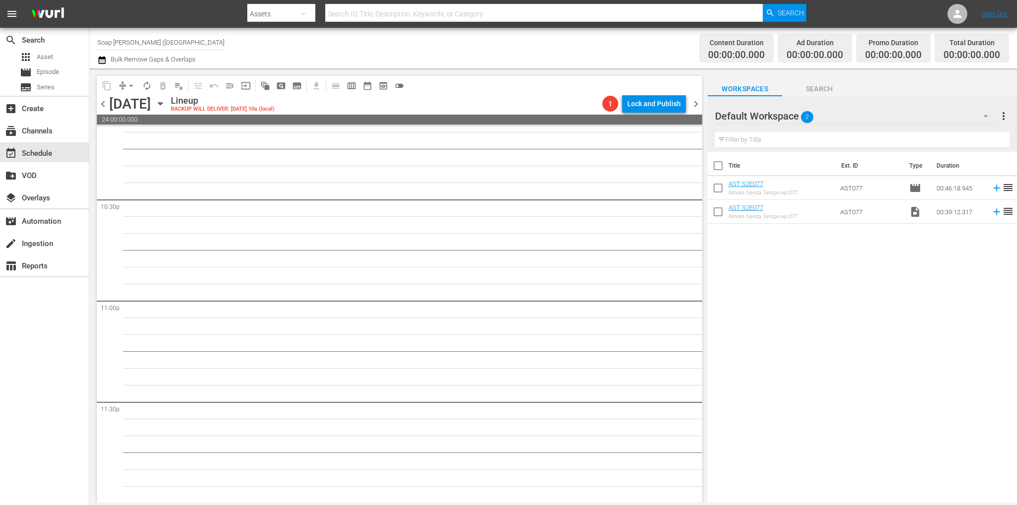
click at [166, 106] on icon "button" at bounding box center [160, 103] width 11 height 11
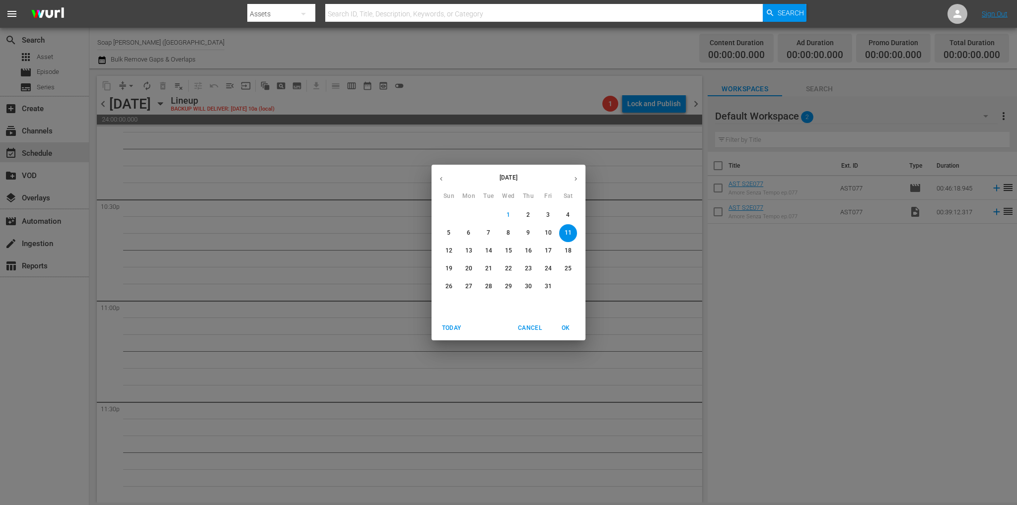
click at [219, 187] on div "[DATE] Sun Mon Tue Wed Thu Fri Sat 28 29 30 1 2 3 4 5 6 7 8 9 10 11 12 13 14 15…" at bounding box center [508, 252] width 1017 height 505
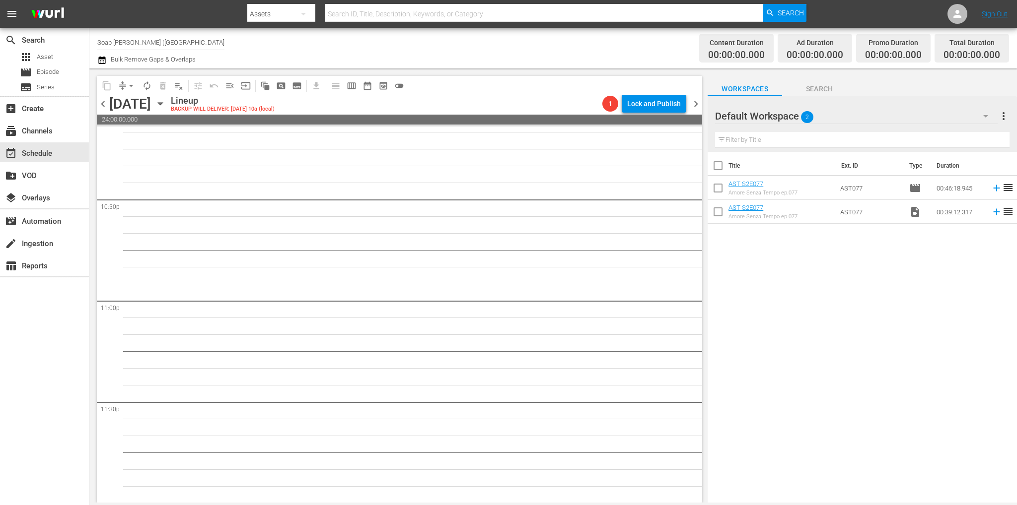
click at [103, 102] on span "chevron_left" at bounding box center [103, 104] width 12 height 12
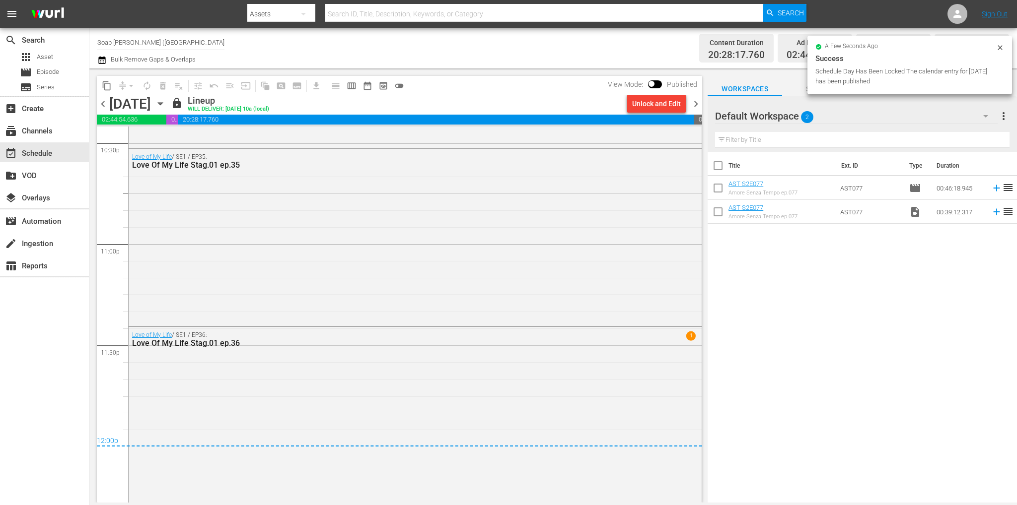
scroll to position [4549, 0]
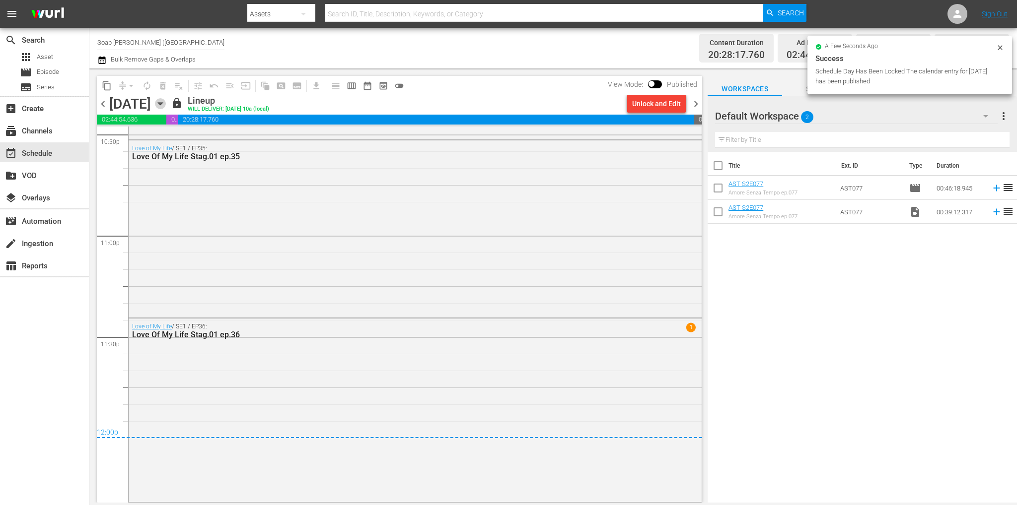
click at [166, 104] on icon "button" at bounding box center [160, 103] width 11 height 11
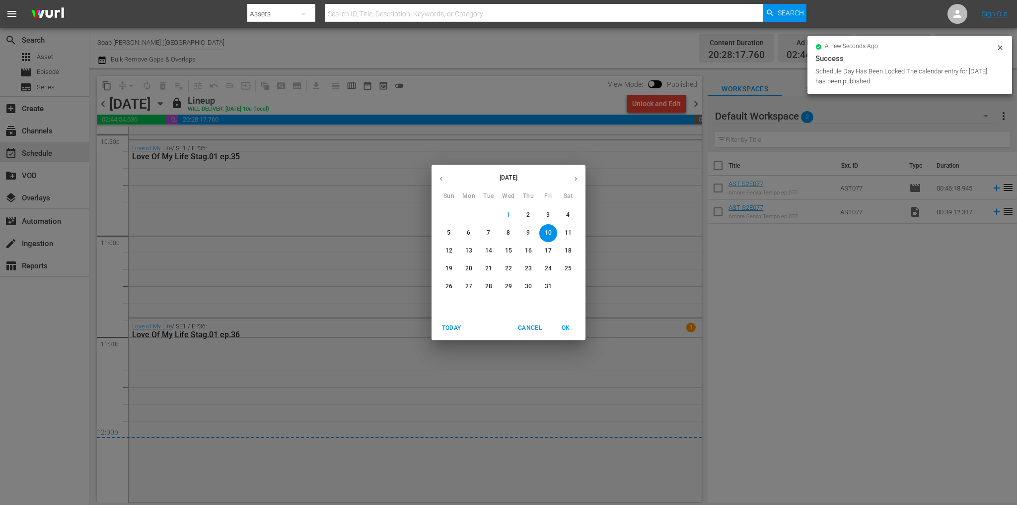
click at [547, 213] on p "3" at bounding box center [547, 215] width 3 height 8
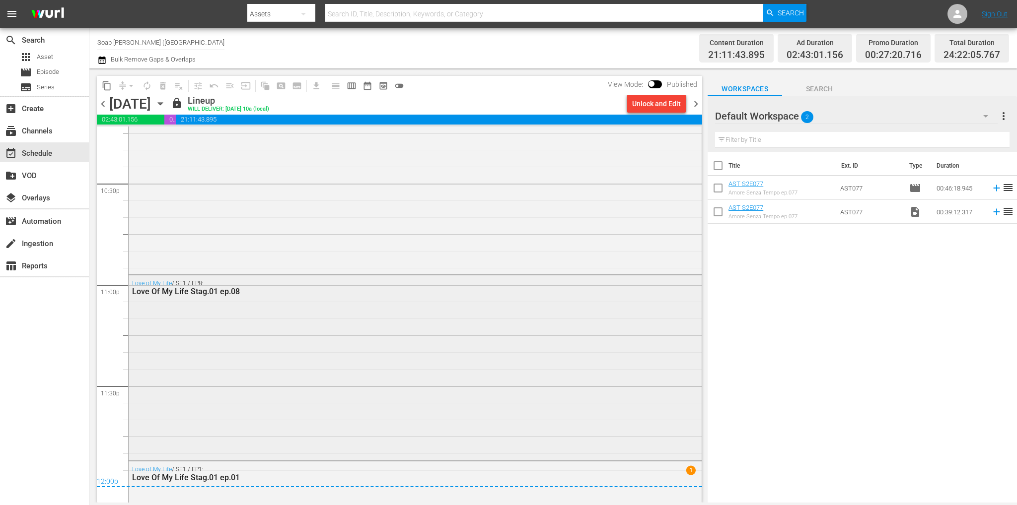
scroll to position [4486, 0]
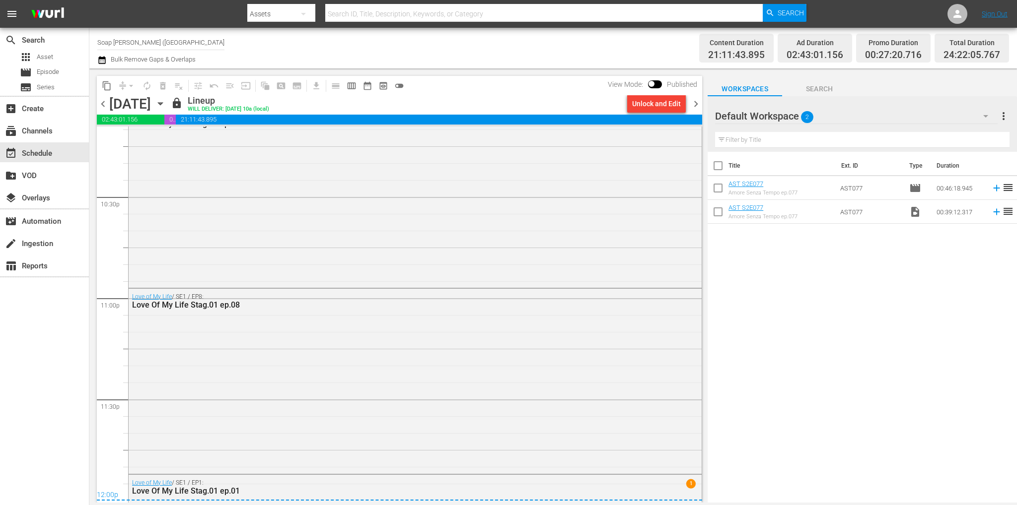
click at [102, 104] on span "chevron_left" at bounding box center [103, 104] width 12 height 12
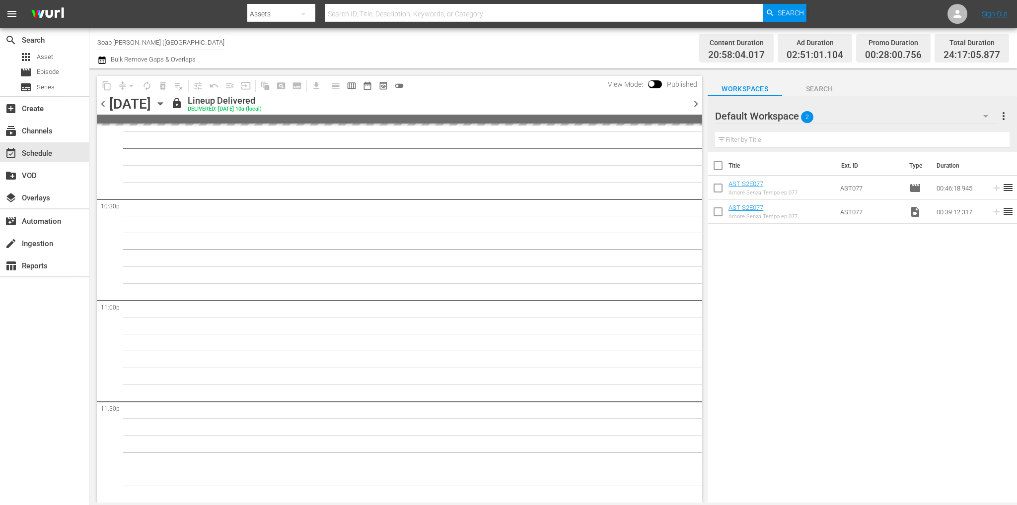
scroll to position [4537, 0]
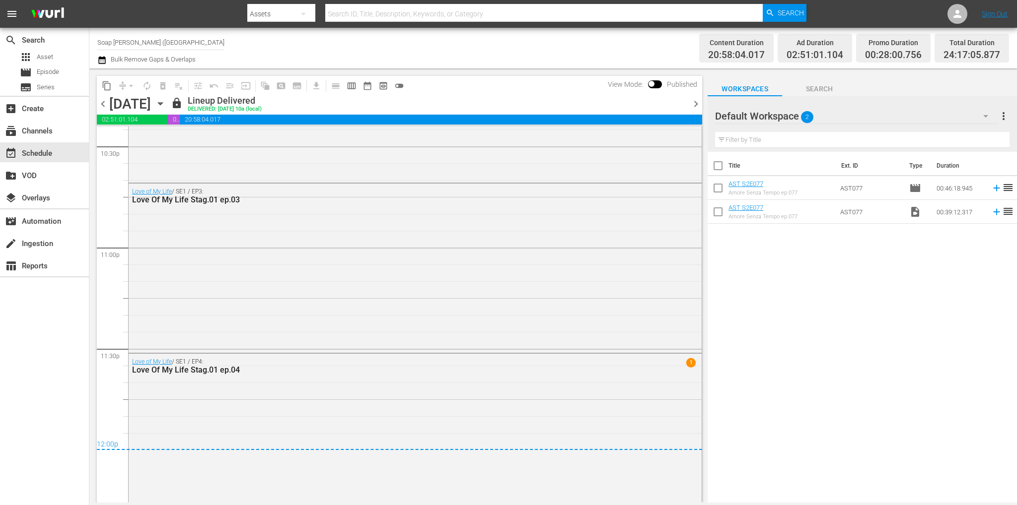
click at [103, 104] on span "chevron_left" at bounding box center [103, 104] width 12 height 12
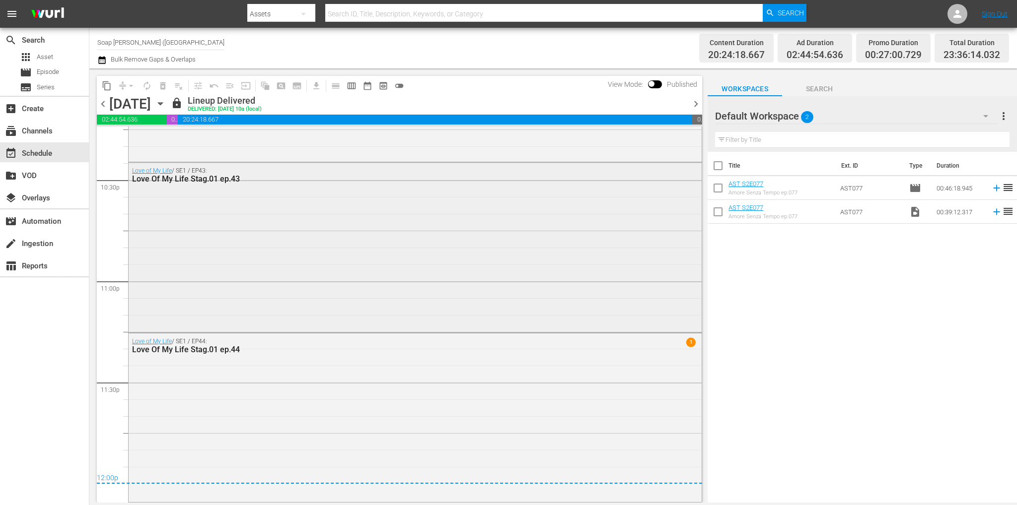
scroll to position [4354, 0]
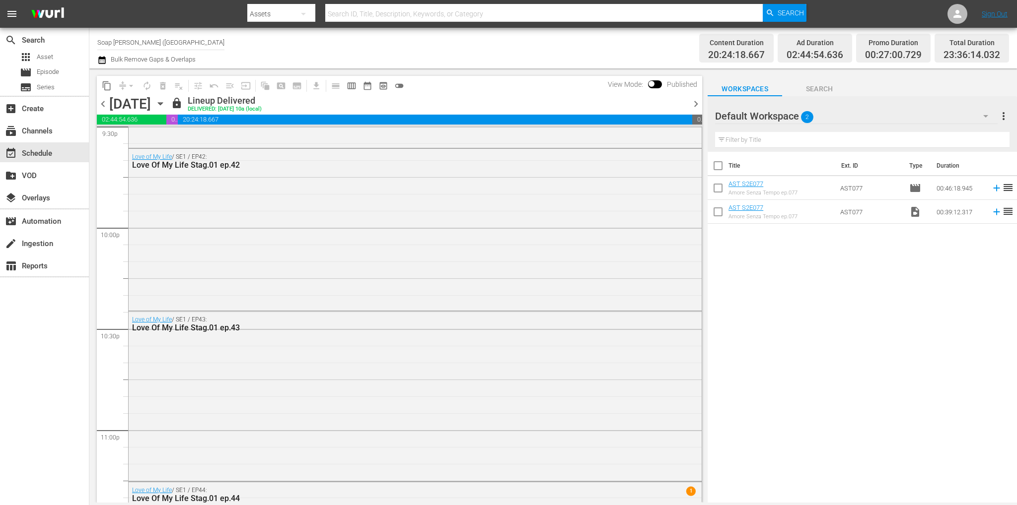
click at [103, 104] on span "chevron_left" at bounding box center [103, 104] width 12 height 12
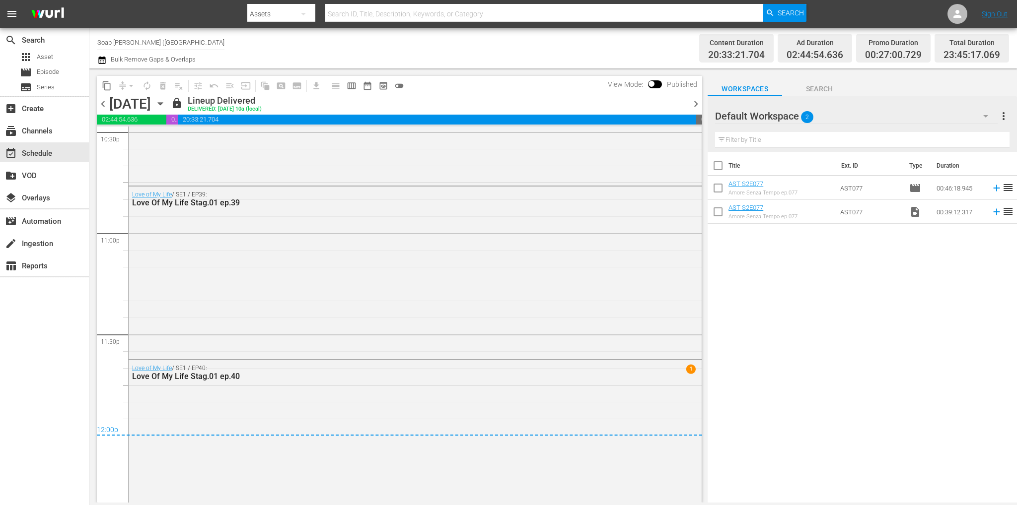
scroll to position [4583, 0]
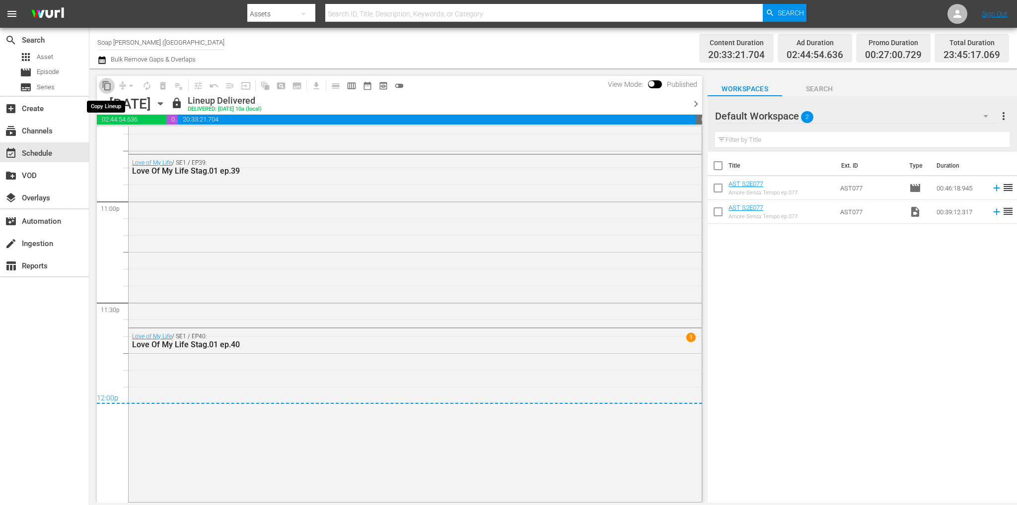
click at [107, 88] on span "content_copy" at bounding box center [107, 86] width 10 height 10
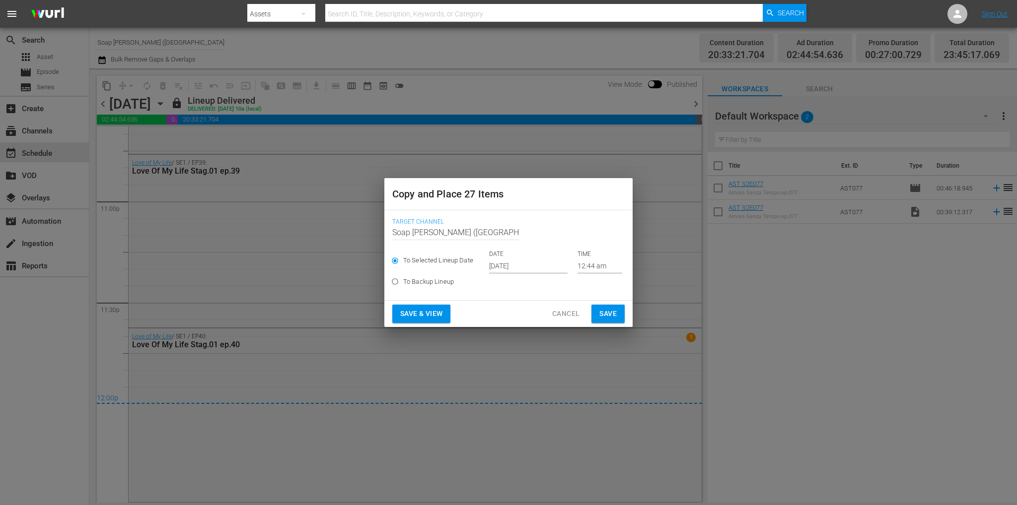
click at [510, 267] on input "[DATE]" at bounding box center [528, 266] width 78 height 15
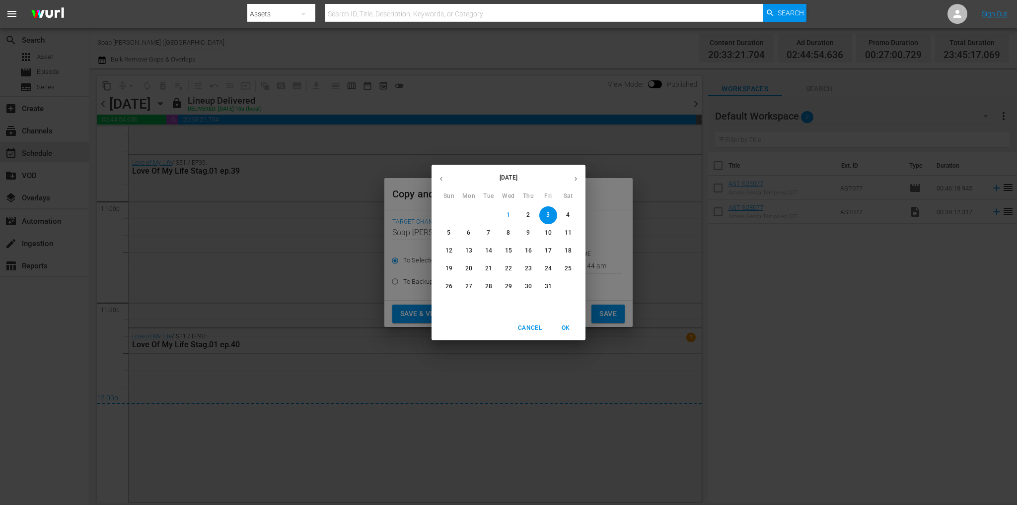
click at [564, 231] on p "11" at bounding box center [567, 233] width 7 height 8
type input "[DATE]"
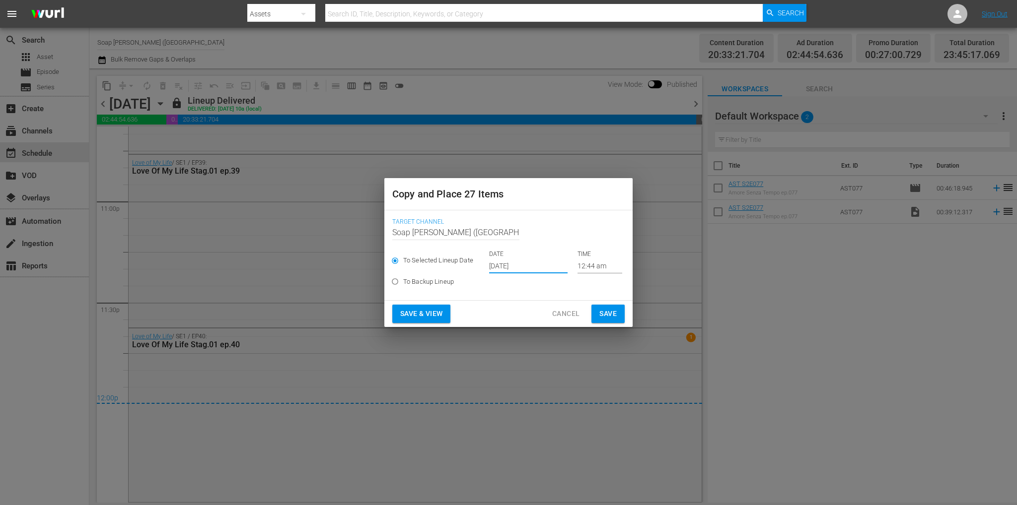
click at [607, 316] on span "Save" at bounding box center [607, 314] width 17 height 12
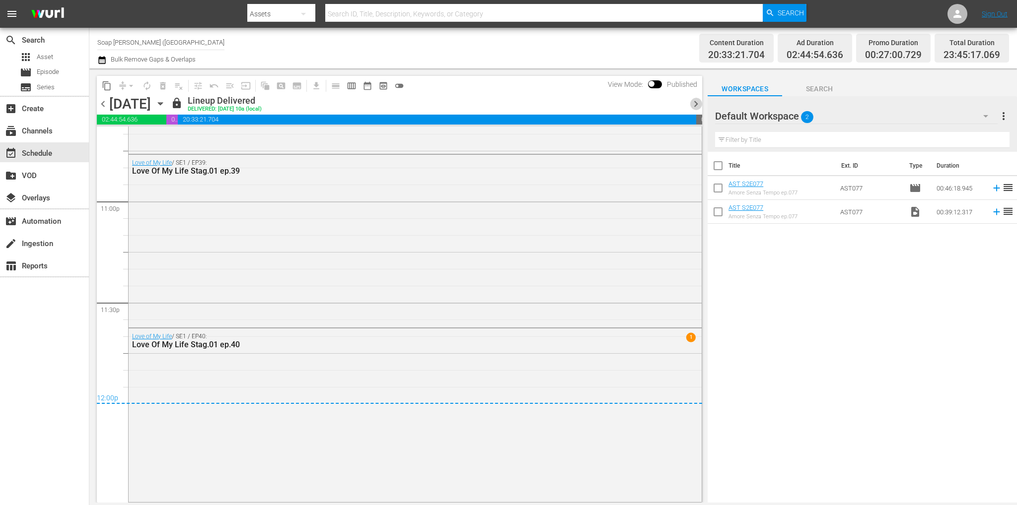
click at [698, 107] on span "chevron_right" at bounding box center [695, 104] width 12 height 12
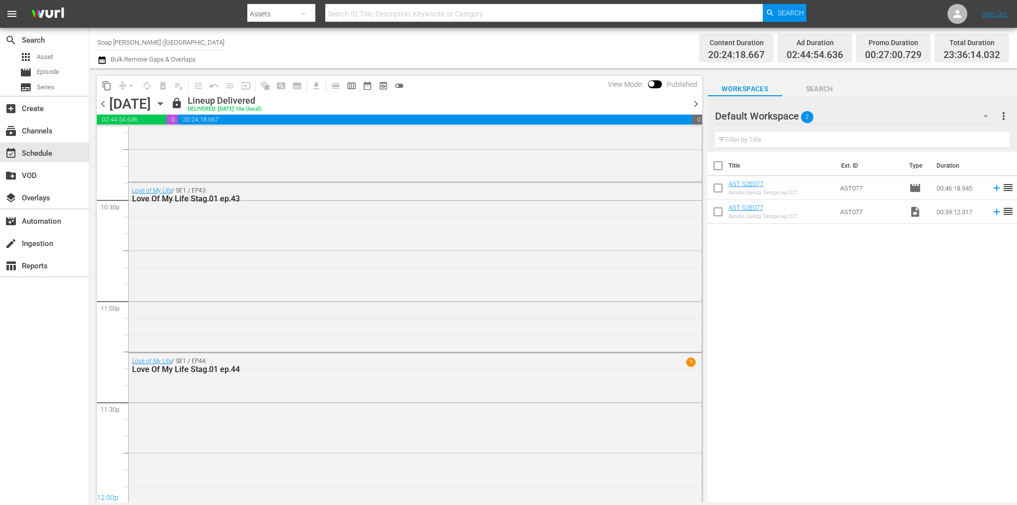
scroll to position [4503, 0]
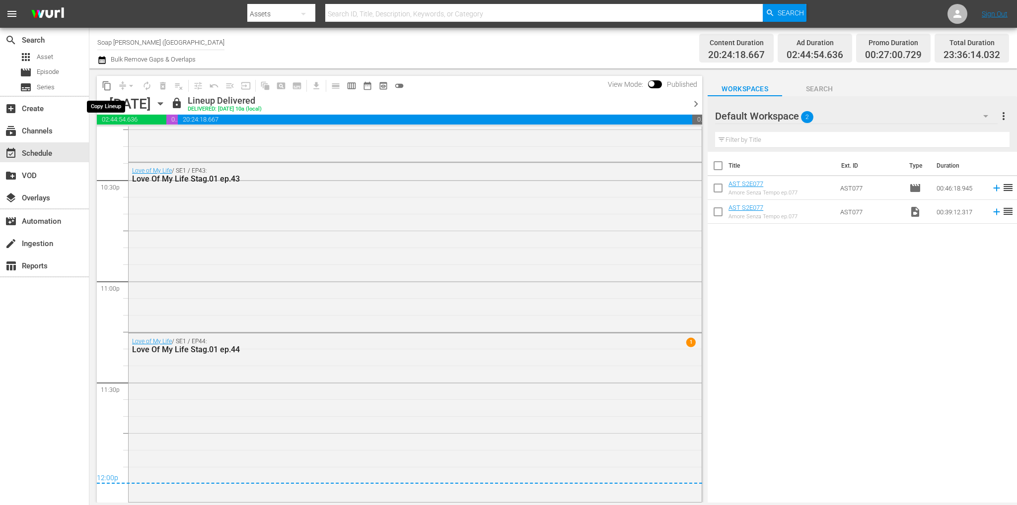
click at [105, 85] on span "content_copy" at bounding box center [107, 86] width 10 height 10
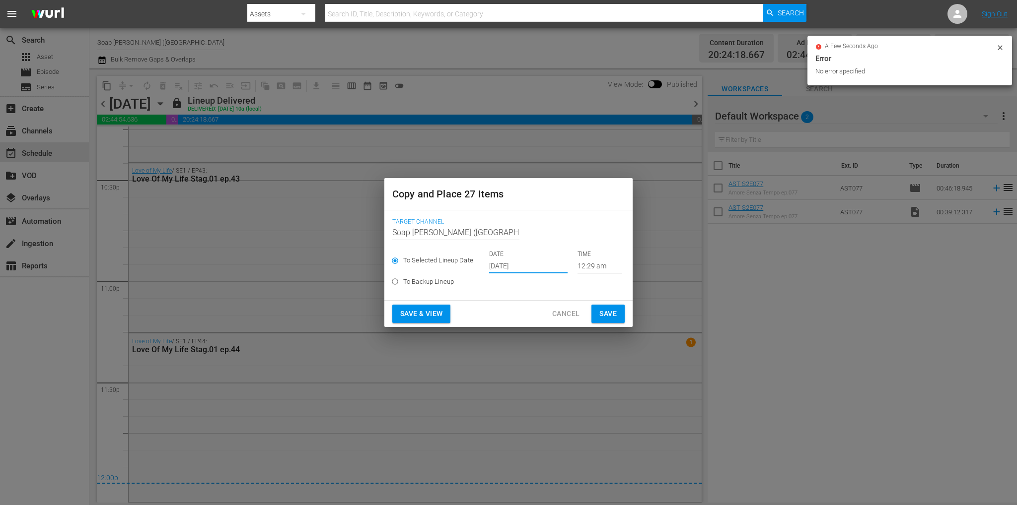
click at [517, 263] on input "[DATE]" at bounding box center [528, 266] width 78 height 15
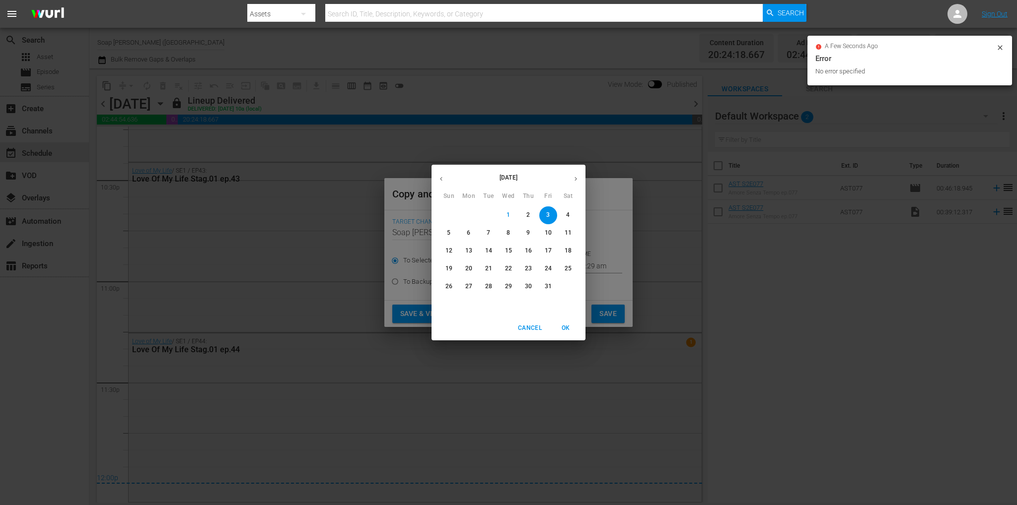
click at [453, 250] on span "12" at bounding box center [449, 251] width 18 height 8
type input "[DATE]"
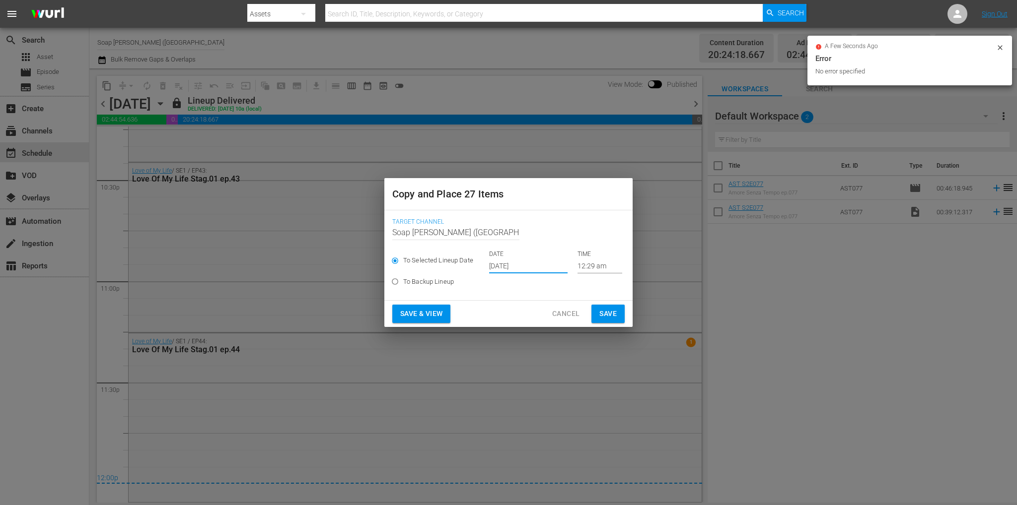
click at [604, 310] on span "Save" at bounding box center [607, 314] width 17 height 12
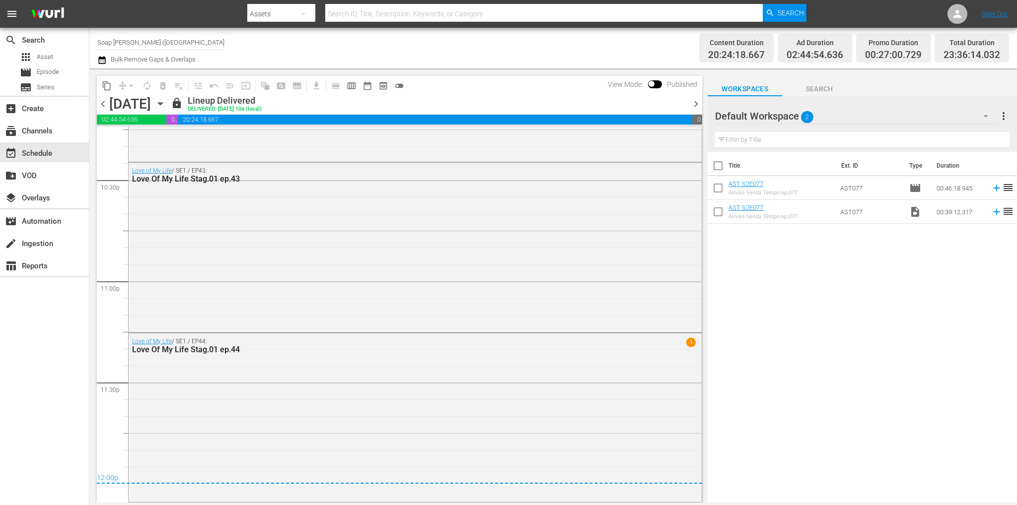
click at [695, 107] on span "chevron_right" at bounding box center [695, 104] width 12 height 12
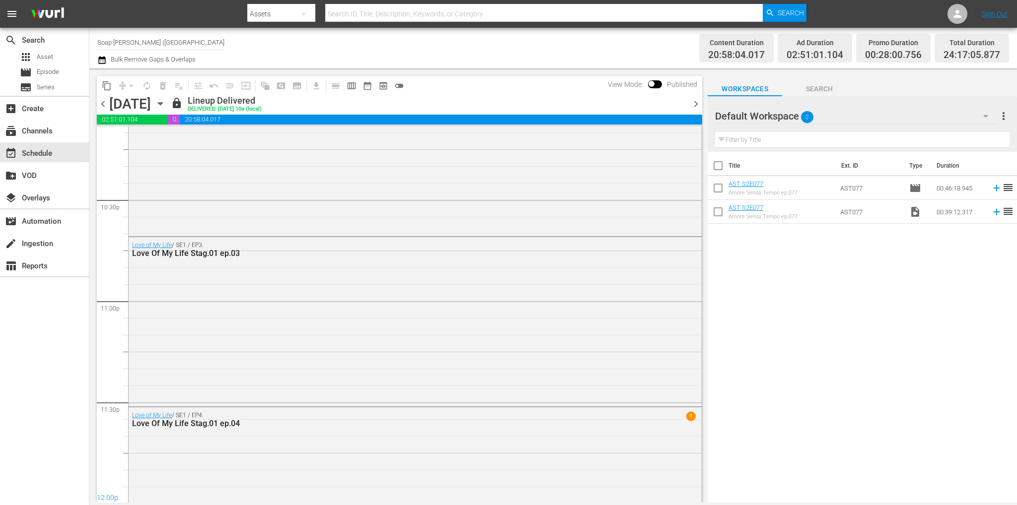
scroll to position [4561, 0]
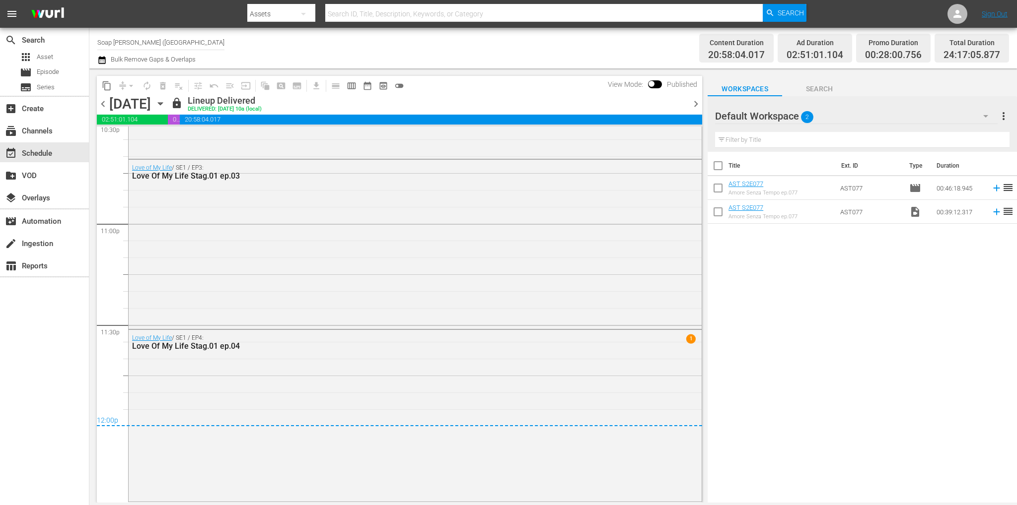
click at [105, 88] on span "content_copy" at bounding box center [107, 86] width 10 height 10
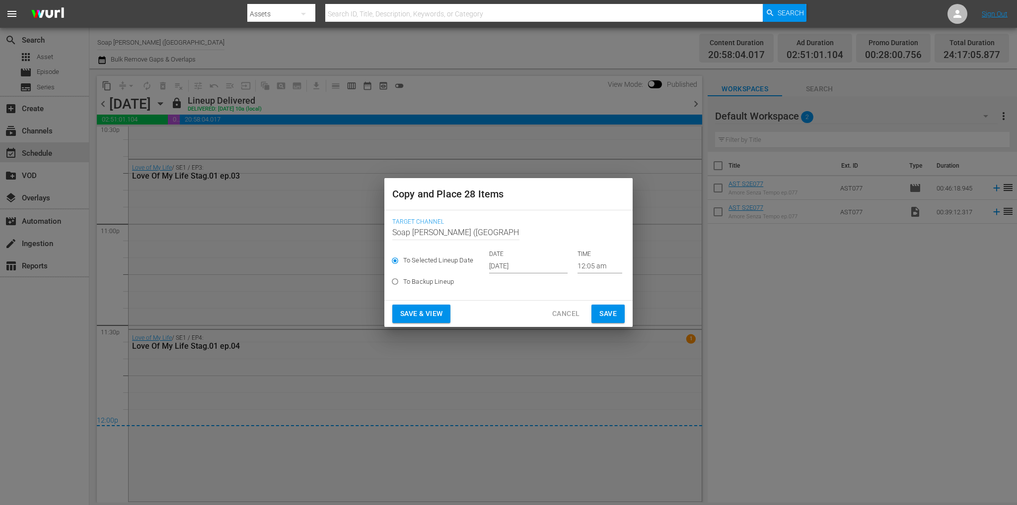
click at [526, 267] on input "[DATE]" at bounding box center [528, 266] width 78 height 15
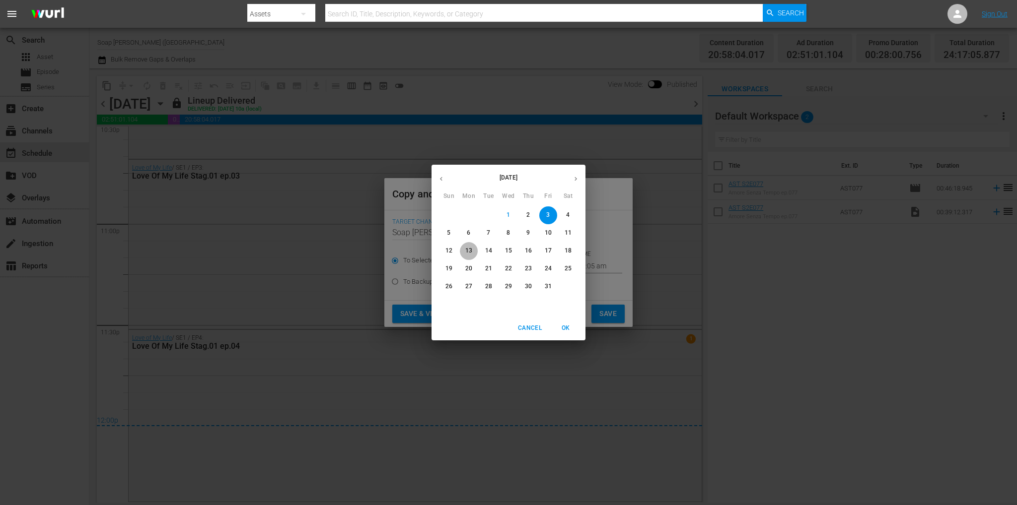
click at [466, 254] on p "13" at bounding box center [468, 251] width 7 height 8
type input "[DATE]"
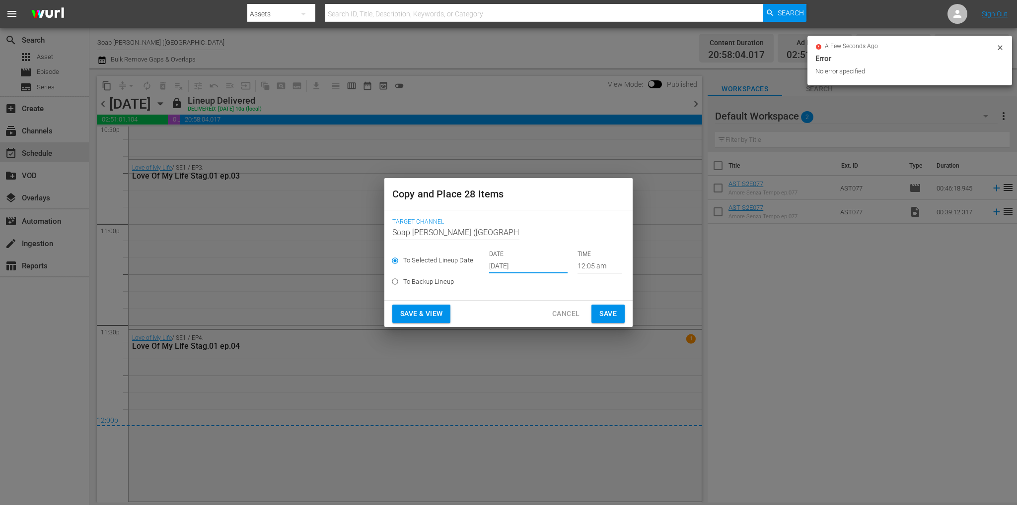
click at [606, 316] on span "Save" at bounding box center [607, 314] width 17 height 12
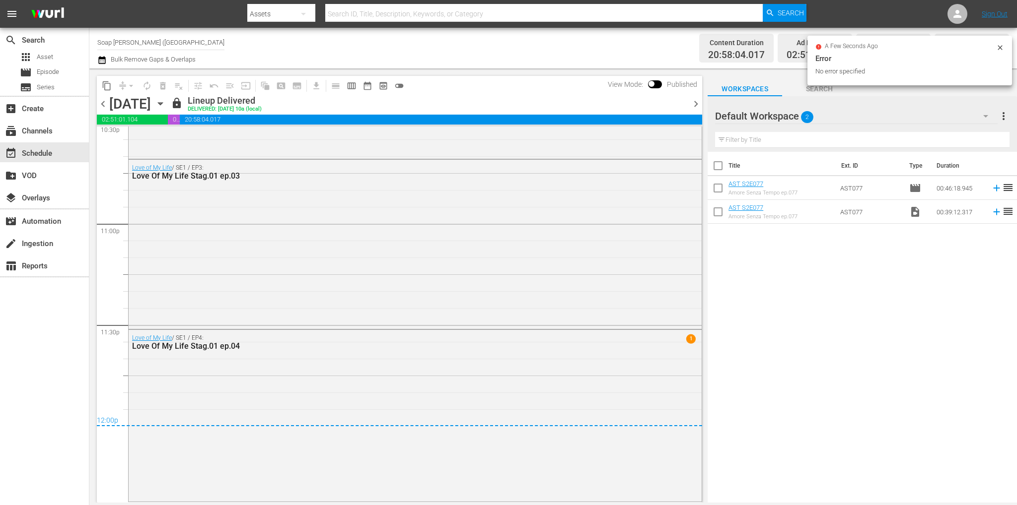
click at [166, 105] on icon "button" at bounding box center [160, 103] width 11 height 11
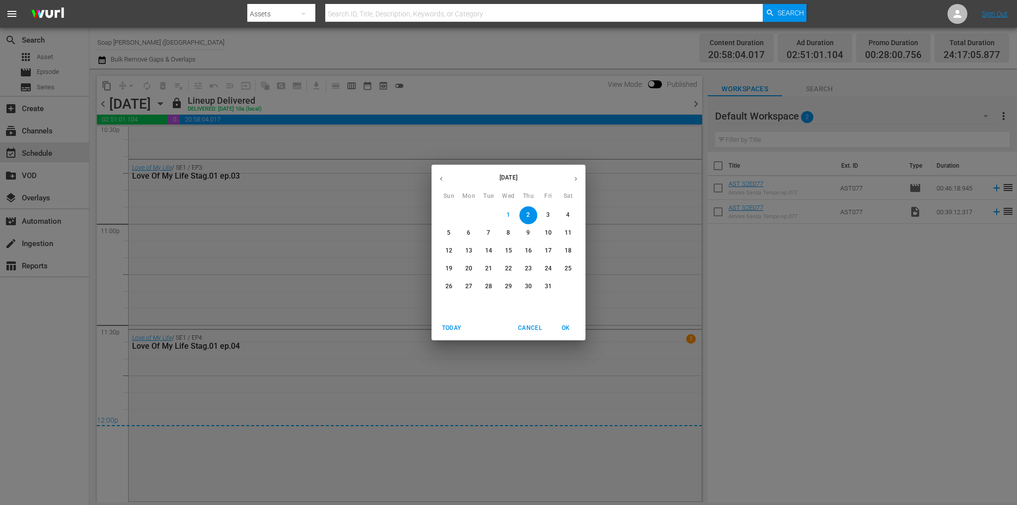
click at [568, 235] on p "11" at bounding box center [567, 233] width 7 height 8
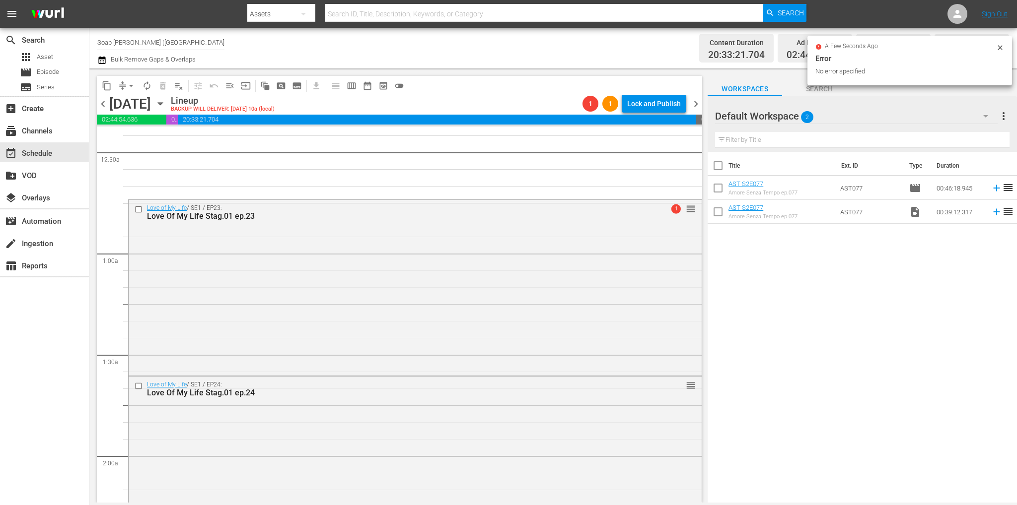
scroll to position [54, 0]
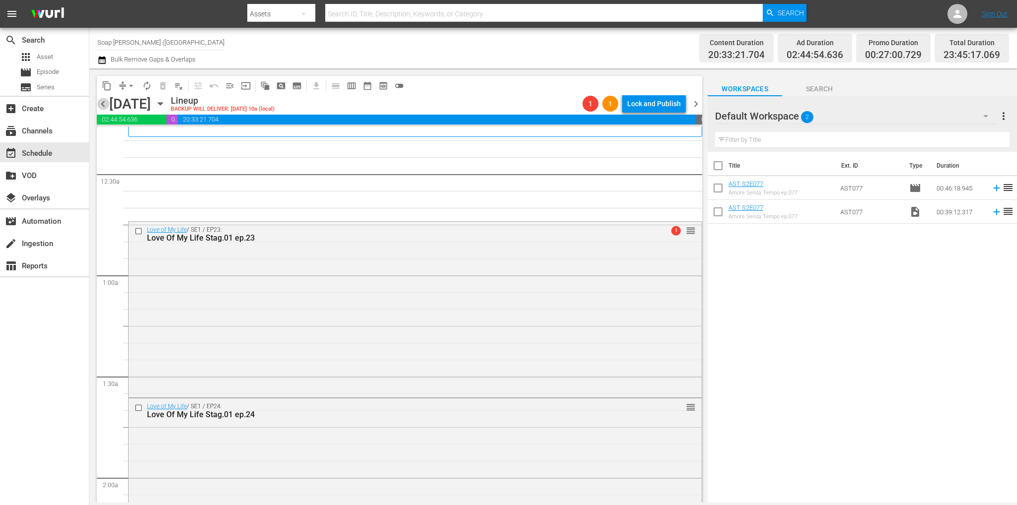
click at [105, 102] on span "chevron_left" at bounding box center [103, 104] width 12 height 12
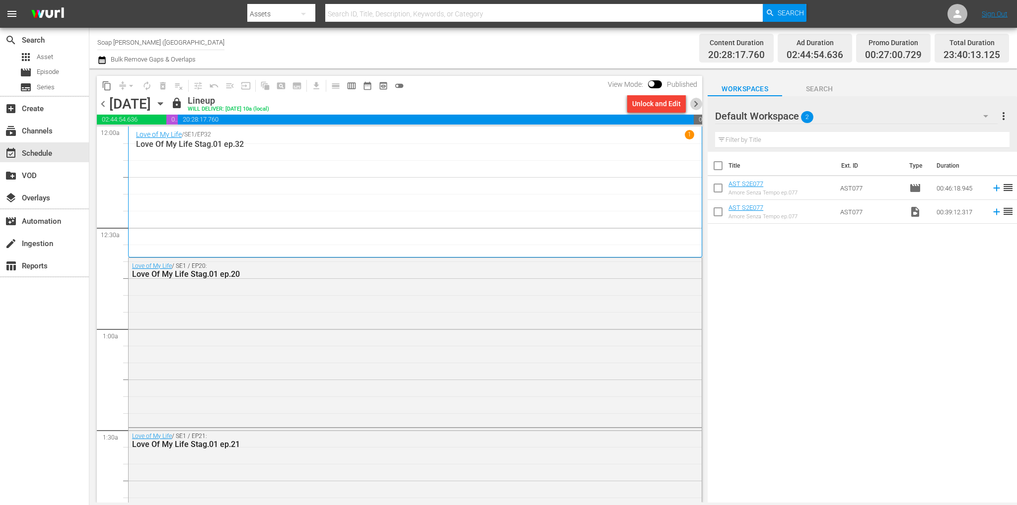
click at [695, 105] on span "chevron_right" at bounding box center [695, 104] width 12 height 12
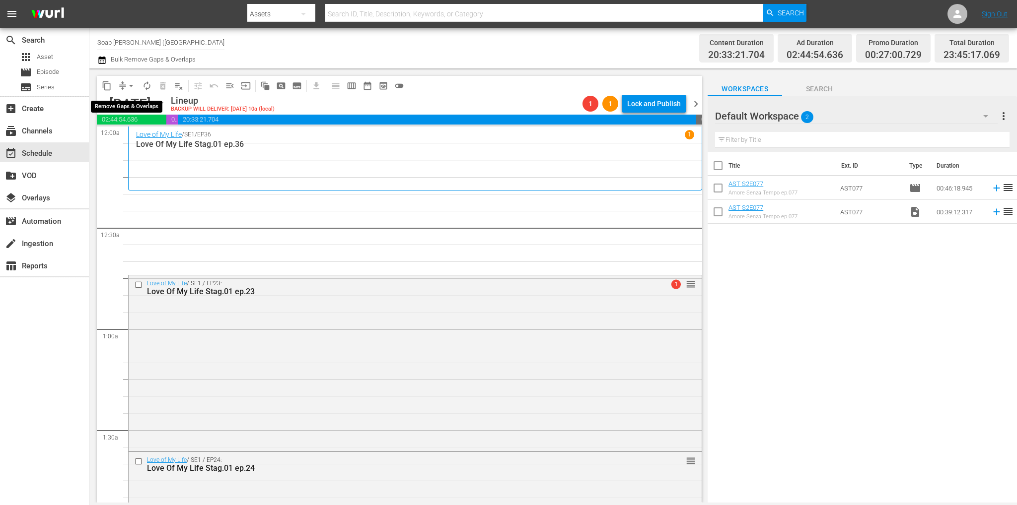
click at [129, 84] on span "arrow_drop_down" at bounding box center [131, 86] width 10 height 10
click at [157, 139] on li "Align to End of Previous Day" at bounding box center [131, 139] width 104 height 16
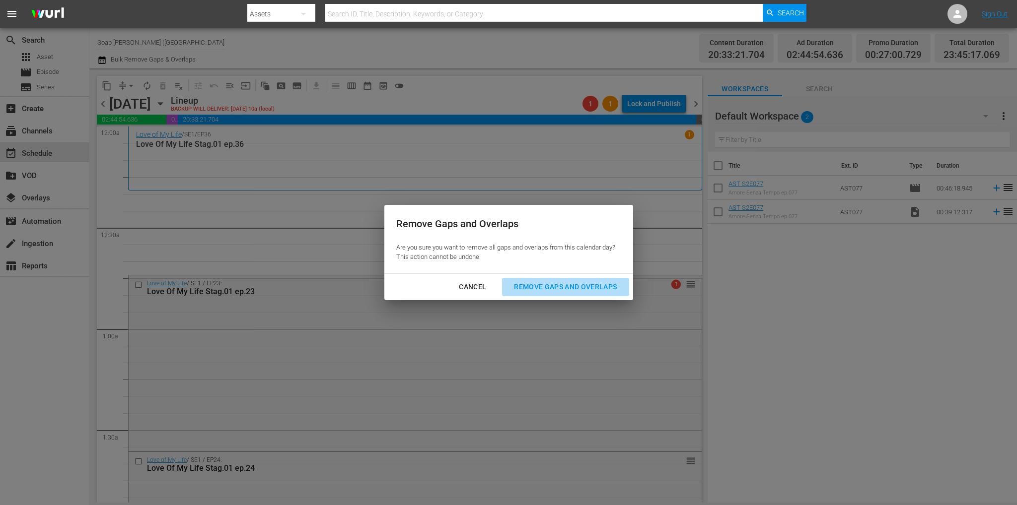
click at [541, 283] on div "Remove Gaps and Overlaps" at bounding box center [565, 287] width 119 height 12
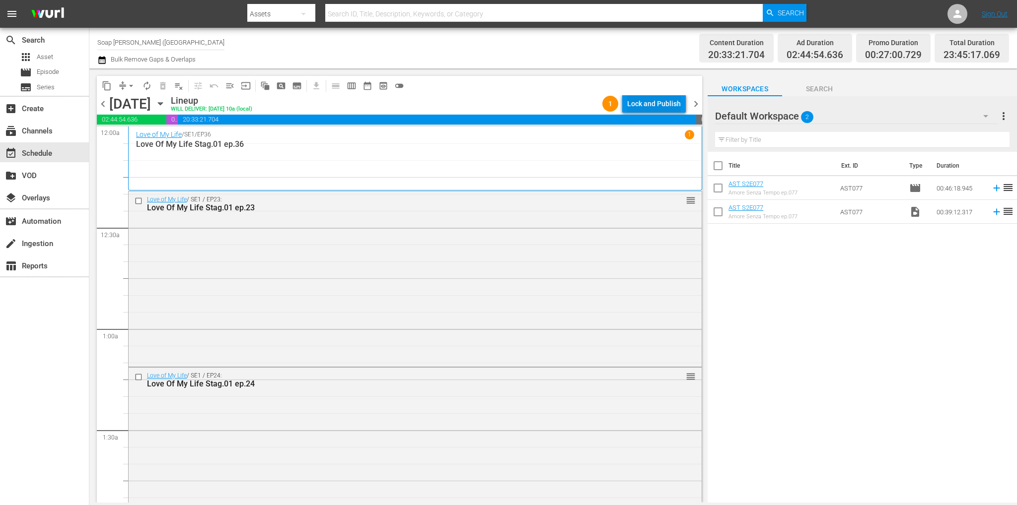
click at [645, 102] on div "Lock and Publish" at bounding box center [654, 104] width 54 height 18
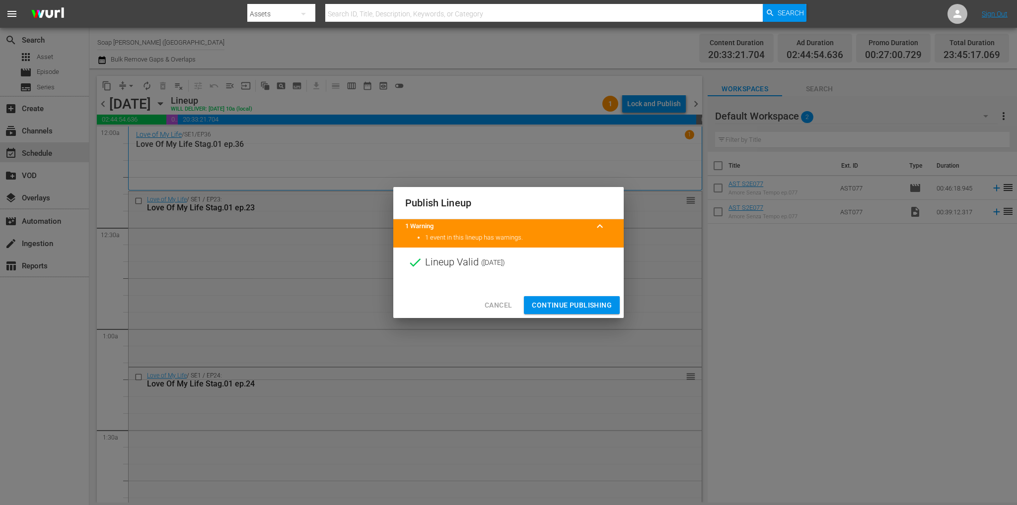
click at [582, 301] on span "Continue Publishing" at bounding box center [572, 305] width 80 height 12
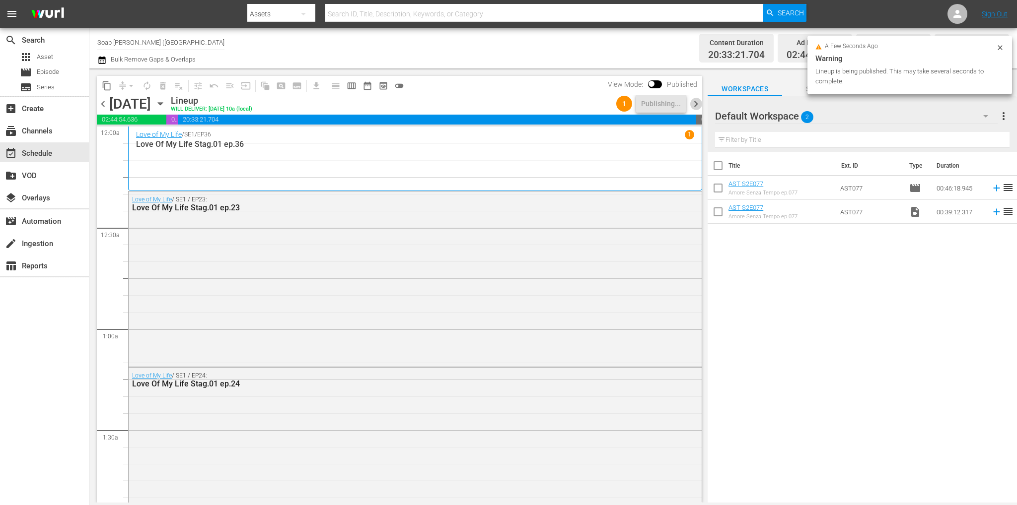
click at [697, 102] on span "chevron_right" at bounding box center [695, 104] width 12 height 12
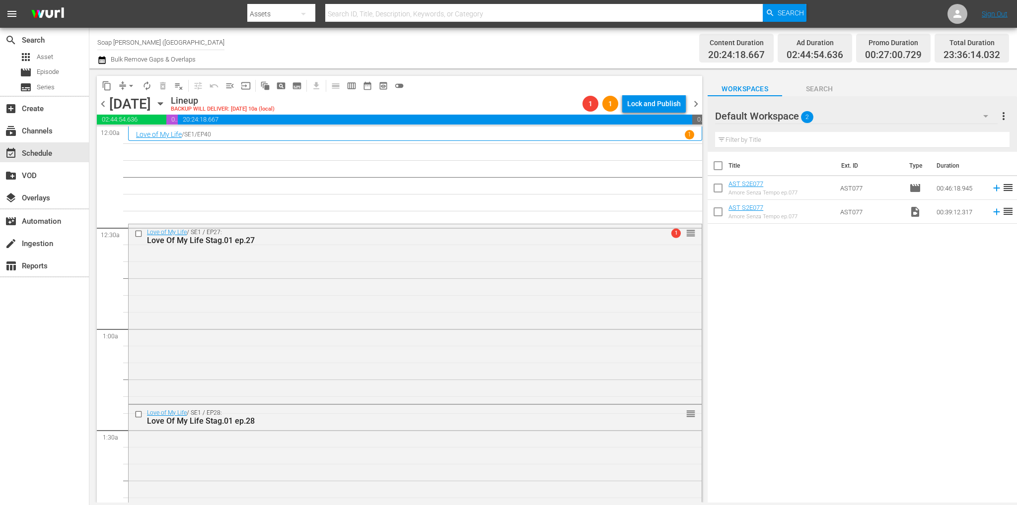
click at [838, 113] on div "Default Workspace 2" at bounding box center [856, 116] width 282 height 28
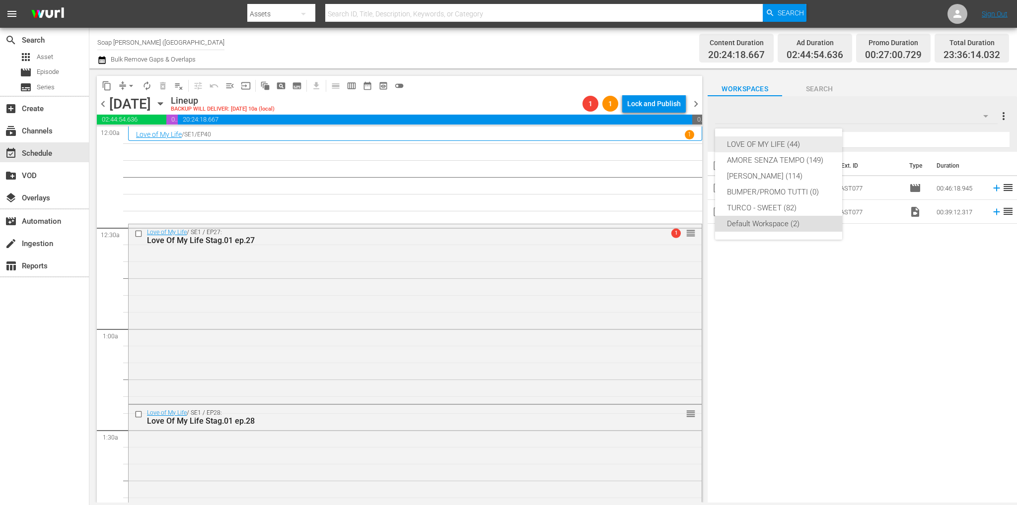
click at [770, 143] on div "LOVE OF MY LIFE (44)" at bounding box center [778, 145] width 103 height 16
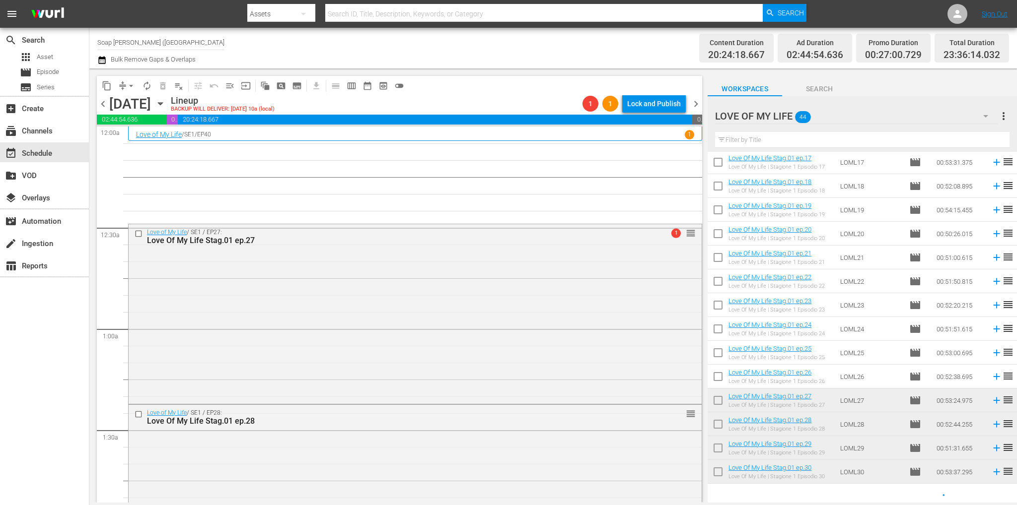
scroll to position [411, 0]
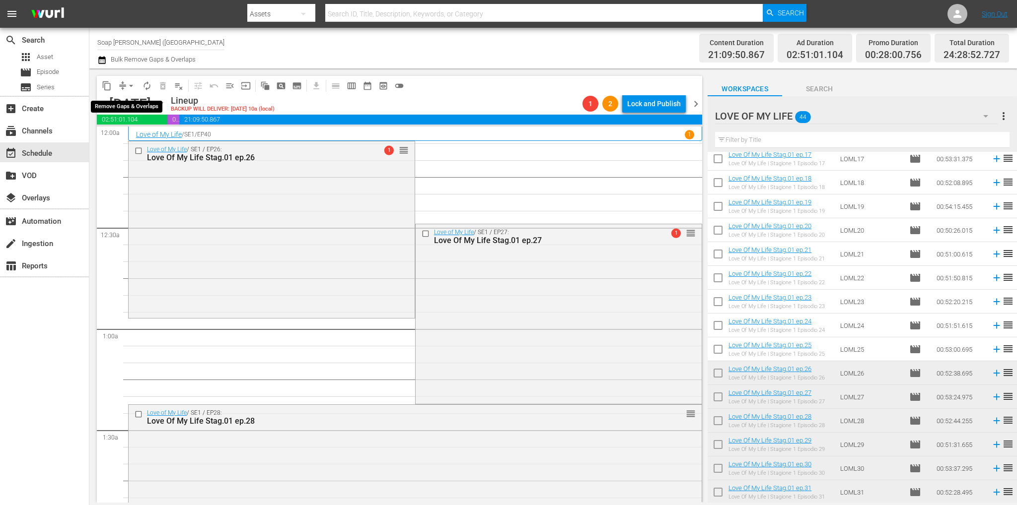
click at [130, 82] on span "arrow_drop_down" at bounding box center [131, 86] width 10 height 10
click at [153, 134] on li "Align to End of Previous Day" at bounding box center [131, 139] width 104 height 16
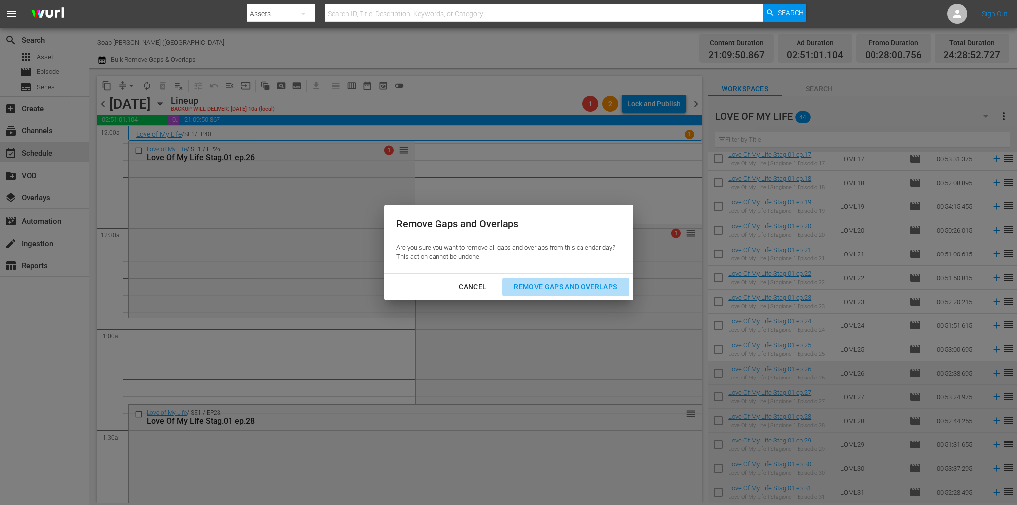
click at [558, 284] on div "Remove Gaps and Overlaps" at bounding box center [565, 287] width 119 height 12
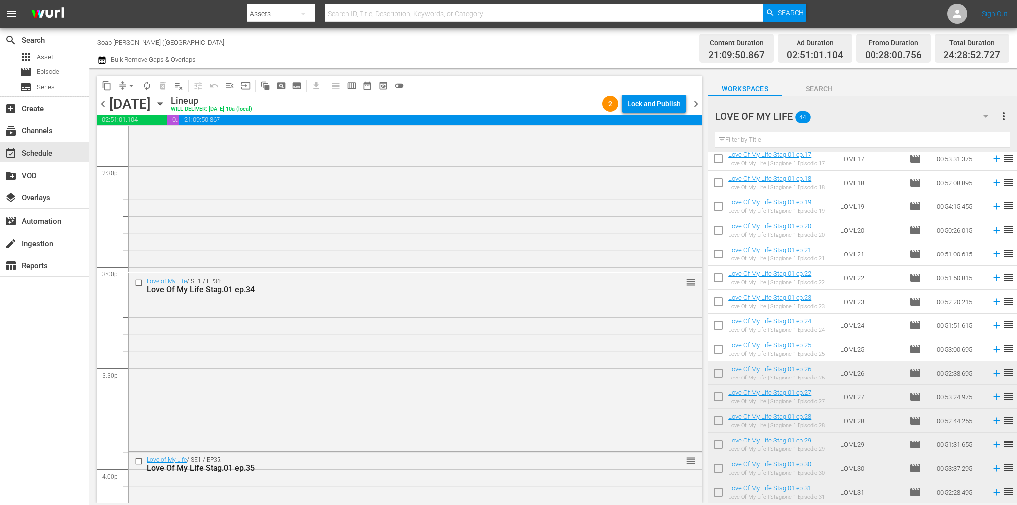
scroll to position [4597, 0]
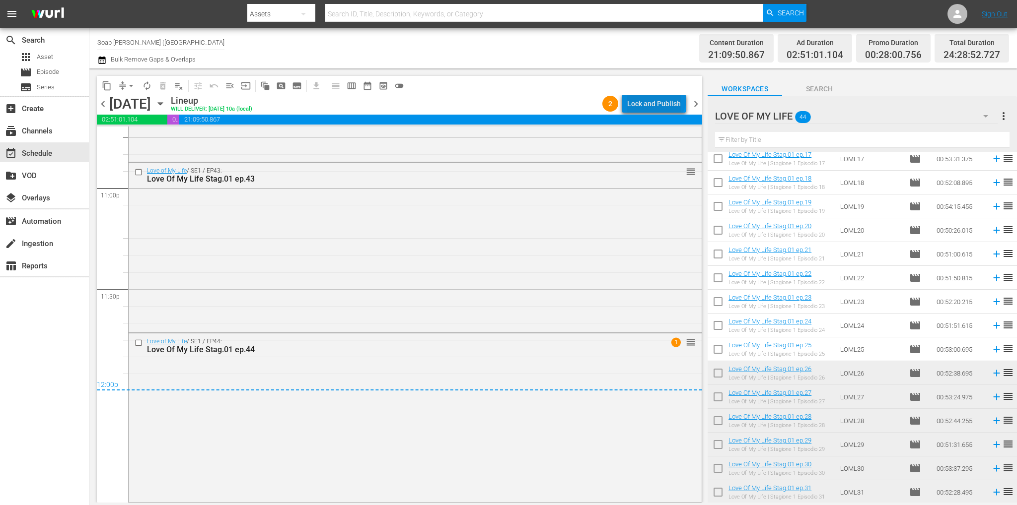
click at [658, 97] on div "Lock and Publish" at bounding box center [654, 104] width 54 height 18
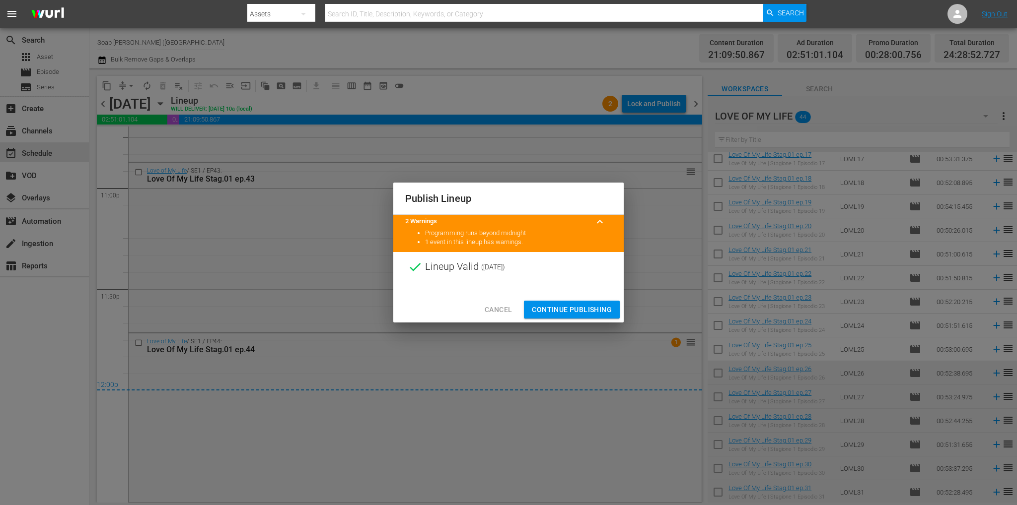
click at [580, 308] on span "Continue Publishing" at bounding box center [572, 310] width 80 height 12
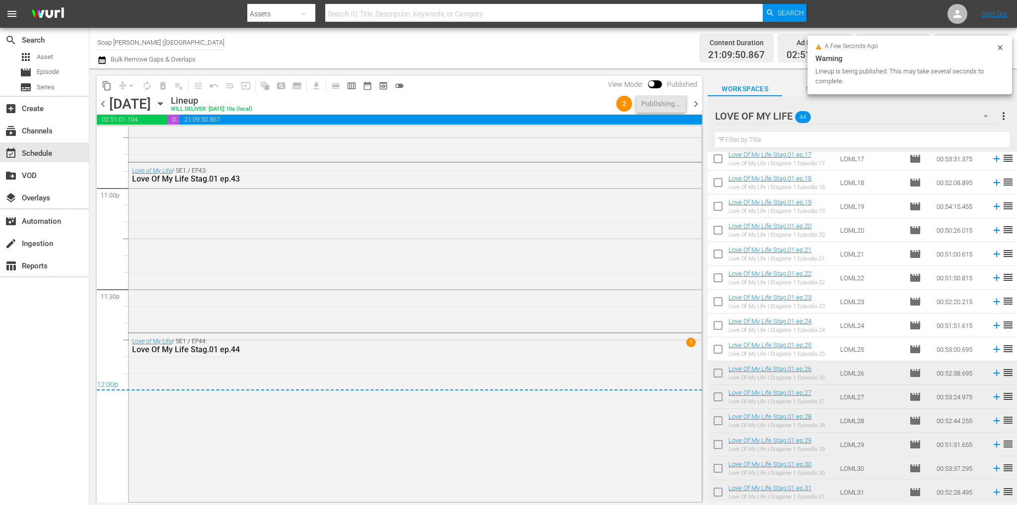
click at [695, 103] on span "chevron_right" at bounding box center [695, 104] width 12 height 12
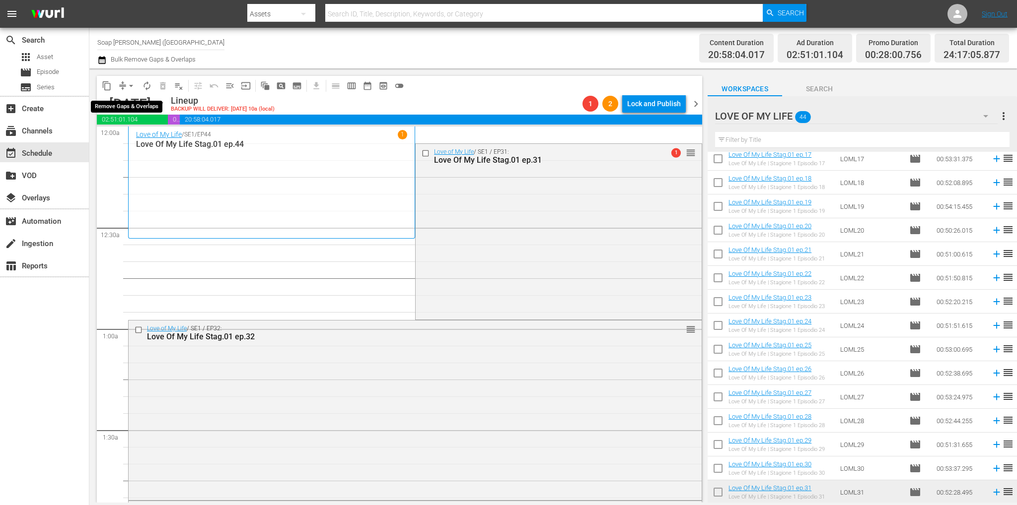
click at [134, 84] on span "arrow_drop_down" at bounding box center [131, 86] width 10 height 10
click at [151, 134] on li "Align to End of Previous Day" at bounding box center [131, 139] width 104 height 16
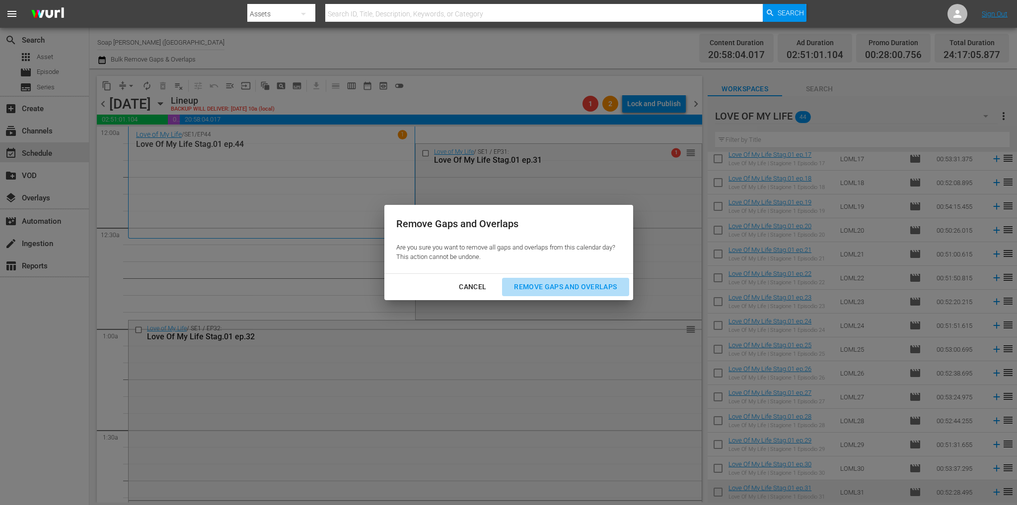
click at [570, 290] on div "Remove Gaps and Overlaps" at bounding box center [565, 287] width 119 height 12
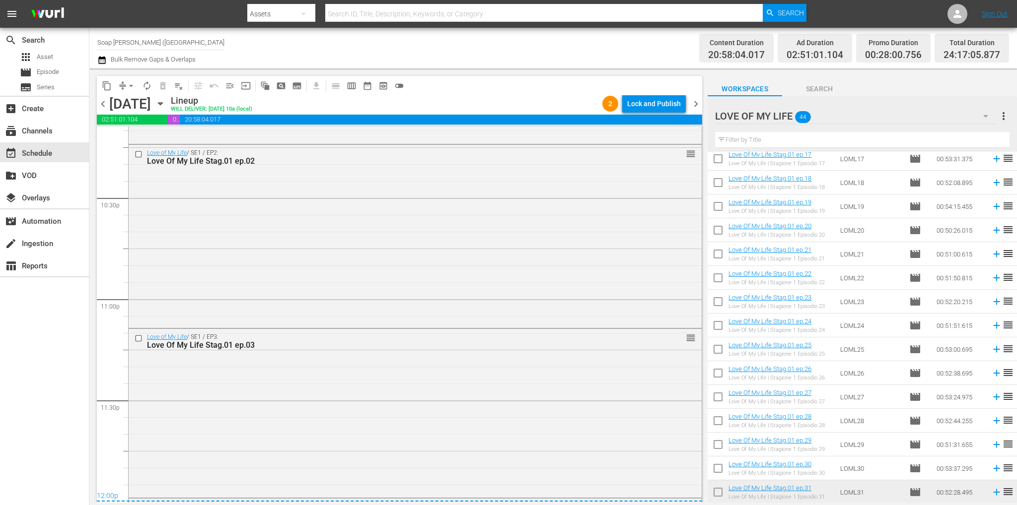
scroll to position [4654, 0]
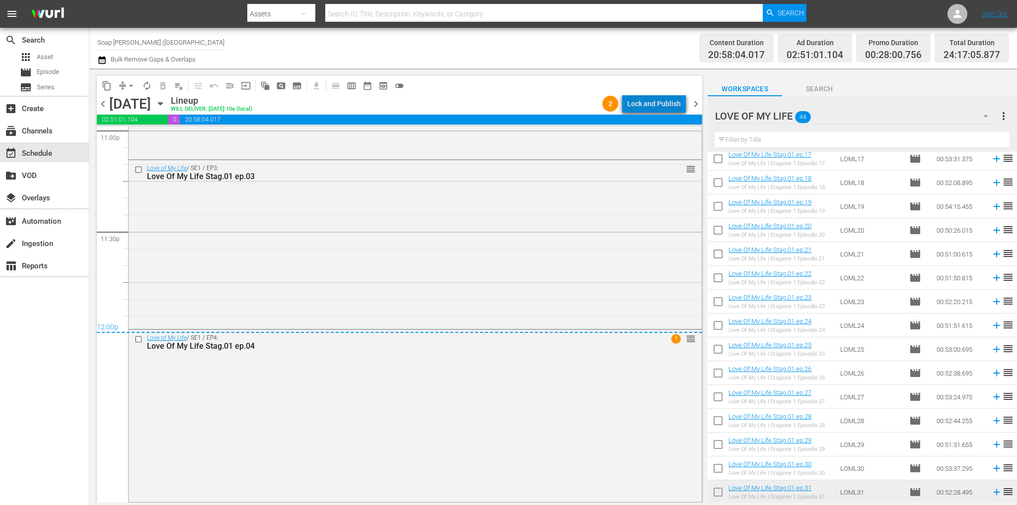
click at [675, 98] on div "Lock and Publish" at bounding box center [654, 104] width 54 height 18
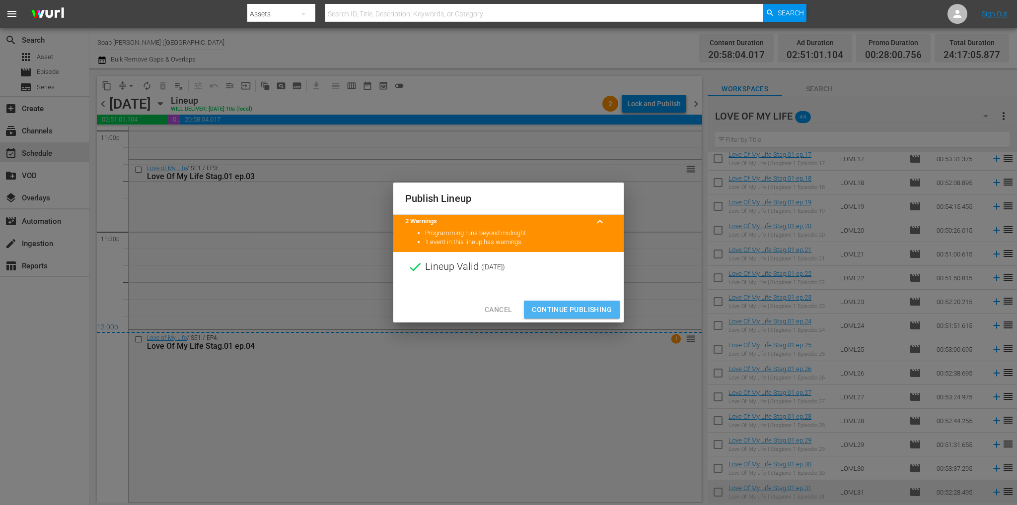
click at [587, 310] on span "Continue Publishing" at bounding box center [572, 310] width 80 height 12
